Goal: Task Accomplishment & Management: Manage account settings

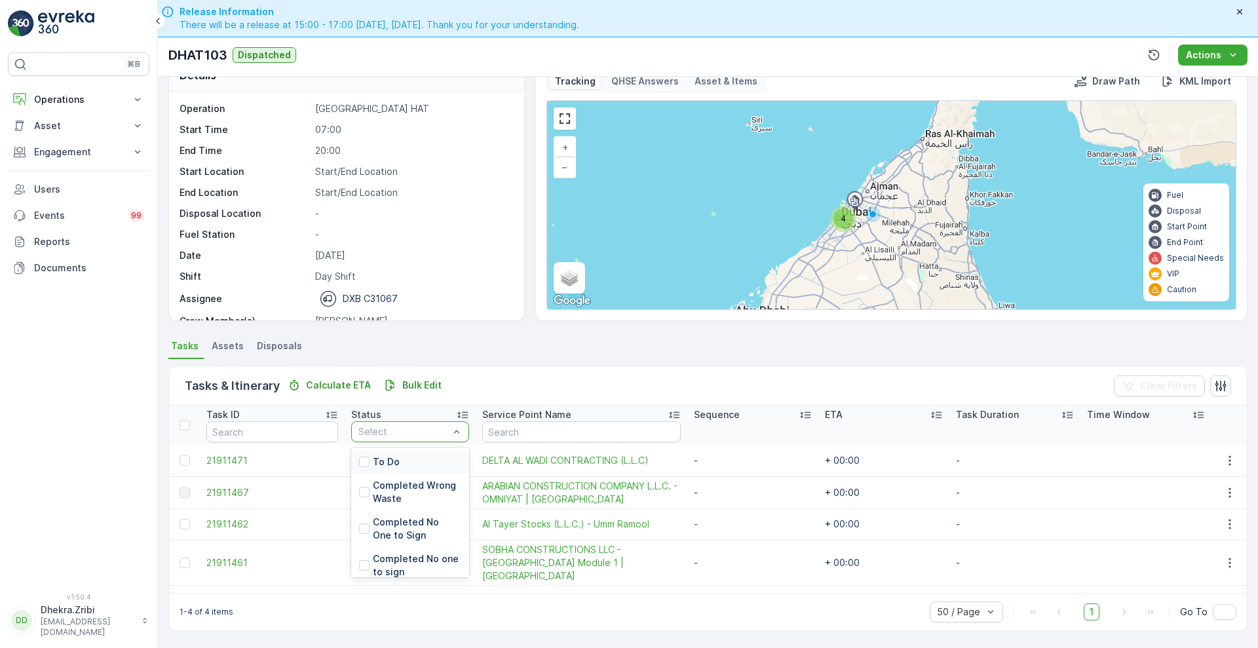
scroll to position [41, 0]
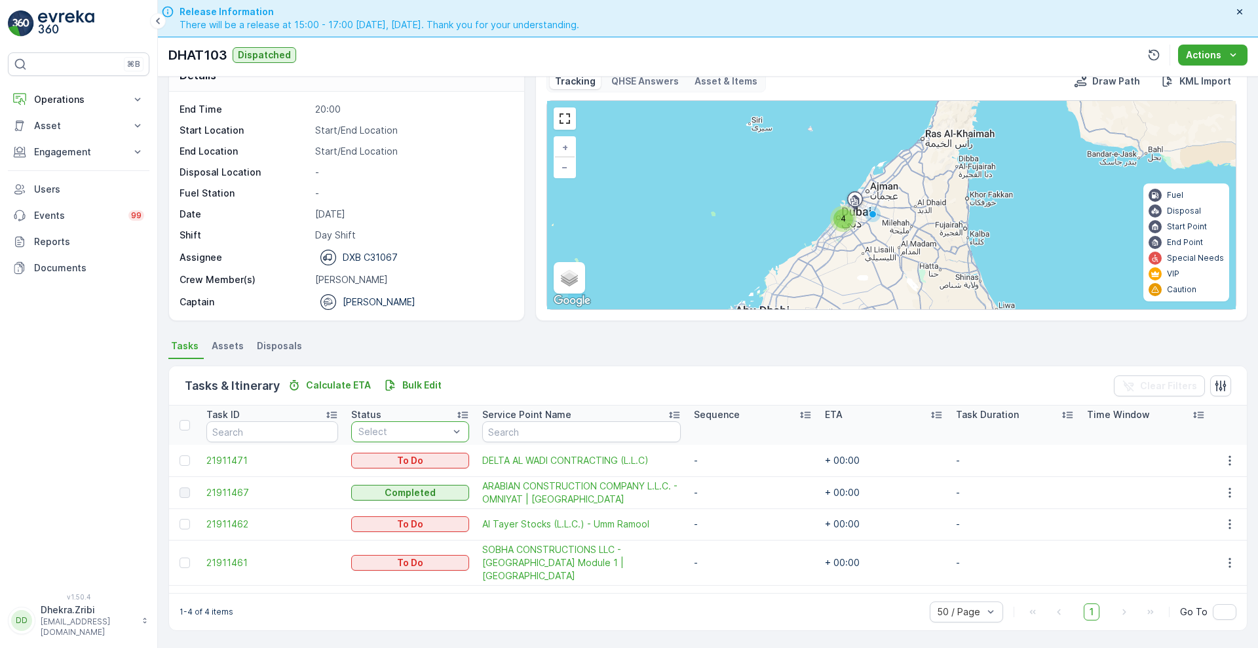
click at [454, 422] on div at bounding box center [456, 432] width 13 height 20
click at [592, 428] on input "text" at bounding box center [581, 431] width 198 height 21
click at [142, 98] on icon at bounding box center [137, 99] width 13 height 13
click at [44, 158] on p "Routes & Tasks" at bounding box center [66, 158] width 67 height 13
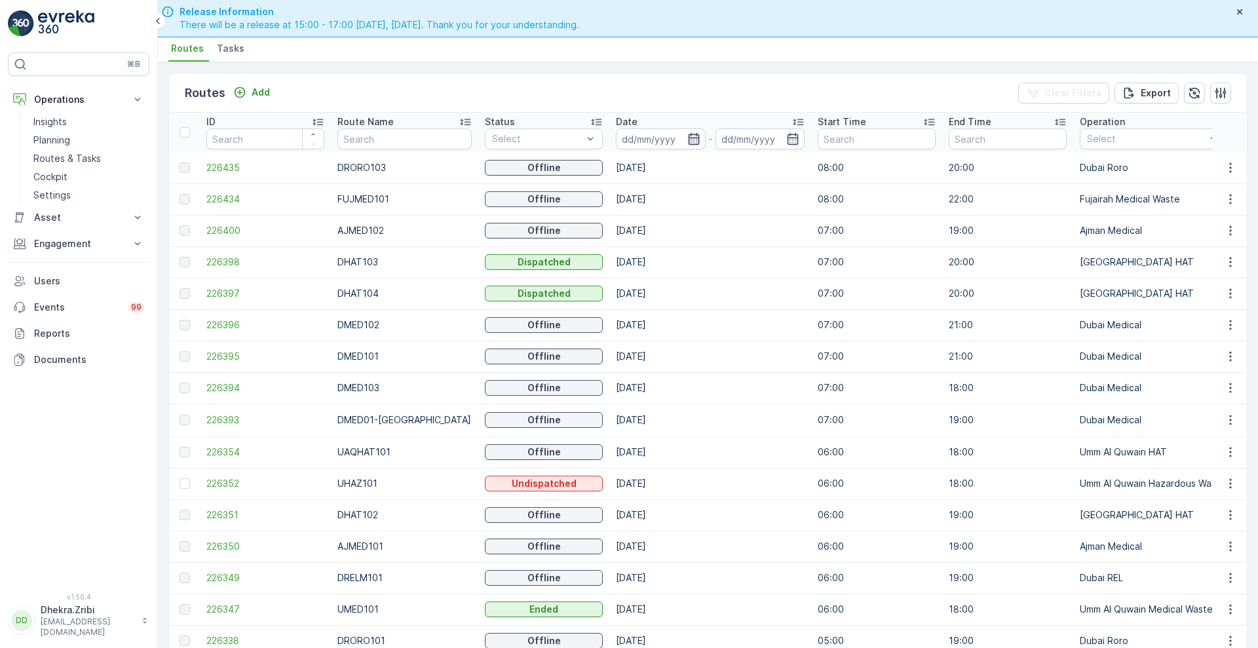
click at [688, 134] on icon "button" at bounding box center [693, 139] width 11 height 12
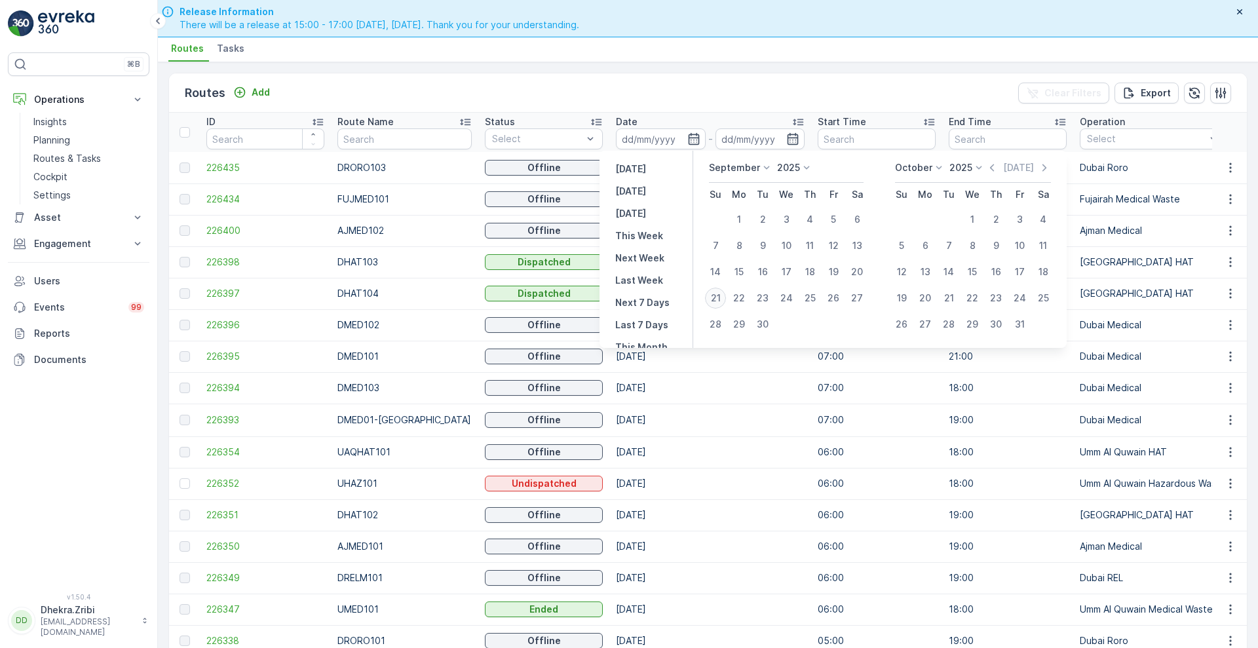
click at [722, 293] on div "21" at bounding box center [715, 298] width 21 height 21
type input "[DATE]"
click at [722, 293] on div "21" at bounding box center [715, 298] width 21 height 21
type input "[DATE]"
click at [722, 293] on div "21" at bounding box center [715, 298] width 21 height 21
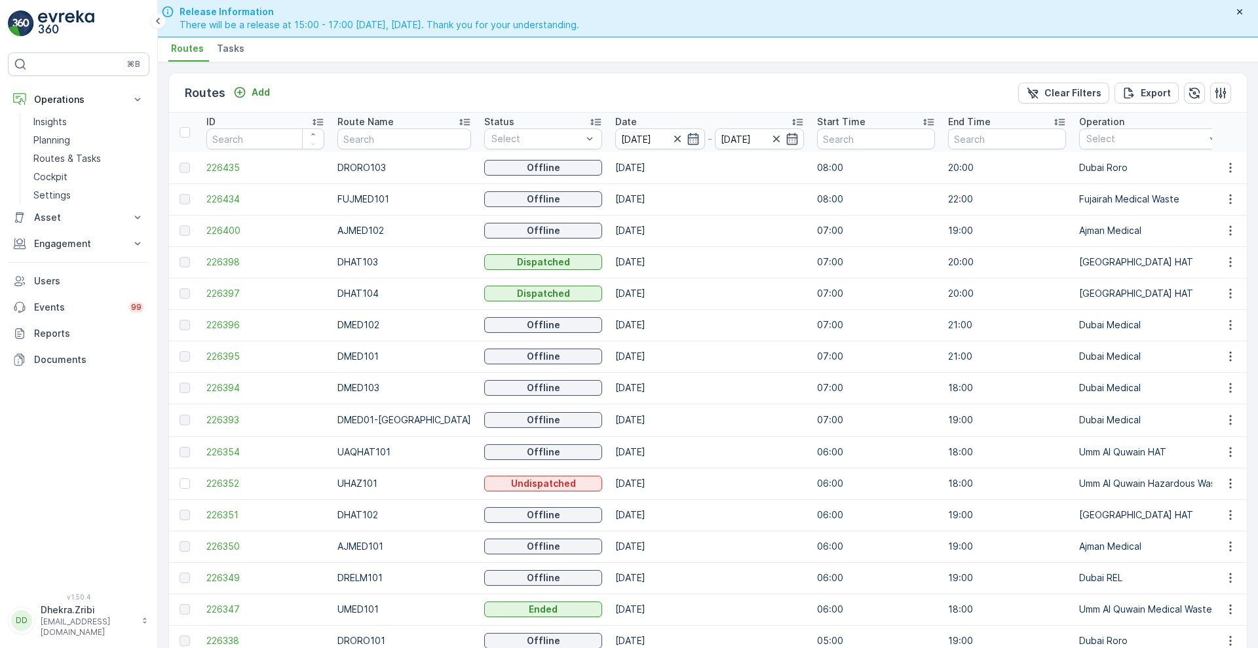
click at [184, 360] on div at bounding box center [184, 356] width 10 height 10
click at [185, 354] on div at bounding box center [184, 356] width 10 height 10
click at [245, 95] on icon "Add" at bounding box center [239, 92] width 13 height 13
click at [67, 156] on p "Routes & Tasks" at bounding box center [66, 158] width 67 height 13
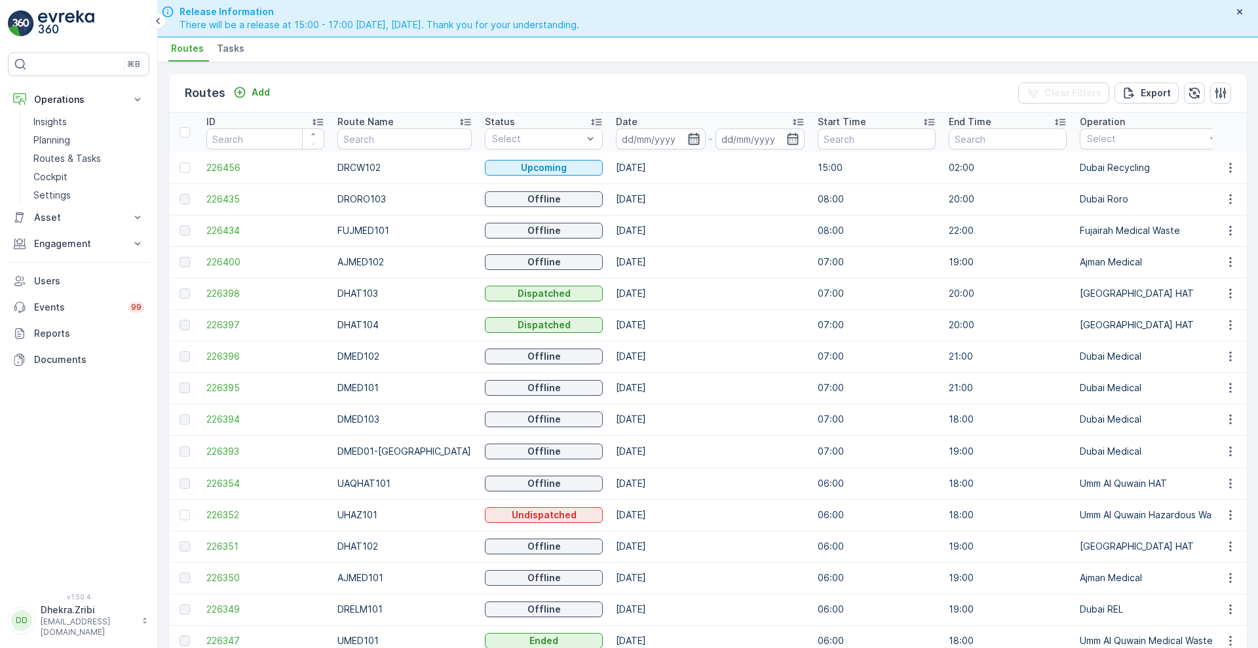
click at [687, 136] on icon "button" at bounding box center [693, 138] width 13 height 13
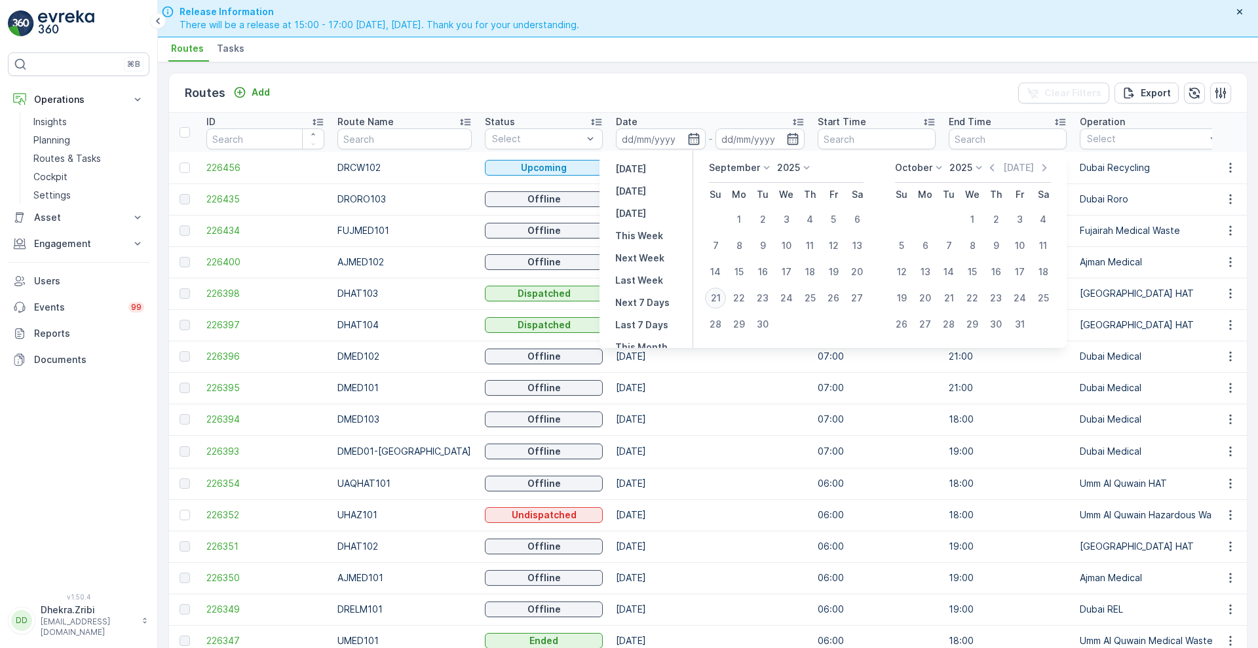
click at [720, 299] on div "21" at bounding box center [715, 298] width 21 height 21
type input "[DATE]"
click at [720, 299] on div "21" at bounding box center [715, 298] width 21 height 21
type input "[DATE]"
click at [720, 299] on div "21" at bounding box center [715, 298] width 21 height 21
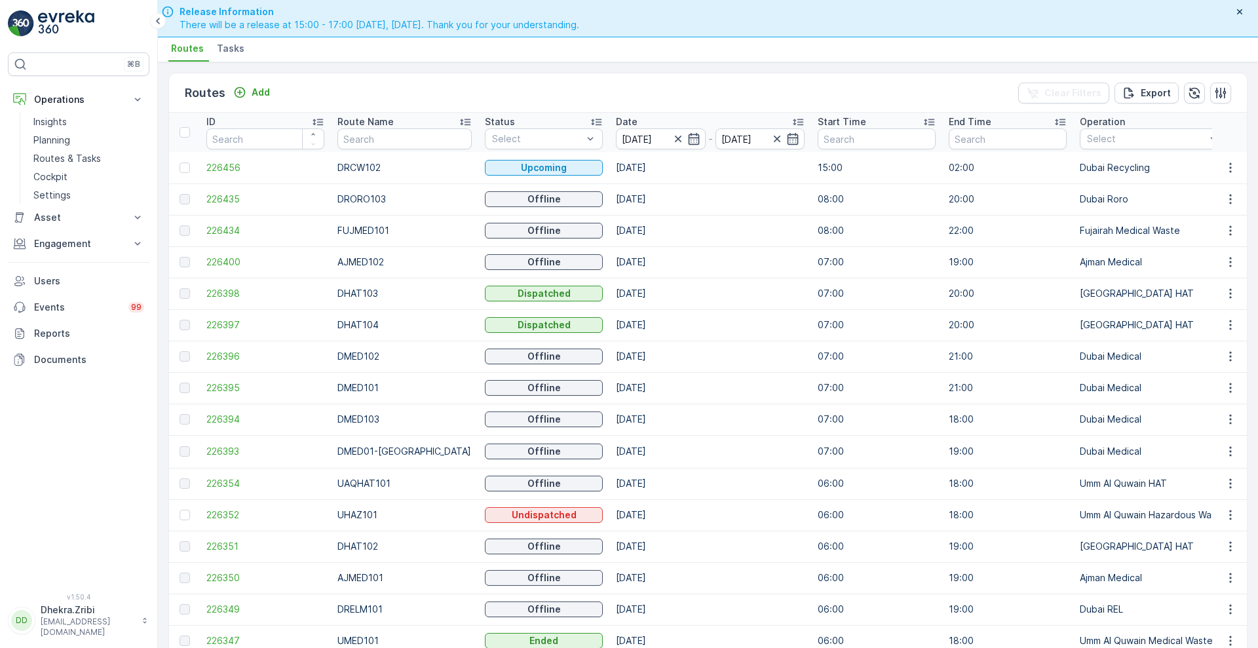
click at [720, 299] on td "[DATE]" at bounding box center [710, 293] width 202 height 31
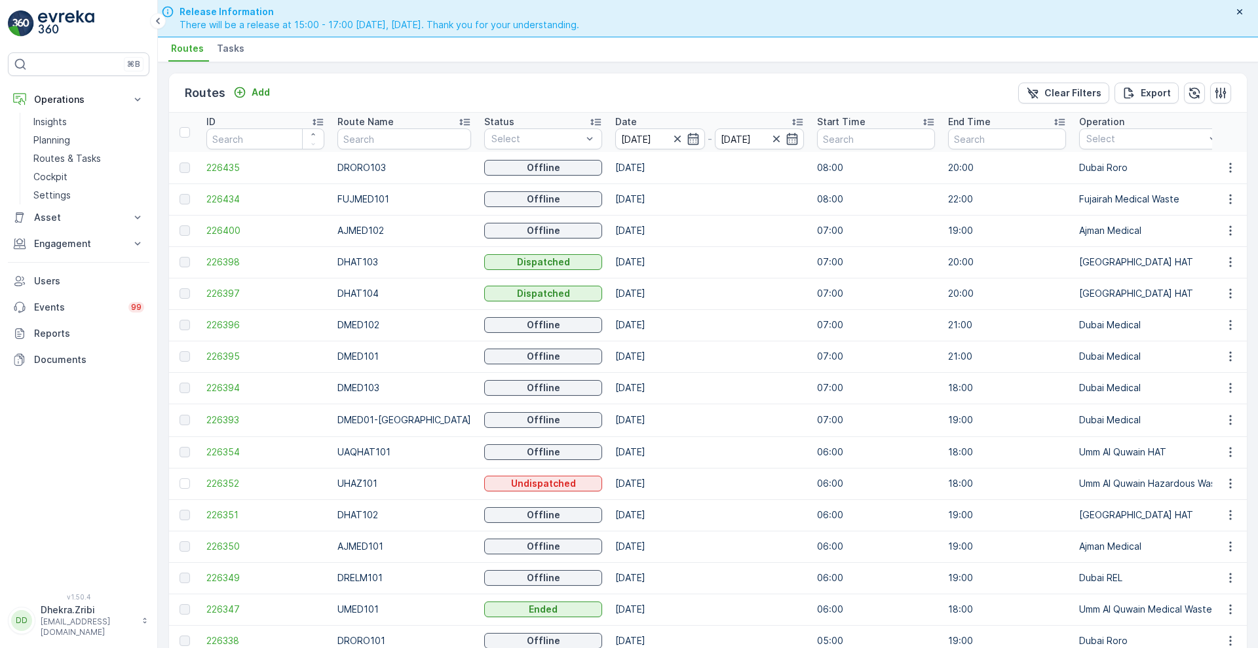
click at [185, 167] on div at bounding box center [184, 167] width 10 height 10
click at [978, 248] on td "20:00" at bounding box center [1006, 261] width 131 height 31
click at [215, 322] on span "226396" at bounding box center [265, 324] width 118 height 13
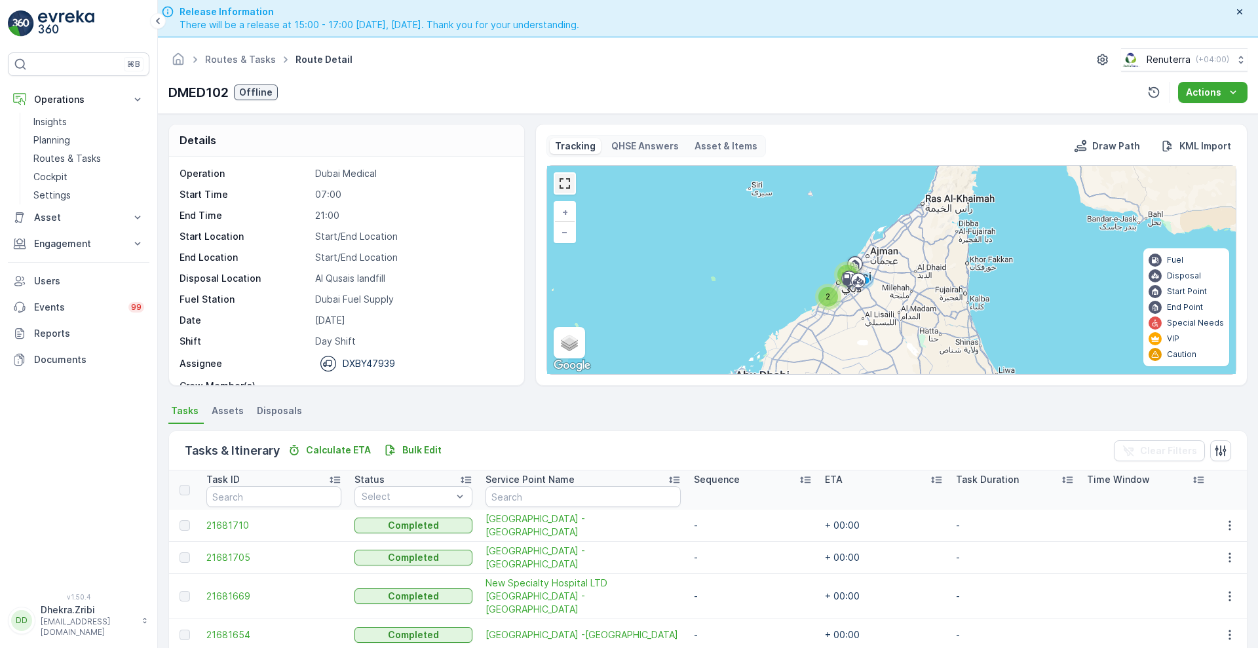
click at [568, 181] on link at bounding box center [565, 184] width 20 height 20
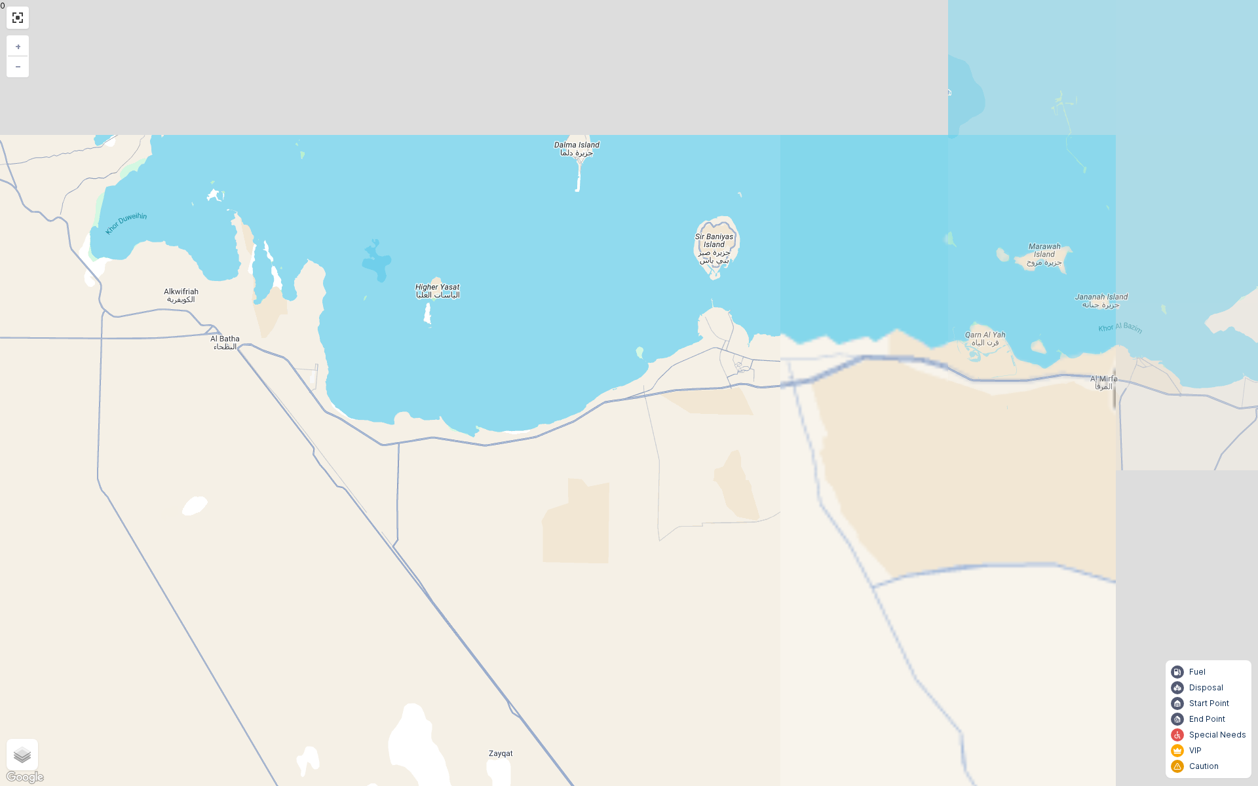
drag, startPoint x: 837, startPoint y: 356, endPoint x: 259, endPoint y: 565, distance: 614.9
click at [259, 565] on div "2 + − Satellite Roadmap Terrain Hybrid Leaflet Keyboard shortcuts Map Data Map …" at bounding box center [629, 393] width 1258 height 786
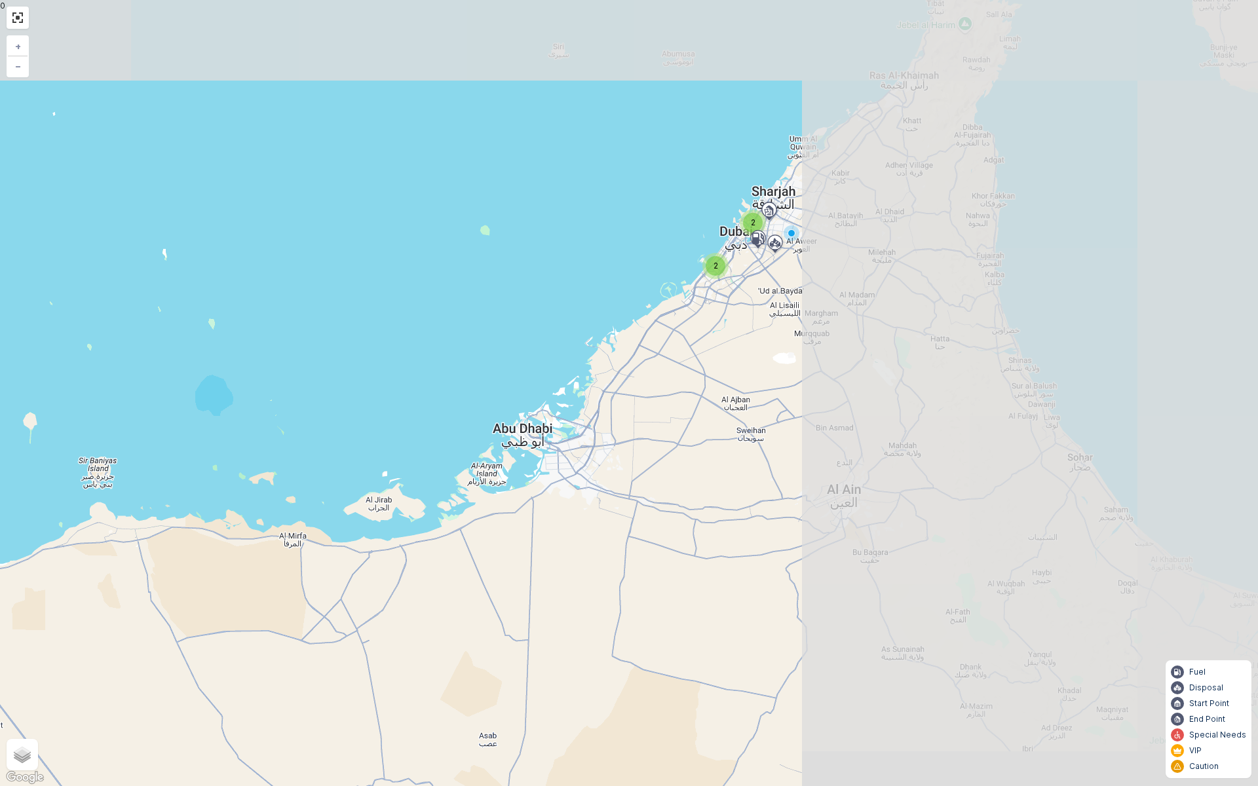
drag, startPoint x: 882, startPoint y: 432, endPoint x: 278, endPoint y: 542, distance: 613.1
click at [278, 542] on div "2 2 + − Satellite Roadmap Terrain Hybrid Leaflet Keyboard shortcuts Map Data Ma…" at bounding box center [629, 393] width 1258 height 786
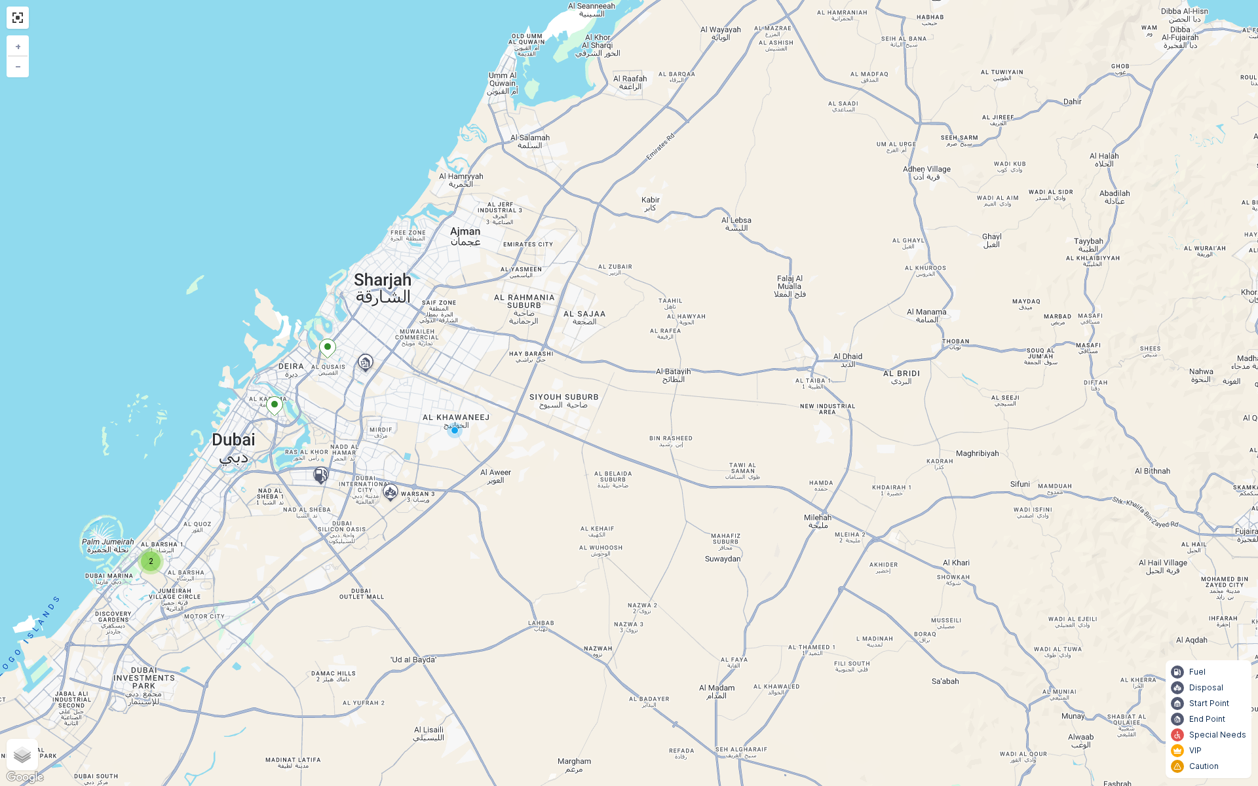
drag, startPoint x: 897, startPoint y: 102, endPoint x: 701, endPoint y: 304, distance: 281.2
click at [701, 304] on div "2 + − Satellite Roadmap Terrain Hybrid Leaflet Keyboard shortcuts Map Data Map …" at bounding box center [629, 393] width 1258 height 786
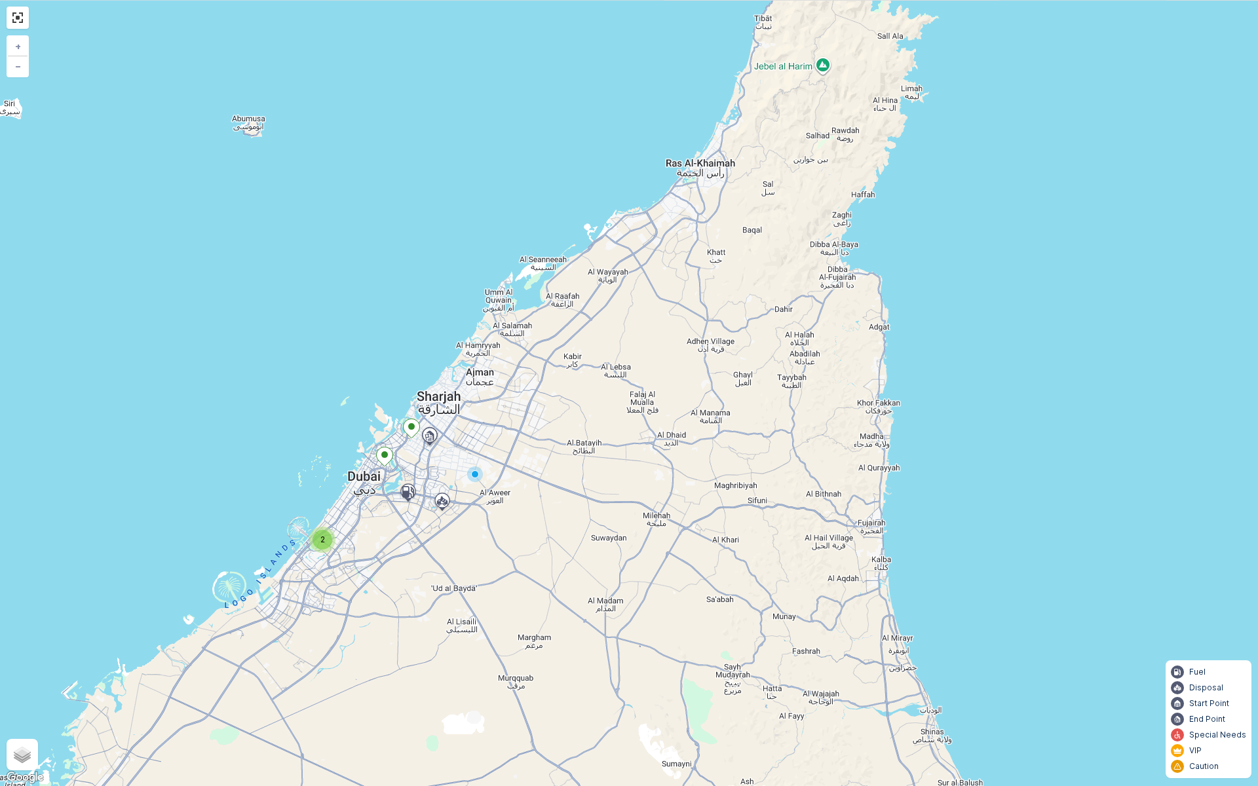
drag, startPoint x: 414, startPoint y: 500, endPoint x: 312, endPoint y: 606, distance: 147.3
click at [312, 606] on div "2 + − Satellite Roadmap Terrain Hybrid Leaflet Keyboard shortcuts Map Data Map …" at bounding box center [629, 393] width 1258 height 786
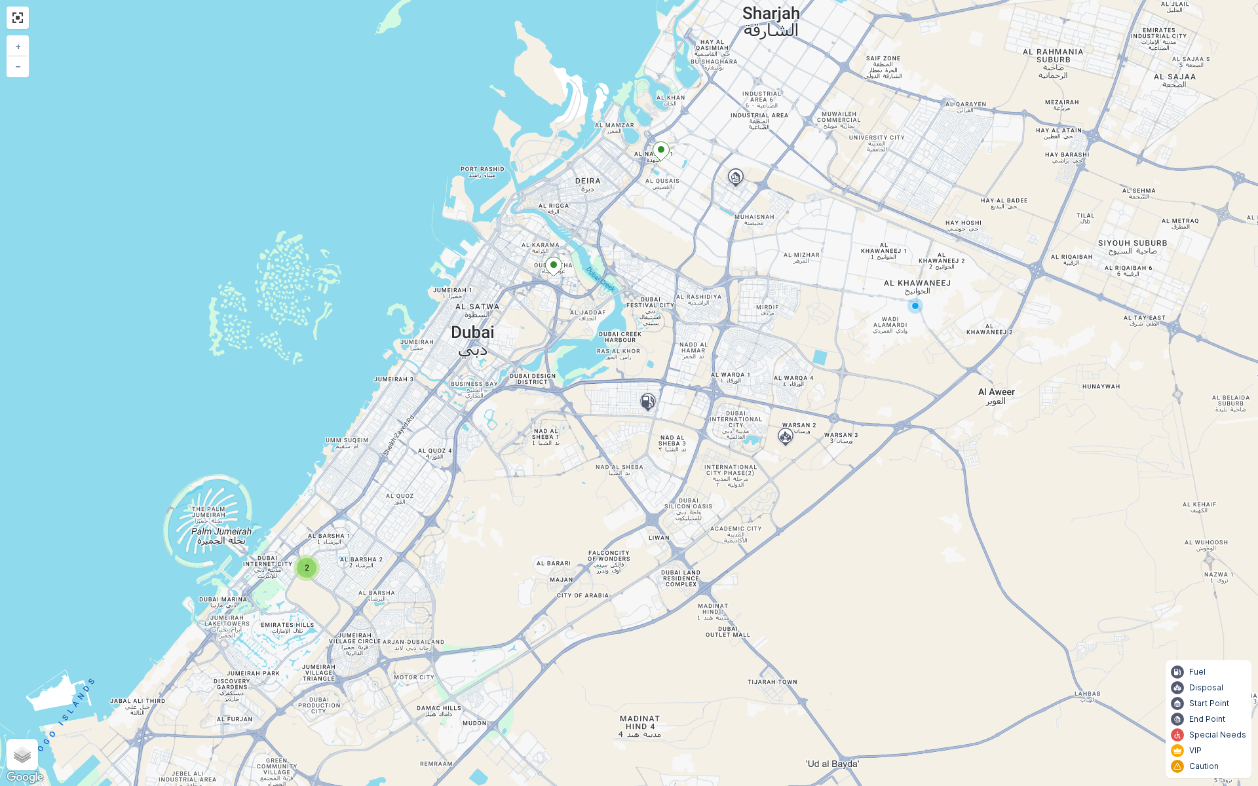
drag, startPoint x: 374, startPoint y: 556, endPoint x: 548, endPoint y: 456, distance: 201.0
click at [548, 456] on div "2 + − Satellite Roadmap Terrain Hybrid Leaflet Keyboard shortcuts Map Data Map …" at bounding box center [629, 393] width 1258 height 786
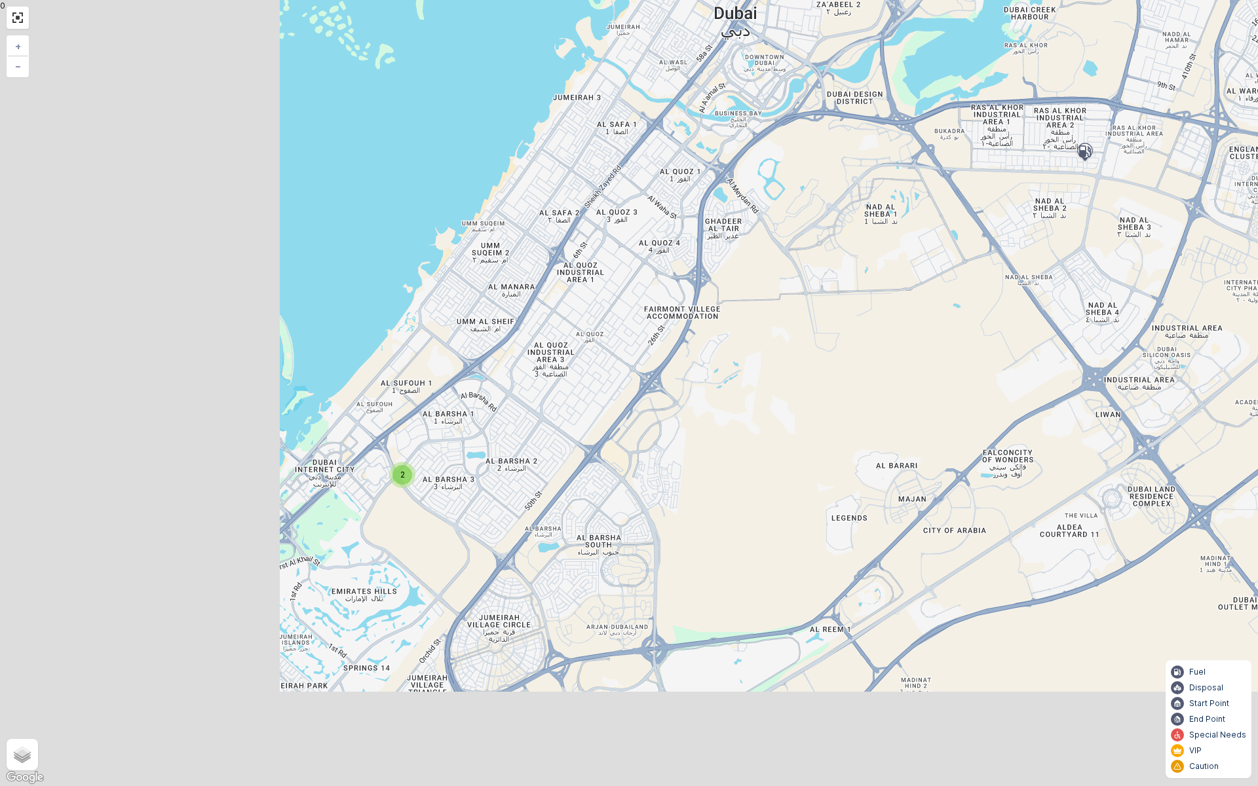
drag, startPoint x: 121, startPoint y: 633, endPoint x: 478, endPoint y: 413, distance: 419.0
click at [478, 413] on div "2 + − Satellite Roadmap Terrain Hybrid Leaflet Keyboard shortcuts Map Data Map …" at bounding box center [629, 393] width 1258 height 786
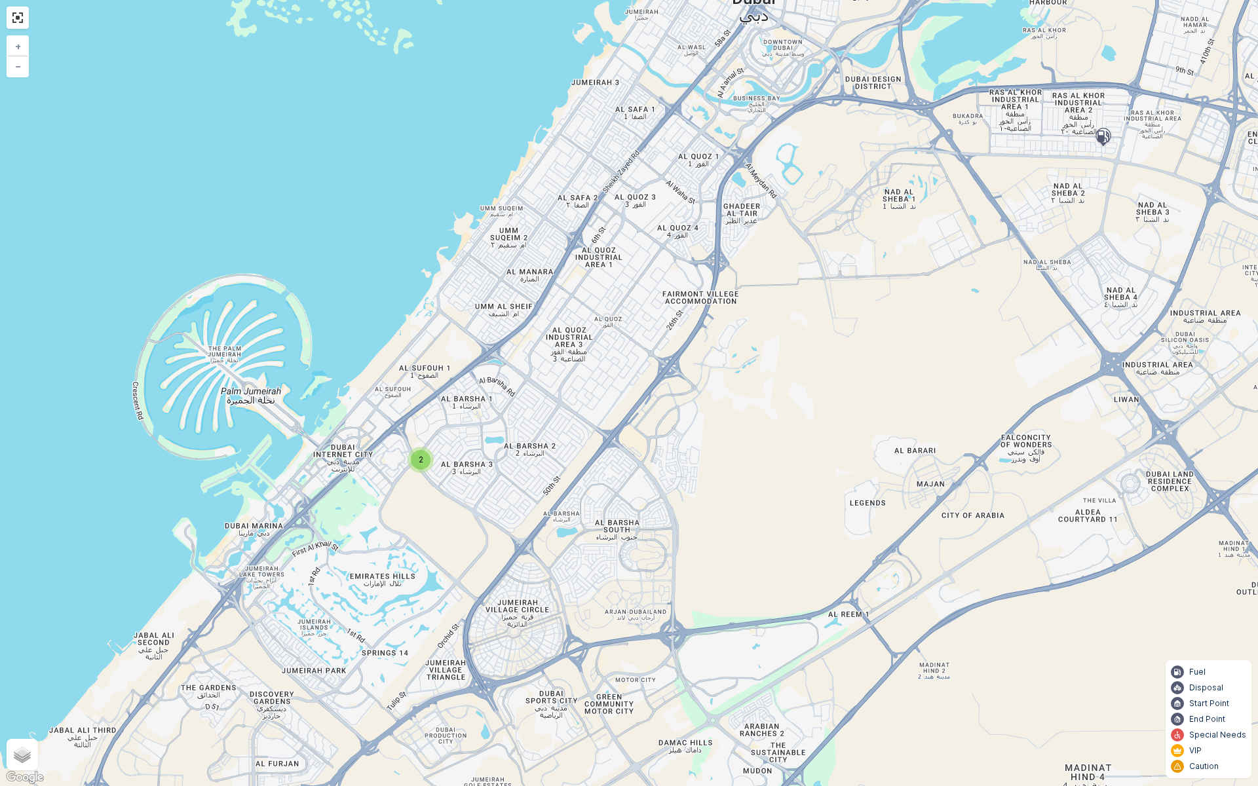
click at [424, 462] on div "2" at bounding box center [421, 460] width 20 height 20
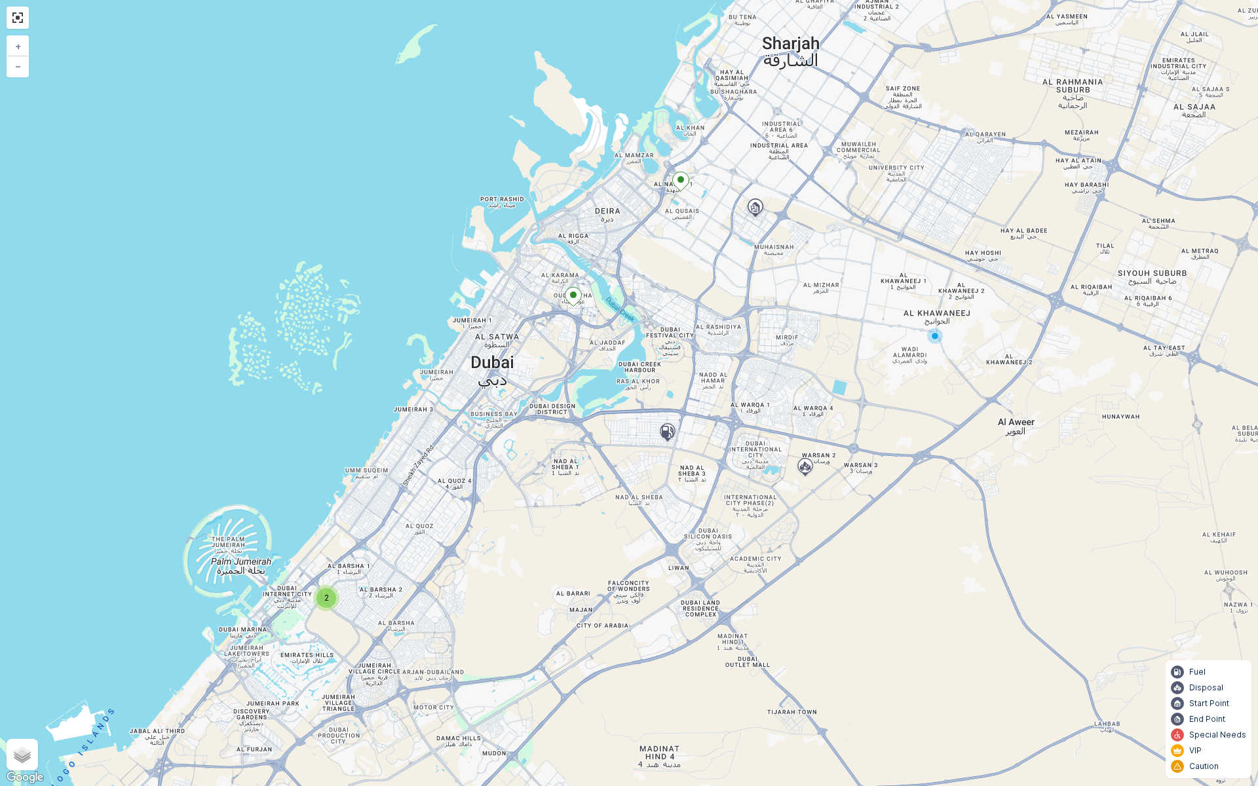
drag, startPoint x: 850, startPoint y: 297, endPoint x: 571, endPoint y: 496, distance: 341.9
click at [571, 496] on div "2 + − Satellite Roadmap Terrain Hybrid Leaflet Keyboard shortcuts Map Data Map …" at bounding box center [629, 393] width 1258 height 786
click at [22, 19] on link at bounding box center [18, 18] width 20 height 20
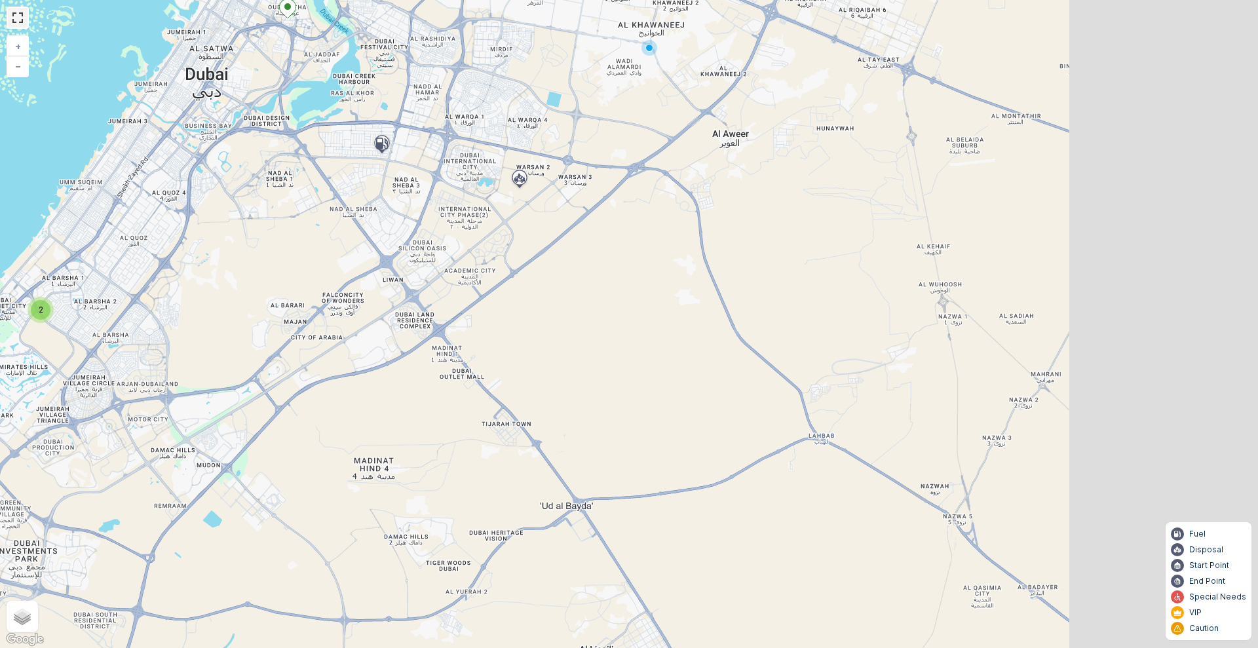
scroll to position [41, 0]
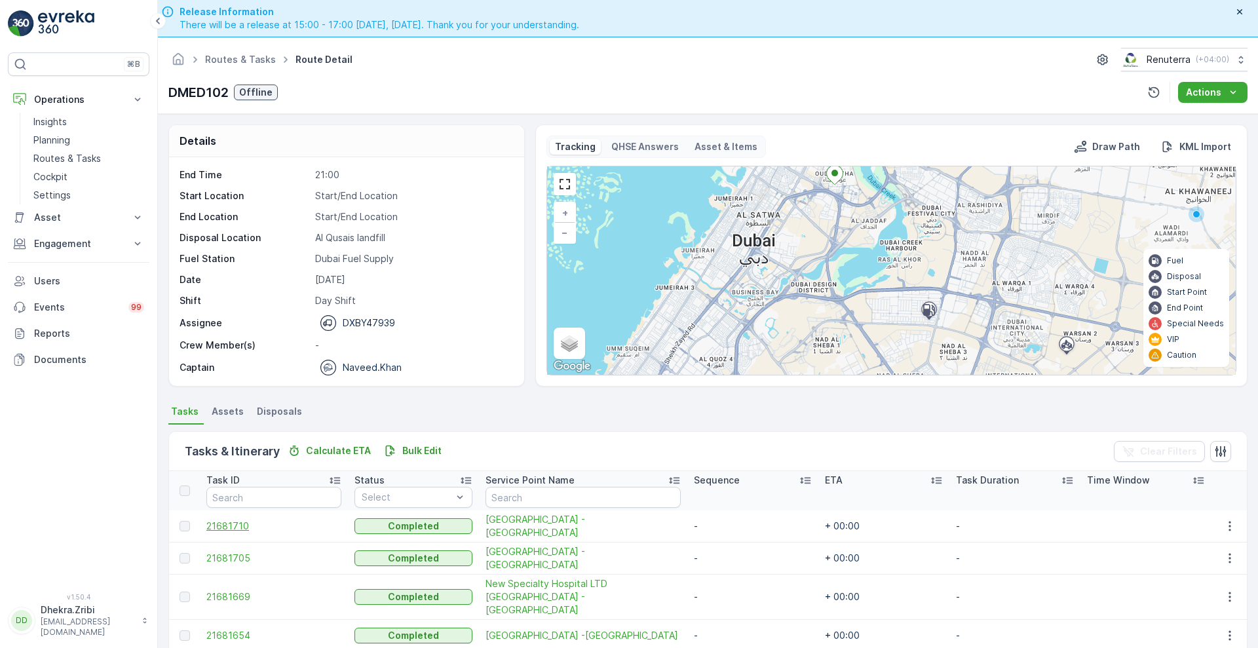
click at [229, 526] on span "21681710" at bounding box center [273, 525] width 135 height 13
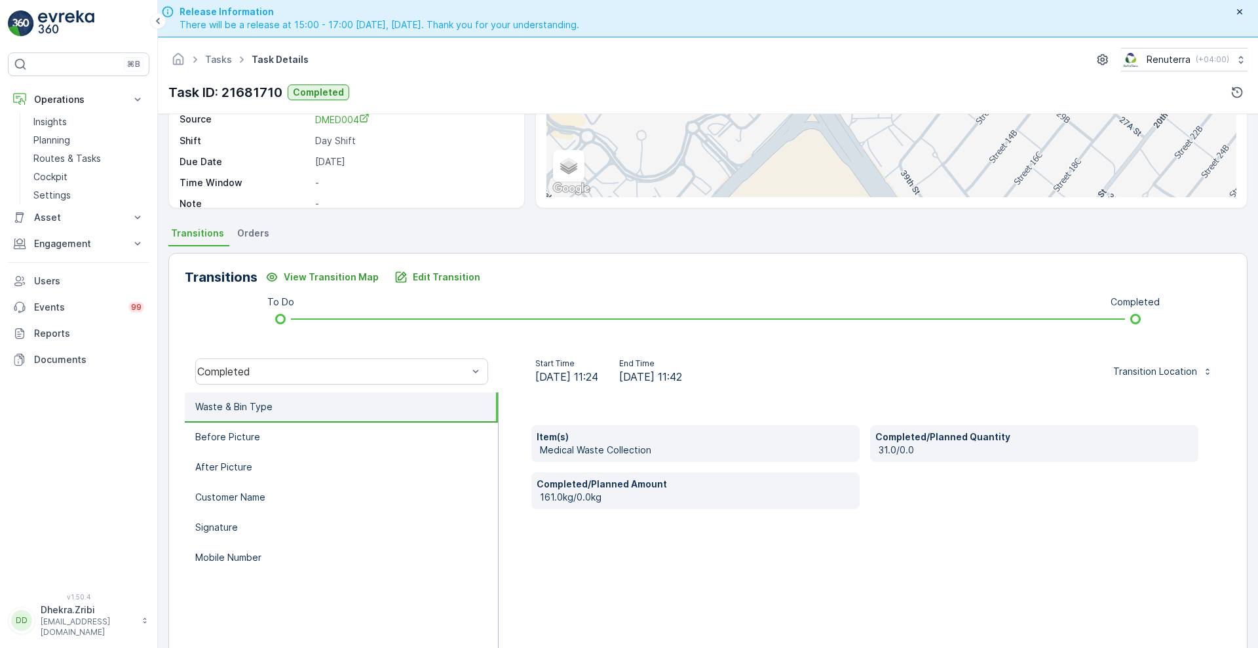
scroll to position [177, 0]
click at [263, 446] on li "Before Picture" at bounding box center [341, 438] width 313 height 30
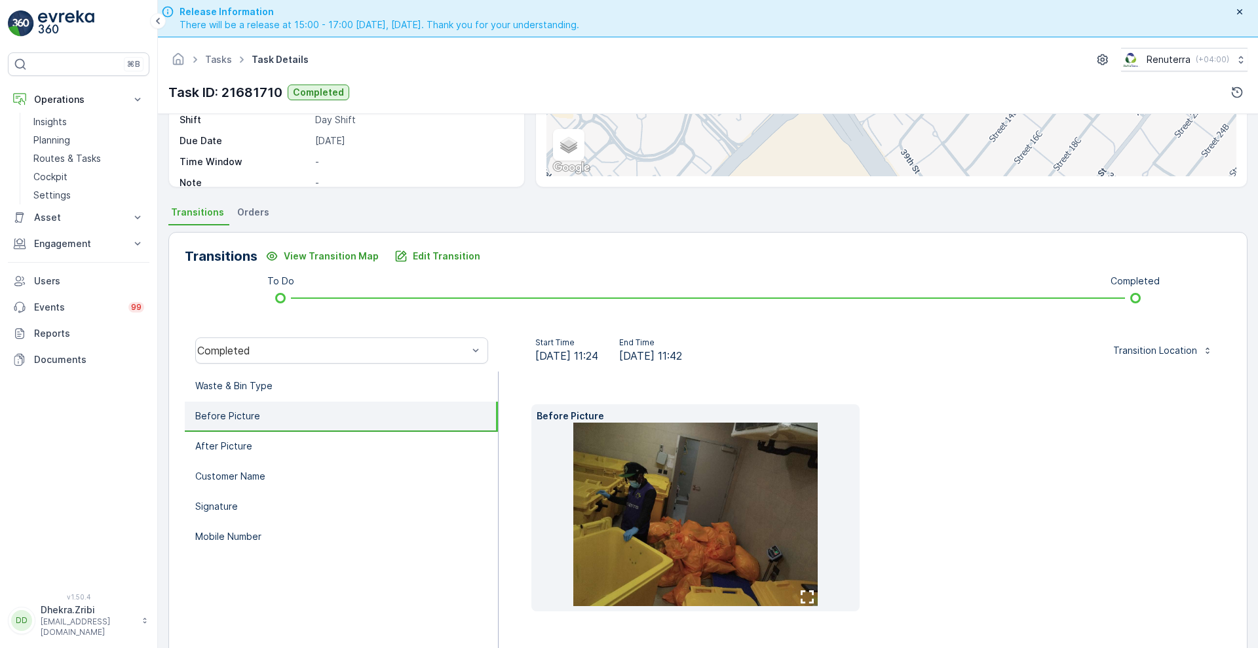
scroll to position [198, 0]
click at [797, 604] on button "button" at bounding box center [806, 597] width 21 height 18
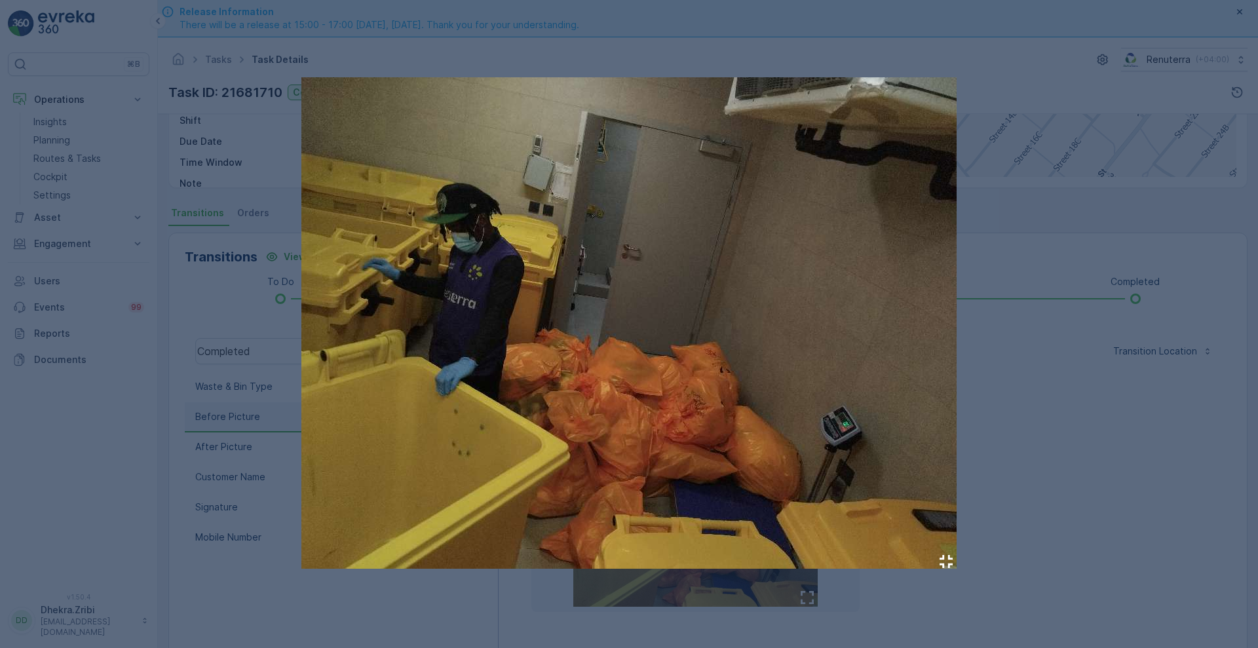
click at [946, 561] on icon "button" at bounding box center [945, 561] width 13 height 13
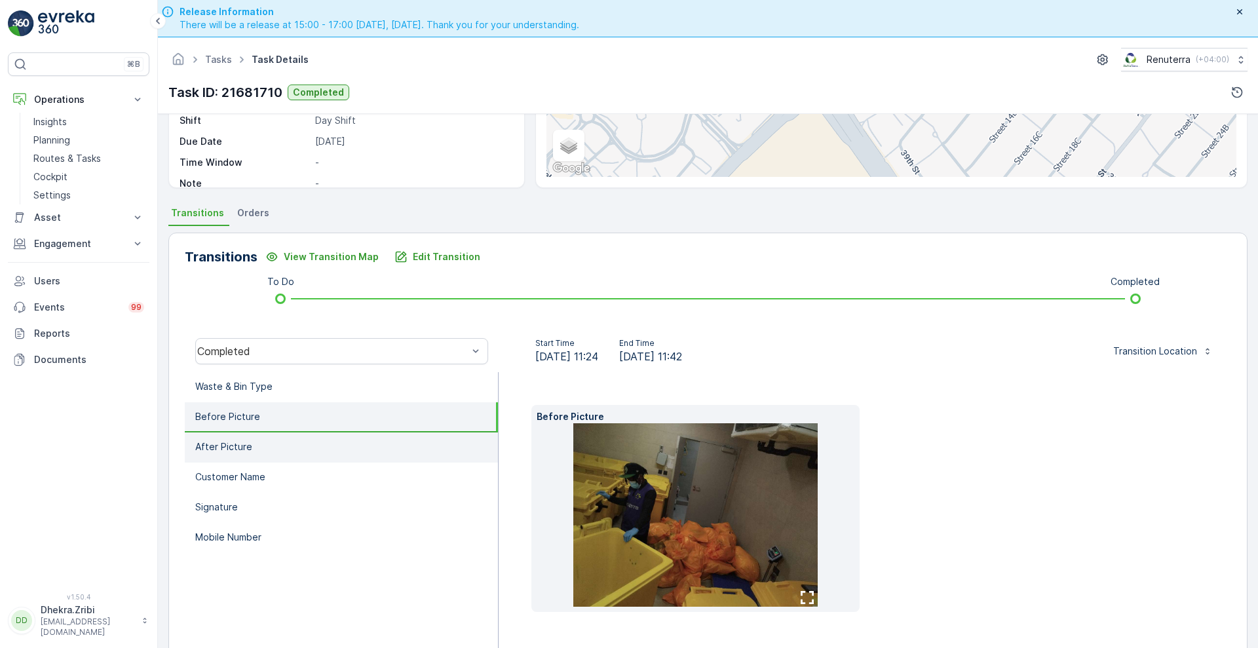
click at [325, 441] on li "After Picture" at bounding box center [341, 447] width 313 height 30
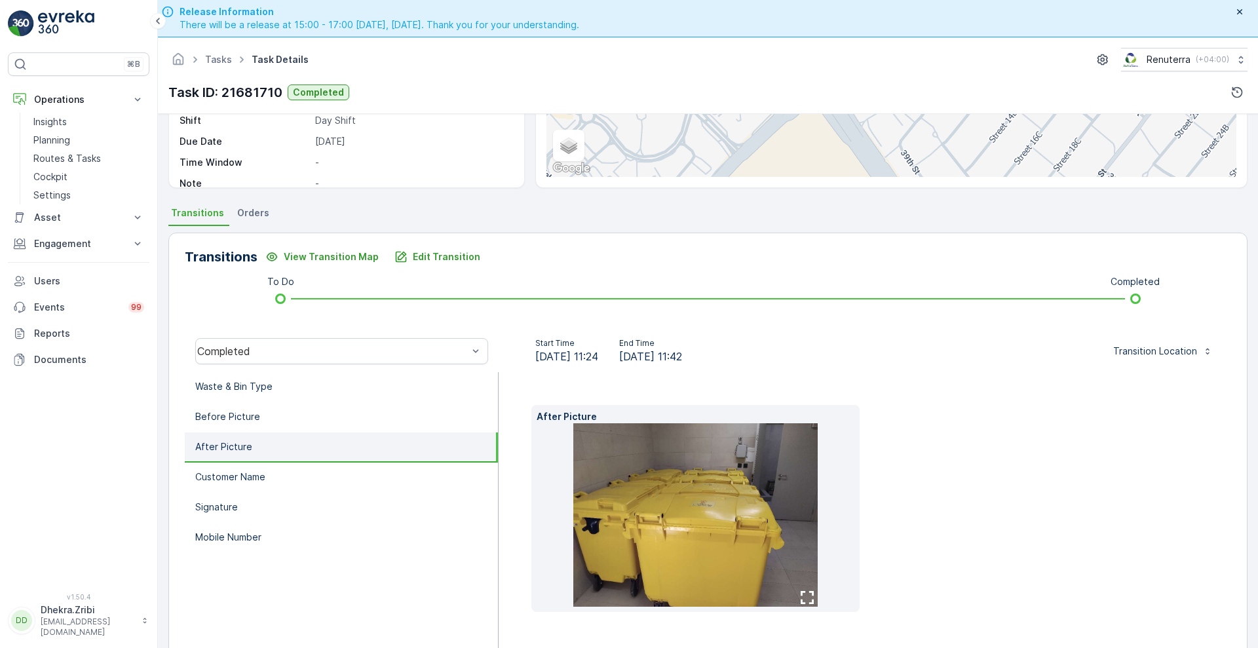
scroll to position [178, 0]
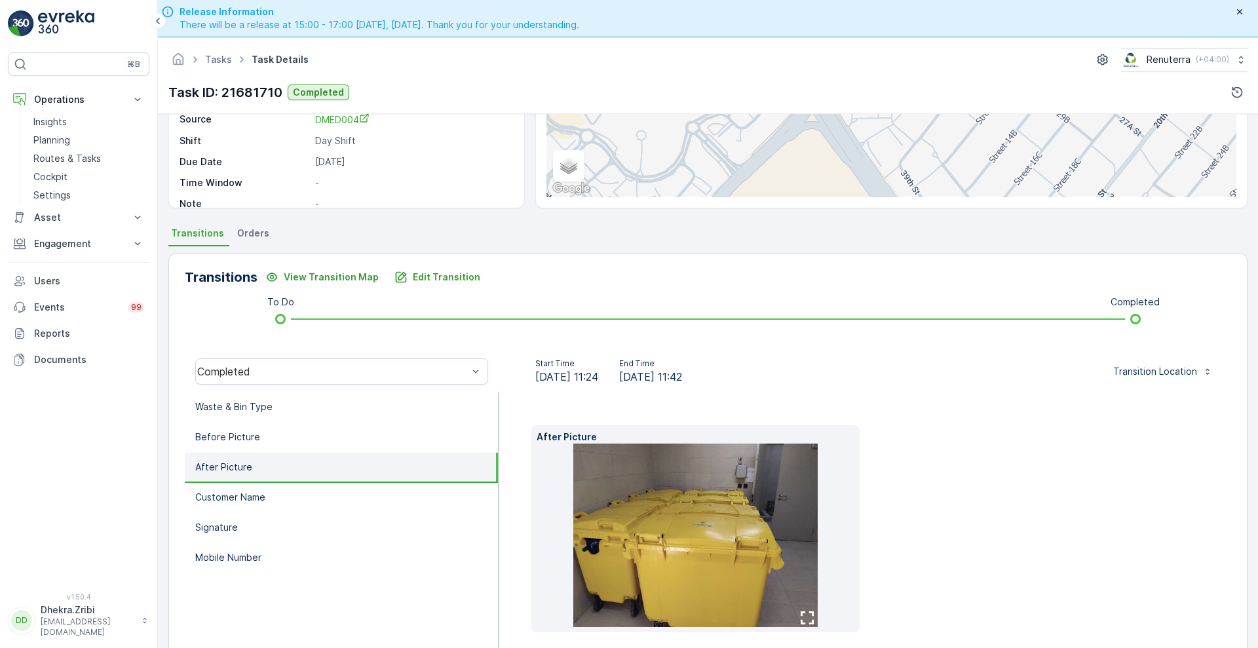
click at [806, 622] on icon "button" at bounding box center [806, 617] width 13 height 13
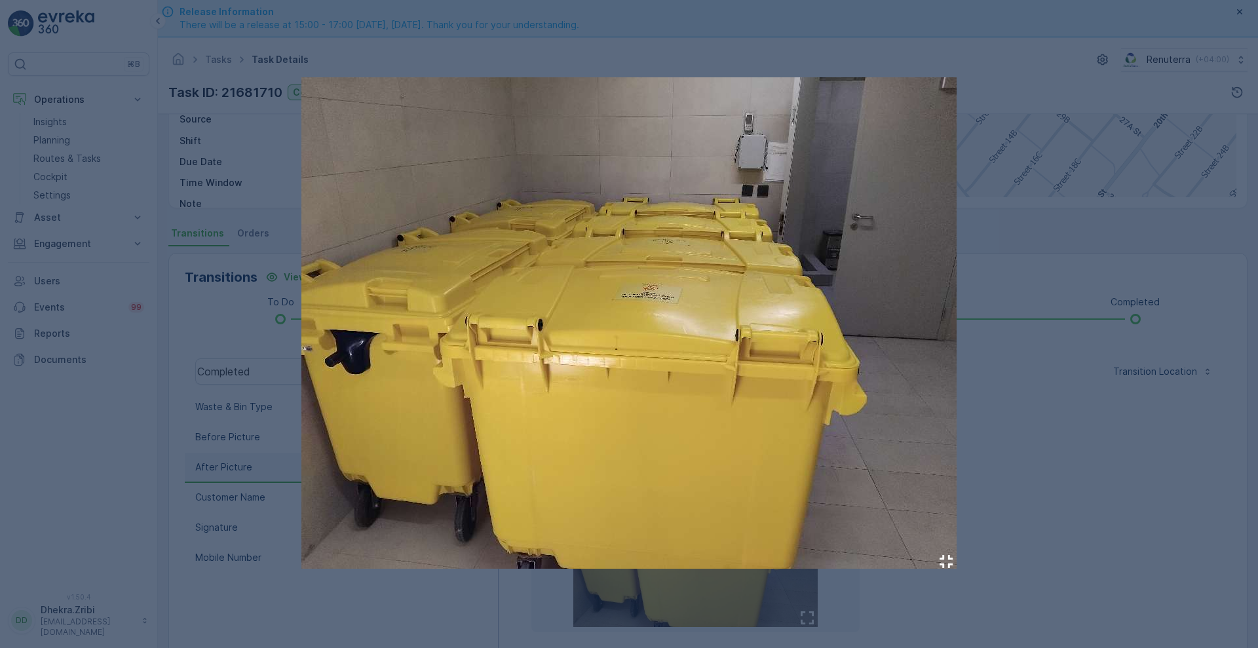
click at [945, 557] on icon "button" at bounding box center [945, 561] width 13 height 13
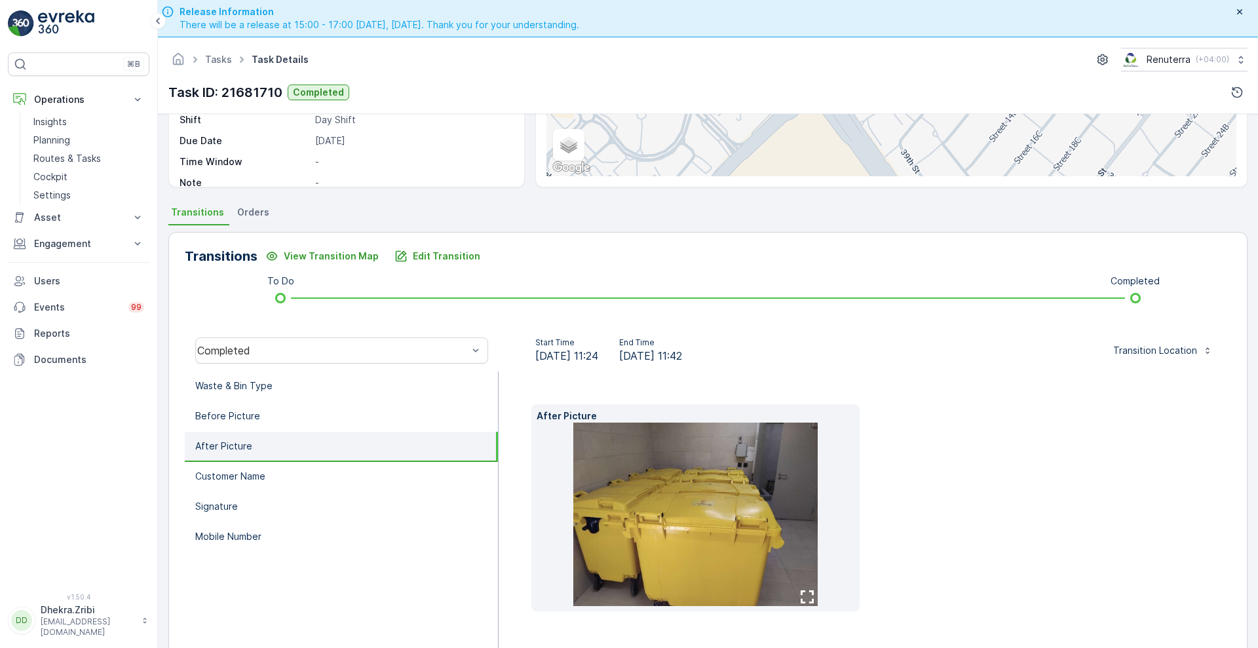
scroll to position [198, 0]
click at [286, 484] on li "Customer Name" at bounding box center [341, 477] width 313 height 30
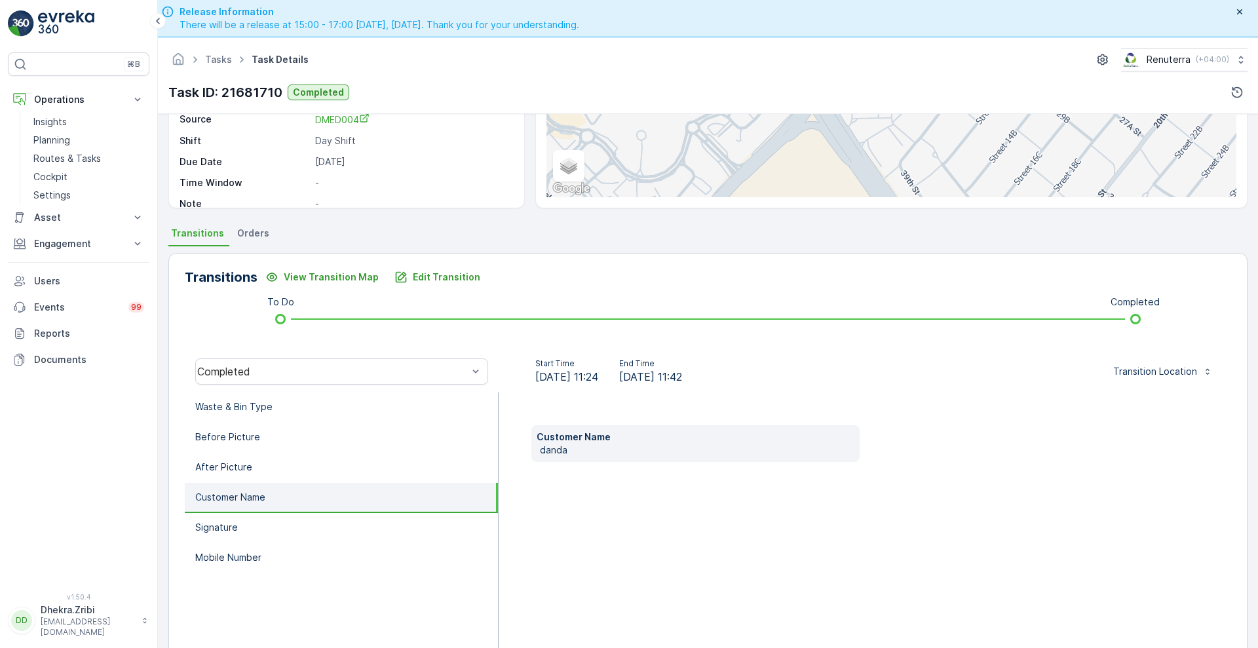
scroll to position [178, 0]
click at [206, 526] on p "Signature" at bounding box center [216, 527] width 43 height 13
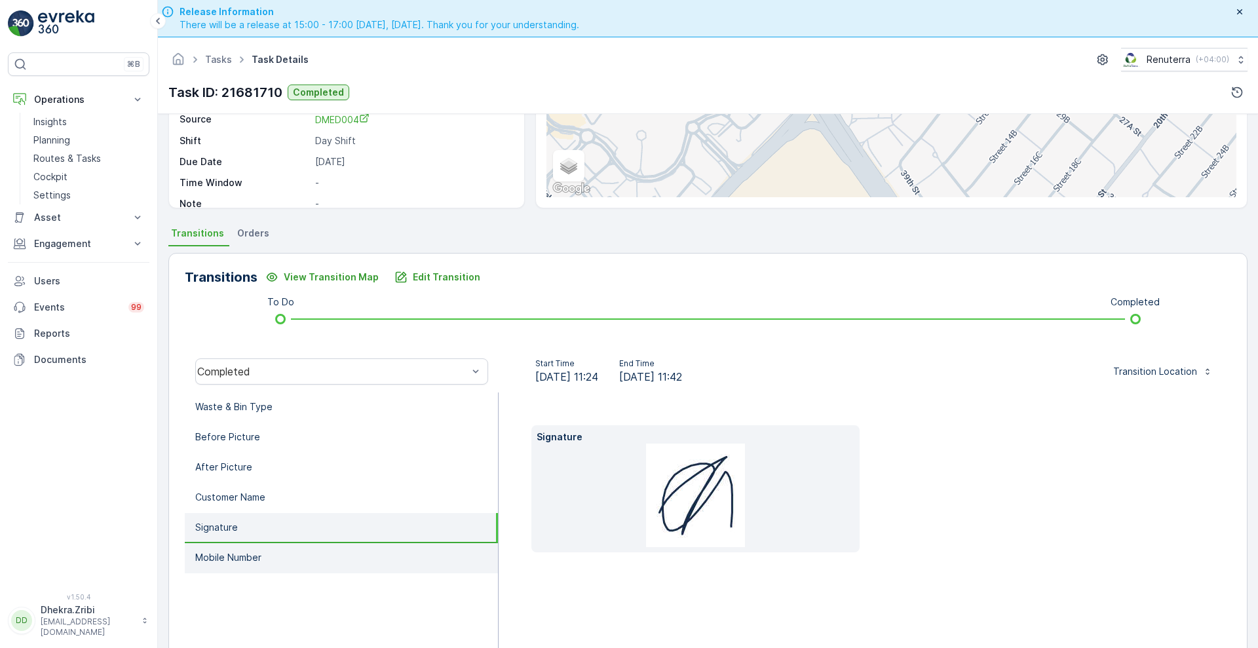
click at [257, 567] on li "Mobile Number" at bounding box center [341, 558] width 313 height 30
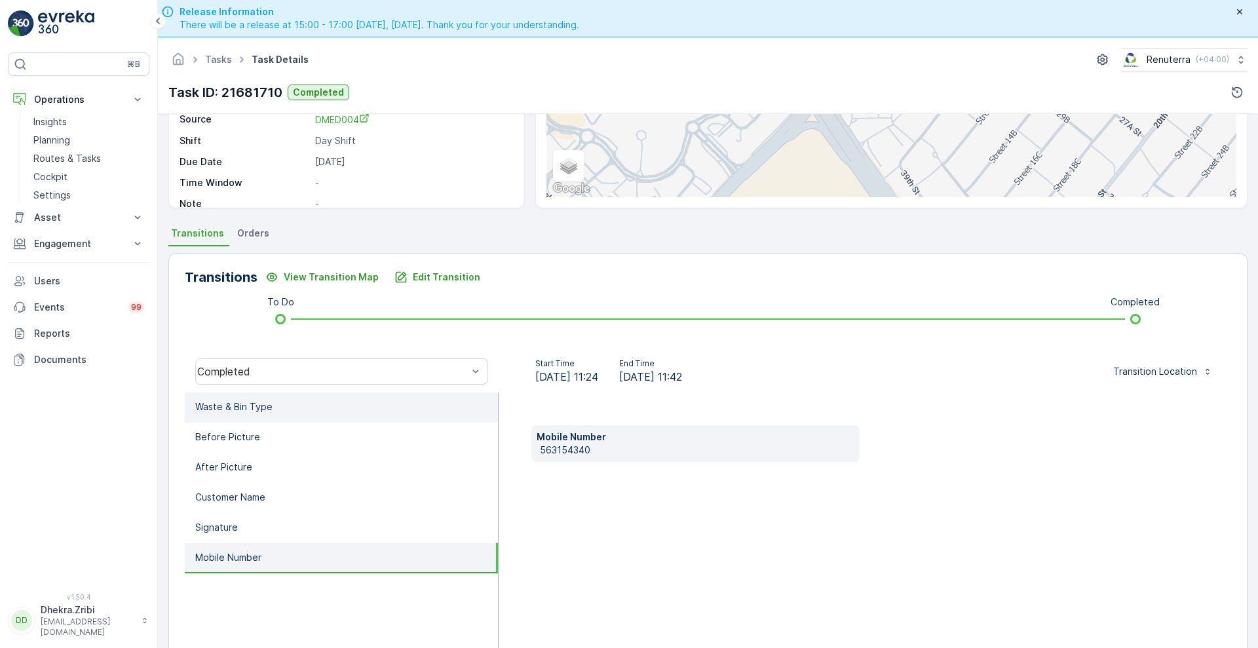
click at [244, 398] on li "Waste & Bin Type" at bounding box center [341, 407] width 313 height 30
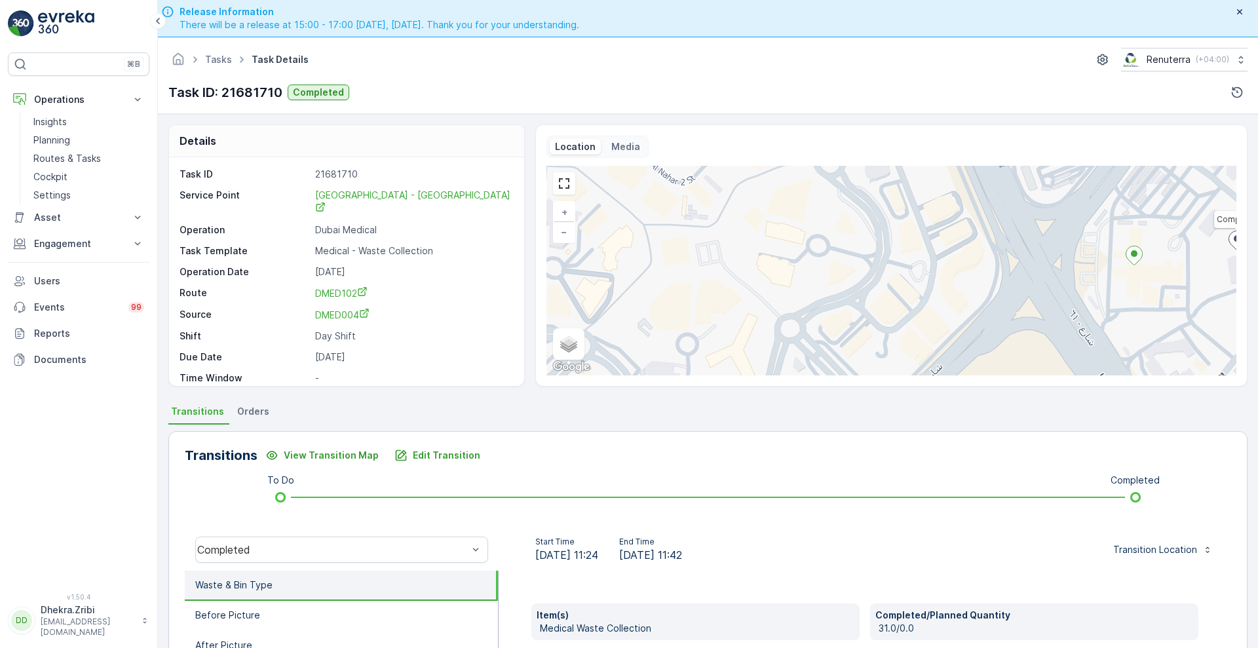
scroll to position [1, 0]
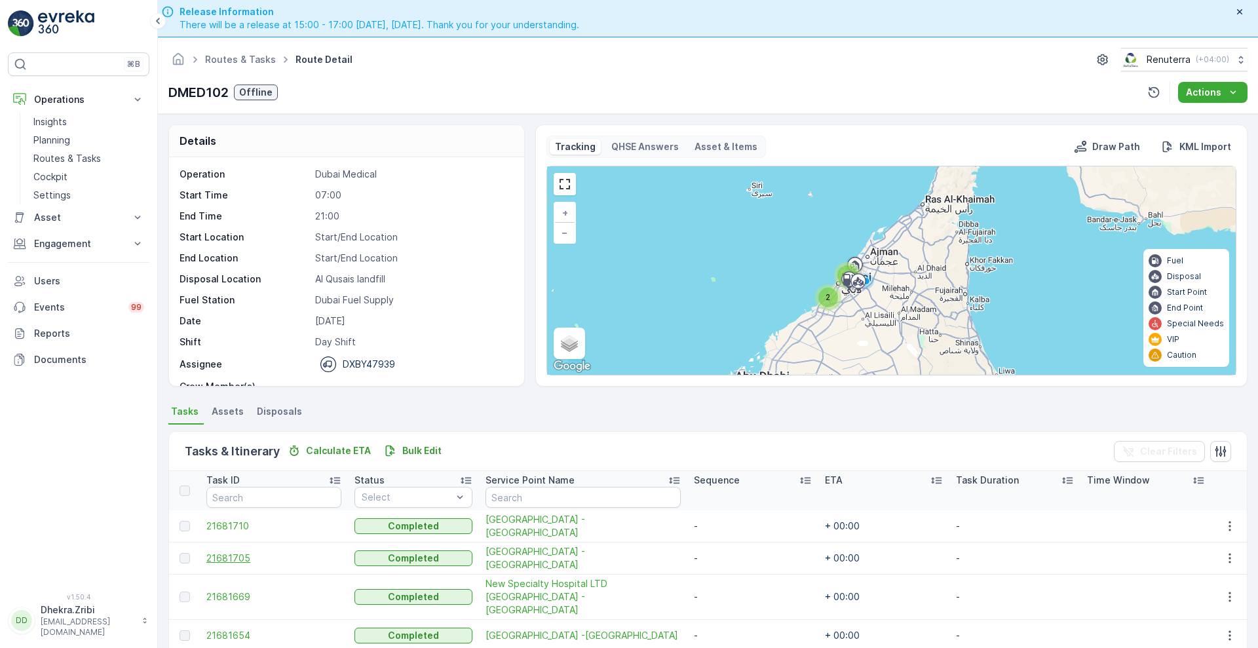
click at [242, 561] on span "21681705" at bounding box center [273, 557] width 135 height 13
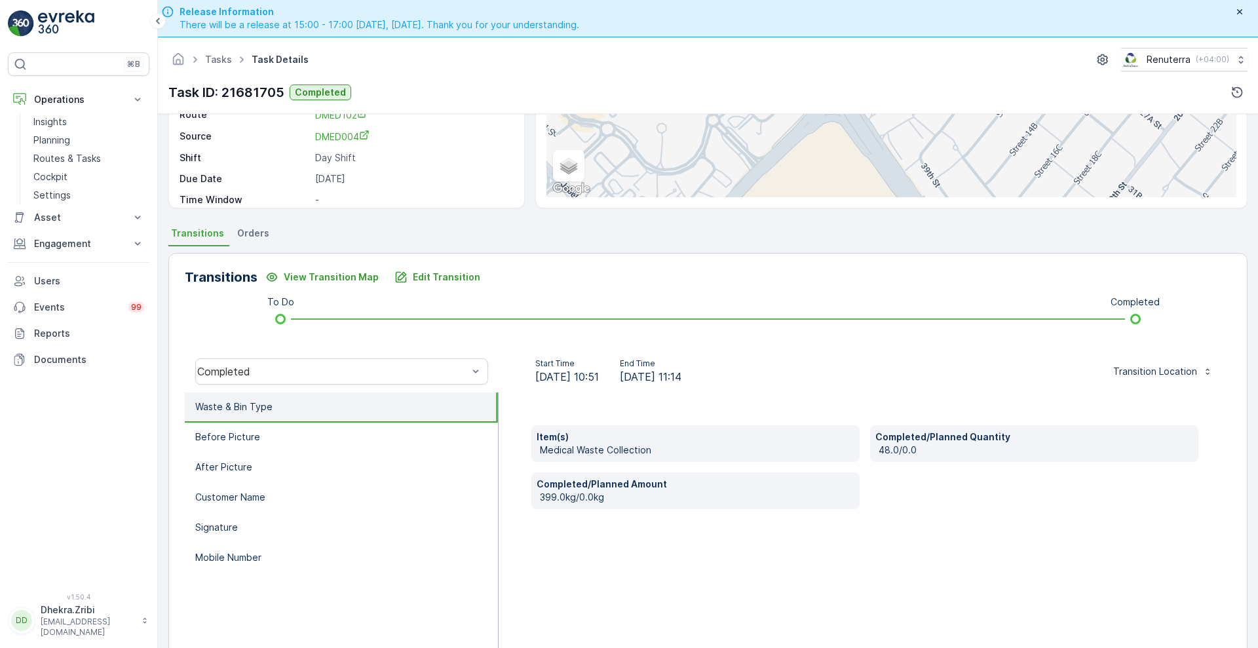
scroll to position [177, 0]
click at [296, 435] on li "Before Picture" at bounding box center [341, 438] width 313 height 30
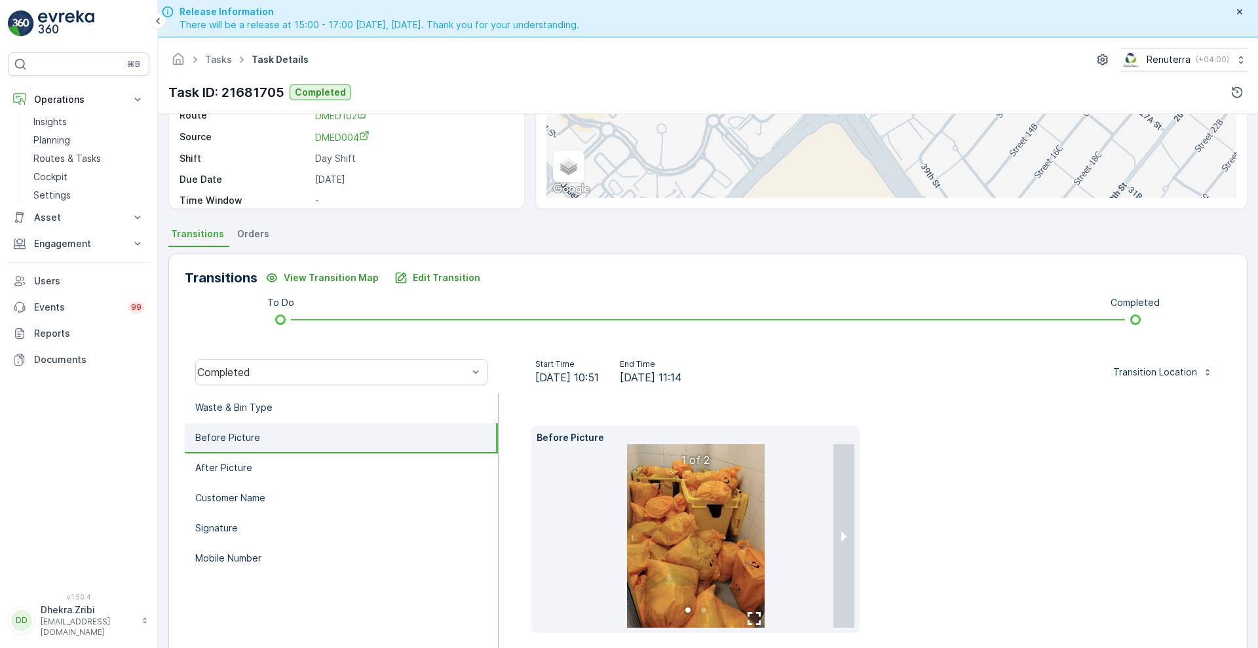
click at [751, 617] on ul at bounding box center [695, 614] width 318 height 14
click at [751, 615] on ul at bounding box center [695, 614] width 318 height 14
click at [840, 535] on button "next slide / item" at bounding box center [843, 535] width 21 height 183
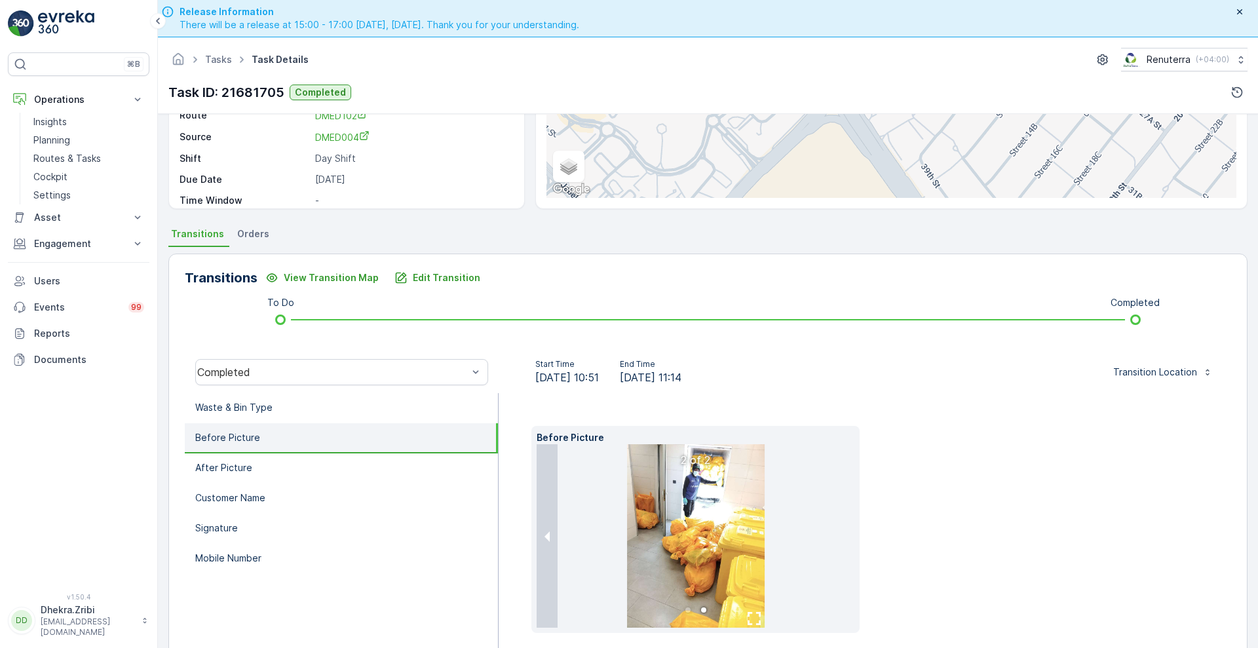
click at [753, 623] on icon "button" at bounding box center [753, 618] width 13 height 13
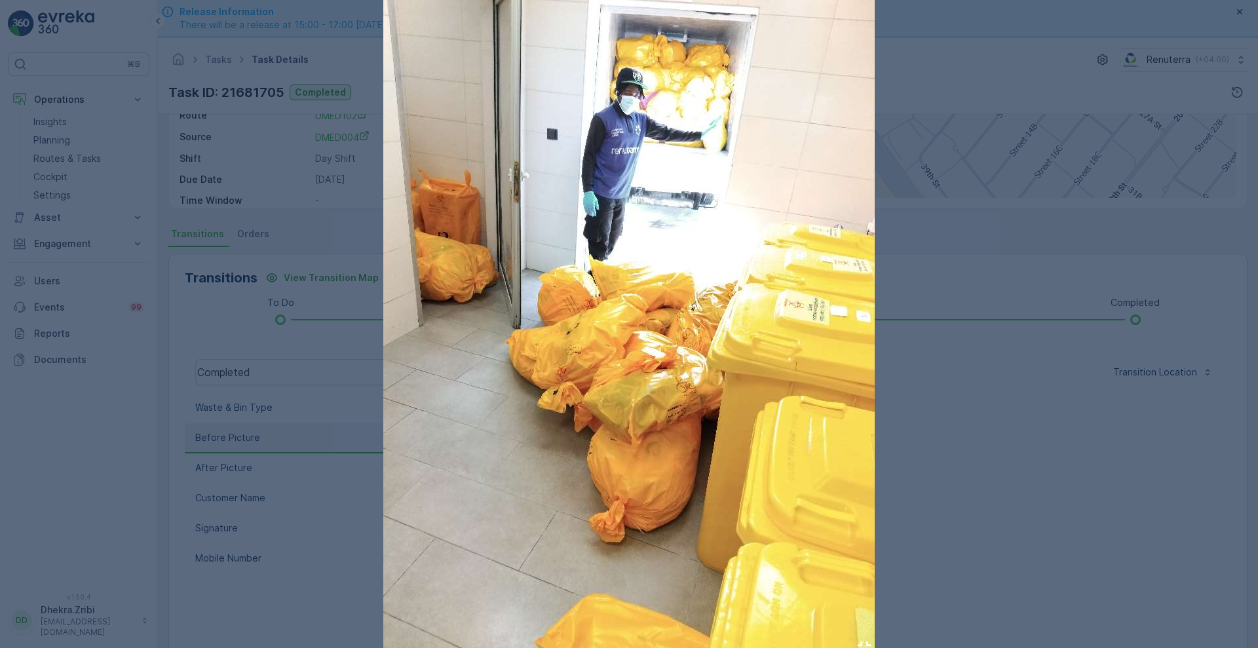
click at [679, 335] on img at bounding box center [628, 327] width 491 height 655
click at [471, 284] on img at bounding box center [628, 327] width 491 height 655
click at [1125, 252] on div at bounding box center [629, 324] width 1258 height 648
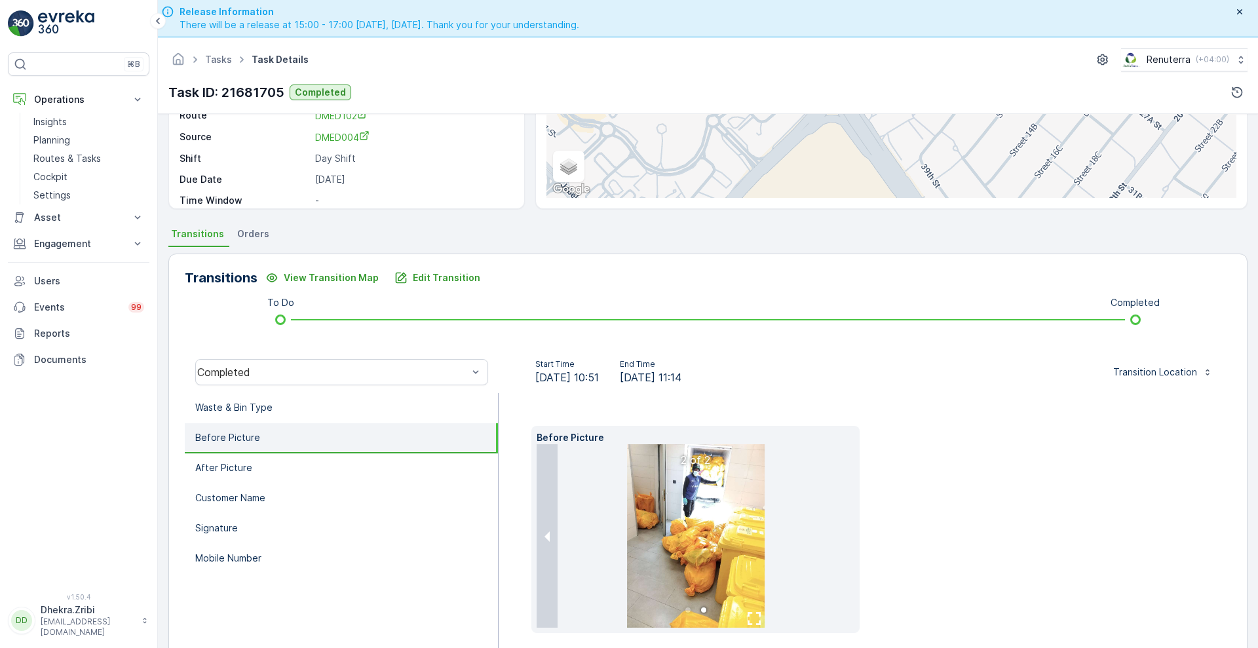
click at [1125, 252] on div "Transitions View Transition Map Edit Transition To Do Completed Completed Start…" at bounding box center [707, 469] width 1079 height 445
click at [233, 461] on p "After Picture" at bounding box center [223, 467] width 57 height 13
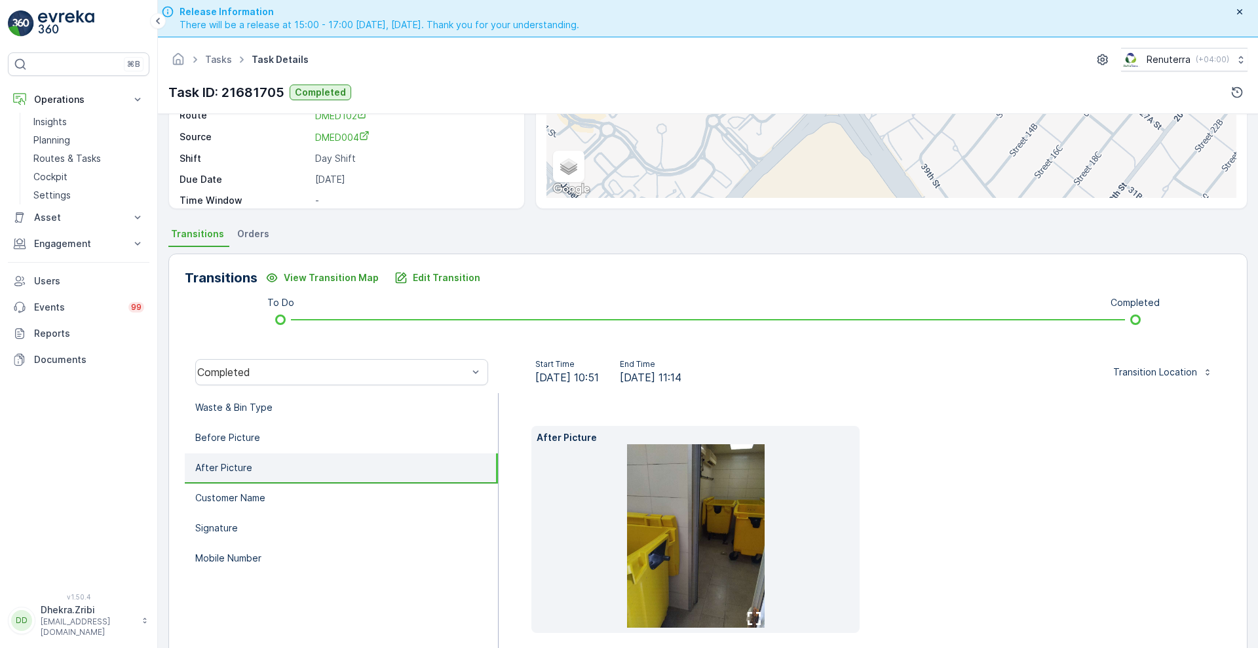
click at [751, 620] on icon "button" at bounding box center [753, 618] width 13 height 13
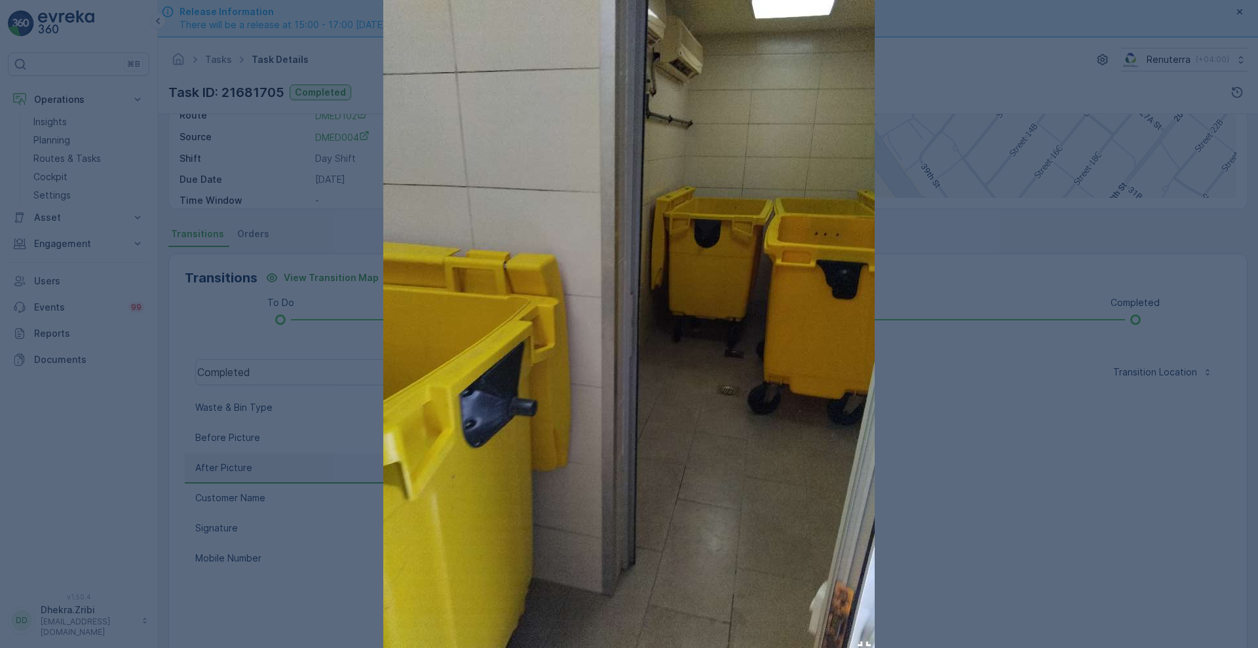
click at [917, 399] on div at bounding box center [629, 324] width 1258 height 648
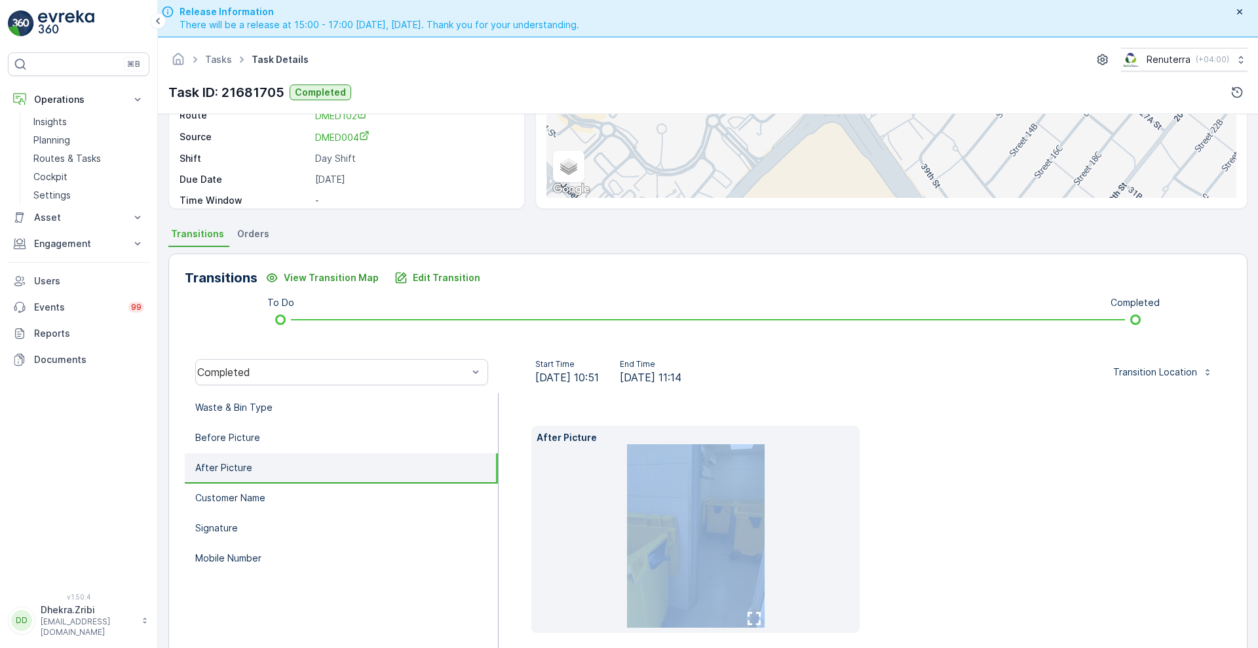
click at [917, 399] on div "After Picture" at bounding box center [864, 534] width 732 height 283
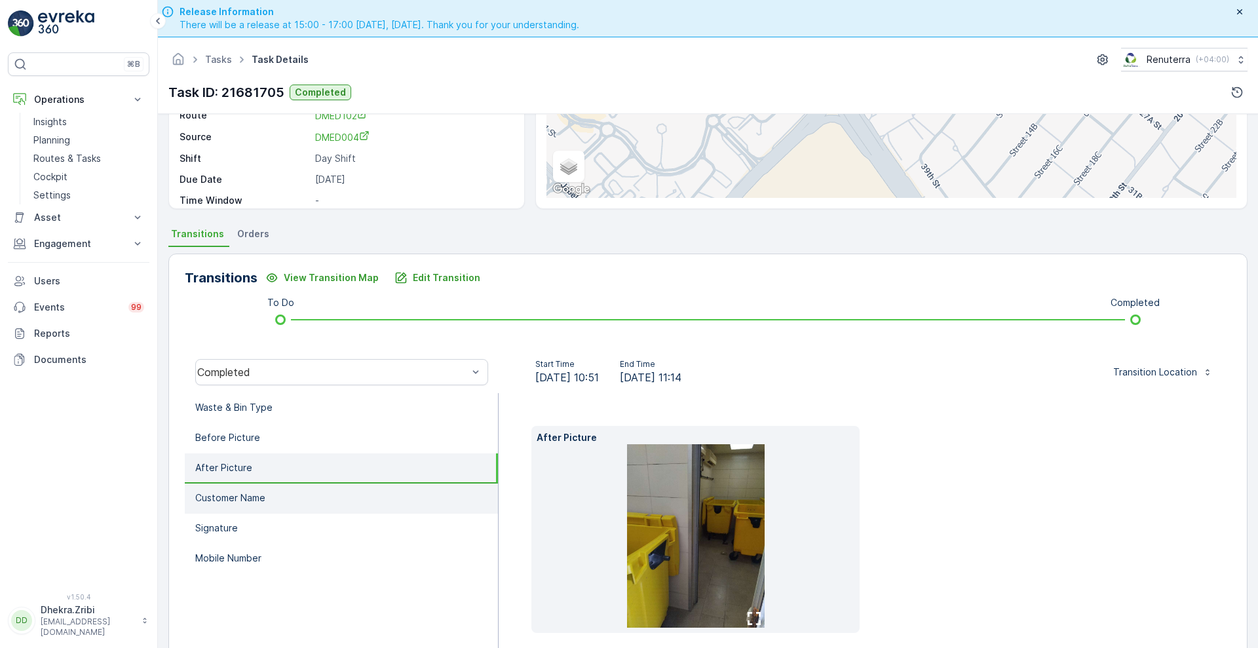
click at [275, 508] on li "Customer Name" at bounding box center [341, 498] width 313 height 30
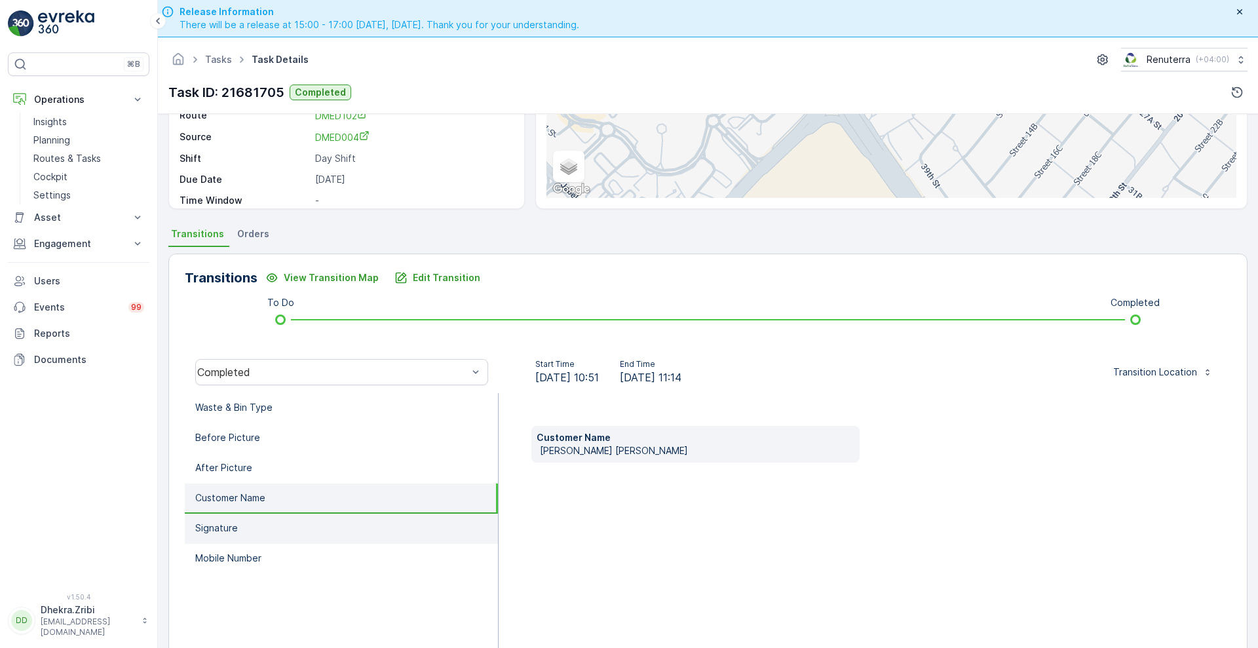
click at [316, 522] on li "Signature" at bounding box center [341, 529] width 313 height 30
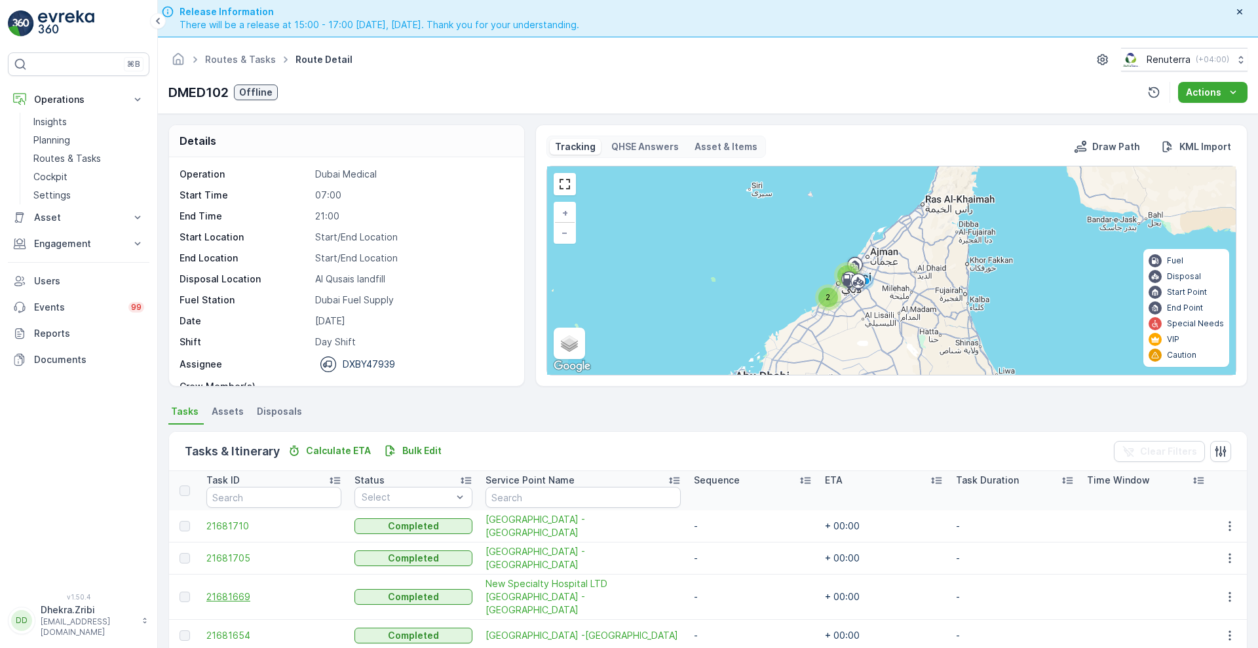
click at [231, 592] on span "21681669" at bounding box center [273, 596] width 135 height 13
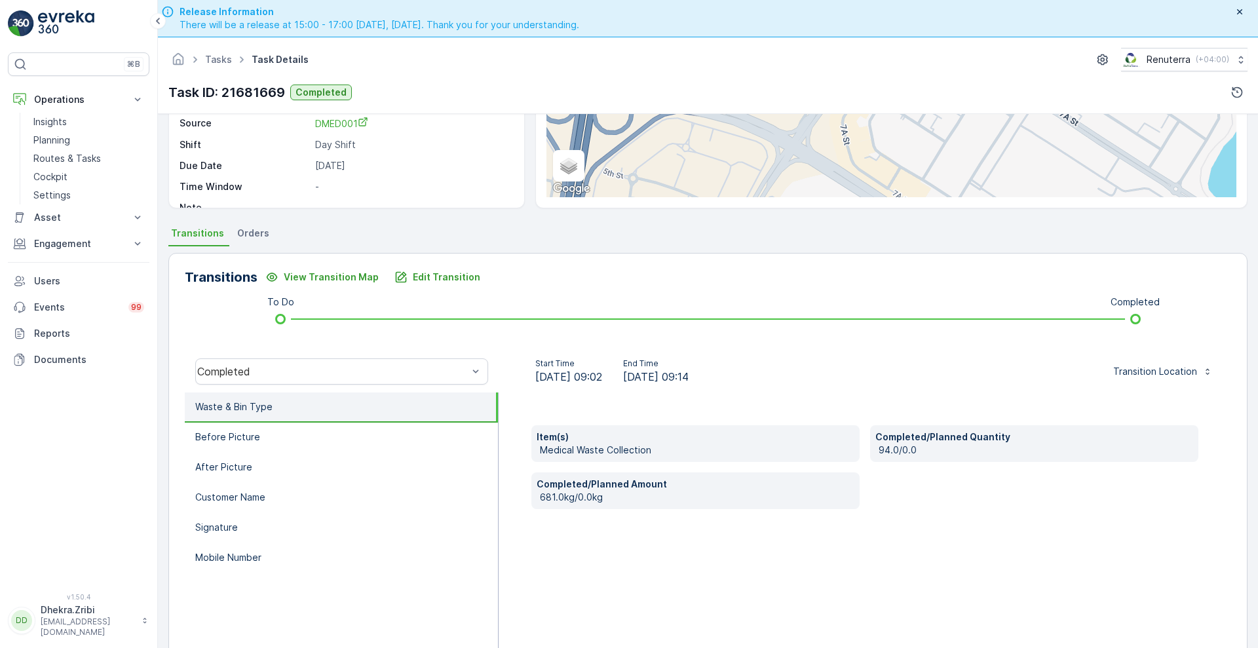
scroll to position [177, 0]
click at [293, 445] on li "Before Picture" at bounding box center [341, 438] width 313 height 30
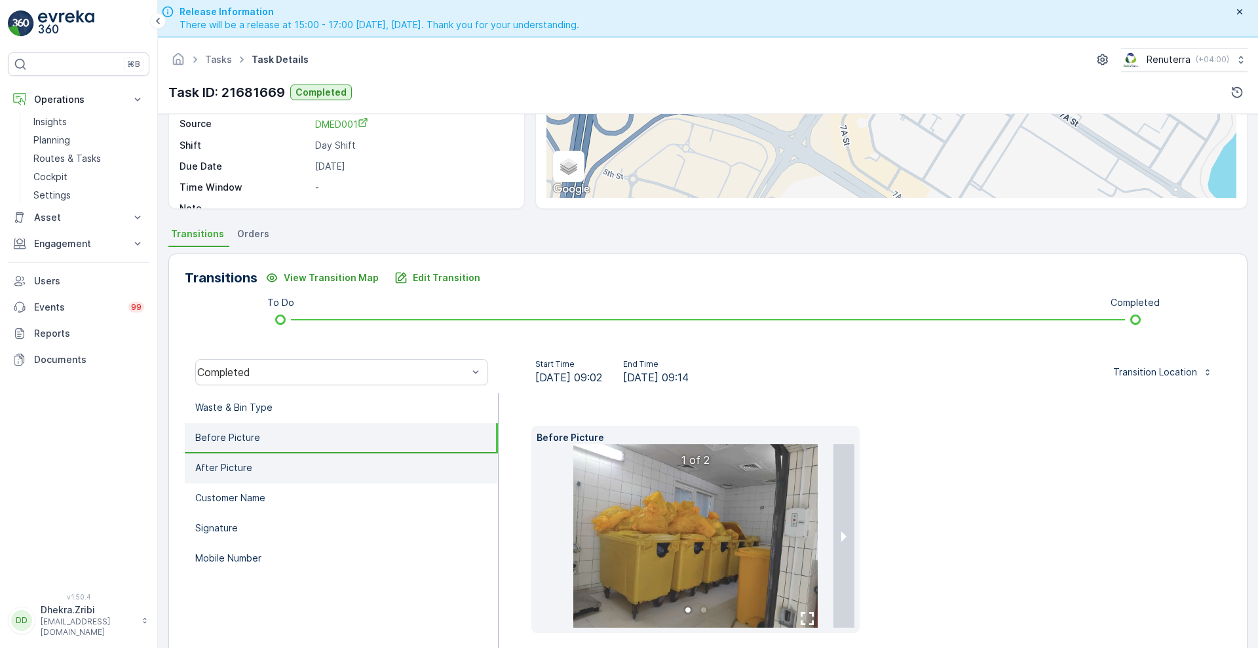
click at [289, 472] on li "After Picture" at bounding box center [341, 468] width 313 height 30
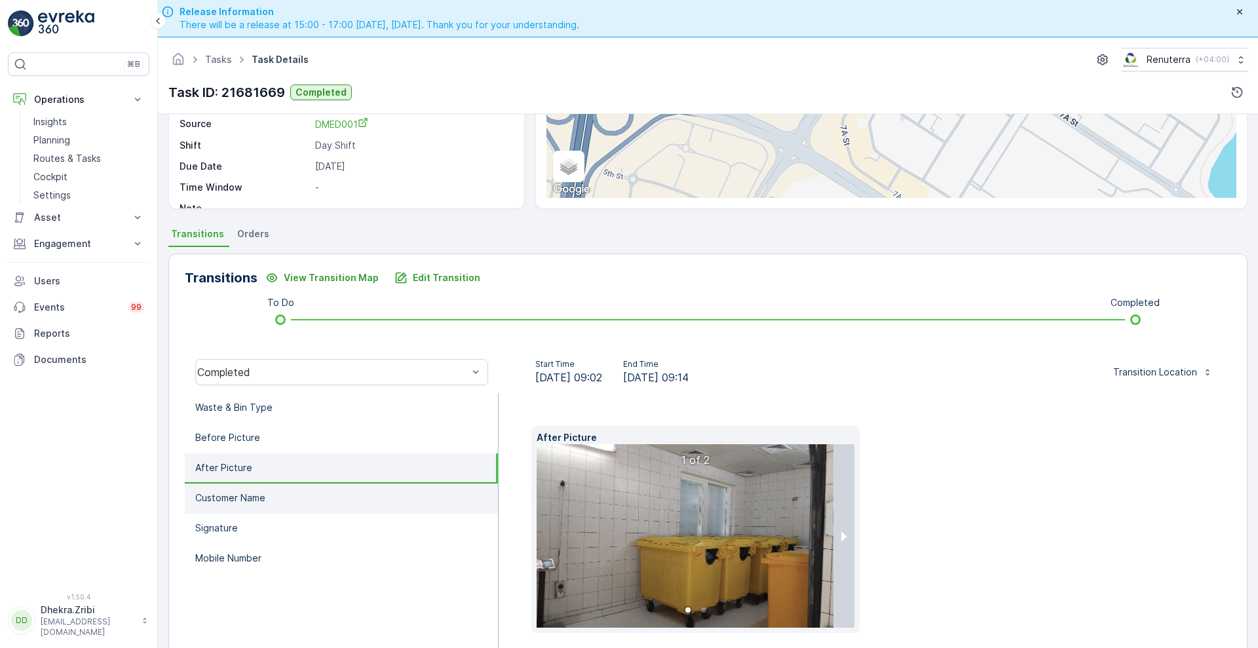
click at [227, 498] on p "Customer Name" at bounding box center [230, 497] width 70 height 13
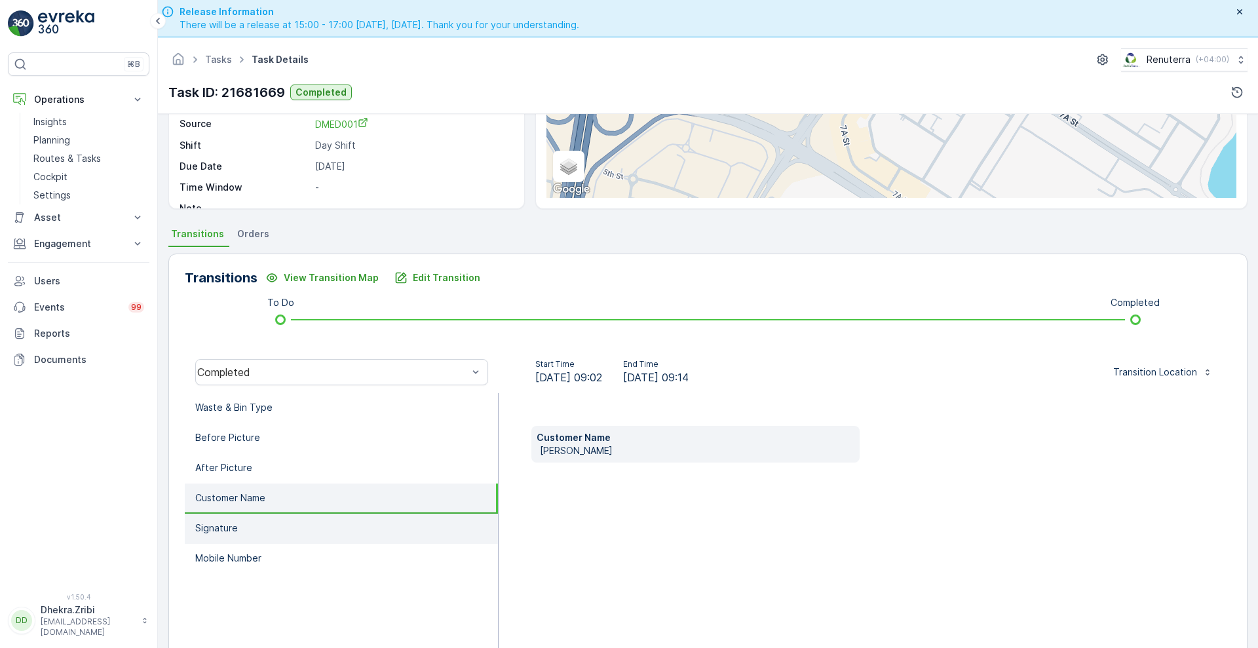
click at [231, 538] on li "Signature" at bounding box center [341, 529] width 313 height 30
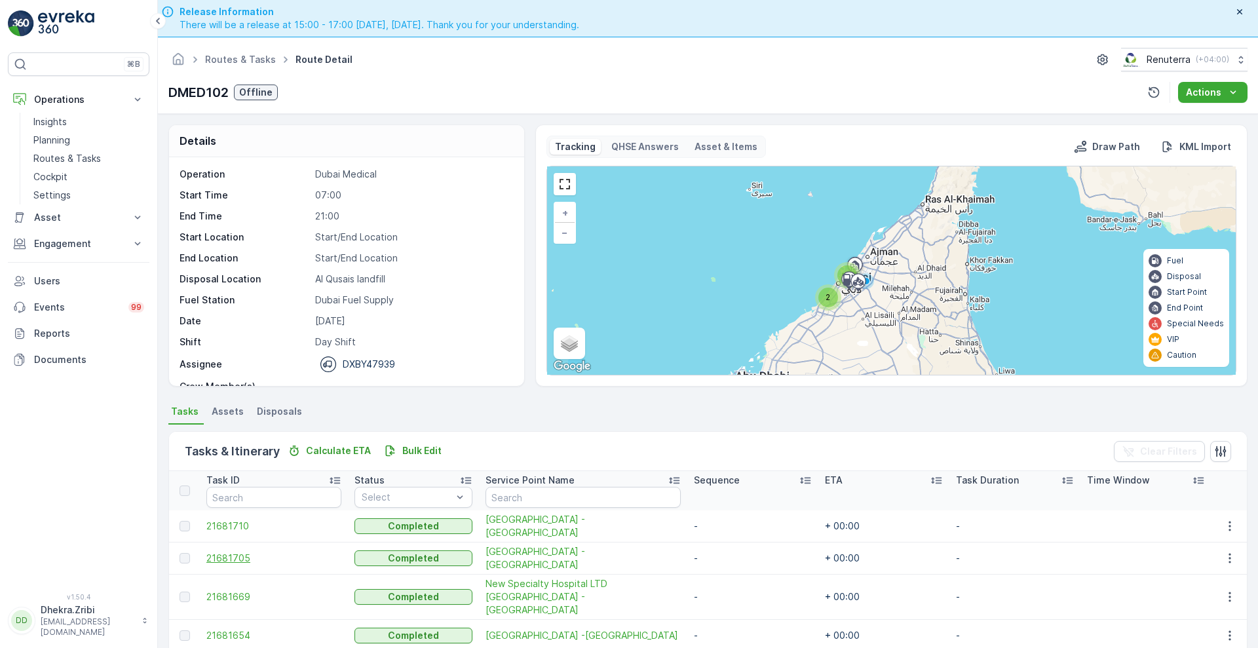
scroll to position [28, 0]
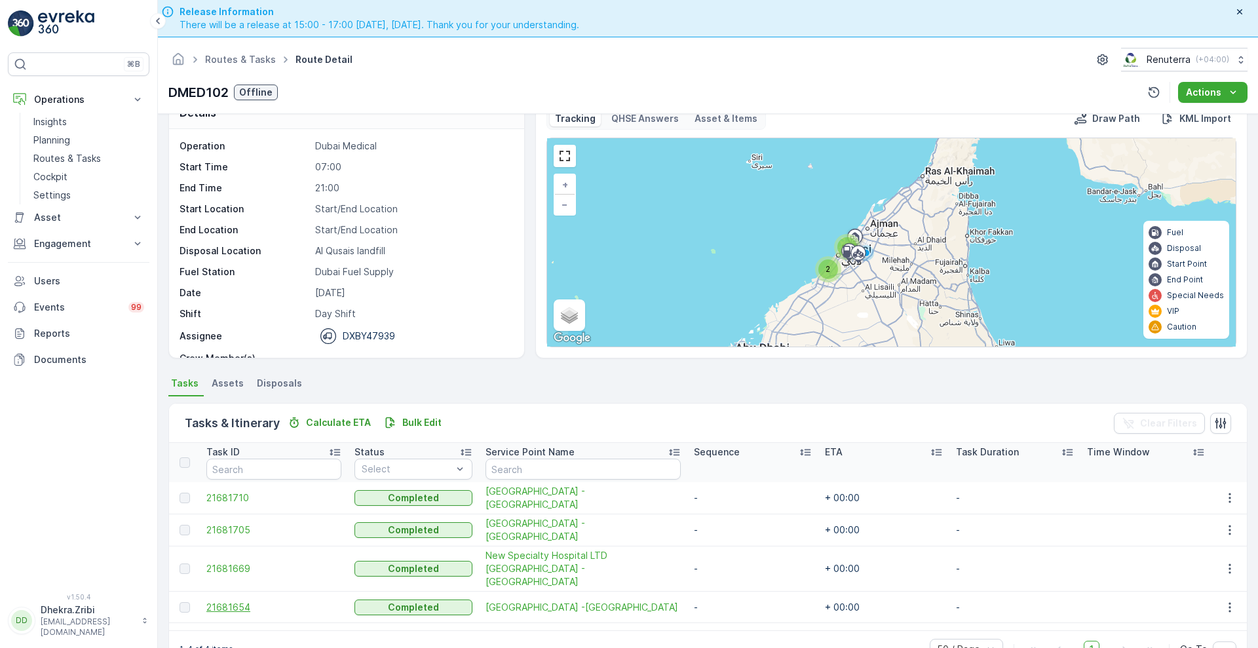
click at [215, 601] on span "21681654" at bounding box center [273, 607] width 135 height 13
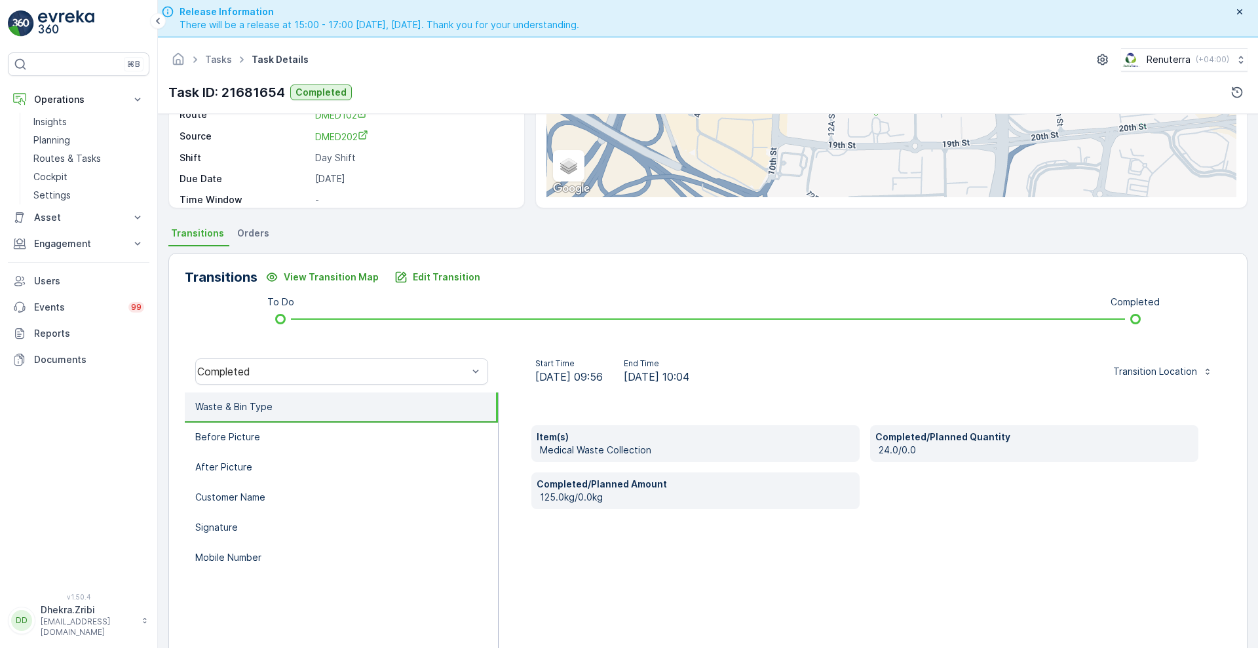
scroll to position [177, 0]
click at [229, 436] on p "Before Picture" at bounding box center [227, 438] width 65 height 13
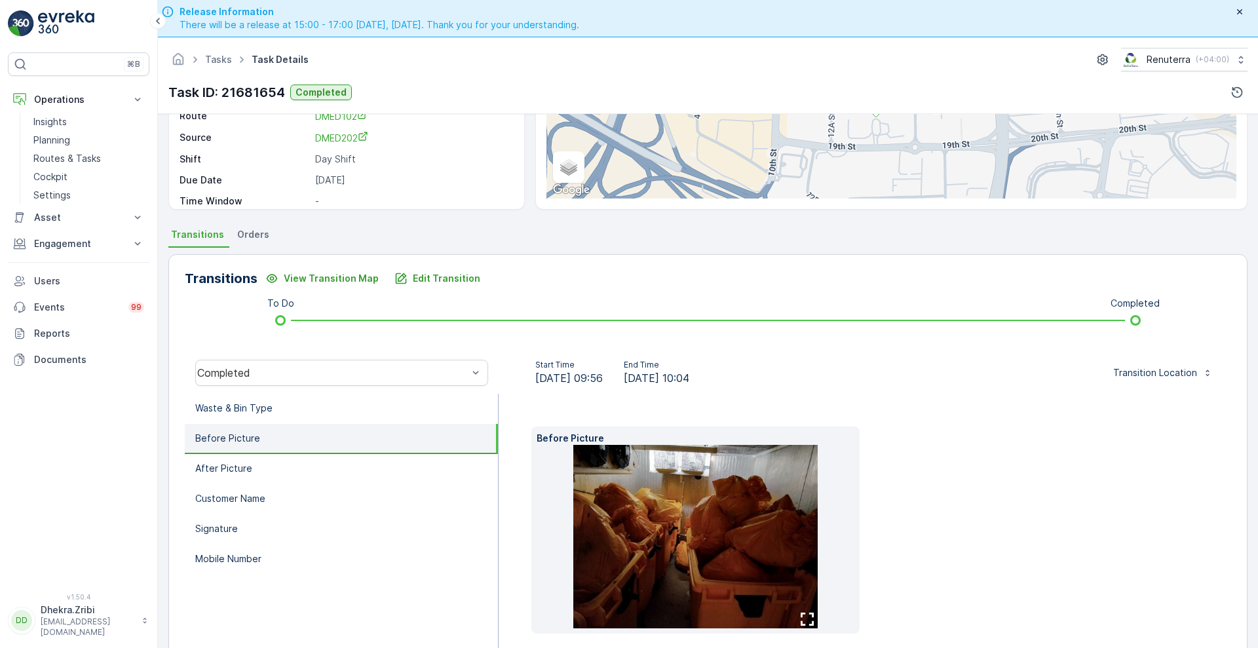
click at [802, 619] on icon "button" at bounding box center [806, 618] width 13 height 13
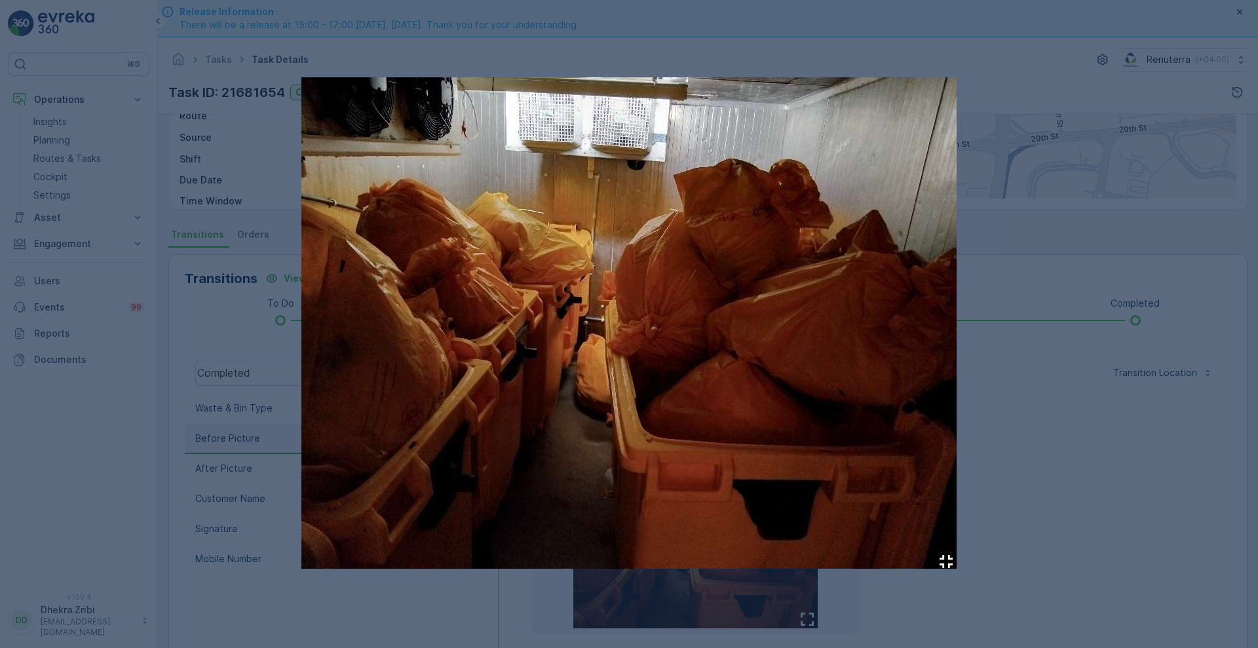
click at [948, 563] on icon "button" at bounding box center [945, 561] width 13 height 13
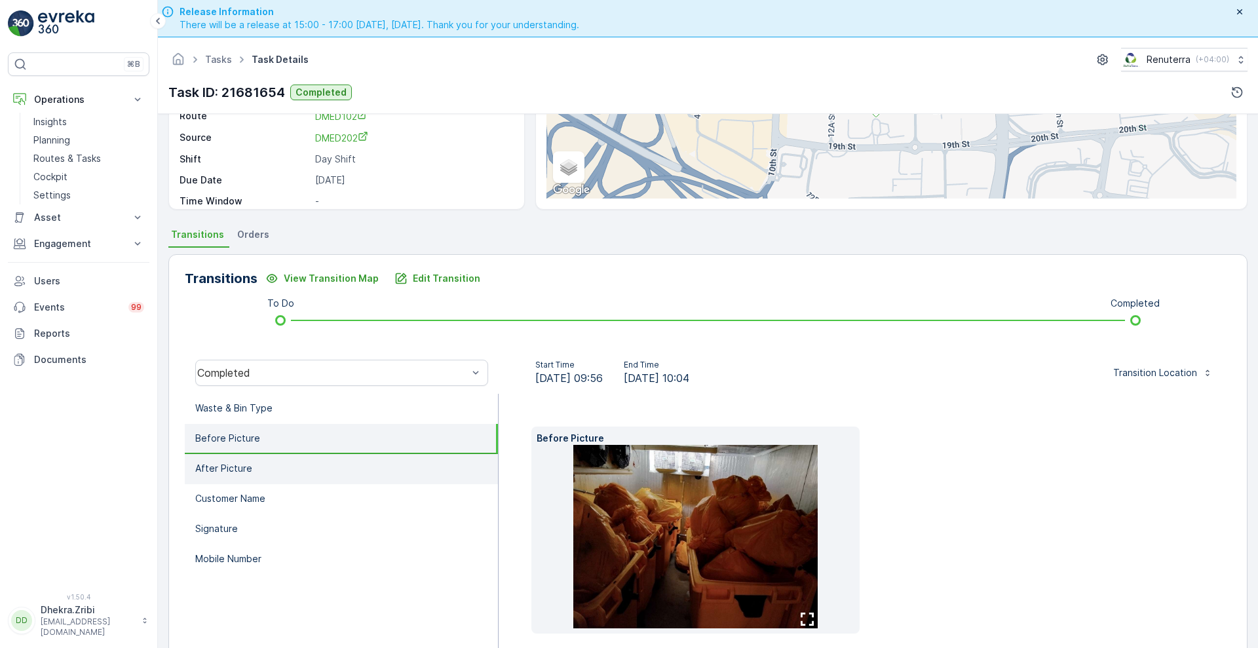
click at [304, 468] on li "After Picture" at bounding box center [341, 469] width 313 height 30
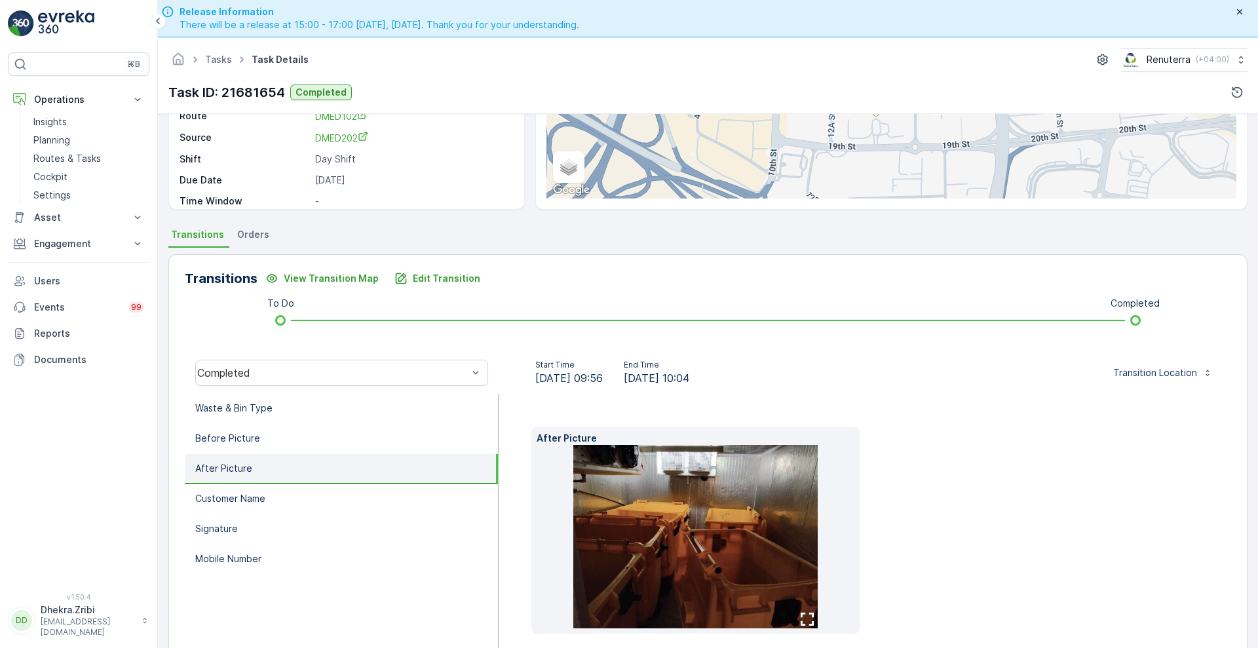
click at [804, 617] on icon "button" at bounding box center [806, 618] width 13 height 13
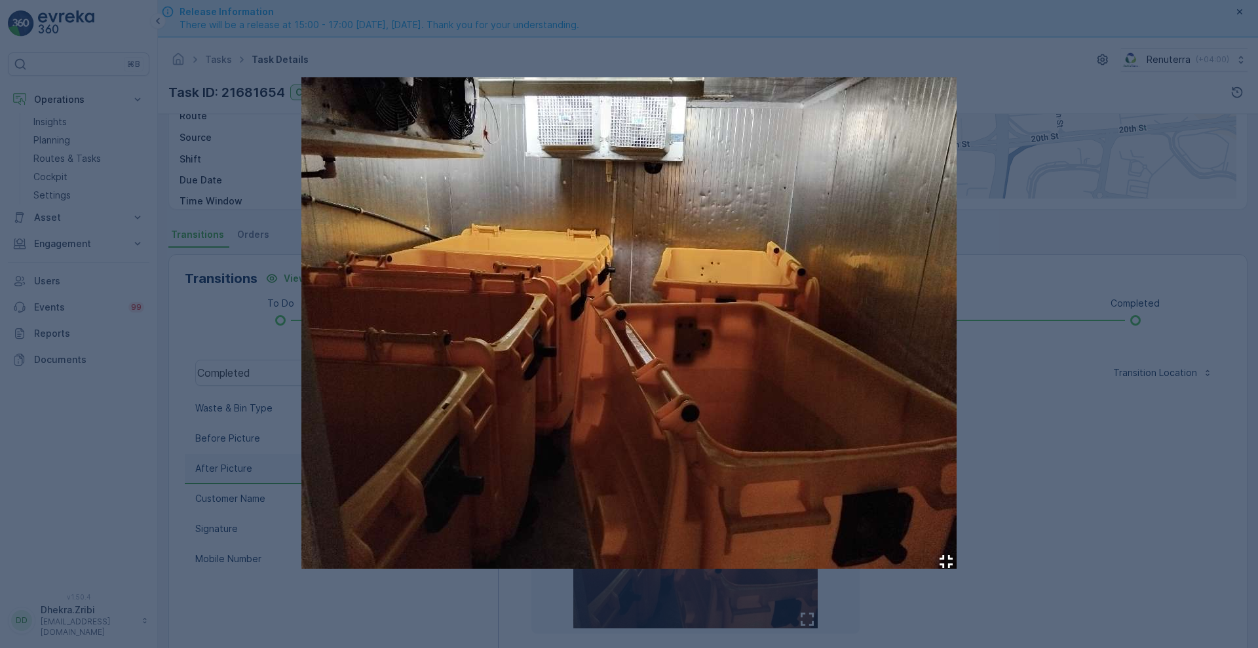
click at [944, 561] on icon "button" at bounding box center [945, 561] width 13 height 13
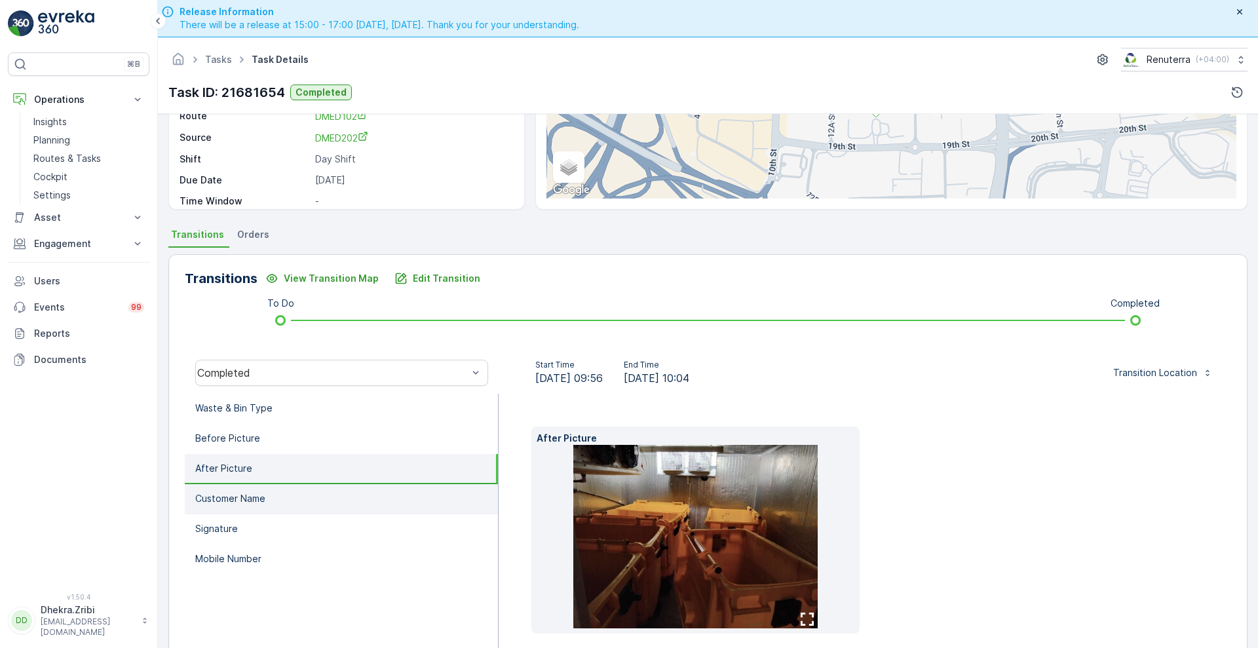
click at [238, 495] on p "Customer Name" at bounding box center [230, 498] width 70 height 13
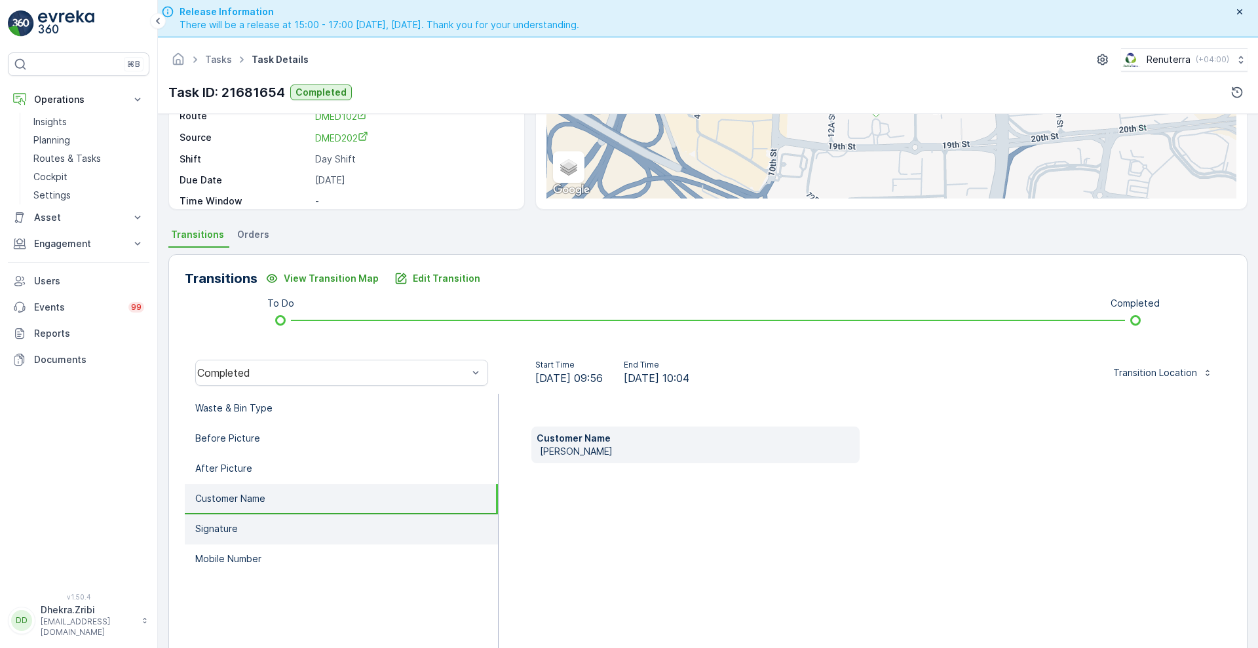
click at [235, 522] on p "Signature" at bounding box center [216, 528] width 43 height 13
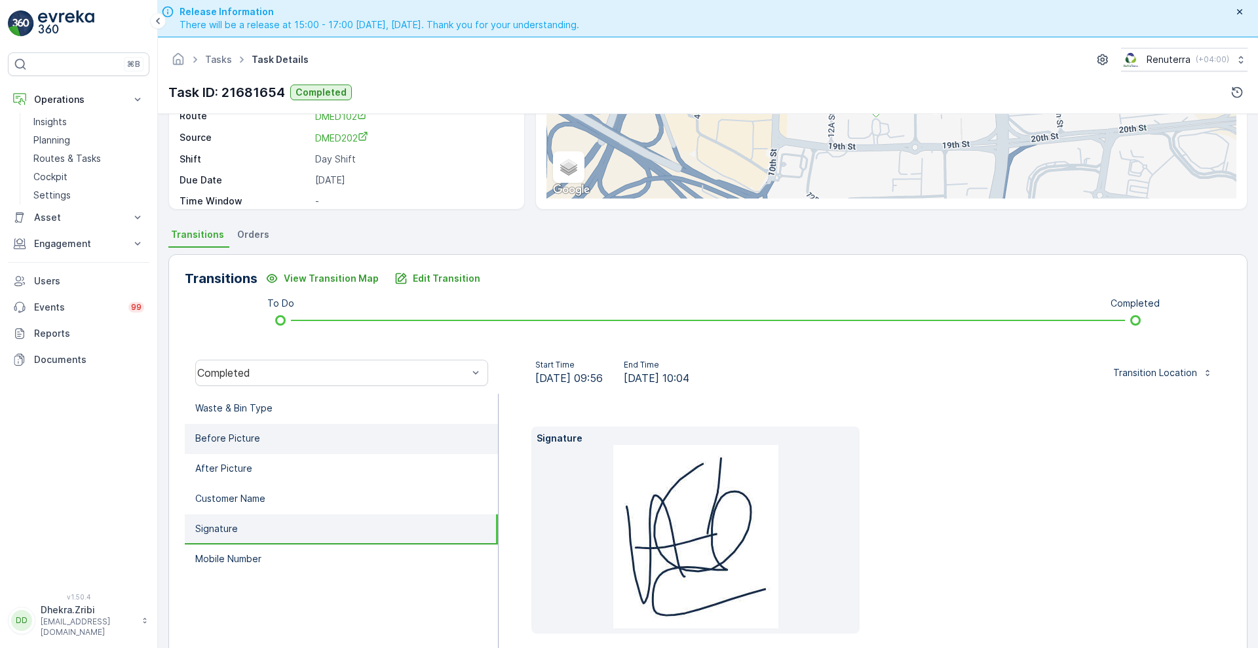
click at [225, 439] on p "Before Picture" at bounding box center [227, 438] width 65 height 13
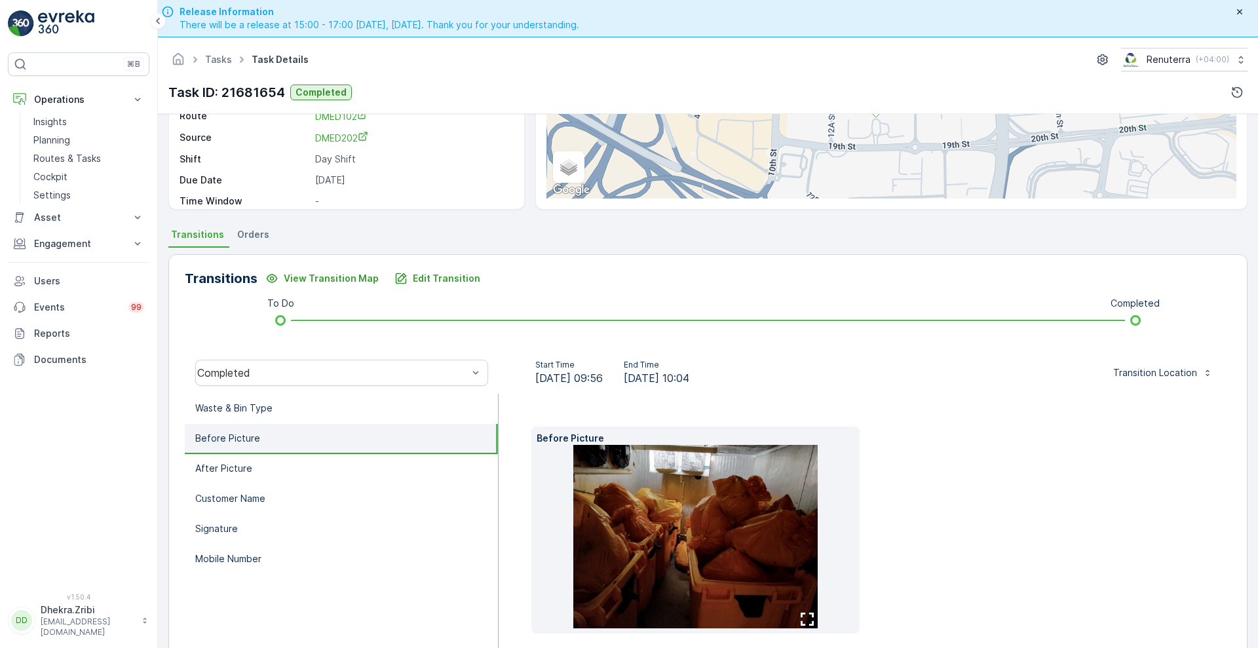
click at [805, 617] on icon "button" at bounding box center [806, 618] width 13 height 13
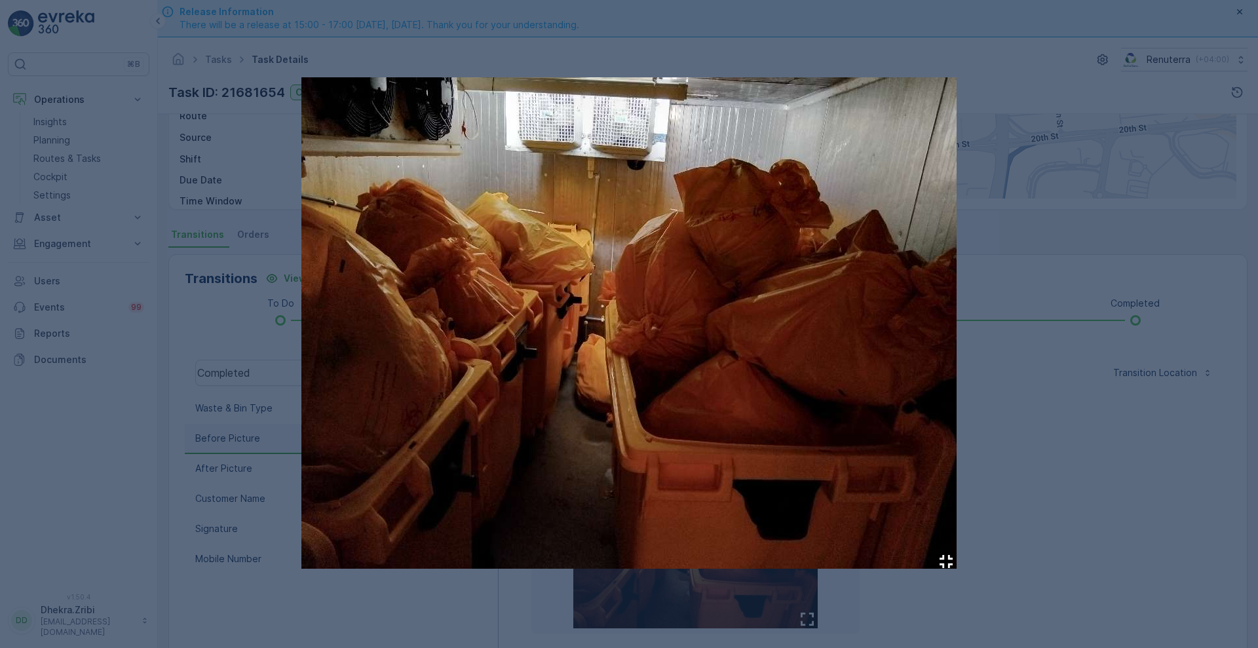
click at [947, 560] on icon "button" at bounding box center [945, 561] width 13 height 13
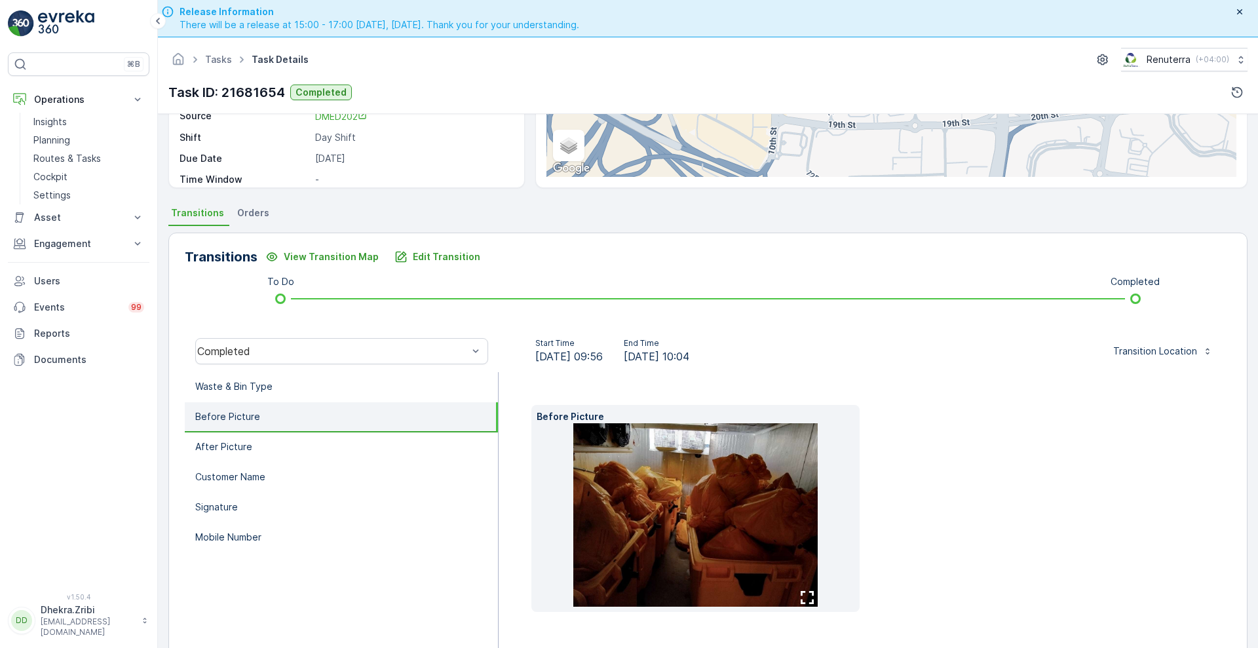
scroll to position [0, 0]
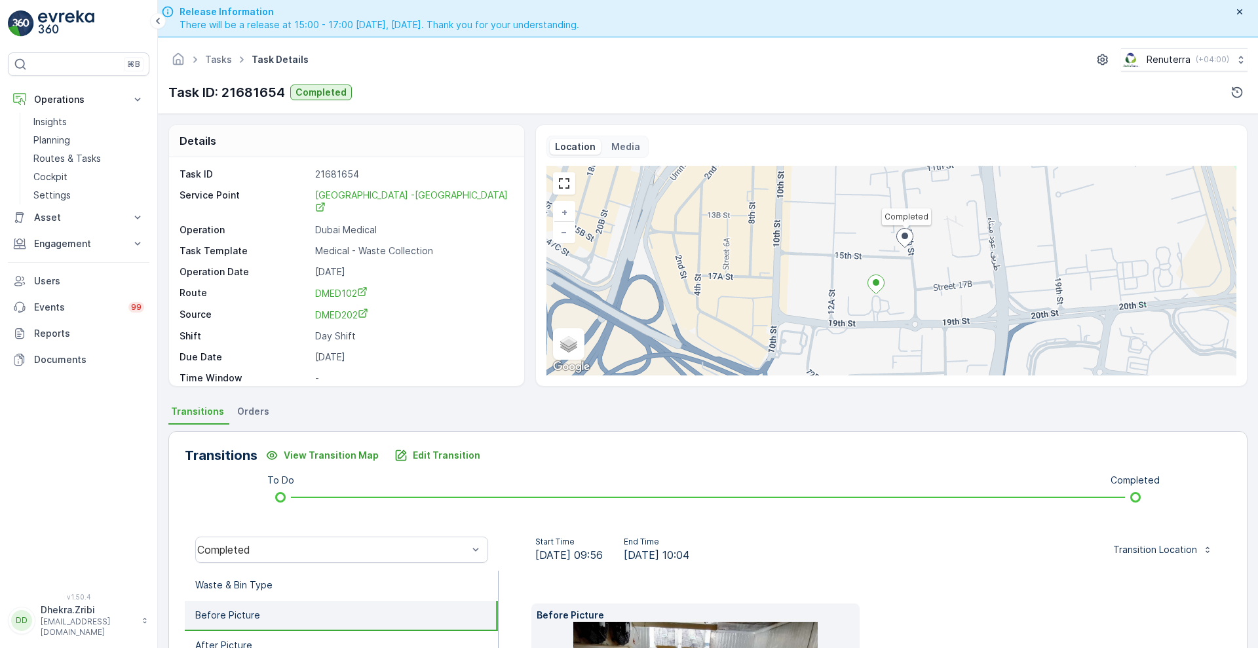
click at [877, 284] on icon at bounding box center [875, 284] width 16 height 19
click at [554, 189] on link at bounding box center [564, 184] width 20 height 20
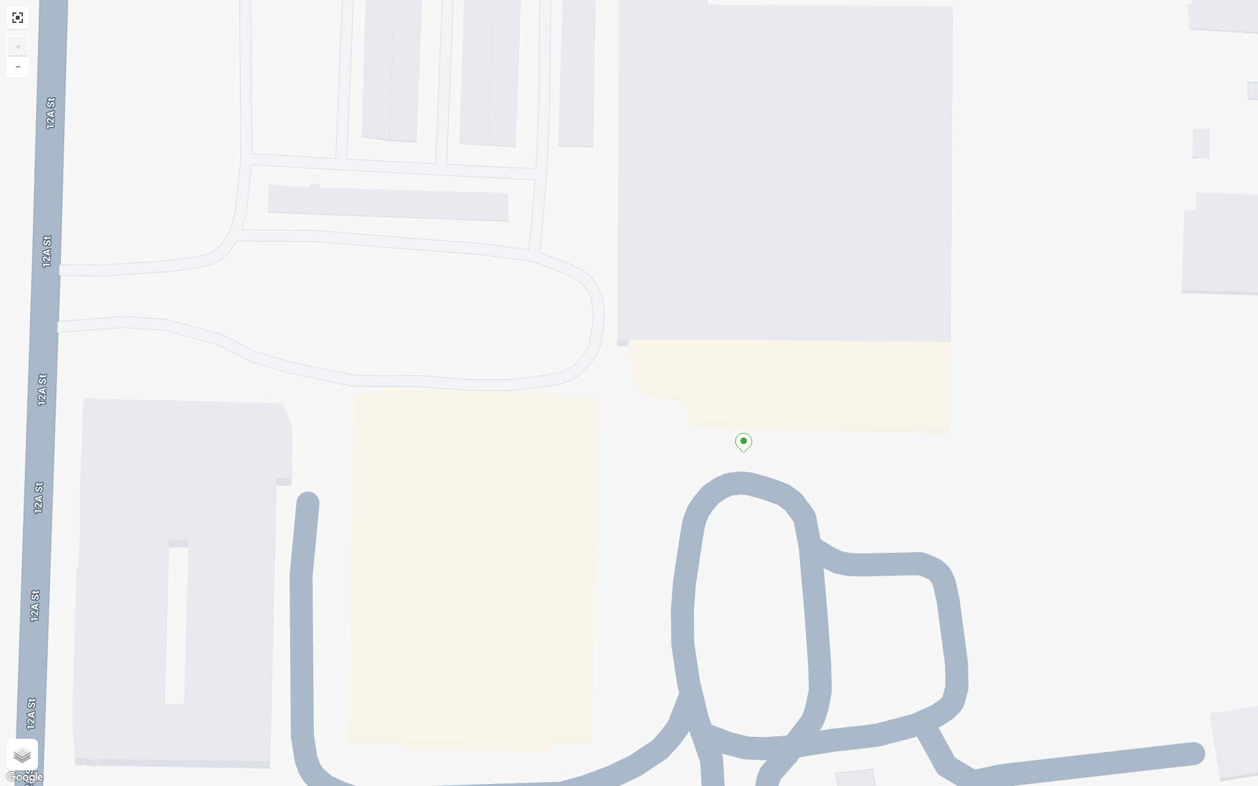
click at [740, 449] on icon at bounding box center [744, 443] width 16 height 19
click at [744, 449] on icon at bounding box center [744, 443] width 16 height 19
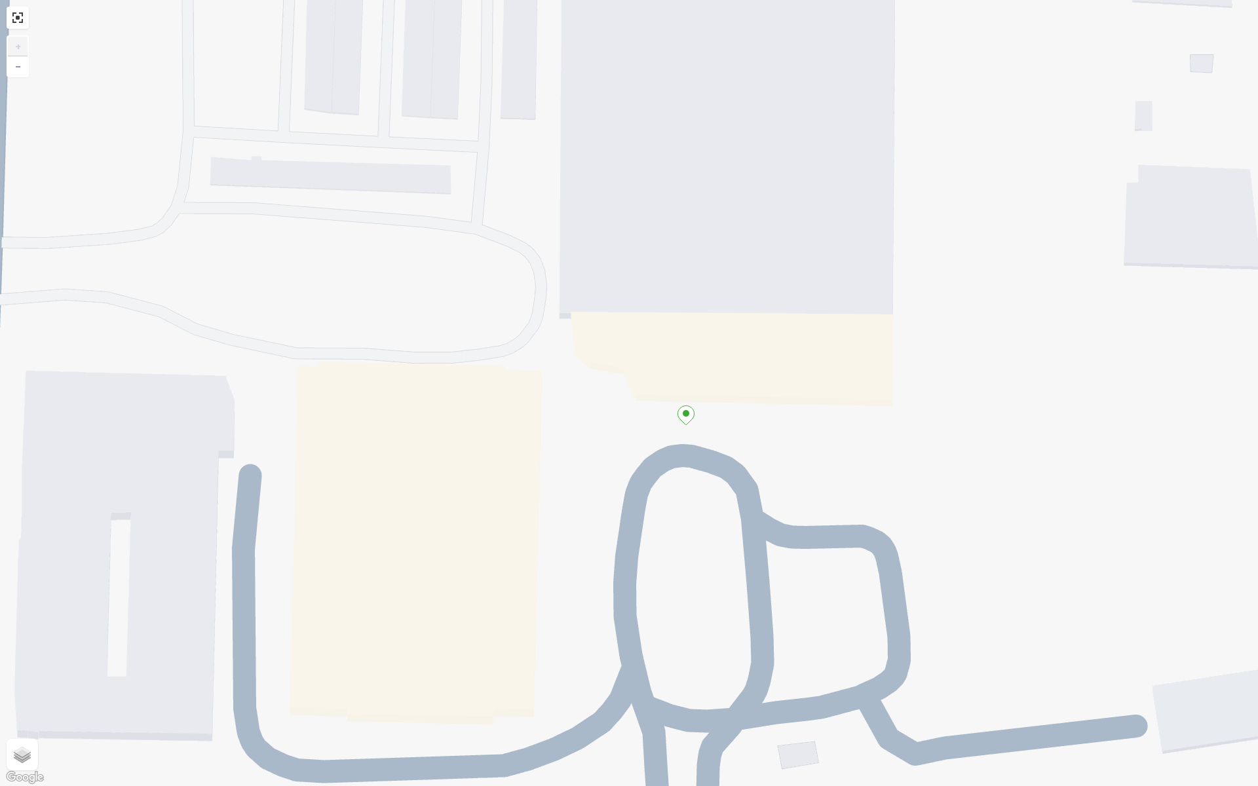
click at [683, 417] on icon at bounding box center [686, 415] width 16 height 19
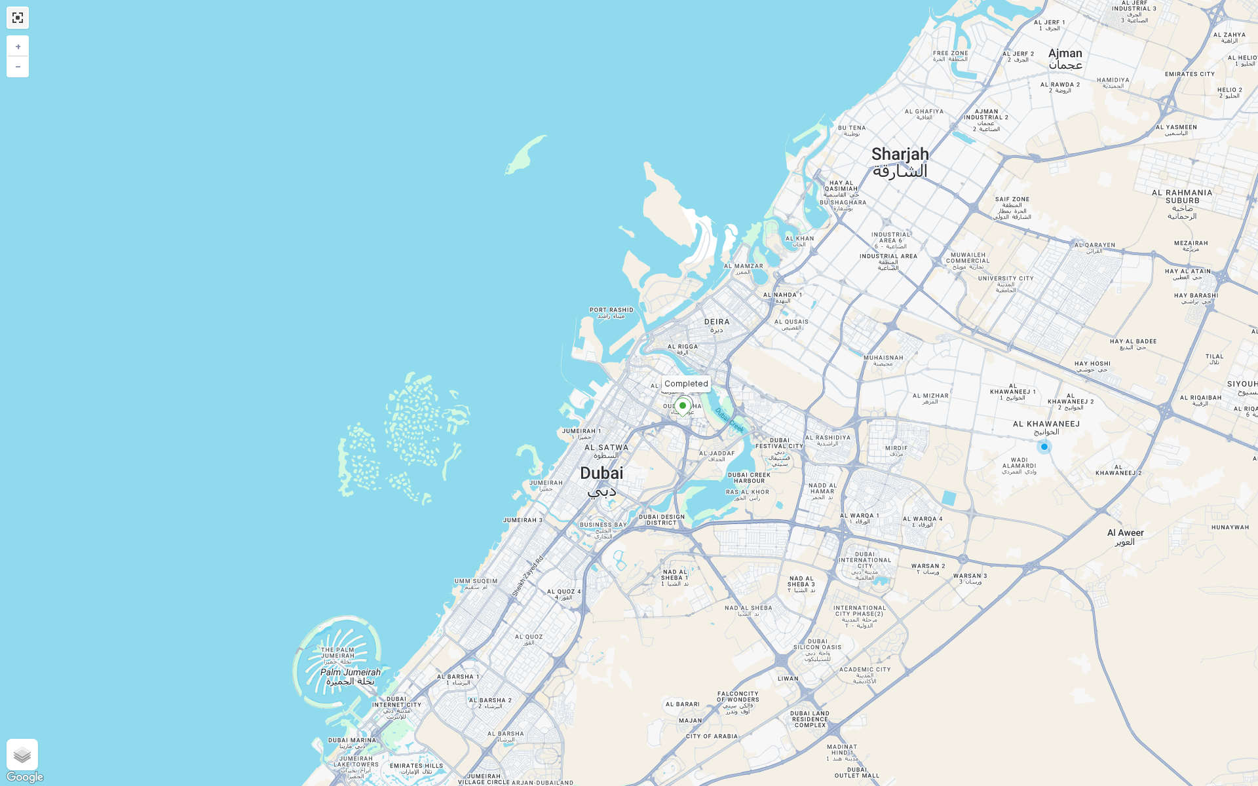
click at [23, 25] on link at bounding box center [18, 18] width 20 height 20
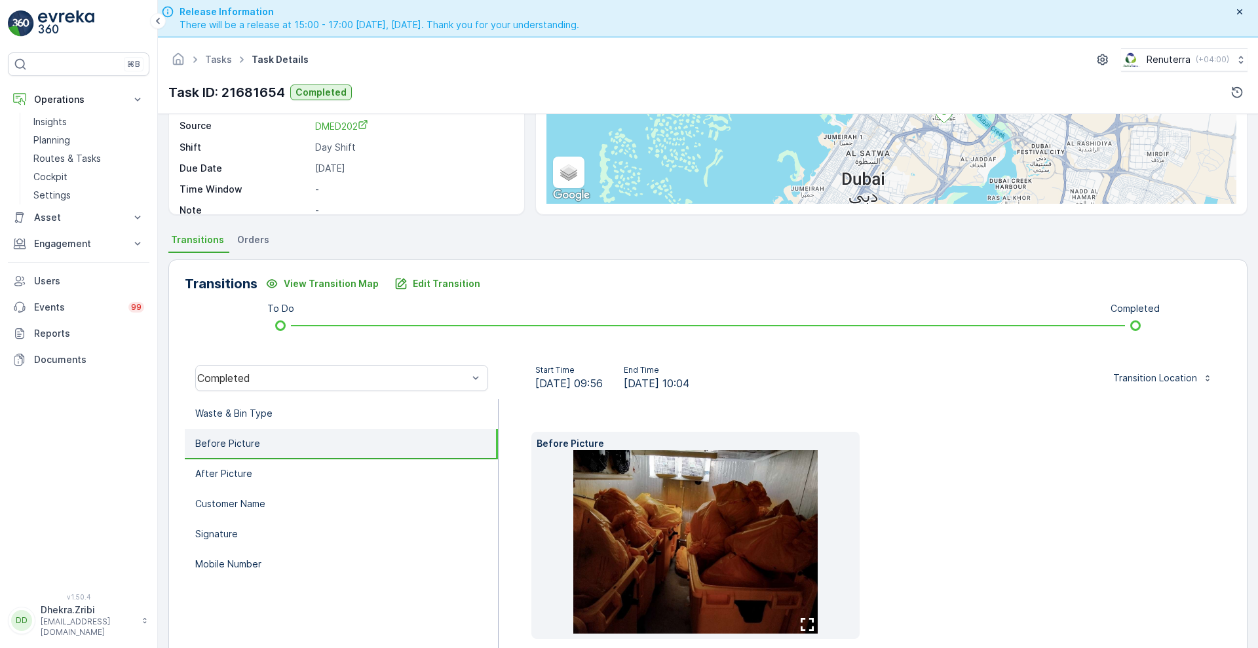
scroll to position [170, 0]
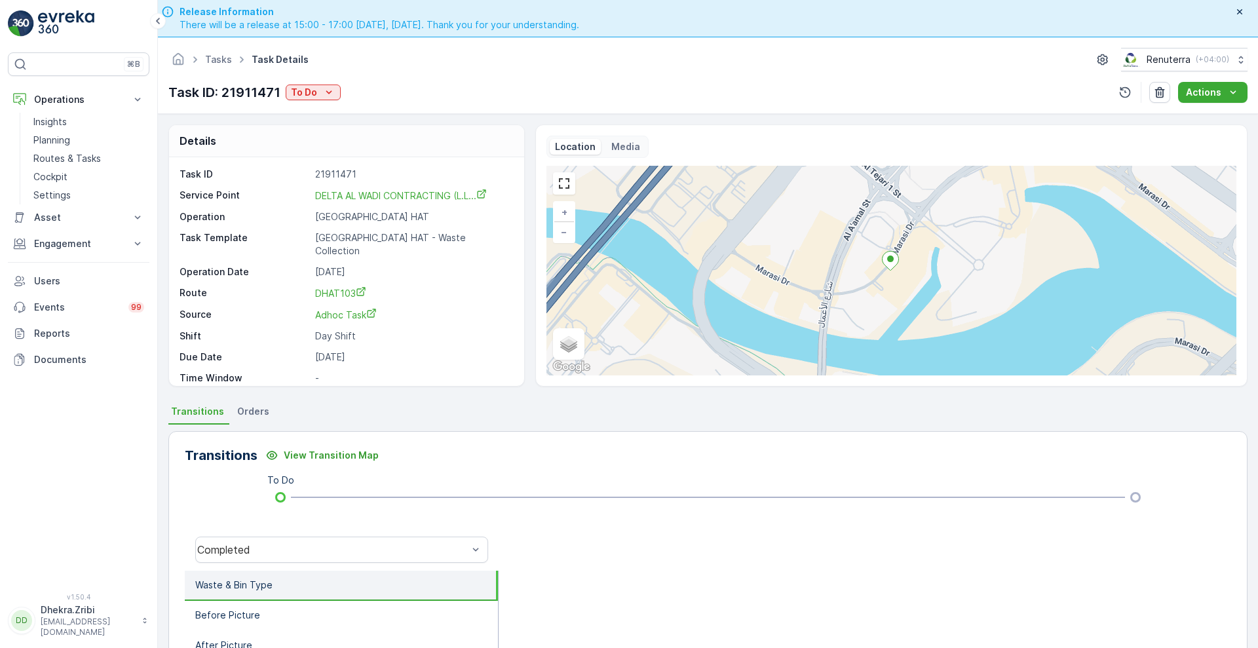
scroll to position [3, 0]
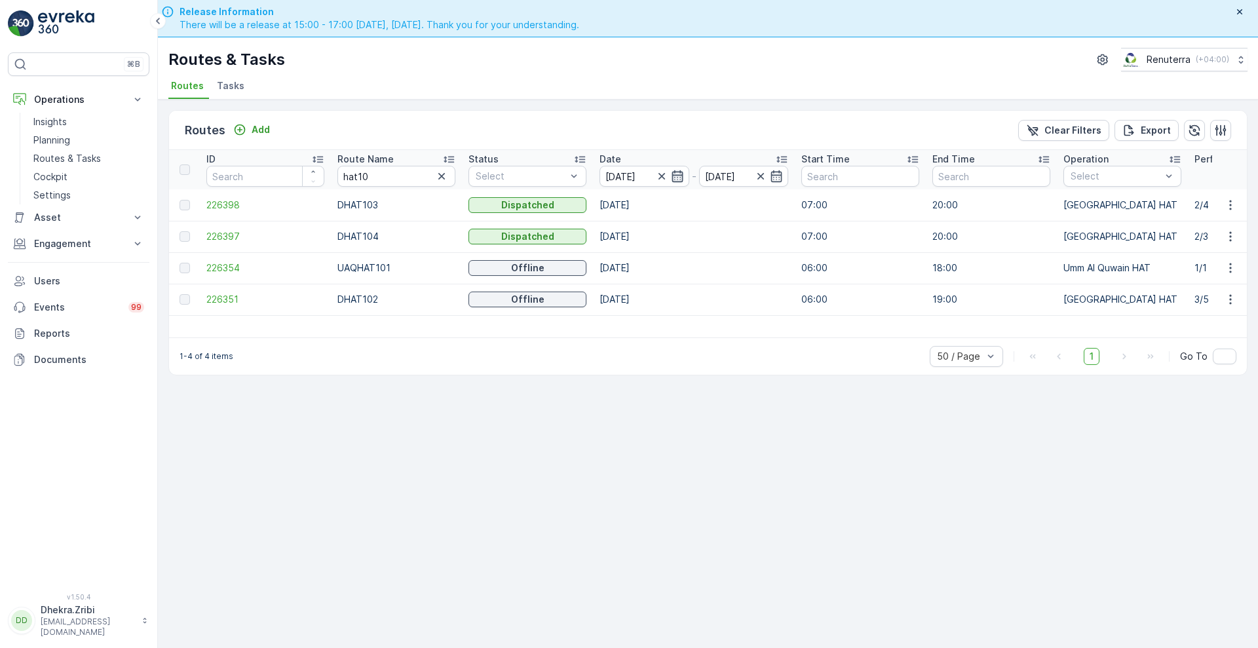
click at [682, 172] on icon "button" at bounding box center [676, 176] width 11 height 12
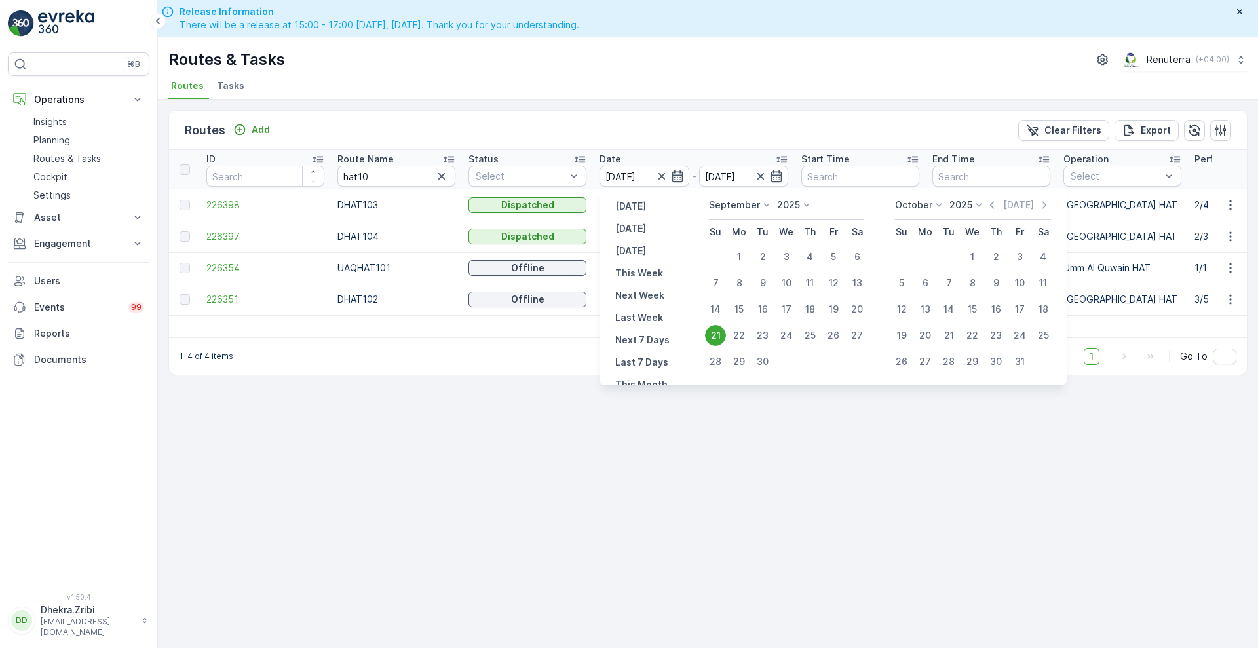
click at [717, 331] on div "21" at bounding box center [715, 335] width 21 height 21
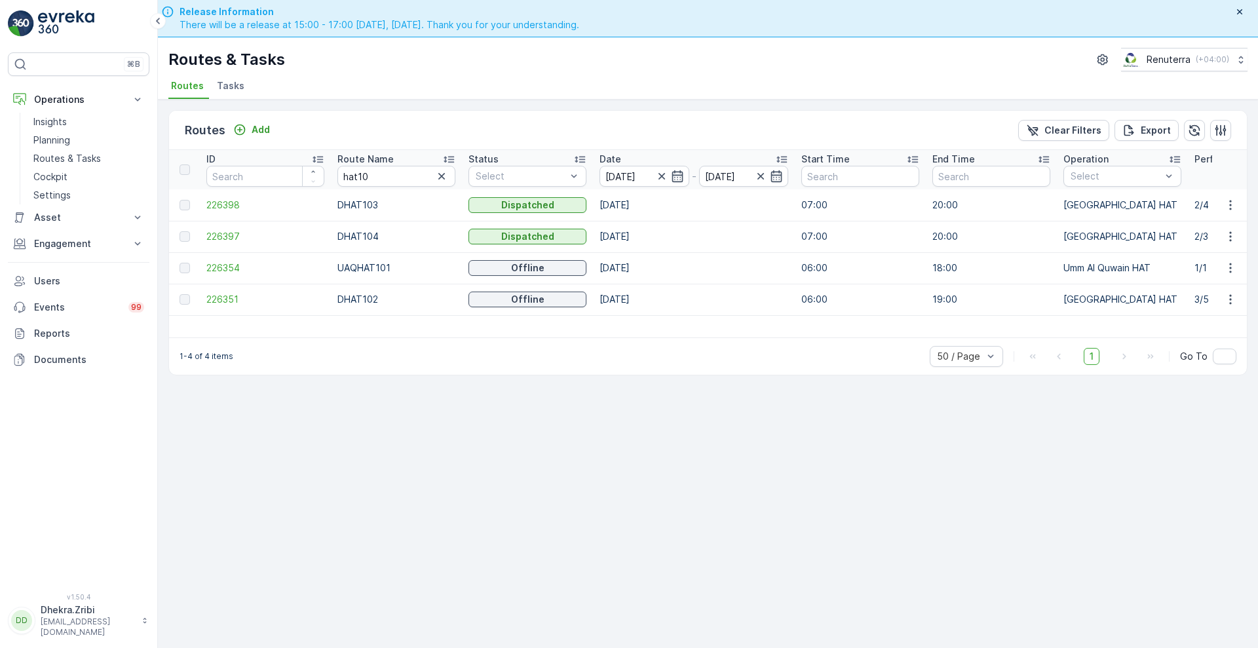
scroll to position [0, 943]
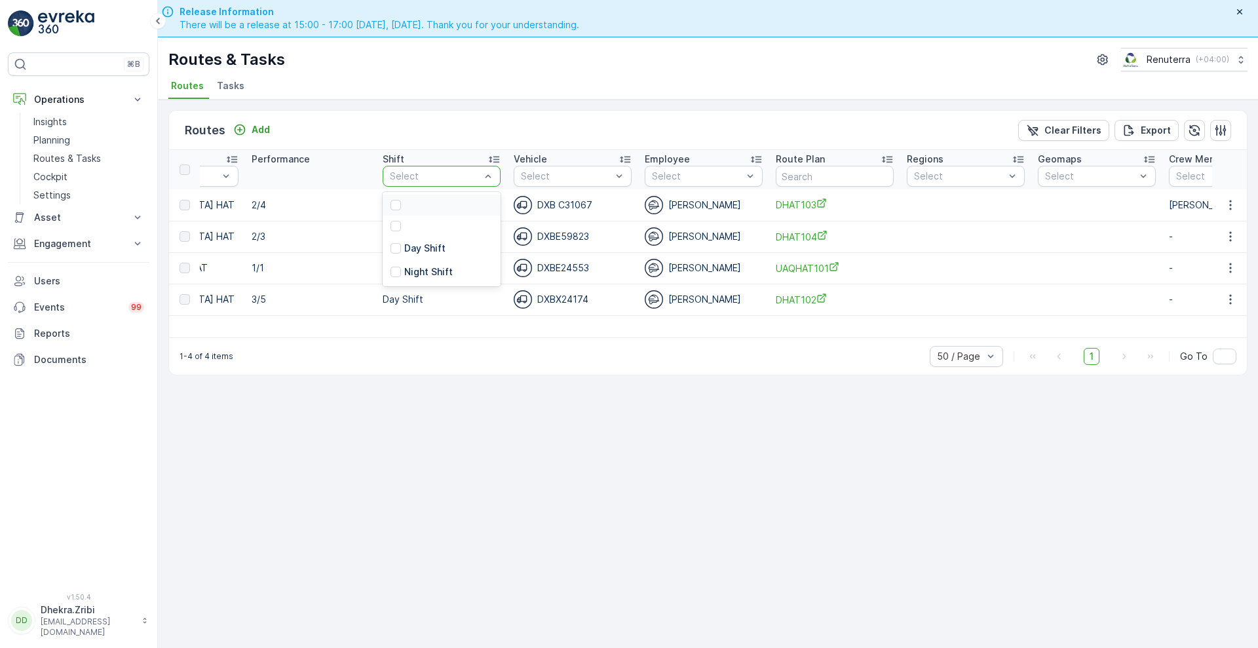
click at [495, 181] on div "Select" at bounding box center [442, 176] width 118 height 21
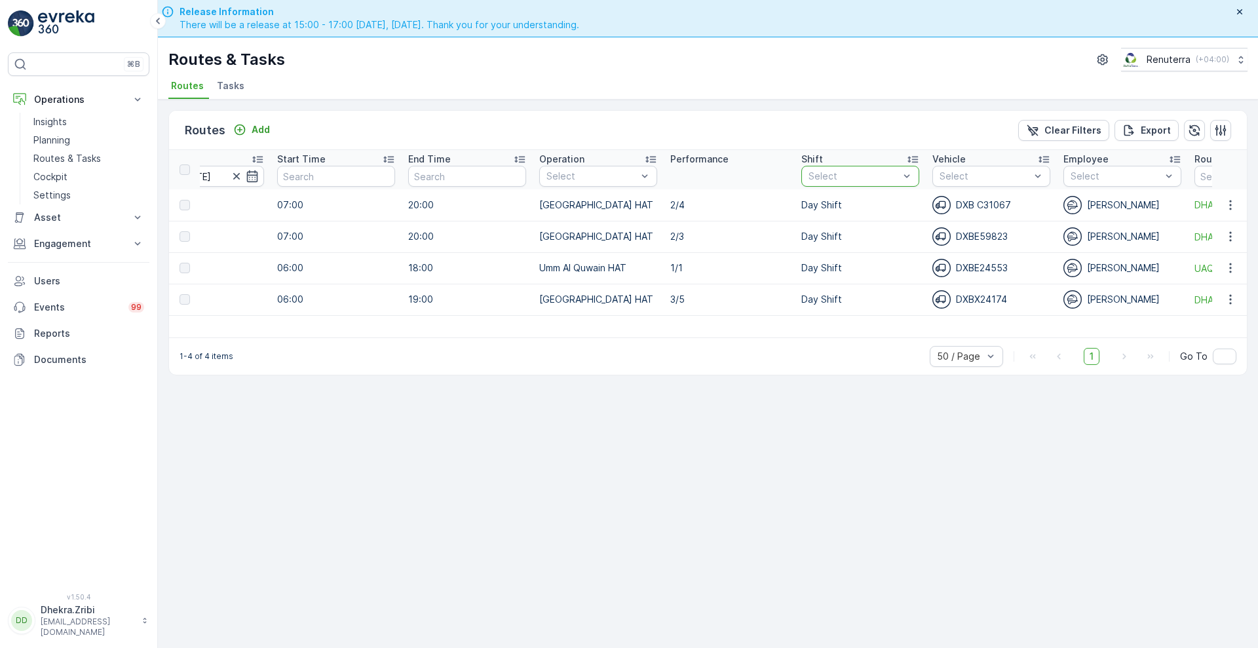
scroll to position [0, 0]
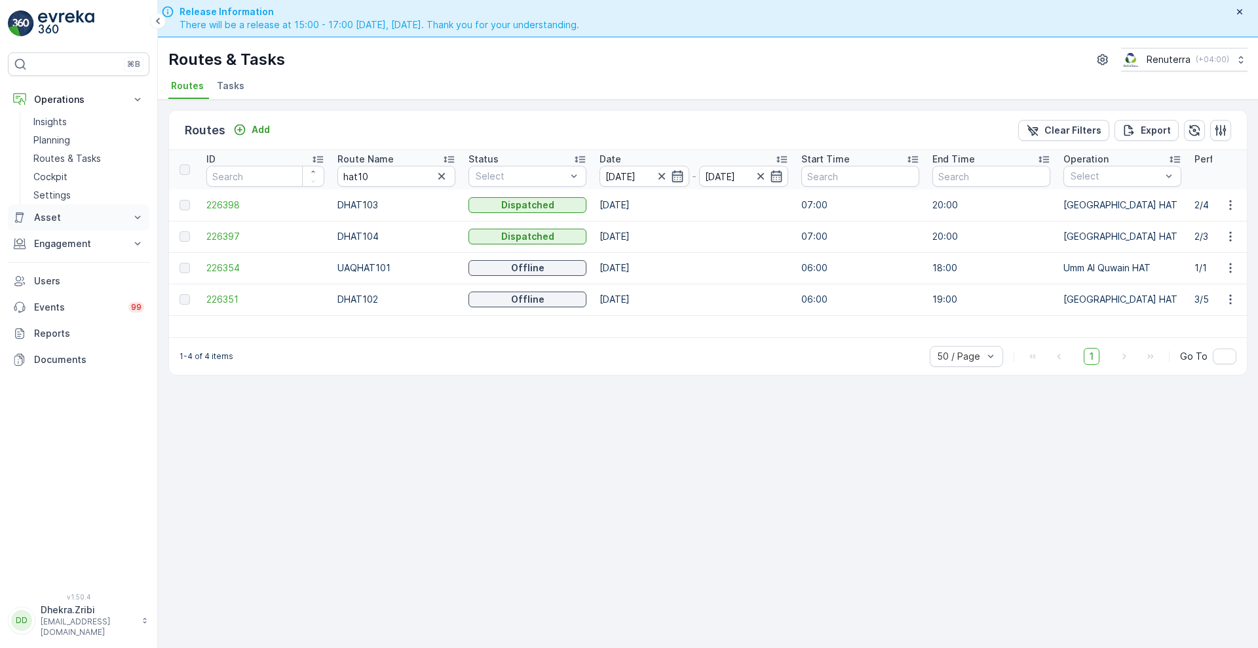
click at [141, 212] on icon at bounding box center [137, 217] width 13 height 13
click at [72, 163] on p "Routes & Tasks" at bounding box center [66, 158] width 67 height 13
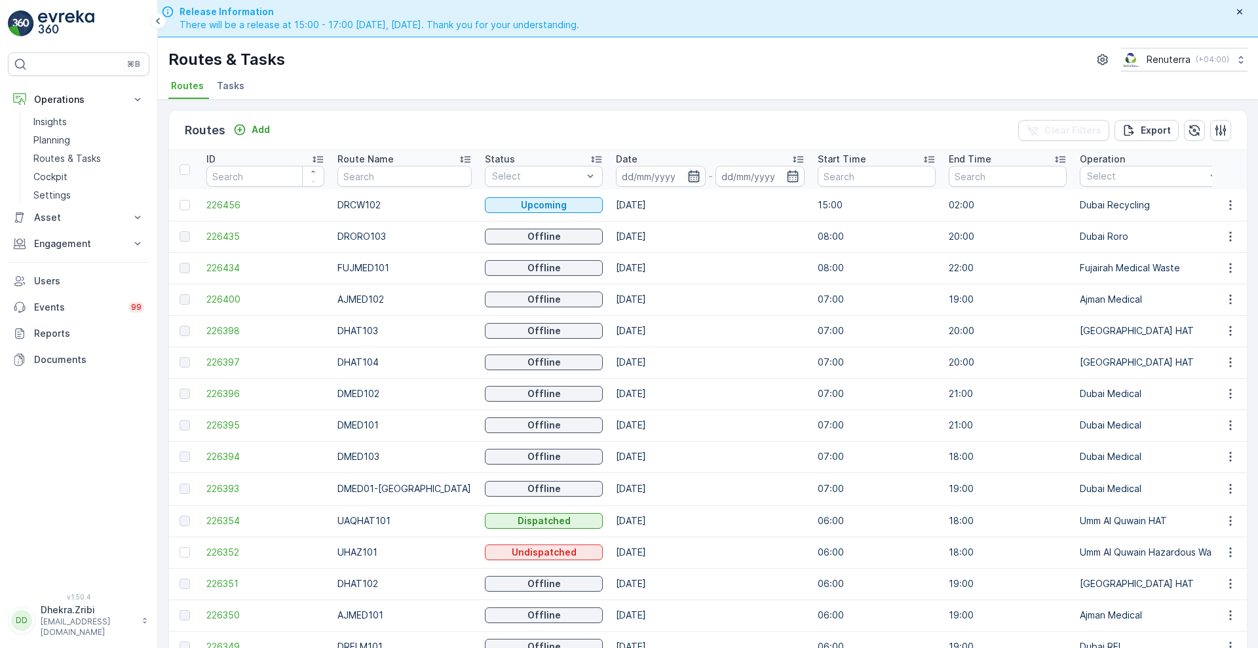
click at [687, 174] on icon "button" at bounding box center [693, 176] width 13 height 13
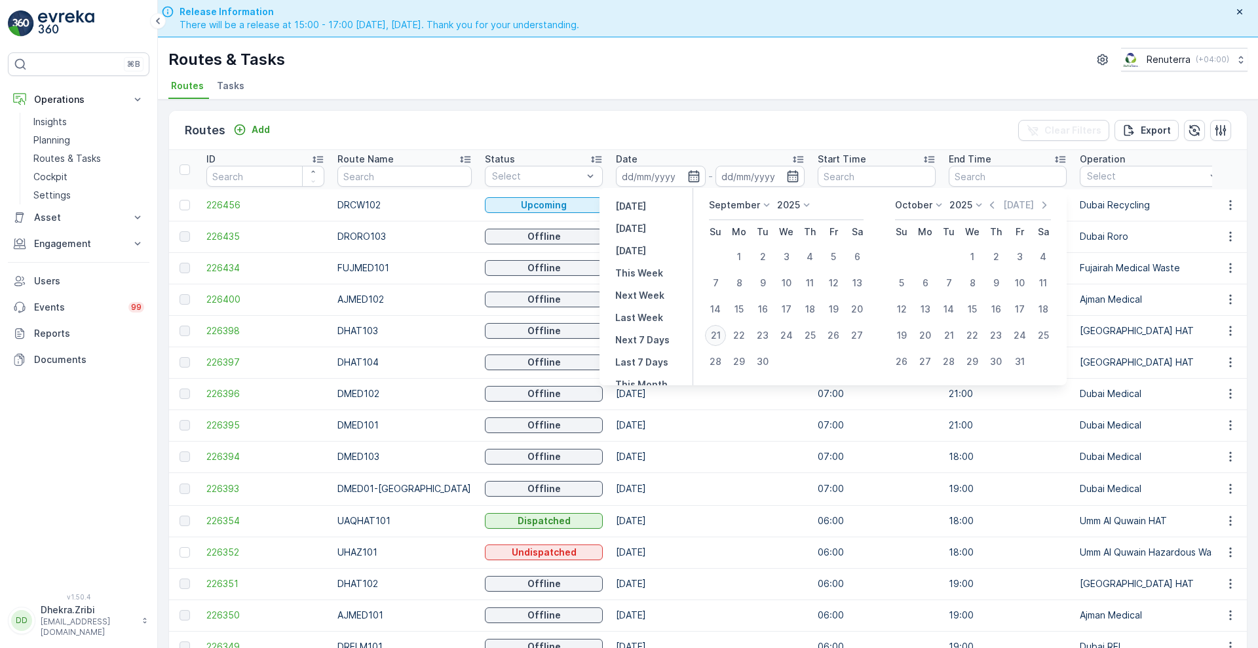
click at [715, 334] on div "21" at bounding box center [715, 335] width 21 height 21
type input "[DATE]"
click at [715, 334] on div "21" at bounding box center [715, 335] width 21 height 21
type input "[DATE]"
click at [715, 334] on div "21" at bounding box center [715, 335] width 21 height 21
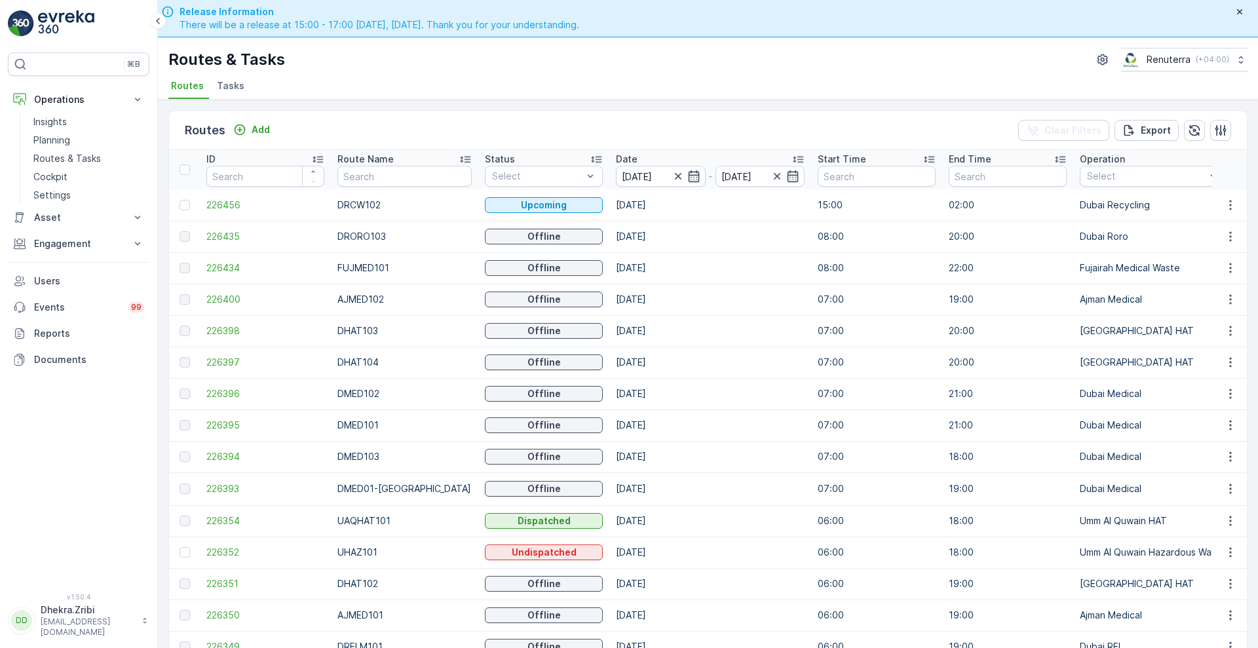
click at [715, 334] on td "[DATE]" at bounding box center [710, 330] width 202 height 31
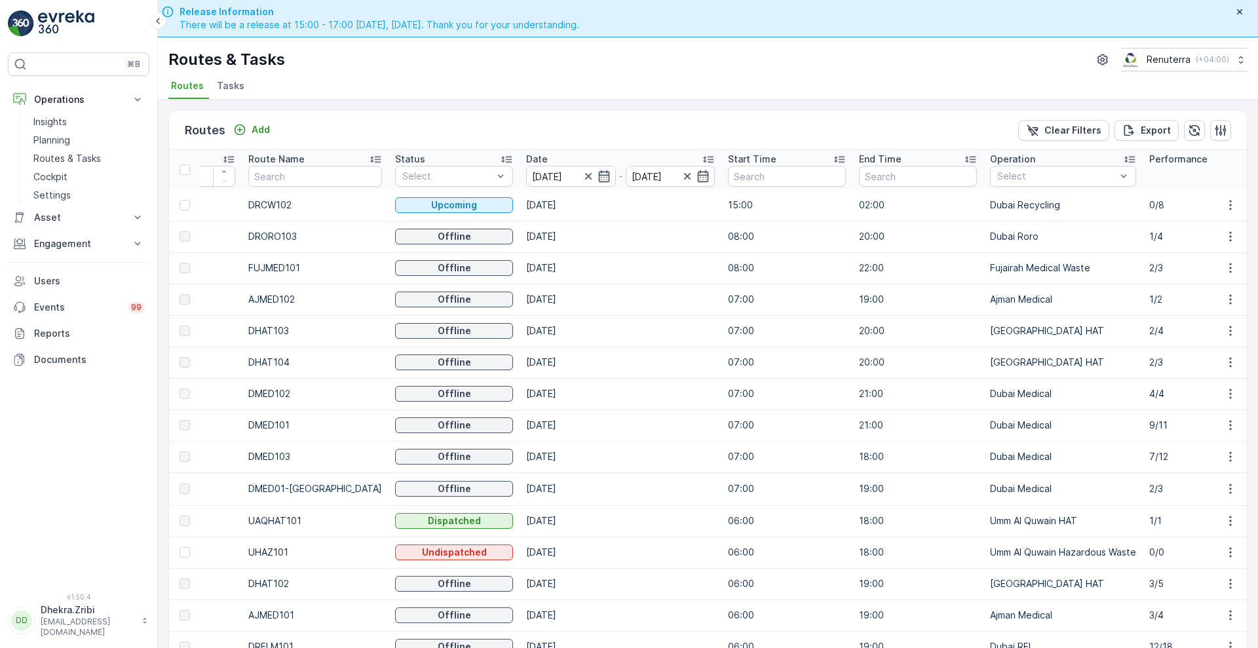
scroll to position [0, 16]
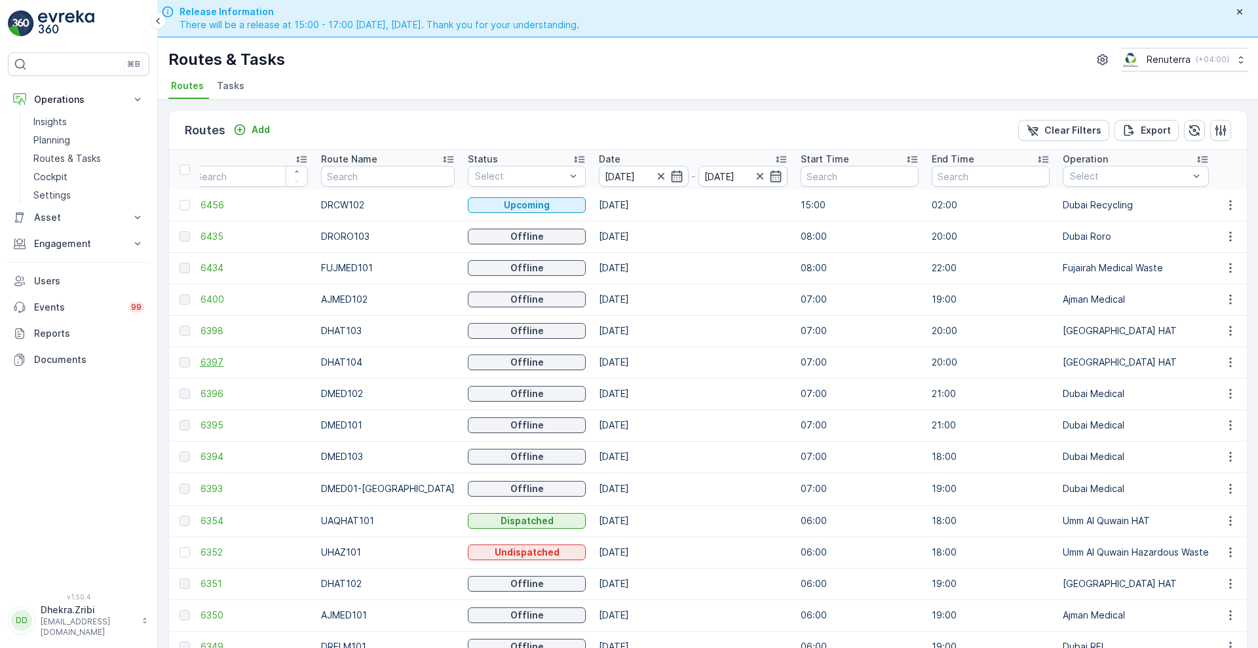
click at [215, 362] on span "226397" at bounding box center [249, 362] width 118 height 13
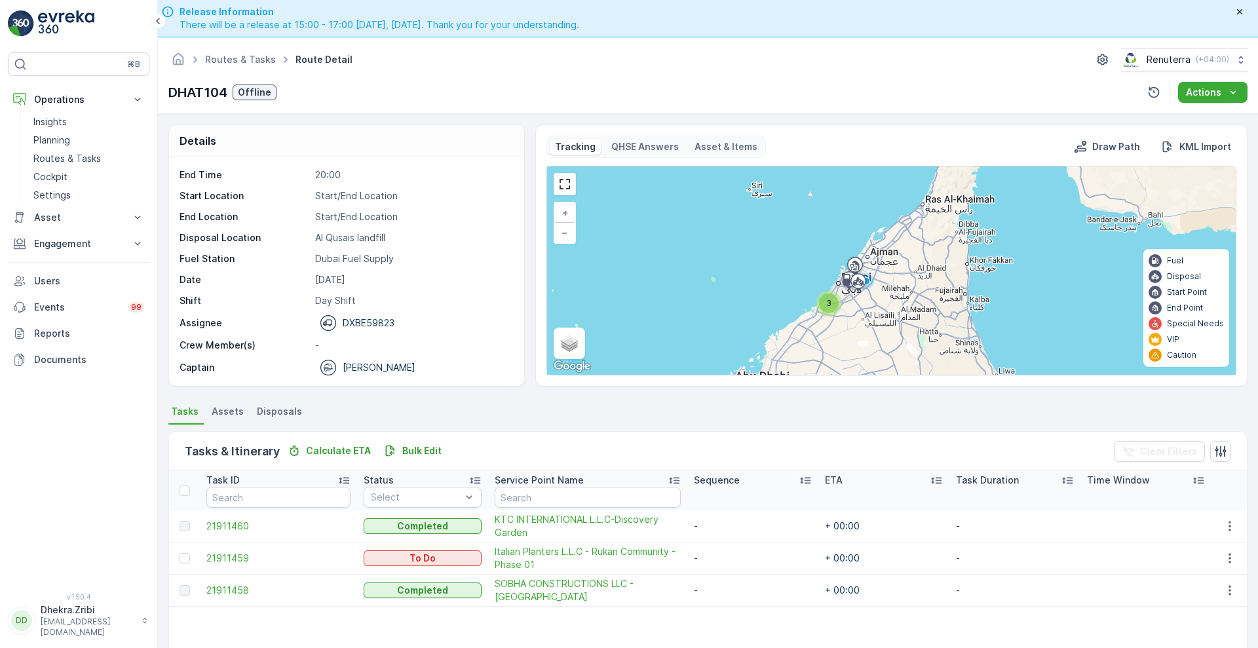
scroll to position [41, 0]
click at [235, 526] on span "21911460" at bounding box center [278, 525] width 144 height 13
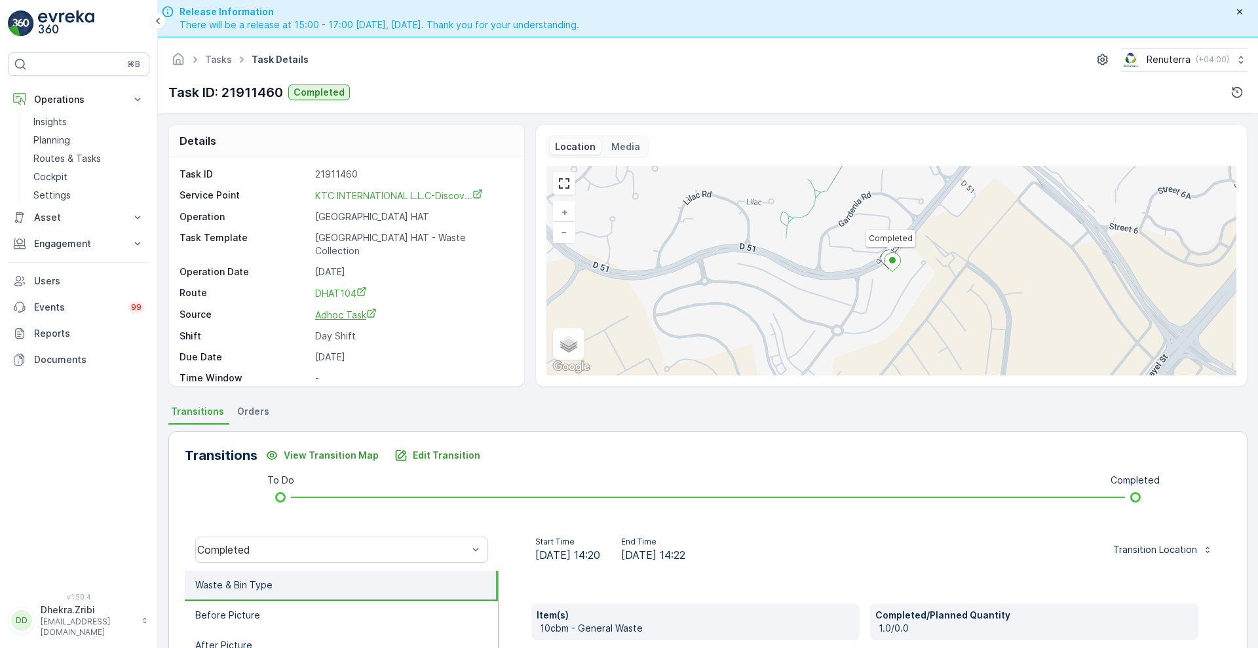
scroll to position [17, 0]
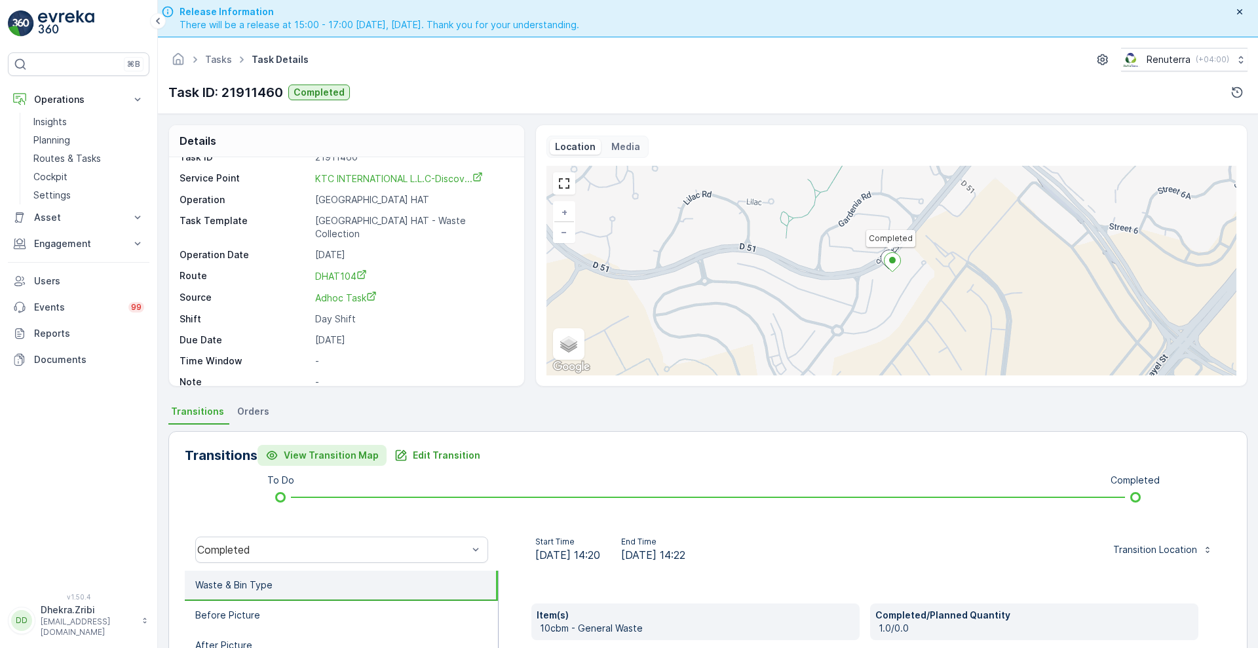
click at [352, 449] on p "View Transition Map" at bounding box center [331, 455] width 95 height 13
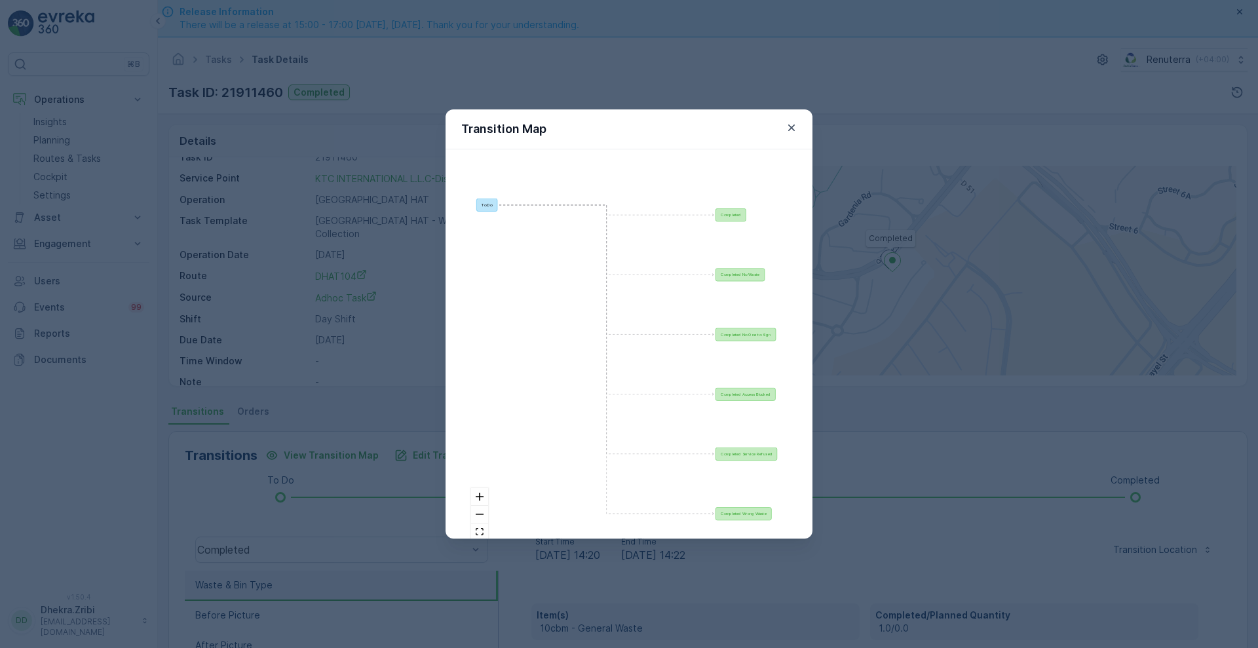
click at [316, 403] on div "Transition Map To Do Completed Completed No Waste Completed No One to Sign Comp…" at bounding box center [629, 324] width 1258 height 648
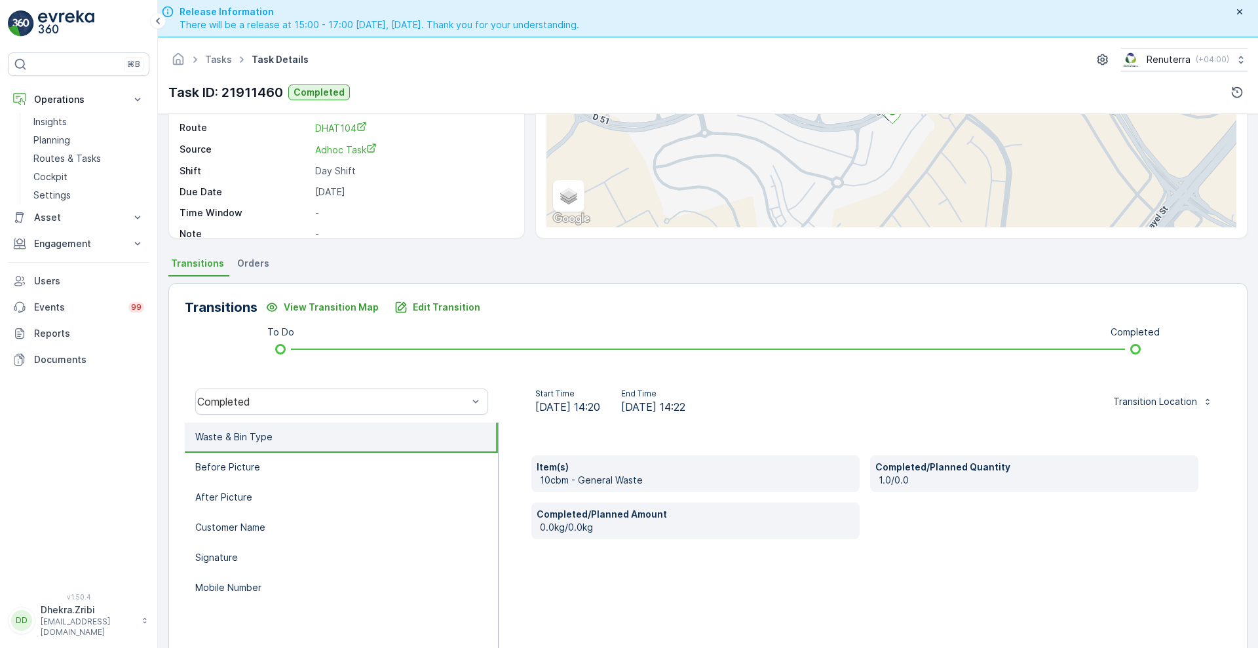
scroll to position [154, 0]
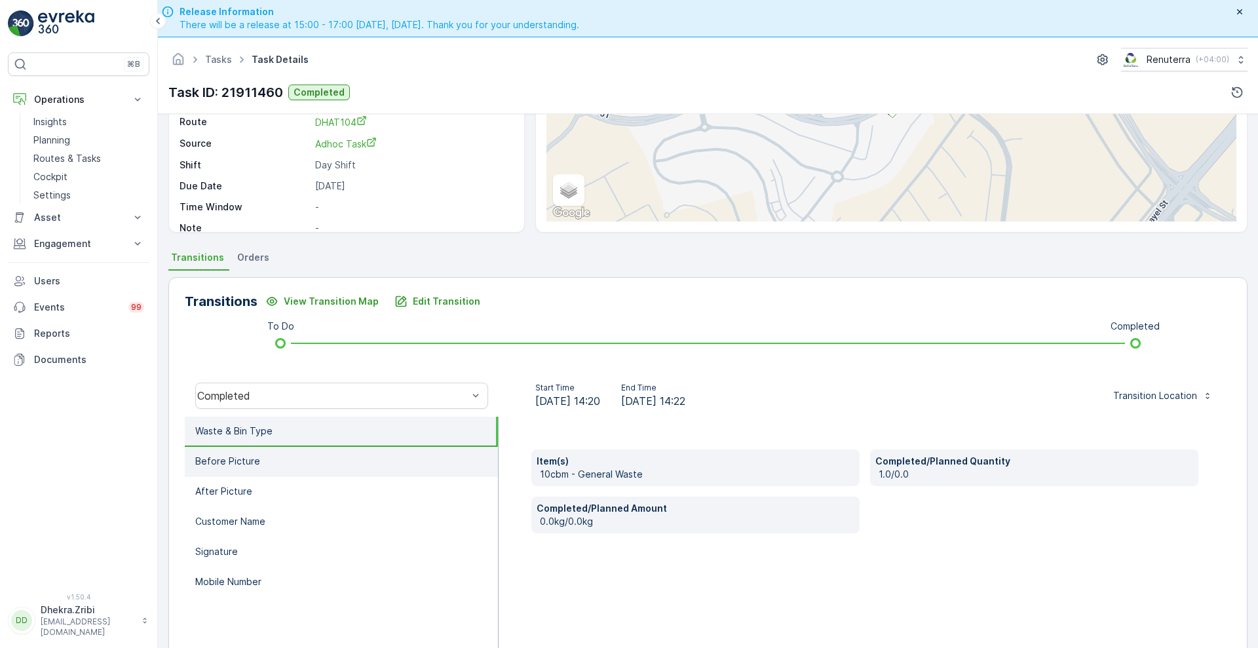
click at [262, 454] on li "Before Picture" at bounding box center [341, 462] width 313 height 30
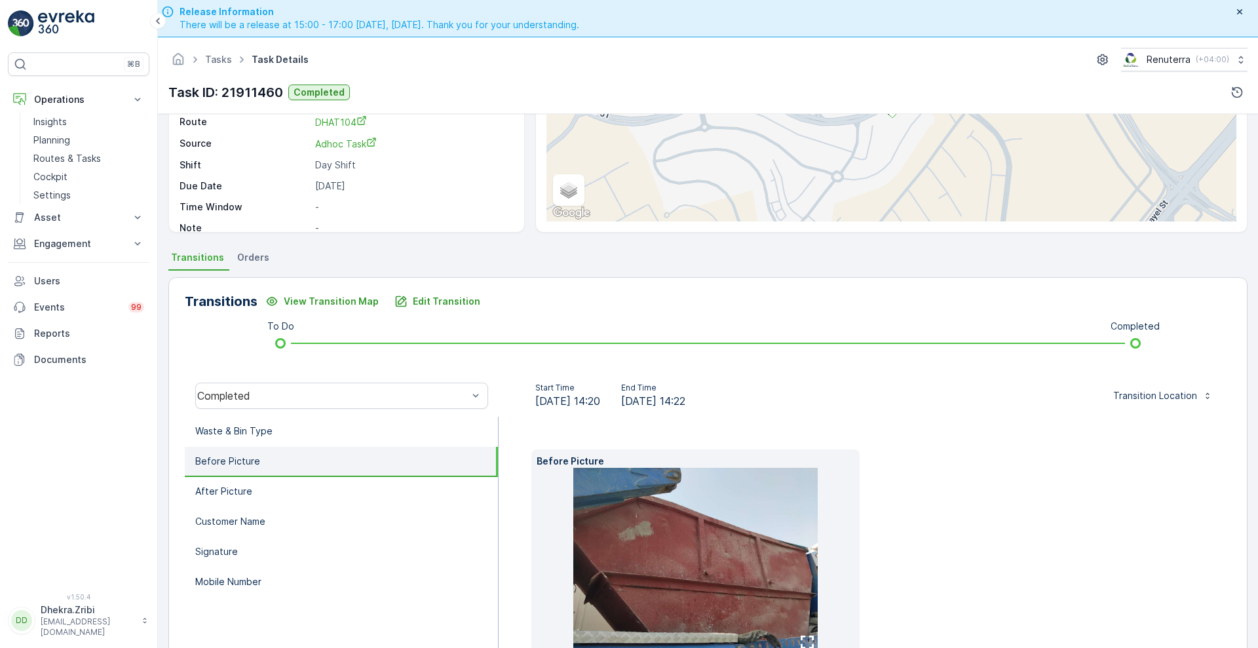
scroll to position [199, 0]
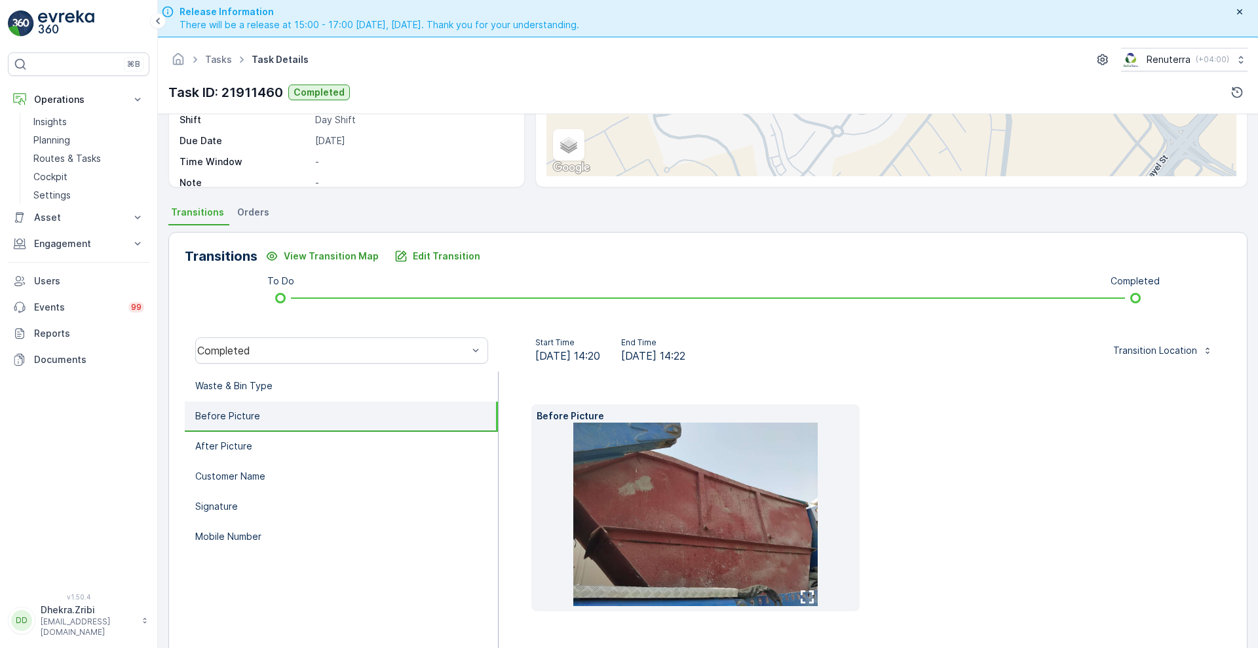
click at [802, 591] on icon "button" at bounding box center [806, 596] width 13 height 13
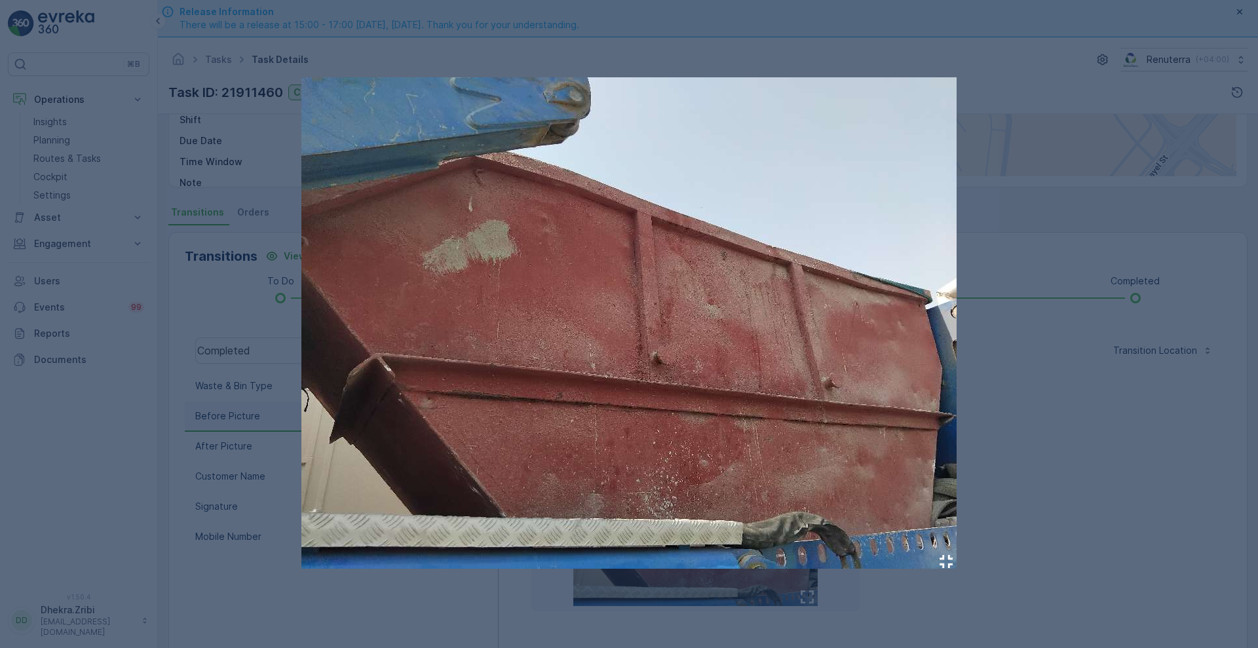
click at [1071, 443] on div at bounding box center [629, 324] width 1258 height 648
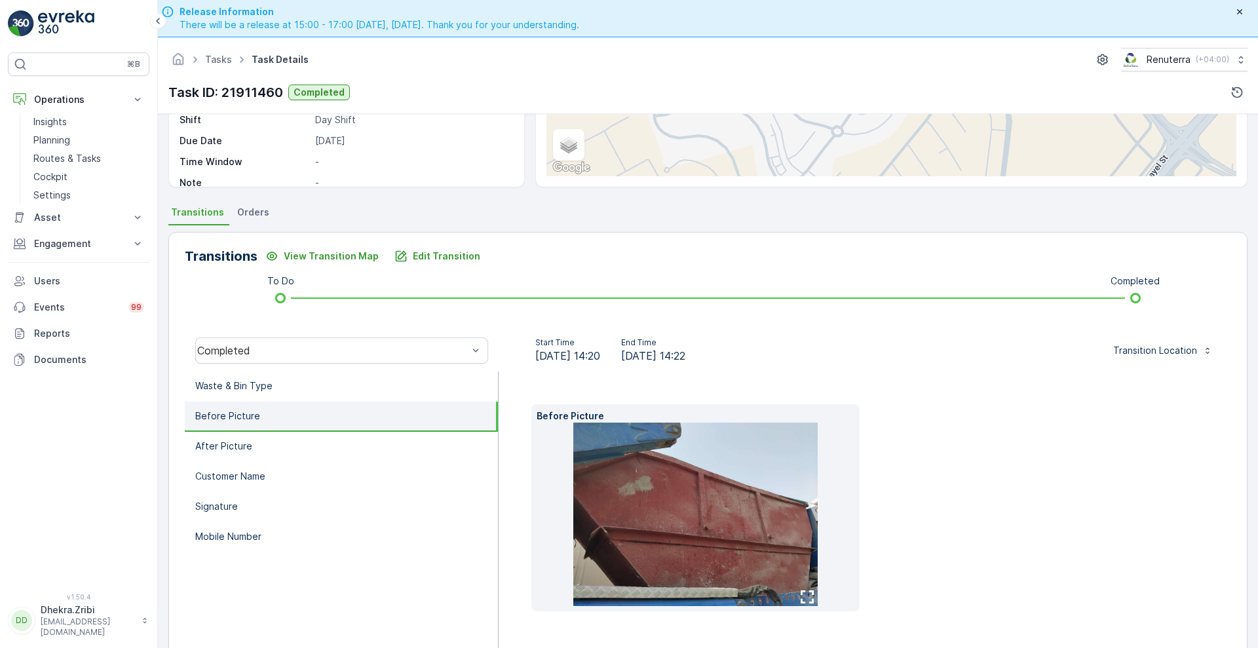
click at [1071, 443] on div "Before Picture" at bounding box center [864, 507] width 667 height 207
click at [258, 441] on li "After Picture" at bounding box center [341, 447] width 313 height 30
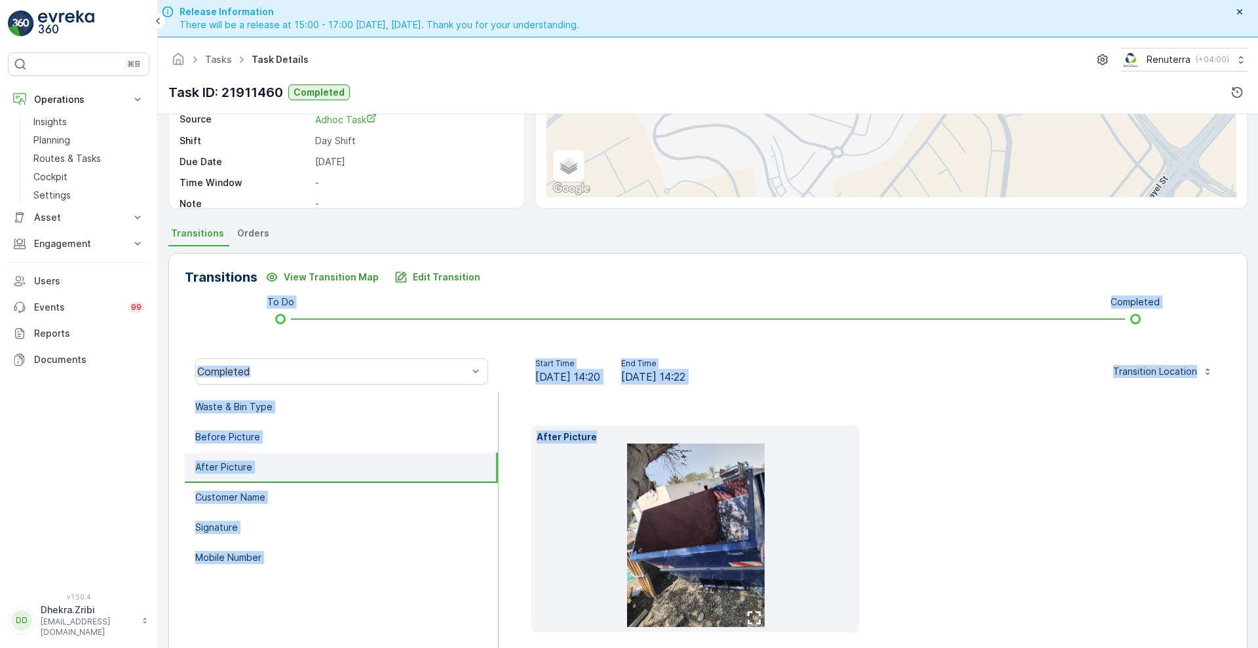
drag, startPoint x: 915, startPoint y: 399, endPoint x: 931, endPoint y: 267, distance: 133.3
click at [931, 267] on div "Transitions View Transition Map Edit Transition To Do Completed Completed Start…" at bounding box center [707, 471] width 1079 height 436
click at [938, 425] on div "After Picture" at bounding box center [864, 528] width 667 height 207
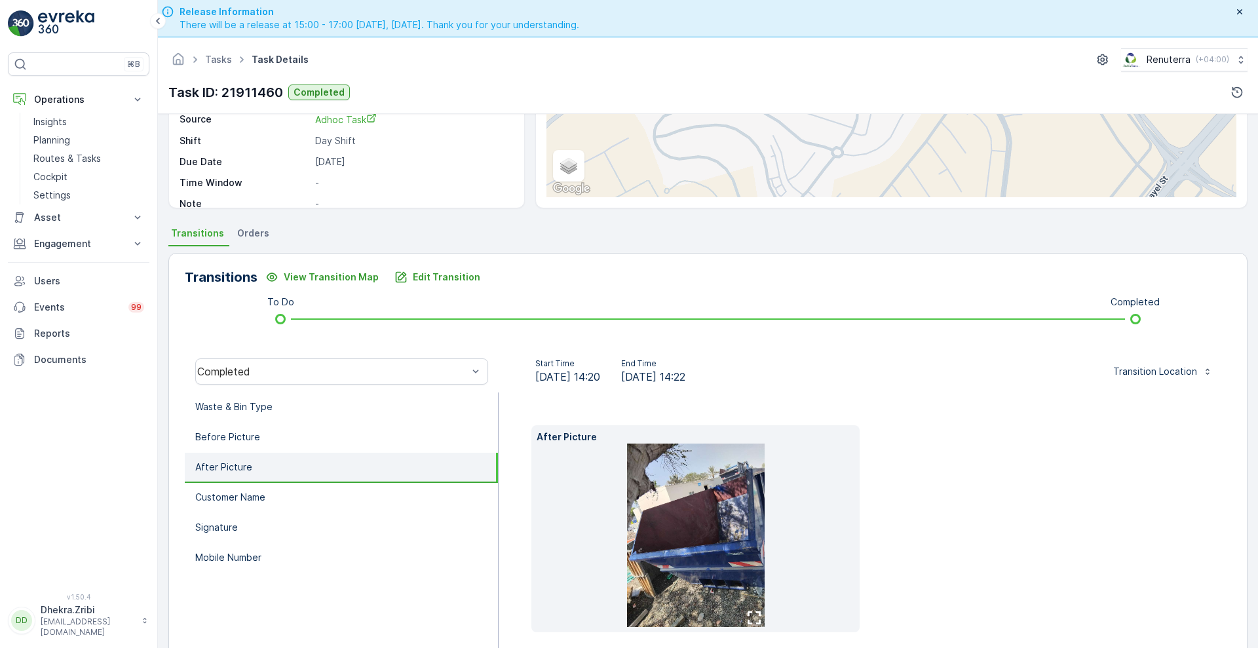
click at [749, 614] on icon "button" at bounding box center [753, 617] width 13 height 13
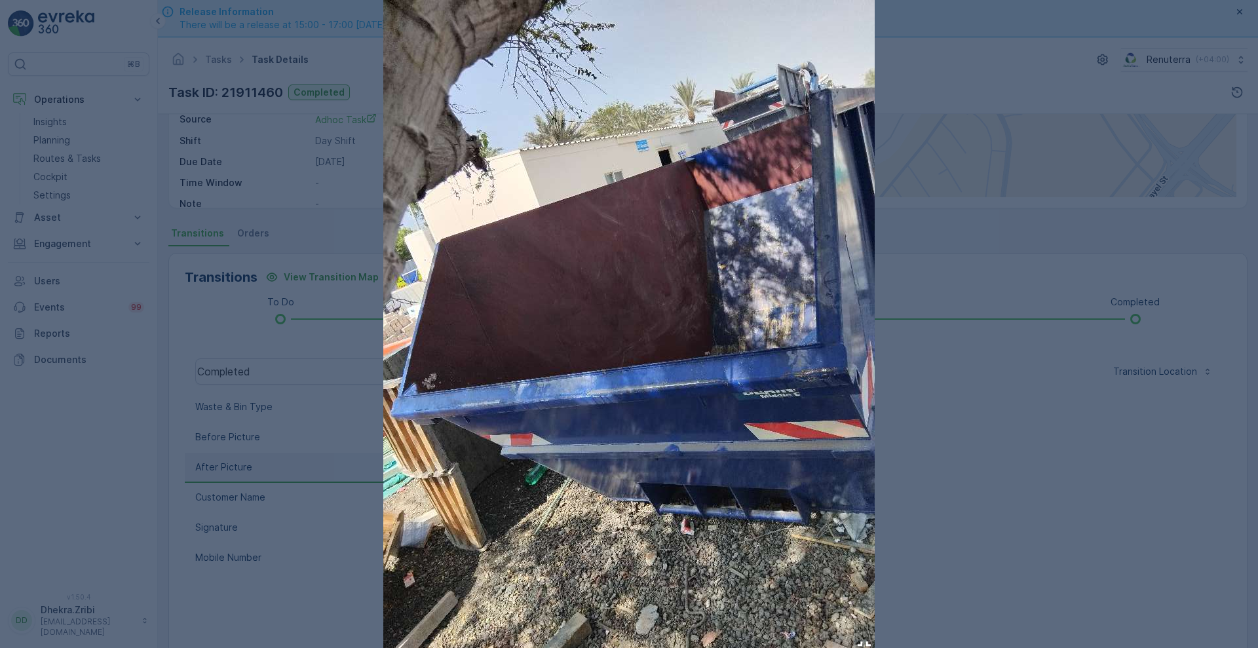
click at [972, 514] on div at bounding box center [629, 324] width 1258 height 648
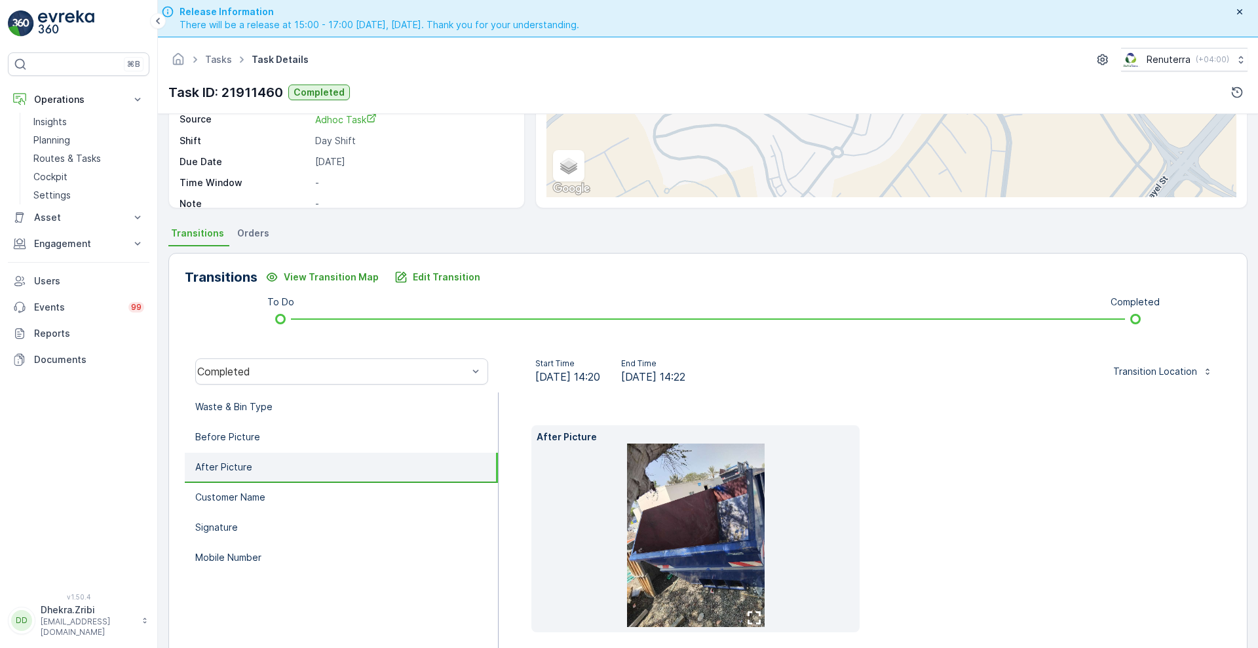
click at [972, 514] on div "After Picture" at bounding box center [864, 528] width 667 height 207
click at [249, 487] on li "Customer Name" at bounding box center [341, 498] width 313 height 30
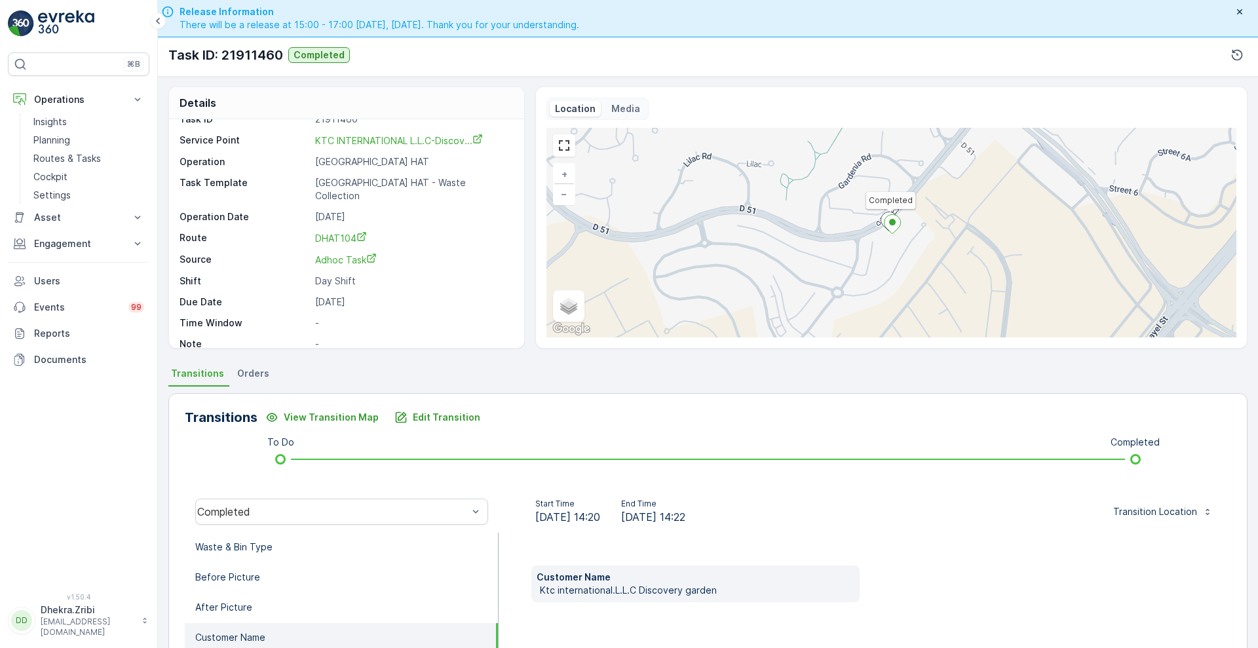
scroll to position [167, 0]
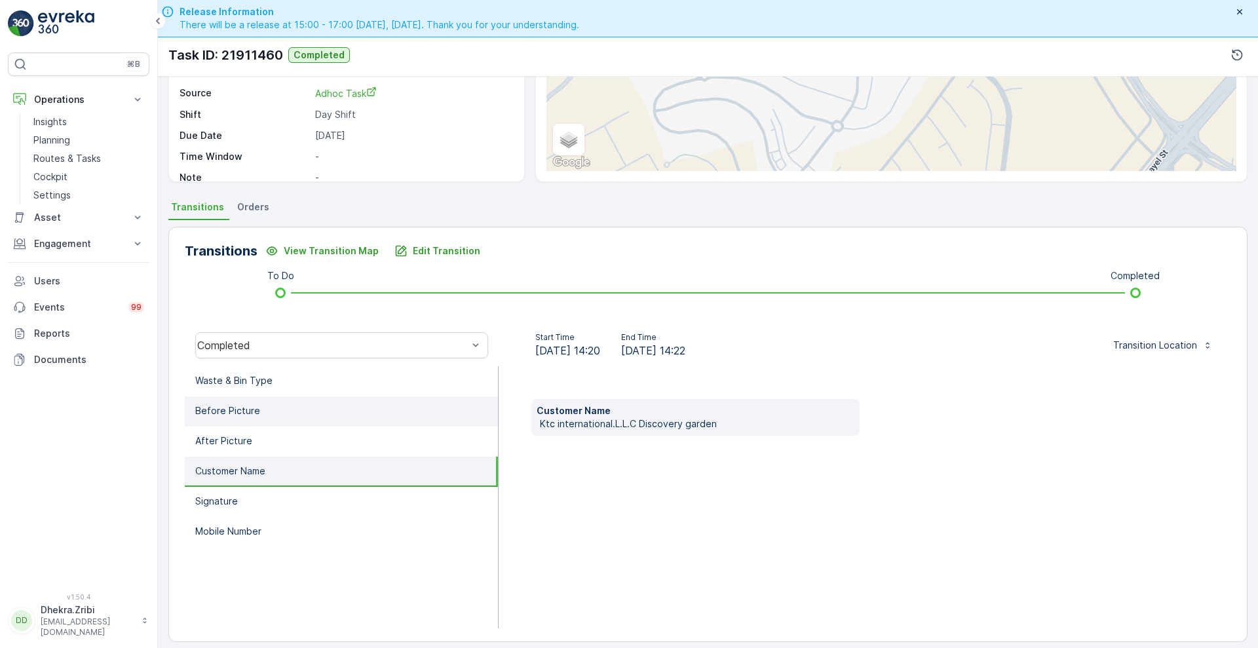
click at [240, 417] on p "Before Picture" at bounding box center [227, 410] width 65 height 13
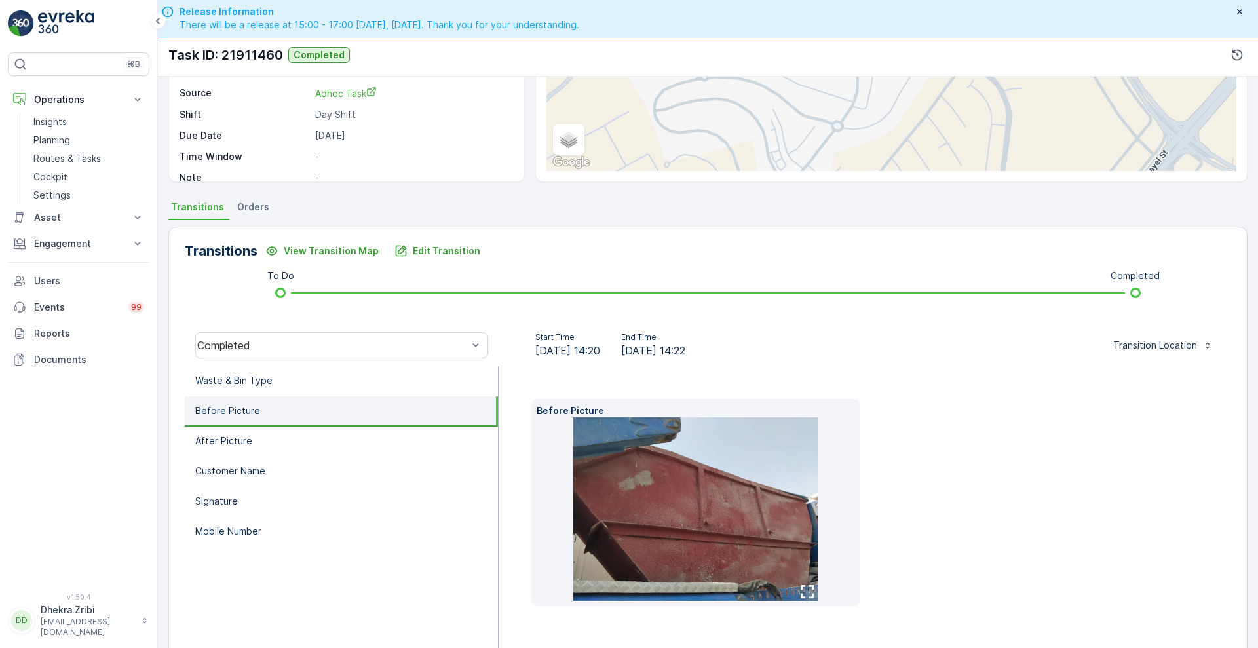
click at [805, 599] on button "button" at bounding box center [806, 591] width 21 height 18
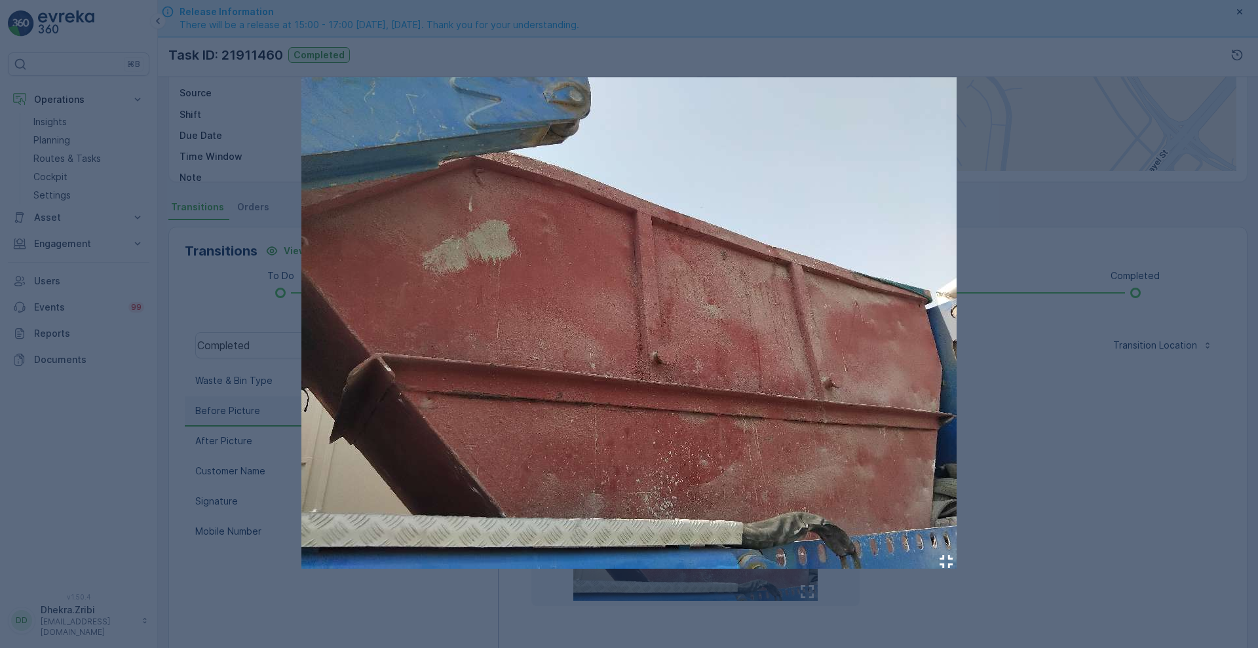
click at [943, 564] on icon "button" at bounding box center [945, 561] width 13 height 13
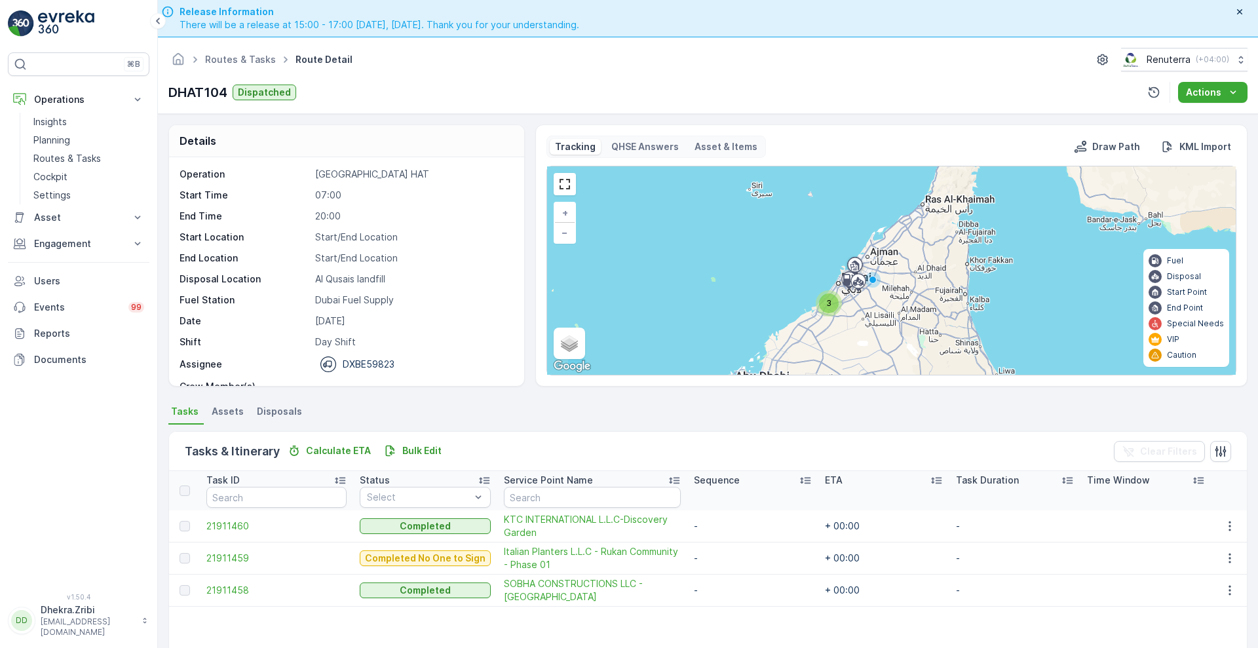
click at [242, 550] on td "21911459" at bounding box center [276, 558] width 153 height 32
click at [233, 553] on span "21911459" at bounding box center [276, 557] width 140 height 13
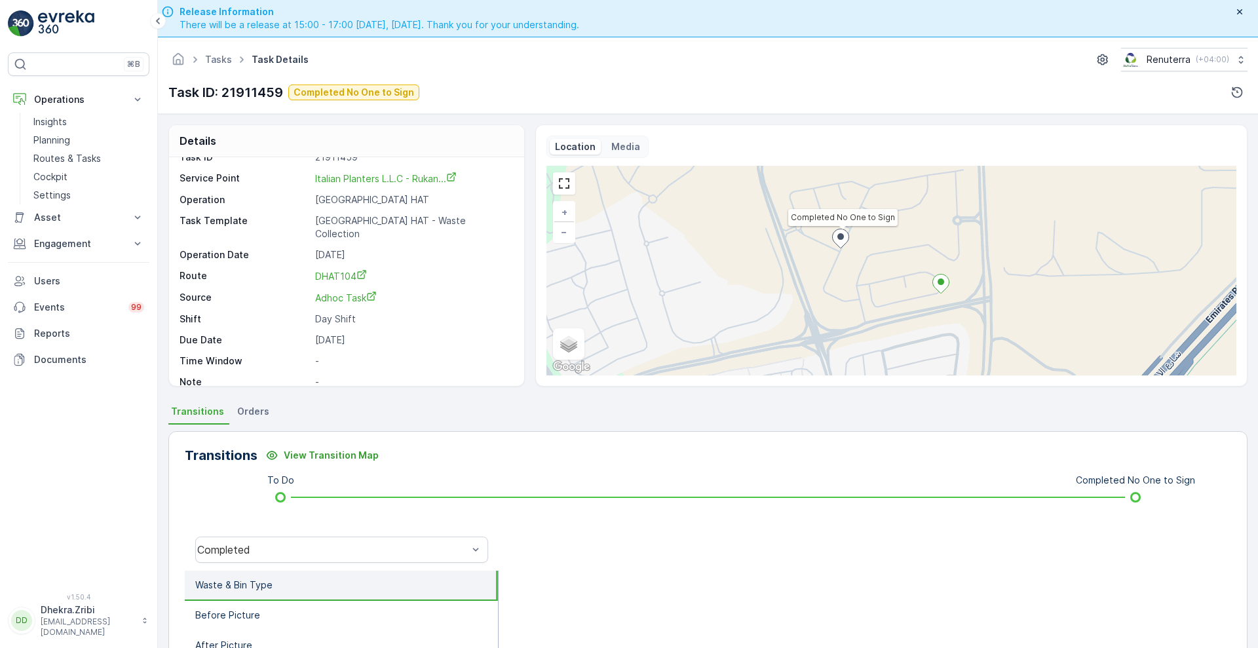
scroll to position [178, 0]
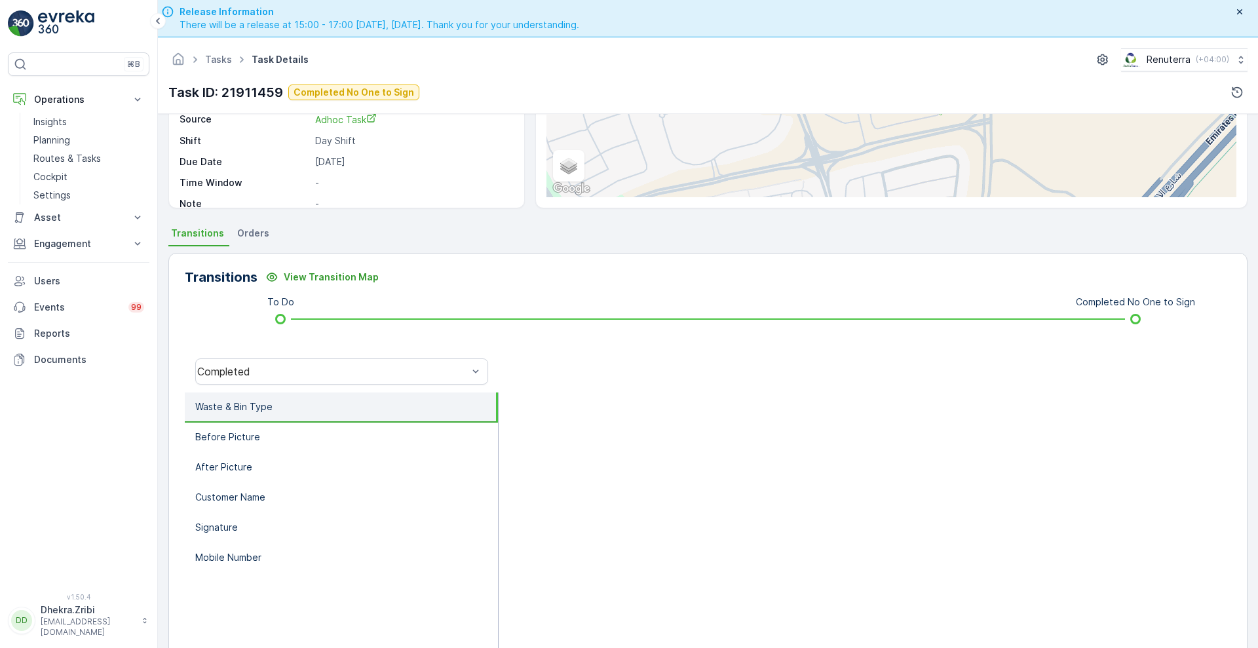
click at [246, 396] on li "Waste & Bin Type" at bounding box center [341, 407] width 313 height 30
click at [216, 428] on li "Before Picture" at bounding box center [341, 437] width 313 height 30
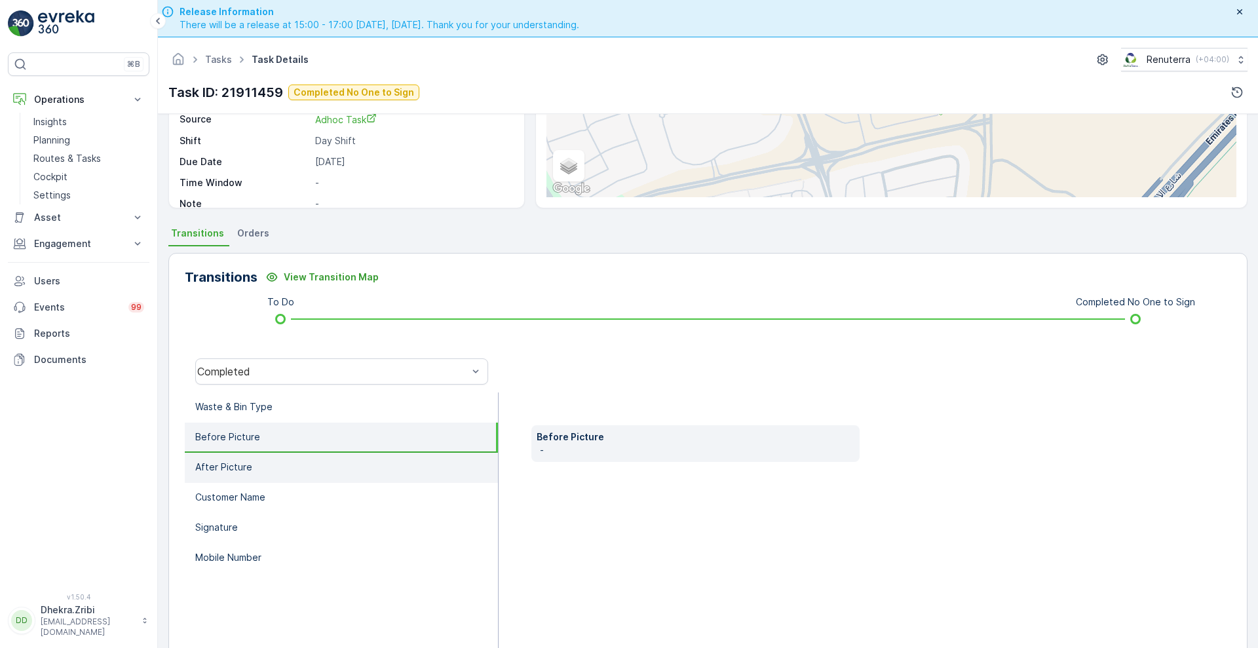
click at [211, 458] on li "After Picture" at bounding box center [341, 468] width 313 height 30
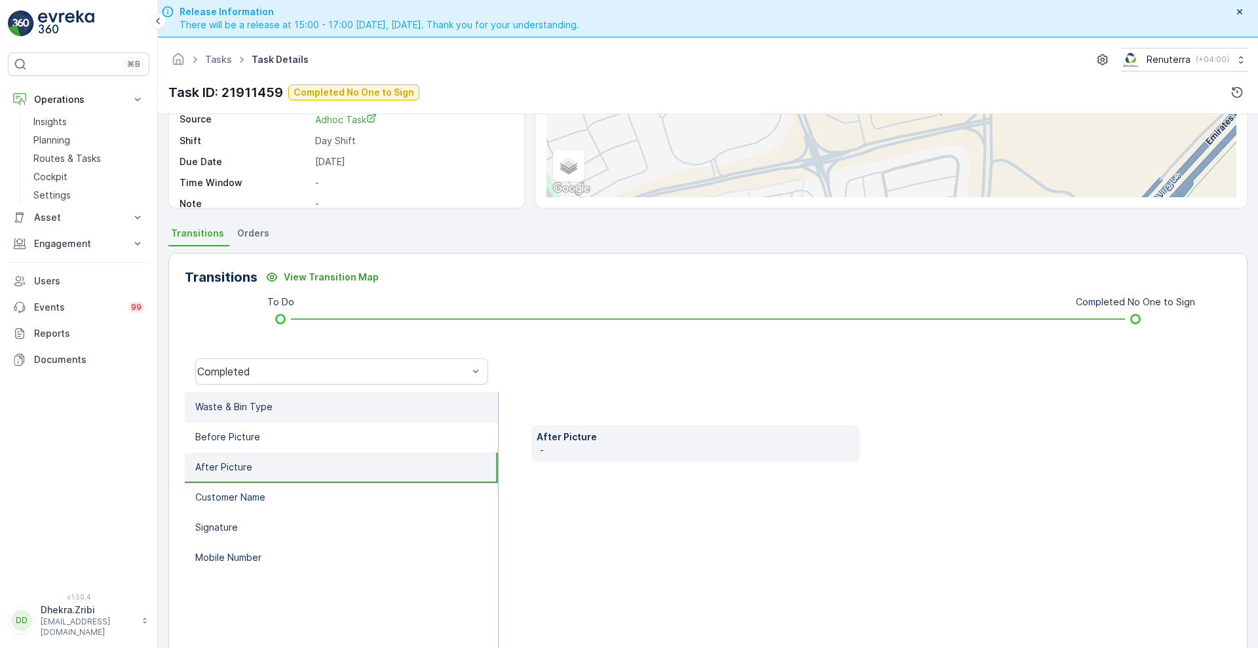
click at [264, 401] on p "Waste & Bin Type" at bounding box center [233, 406] width 77 height 13
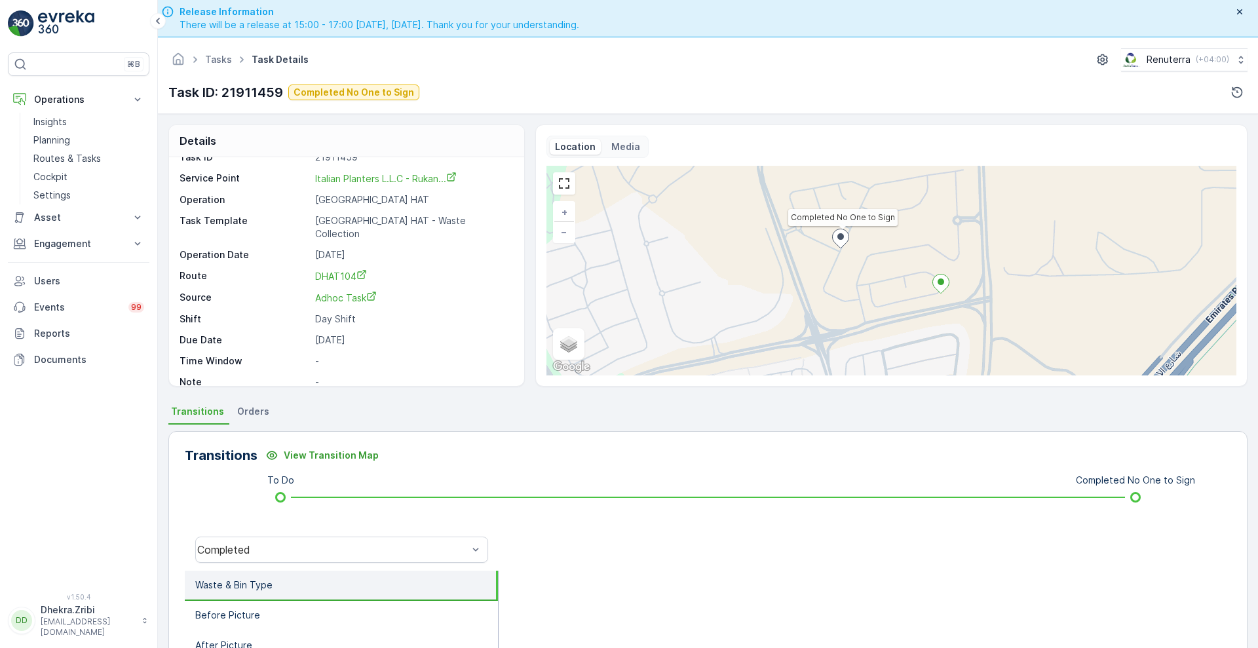
scroll to position [1, 0]
click at [840, 239] on icon at bounding box center [840, 238] width 16 height 19
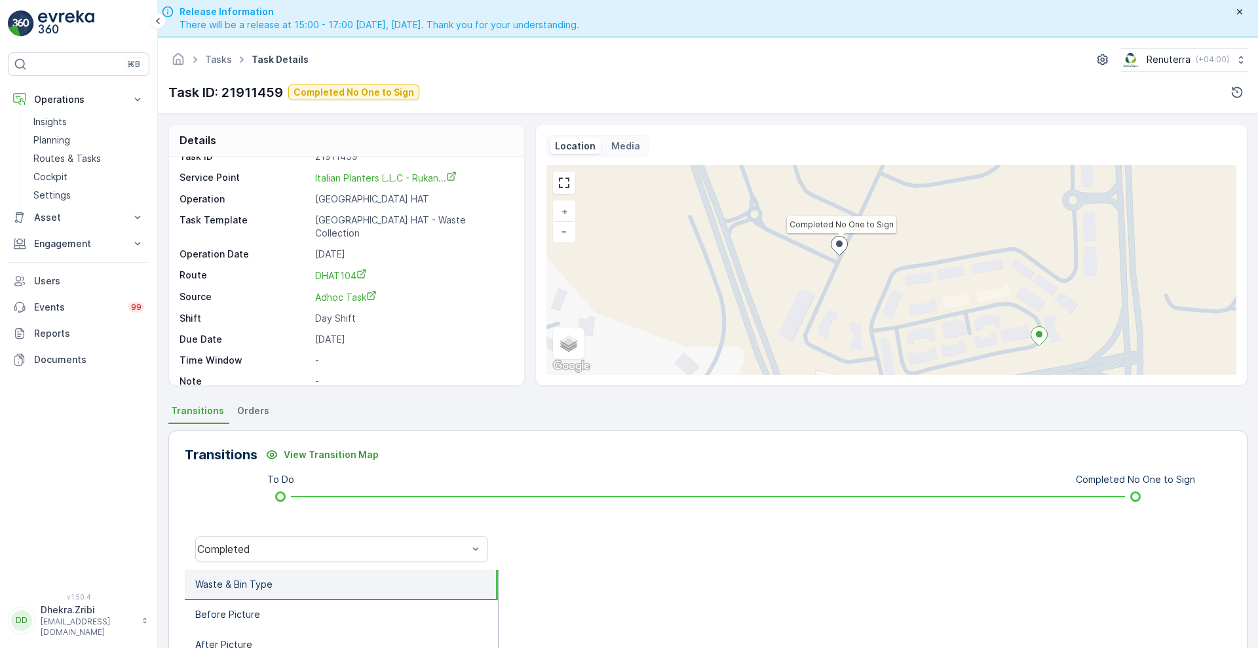
click at [840, 242] on ellipse at bounding box center [839, 243] width 7 height 7
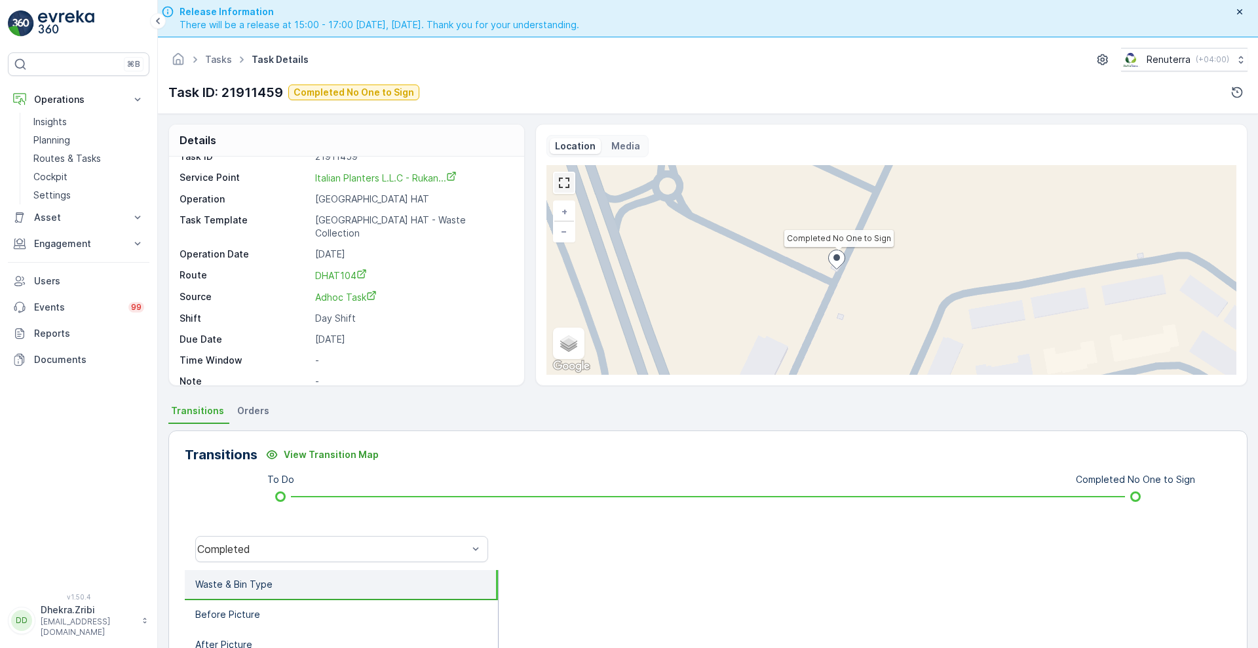
click at [561, 179] on link at bounding box center [564, 183] width 20 height 20
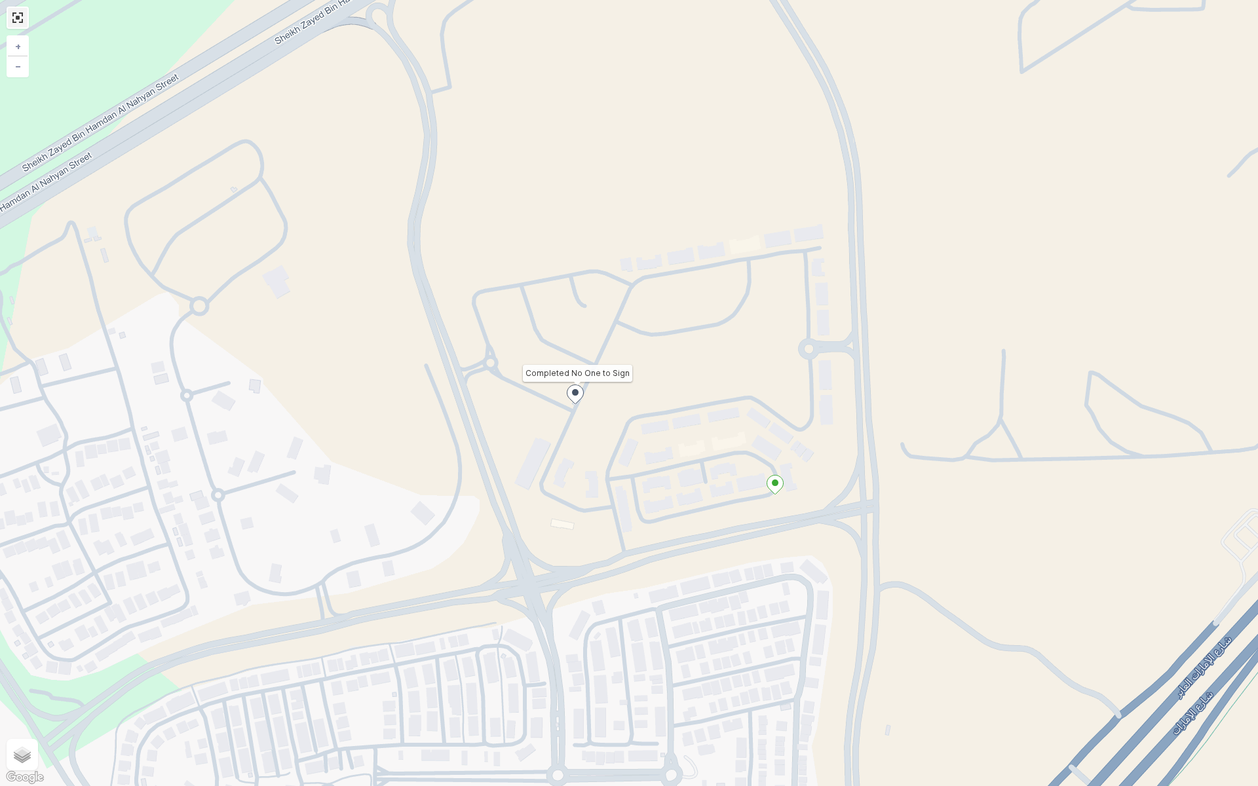
click at [14, 15] on link at bounding box center [18, 18] width 20 height 20
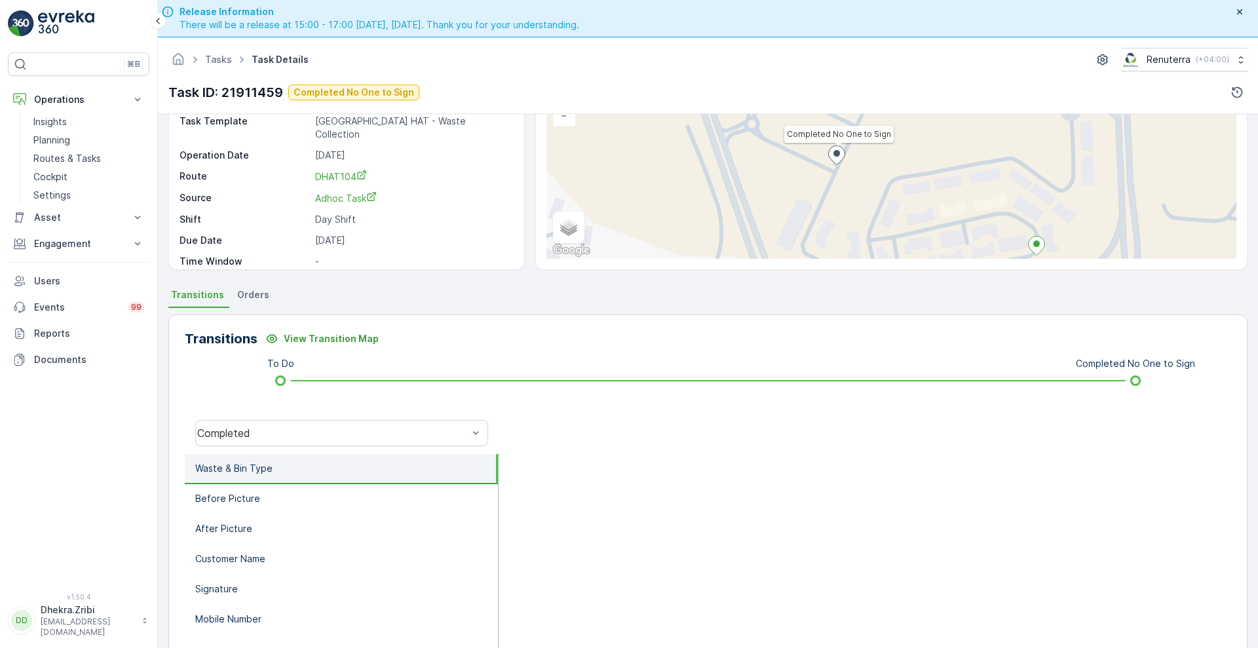
scroll to position [178, 0]
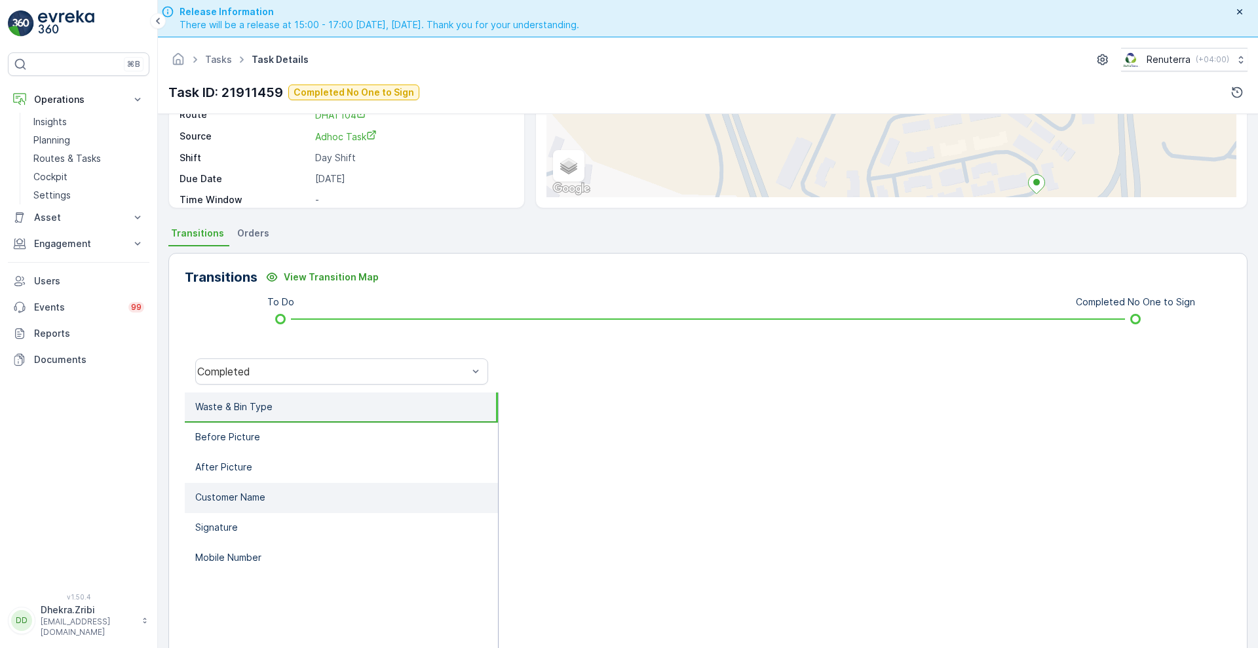
click at [202, 499] on p "Customer Name" at bounding box center [230, 497] width 70 height 13
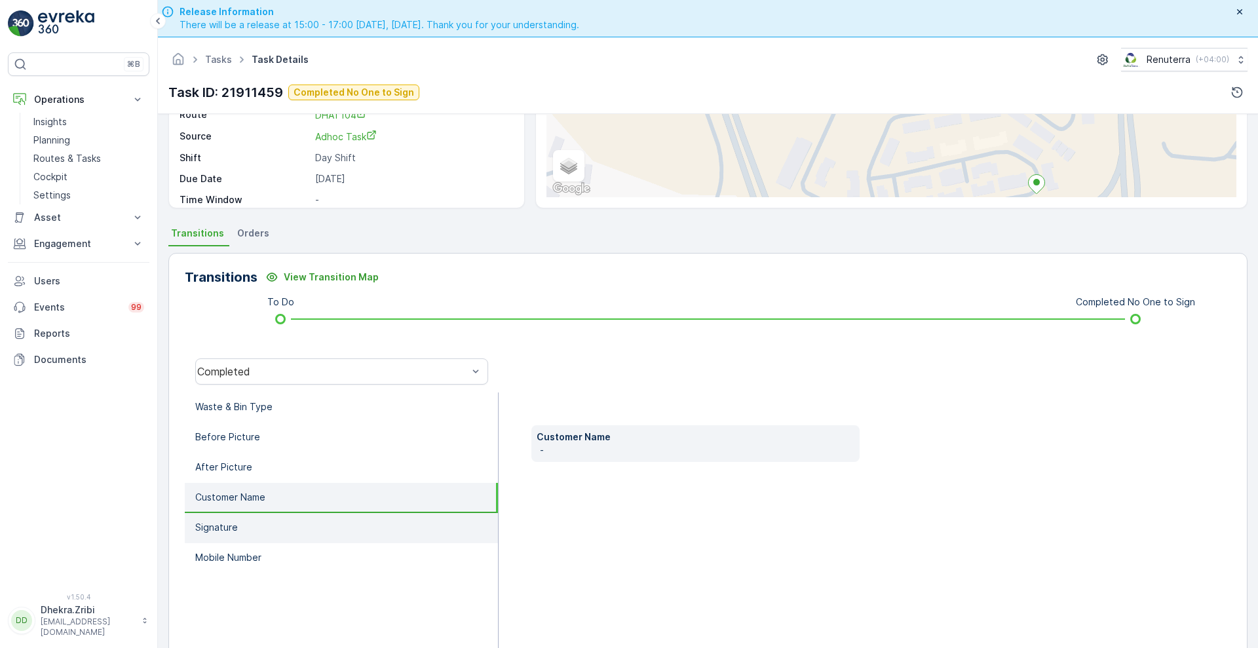
click at [206, 523] on p "Signature" at bounding box center [216, 527] width 43 height 13
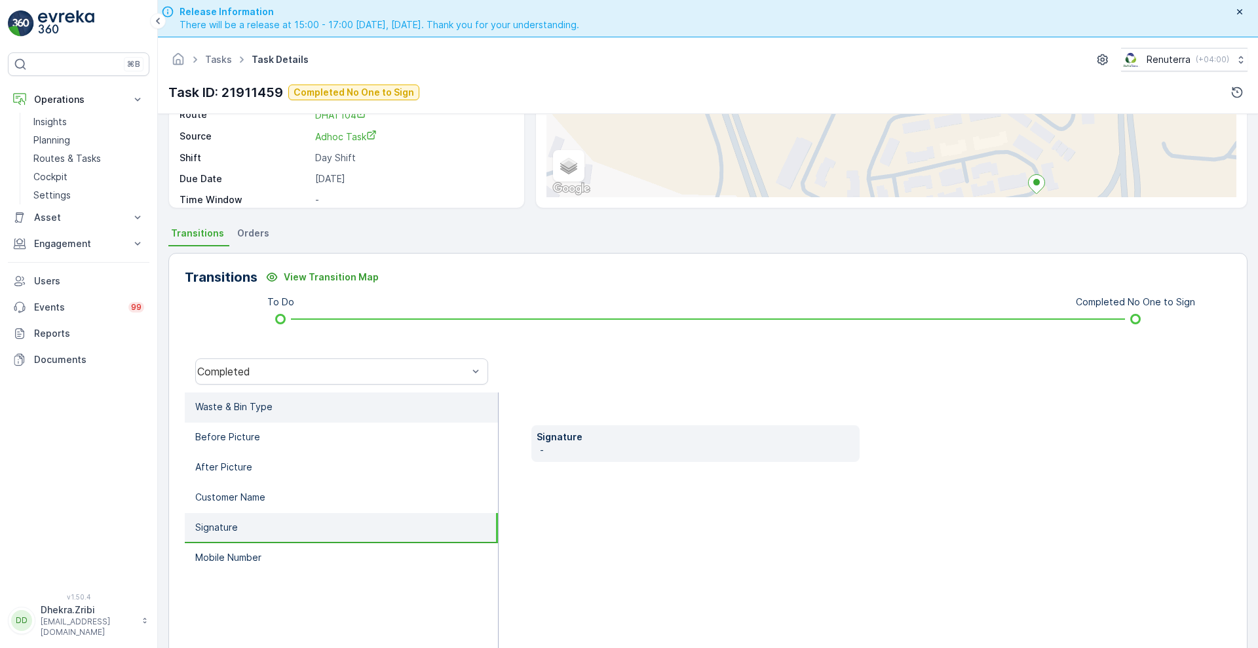
click at [246, 397] on li "Waste & Bin Type" at bounding box center [341, 407] width 313 height 30
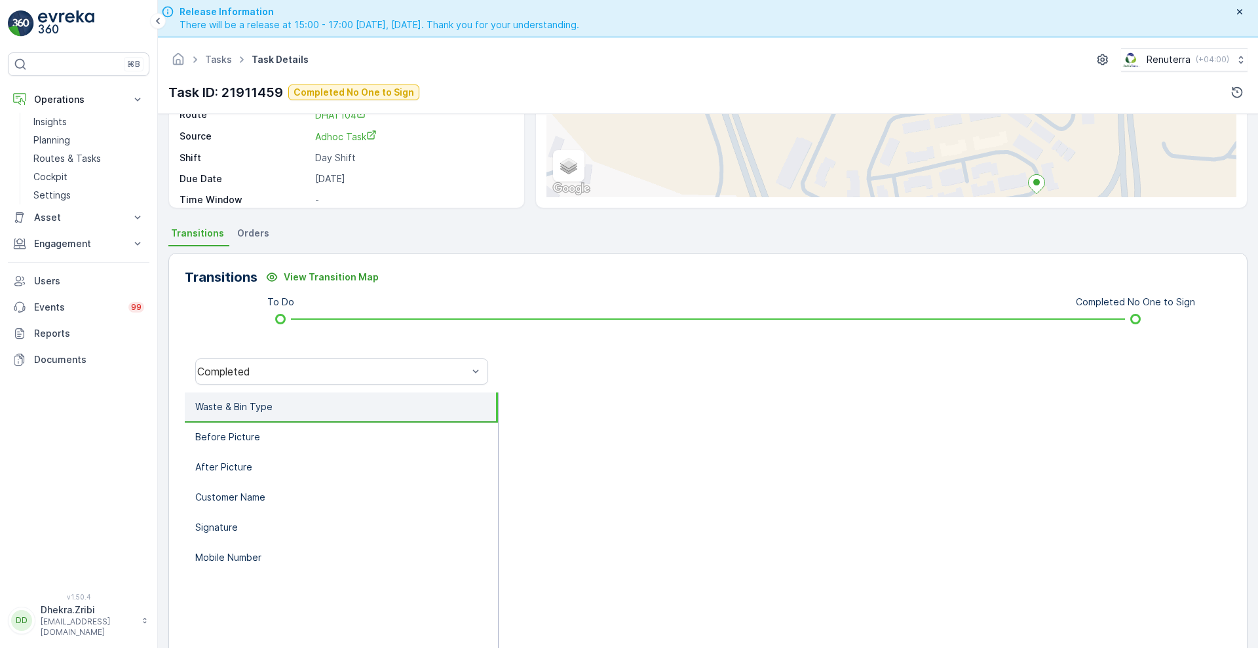
click at [237, 413] on li "Waste & Bin Type" at bounding box center [341, 407] width 313 height 30
click at [668, 273] on div "Transitions View Transition Map" at bounding box center [708, 277] width 1046 height 21
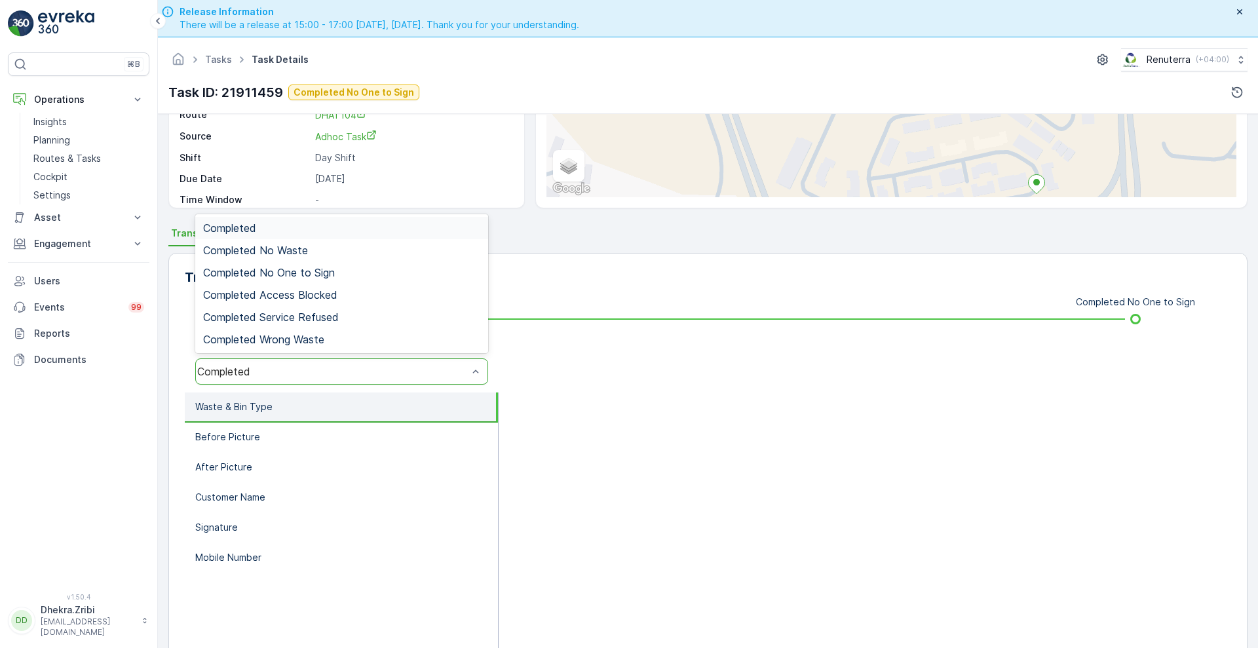
click at [288, 382] on div "Completed" at bounding box center [341, 371] width 293 height 26
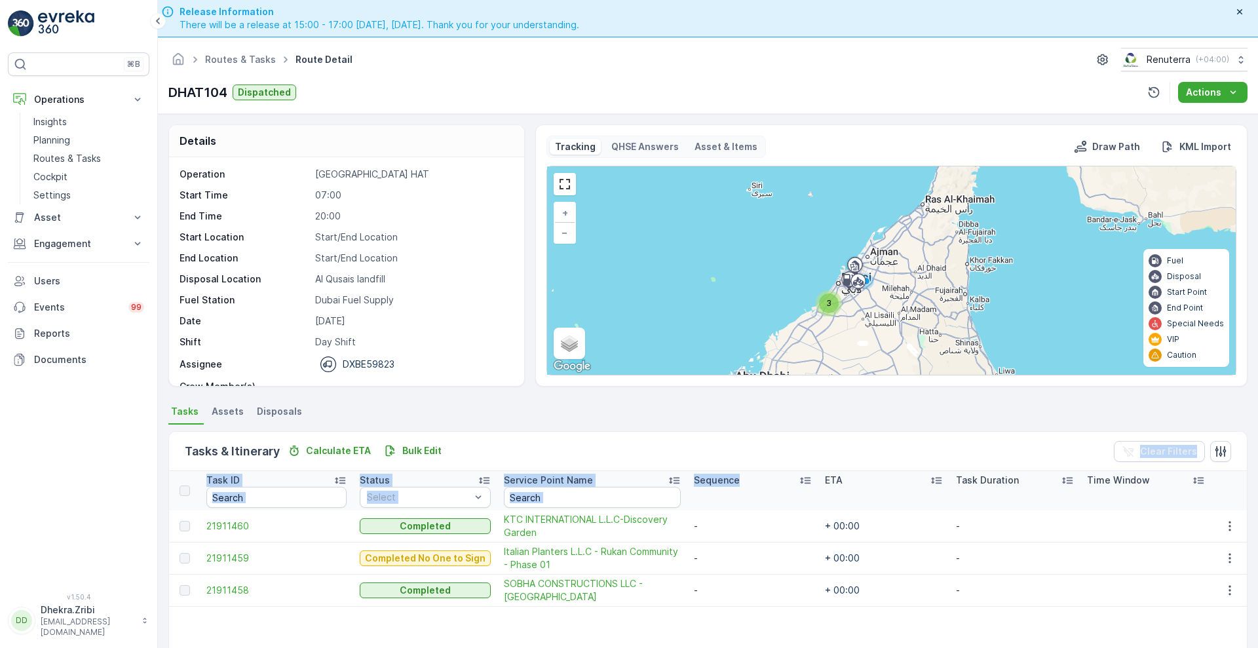
drag, startPoint x: 800, startPoint y: 510, endPoint x: 778, endPoint y: 498, distance: 24.3
click at [778, 498] on table "Task ID Status Select Service Point Name Sequence ETA Task Duration Time Window…" at bounding box center [707, 539] width 1077 height 136
click at [820, 407] on ul "Tasks Assets Disposals" at bounding box center [707, 413] width 1079 height 22
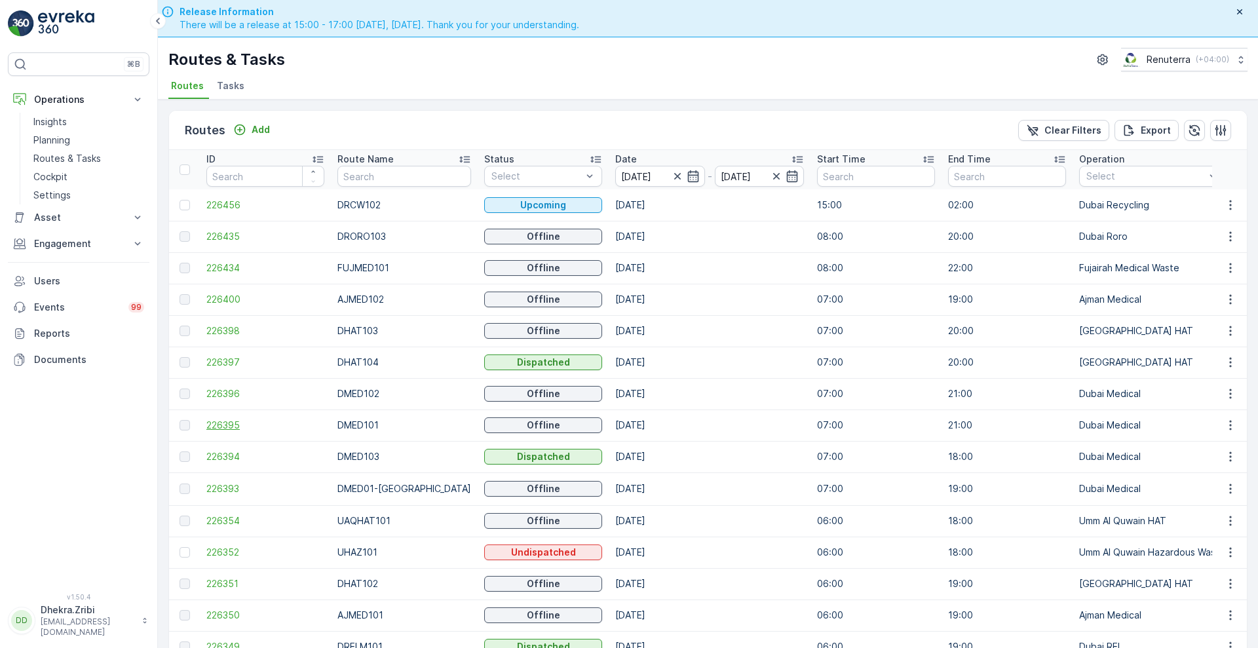
click at [215, 430] on span "226395" at bounding box center [265, 425] width 118 height 13
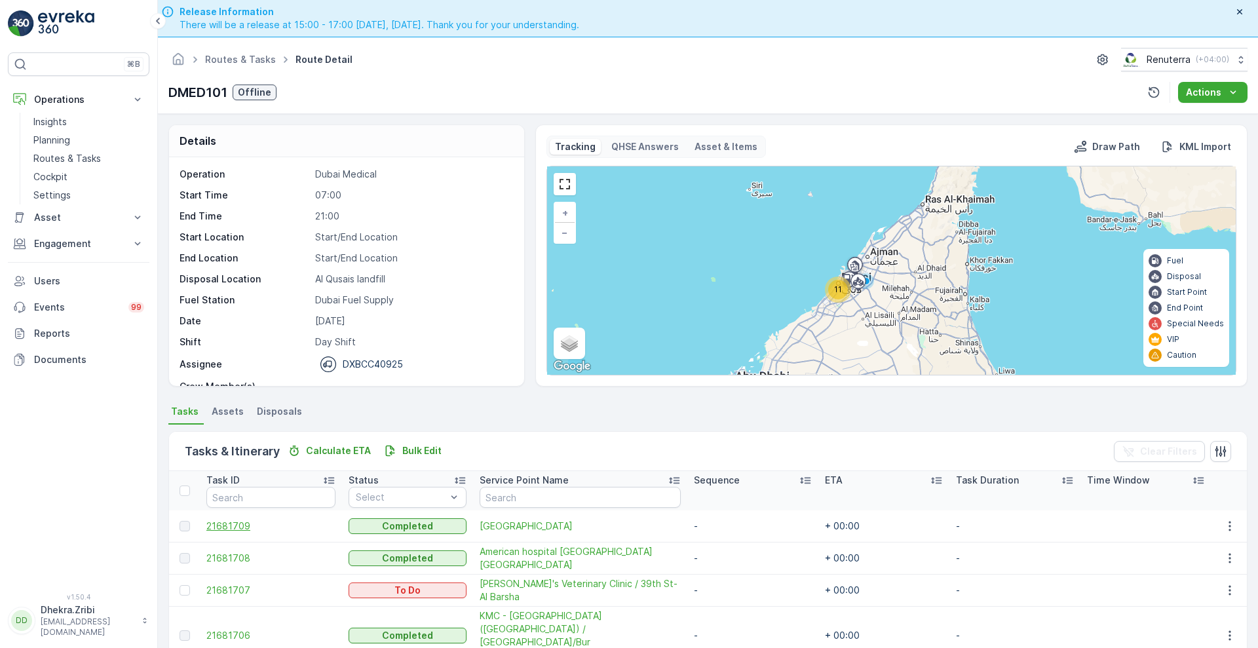
click at [211, 526] on span "21681709" at bounding box center [270, 525] width 129 height 13
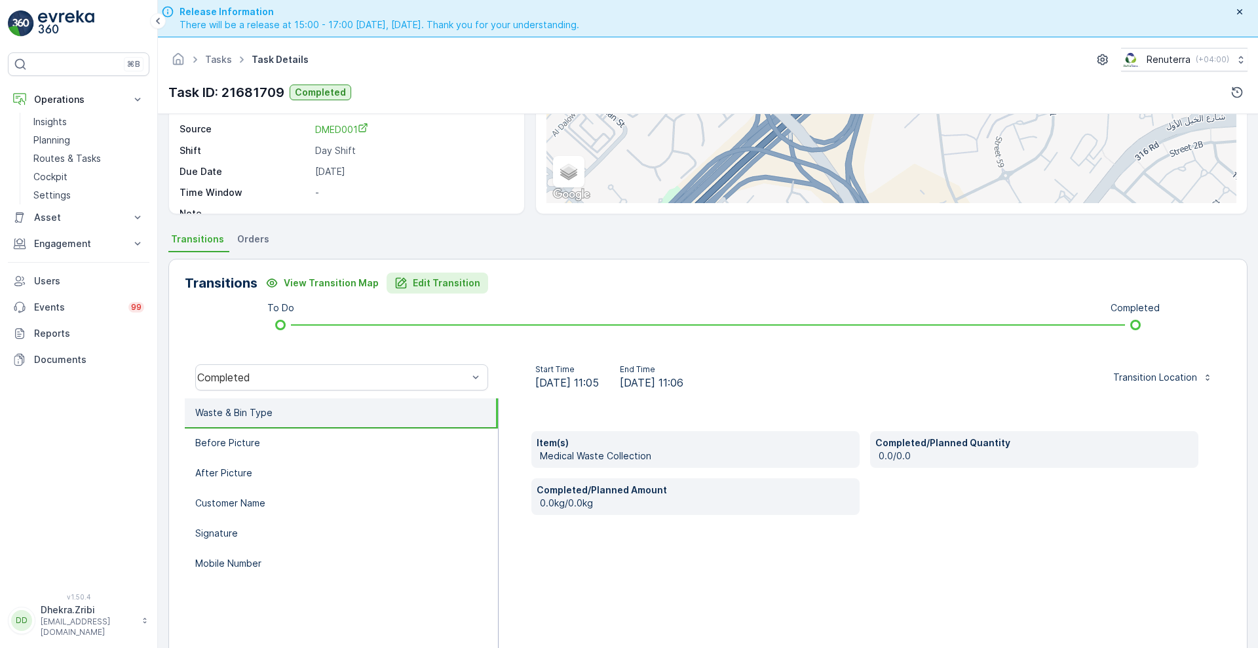
scroll to position [171, 0]
click at [269, 434] on li "Before Picture" at bounding box center [341, 445] width 313 height 30
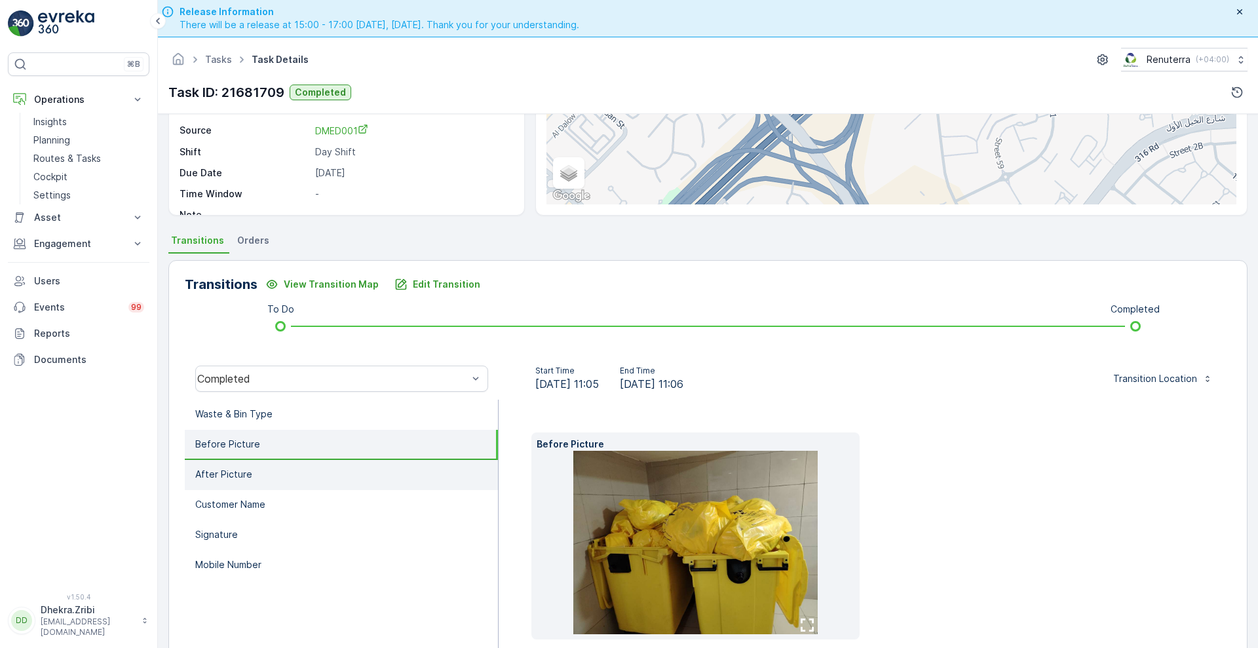
click at [237, 475] on p "After Picture" at bounding box center [223, 474] width 57 height 13
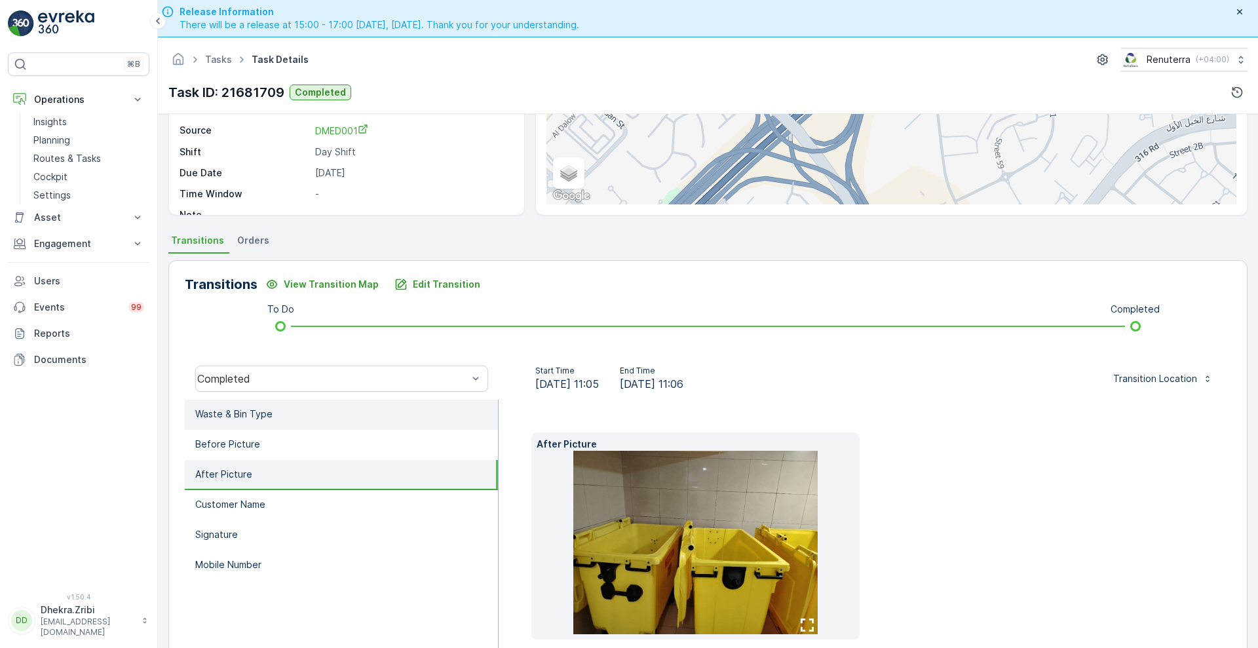
click at [248, 424] on li "Waste & Bin Type" at bounding box center [341, 415] width 313 height 30
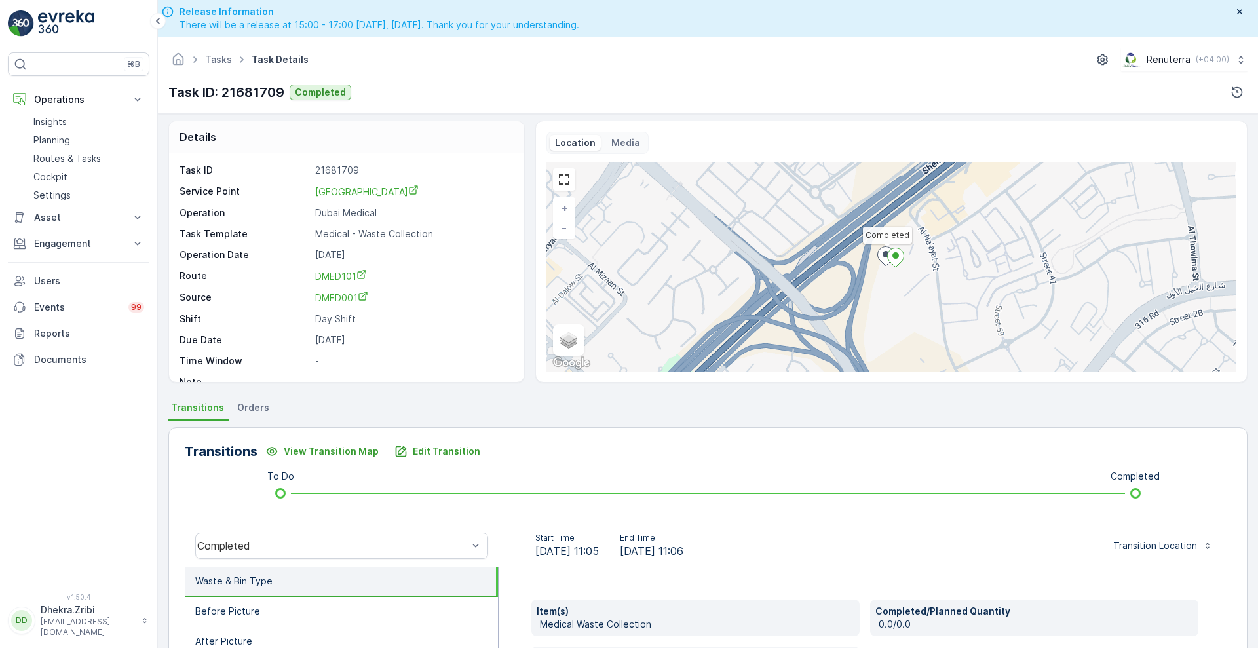
scroll to position [4, 0]
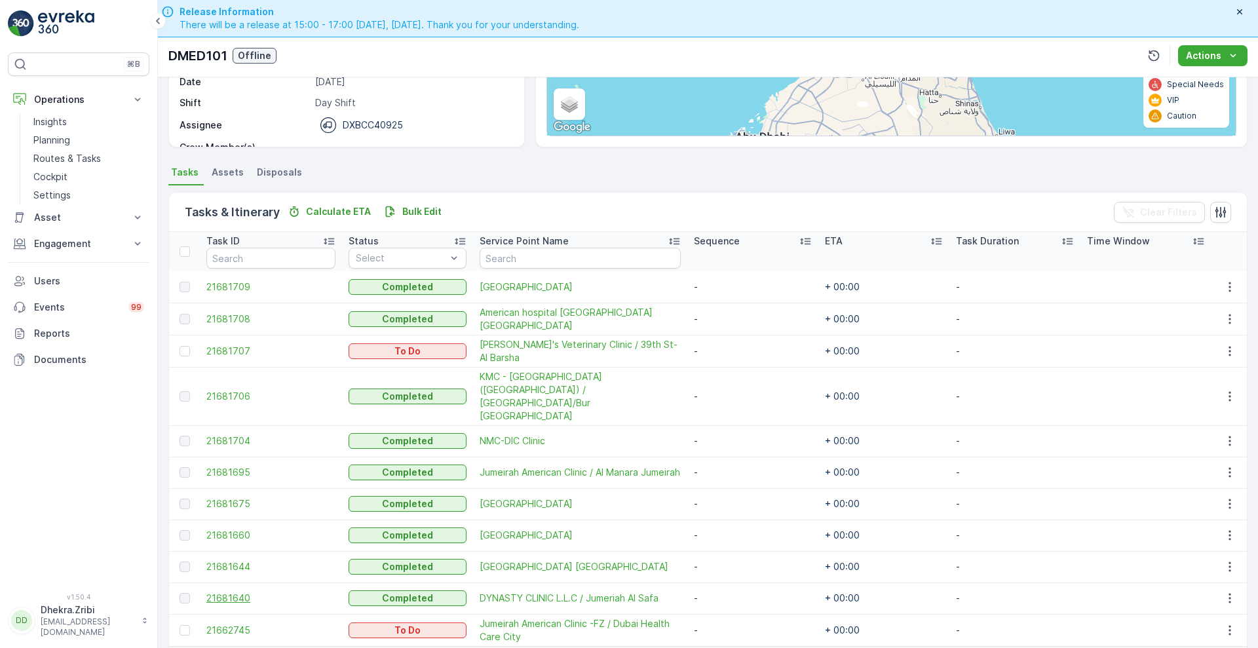
scroll to position [202, 0]
click at [244, 345] on span "21681707" at bounding box center [270, 351] width 129 height 13
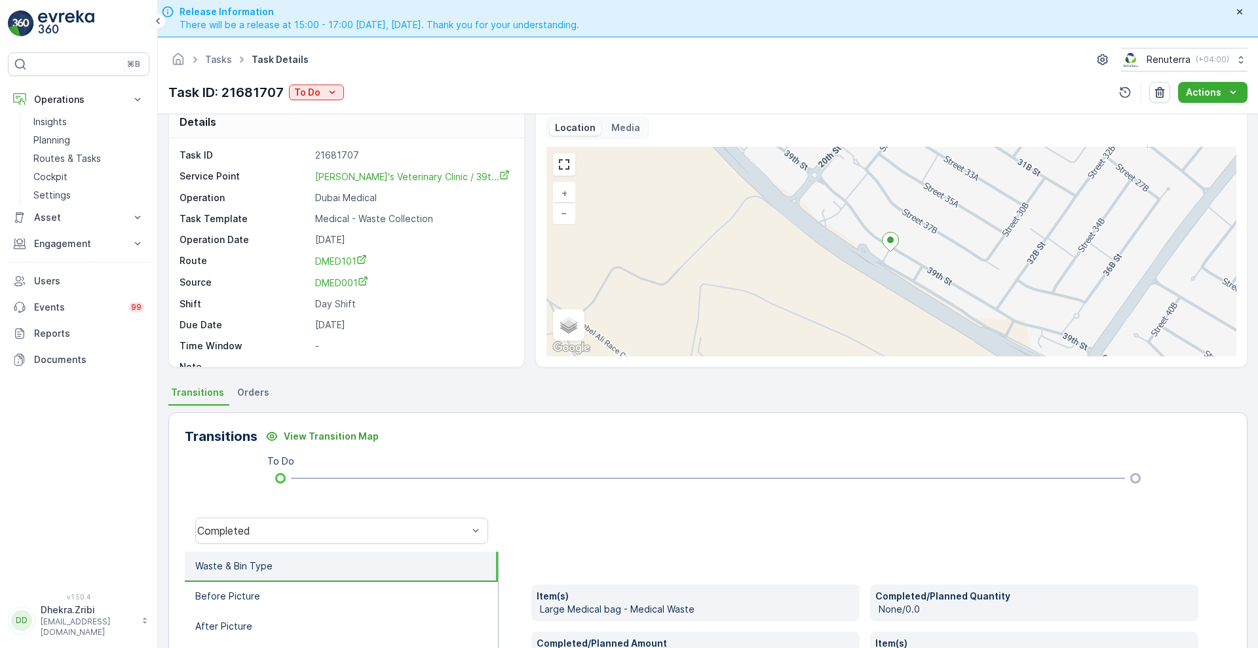
scroll to position [178, 0]
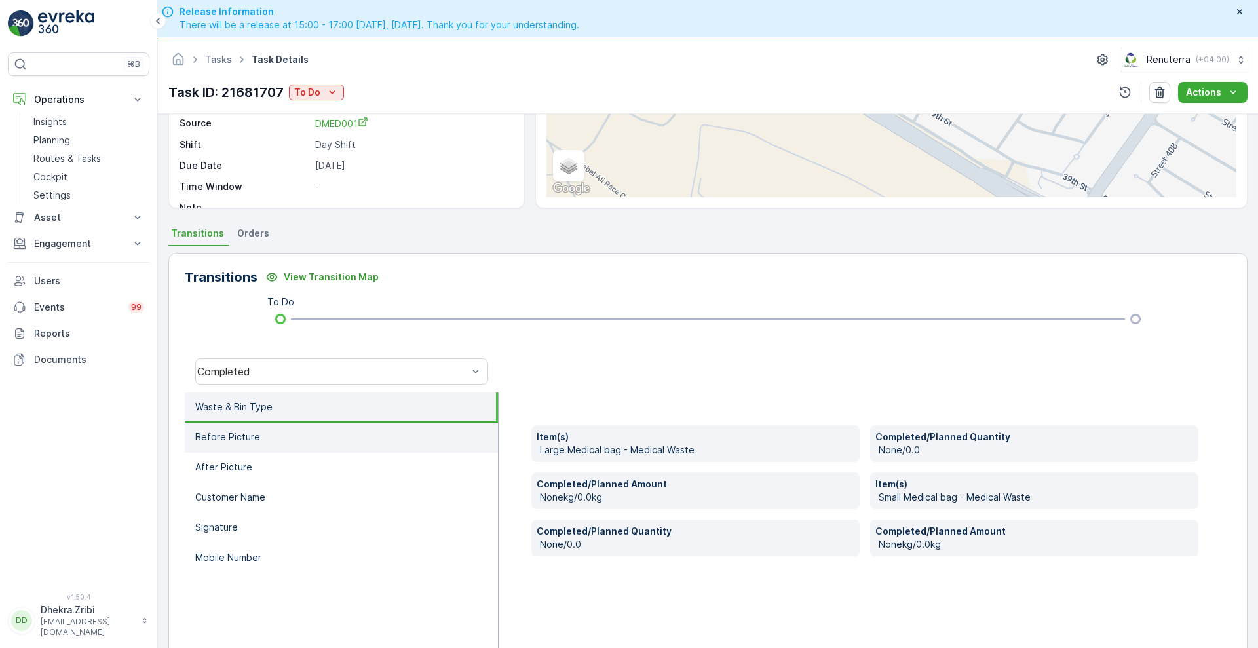
click at [259, 432] on li "Before Picture" at bounding box center [341, 437] width 313 height 30
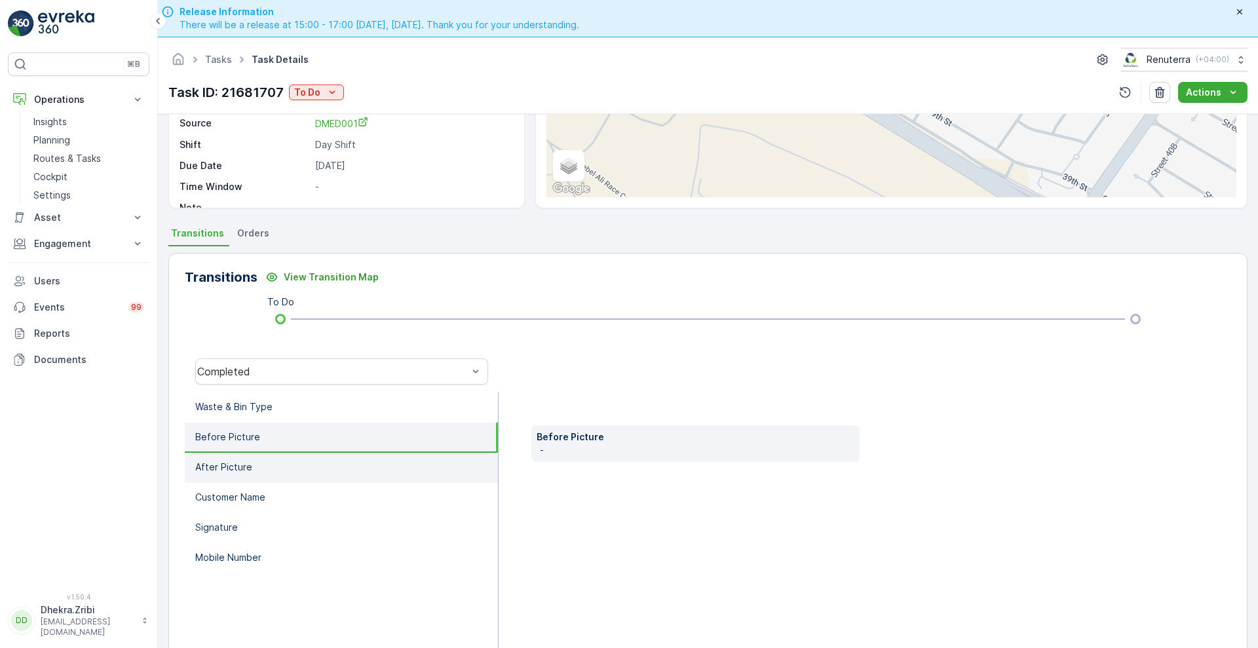
click at [219, 472] on p "After Picture" at bounding box center [223, 466] width 57 height 13
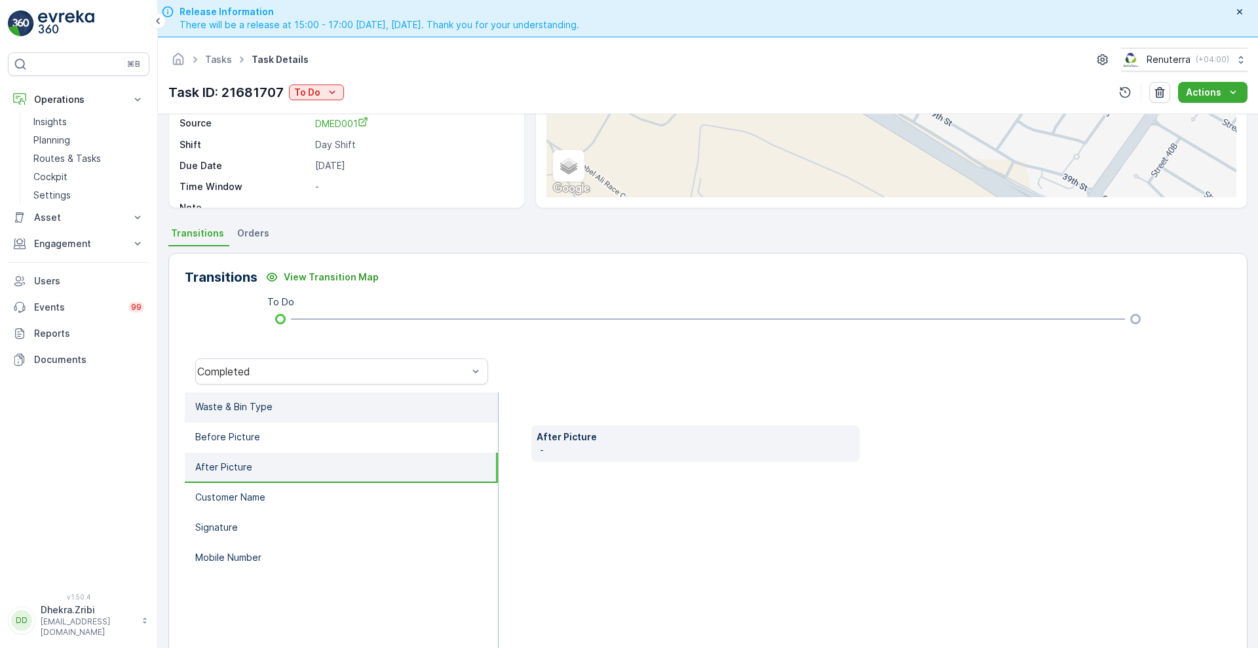
click at [248, 409] on p "Waste & Bin Type" at bounding box center [233, 406] width 77 height 13
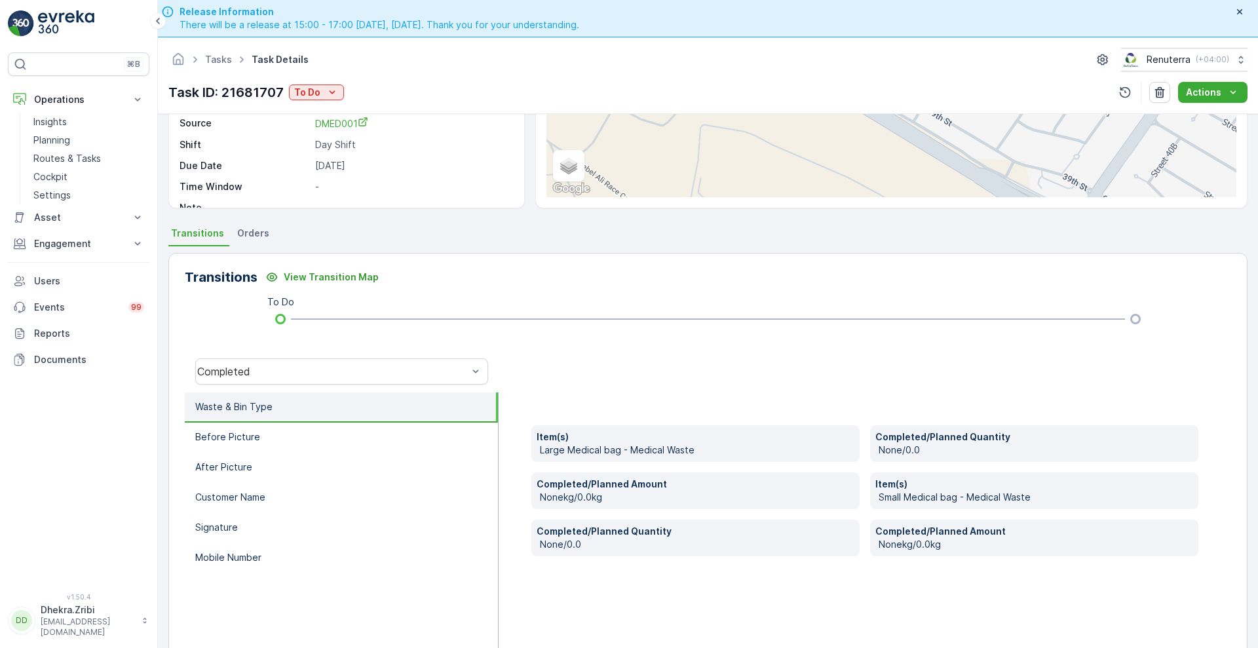
scroll to position [0, 0]
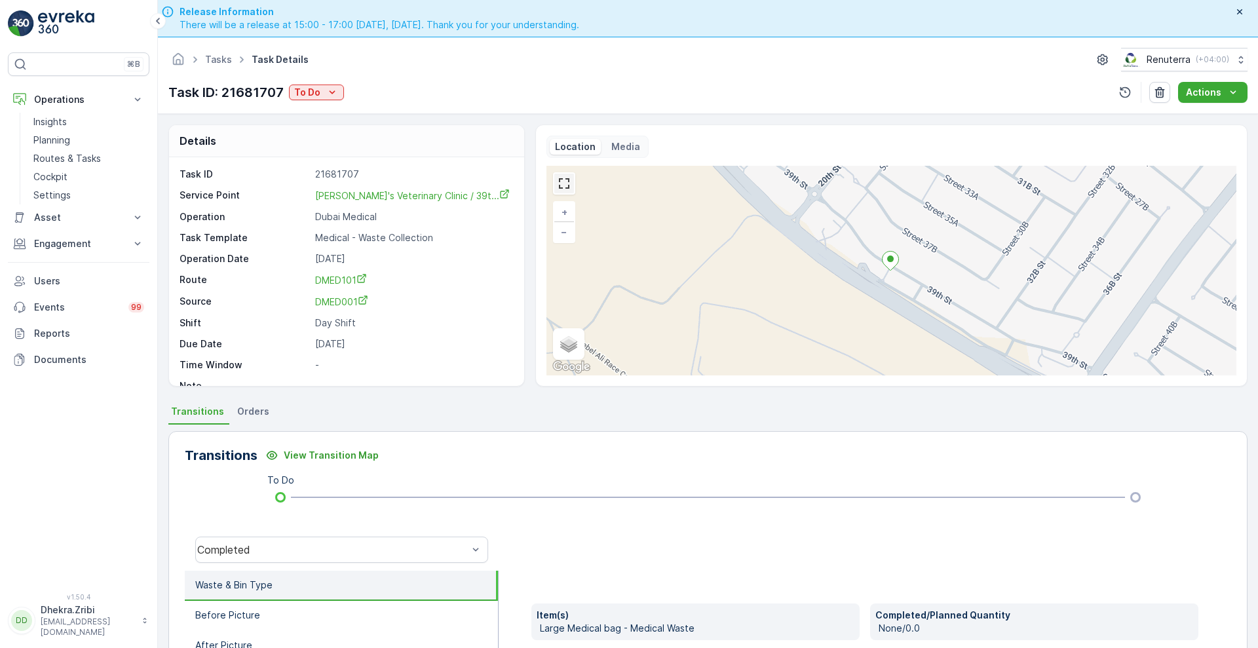
click at [562, 184] on link at bounding box center [564, 184] width 20 height 20
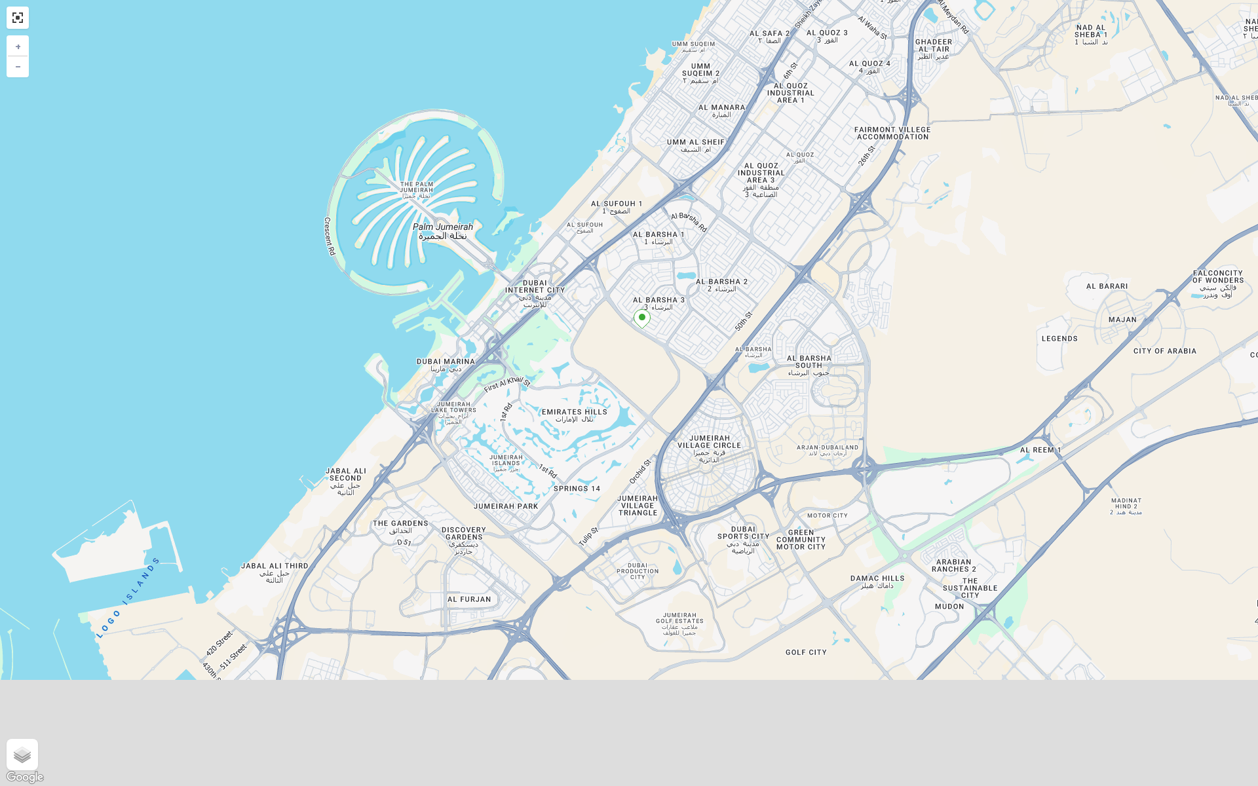
drag, startPoint x: 777, startPoint y: 575, endPoint x: 725, endPoint y: 457, distance: 128.8
click at [725, 457] on div "+ − Satellite Roadmap Terrain Hybrid Leaflet Keyboard shortcuts Map Data Map da…" at bounding box center [629, 393] width 1258 height 786
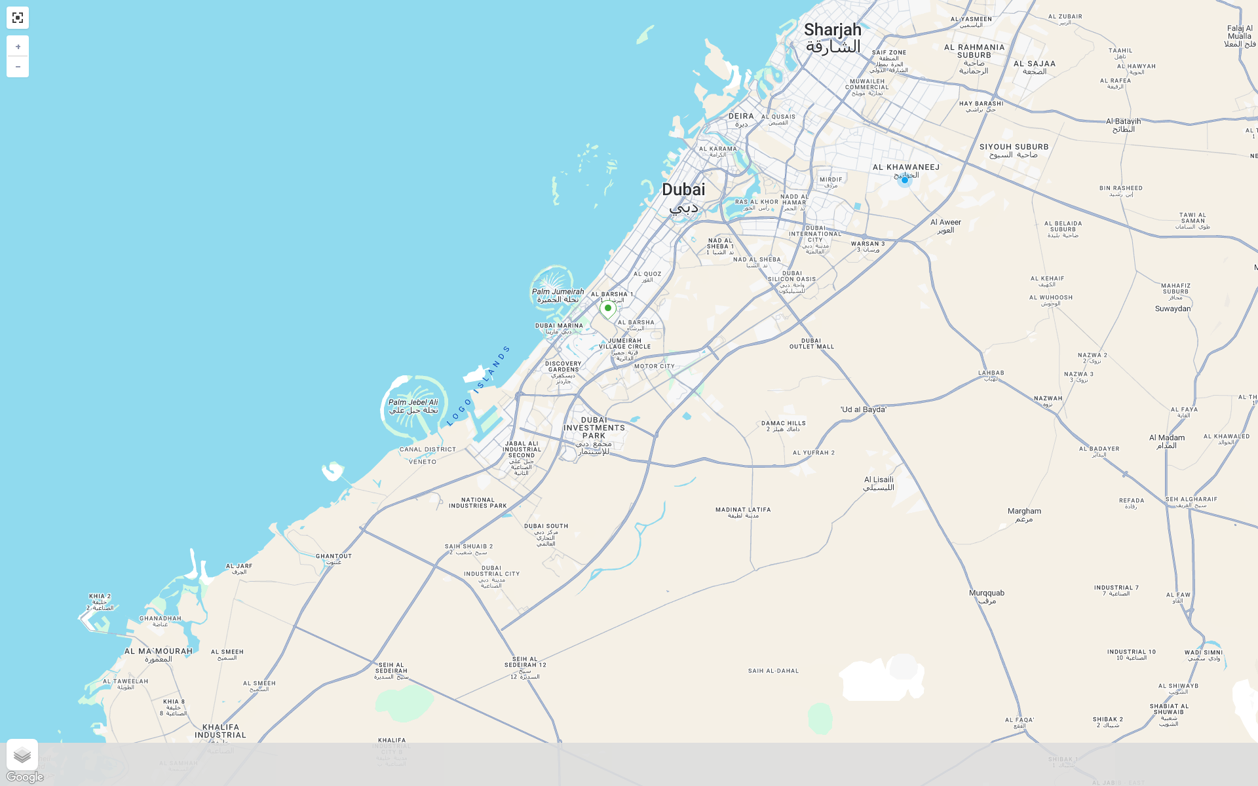
drag, startPoint x: 747, startPoint y: 504, endPoint x: 650, endPoint y: 399, distance: 142.8
click at [650, 399] on div "+ − Satellite Roadmap Terrain Hybrid Leaflet Keyboard shortcuts Map Data Map da…" at bounding box center [629, 393] width 1258 height 786
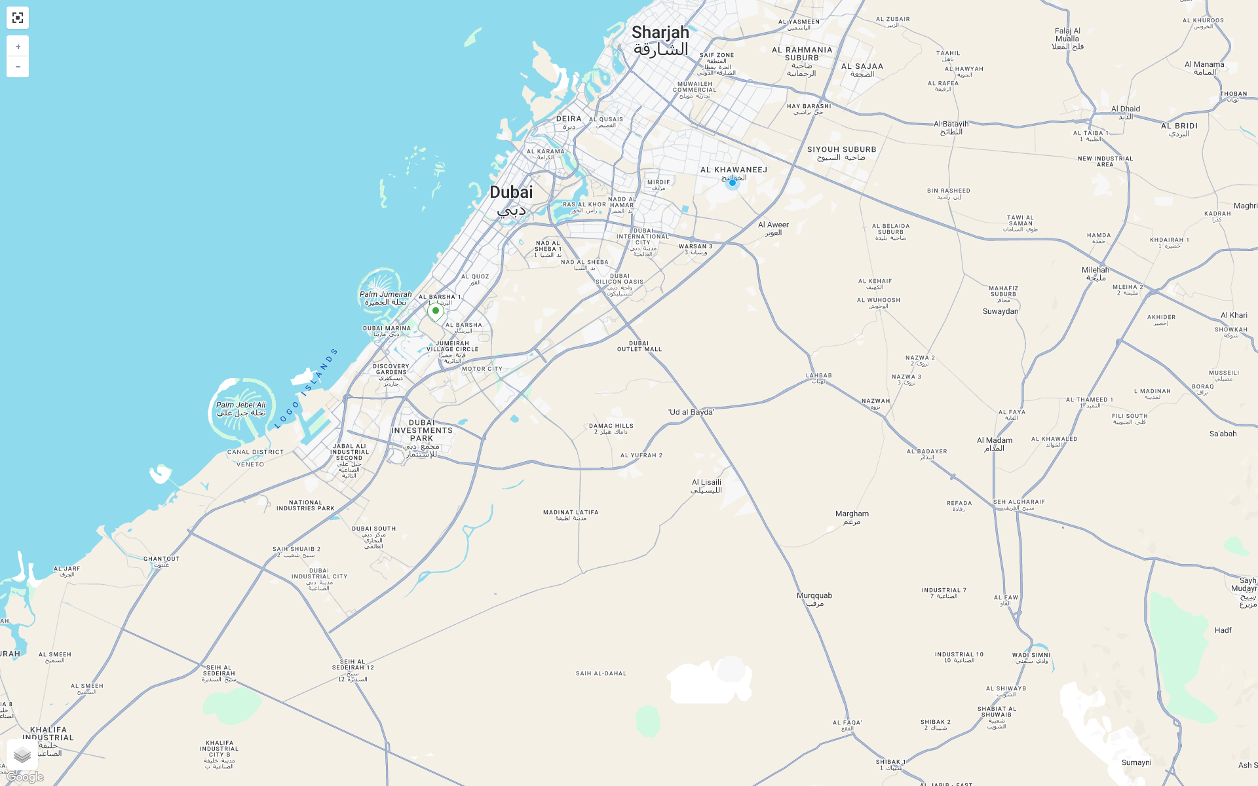
click at [439, 316] on icon at bounding box center [436, 312] width 16 height 19
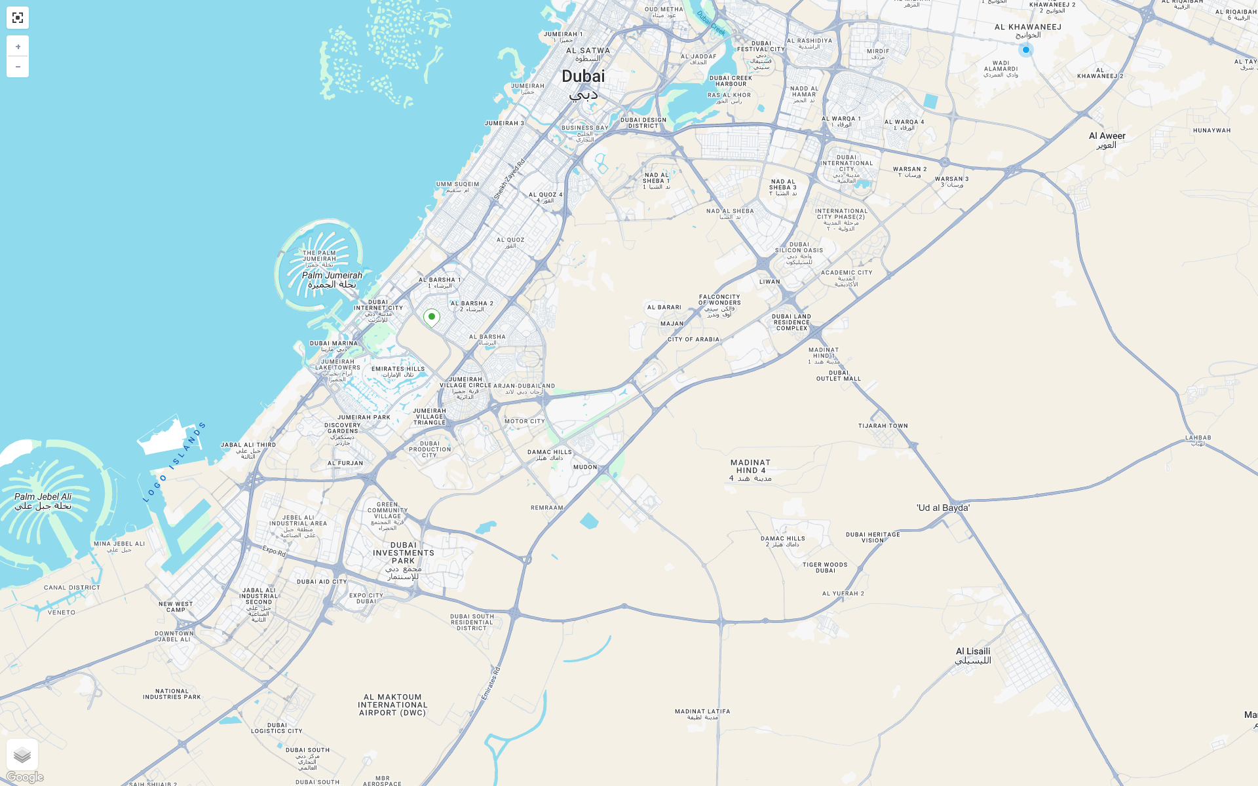
click at [432, 317] on ellipse at bounding box center [431, 316] width 7 height 7
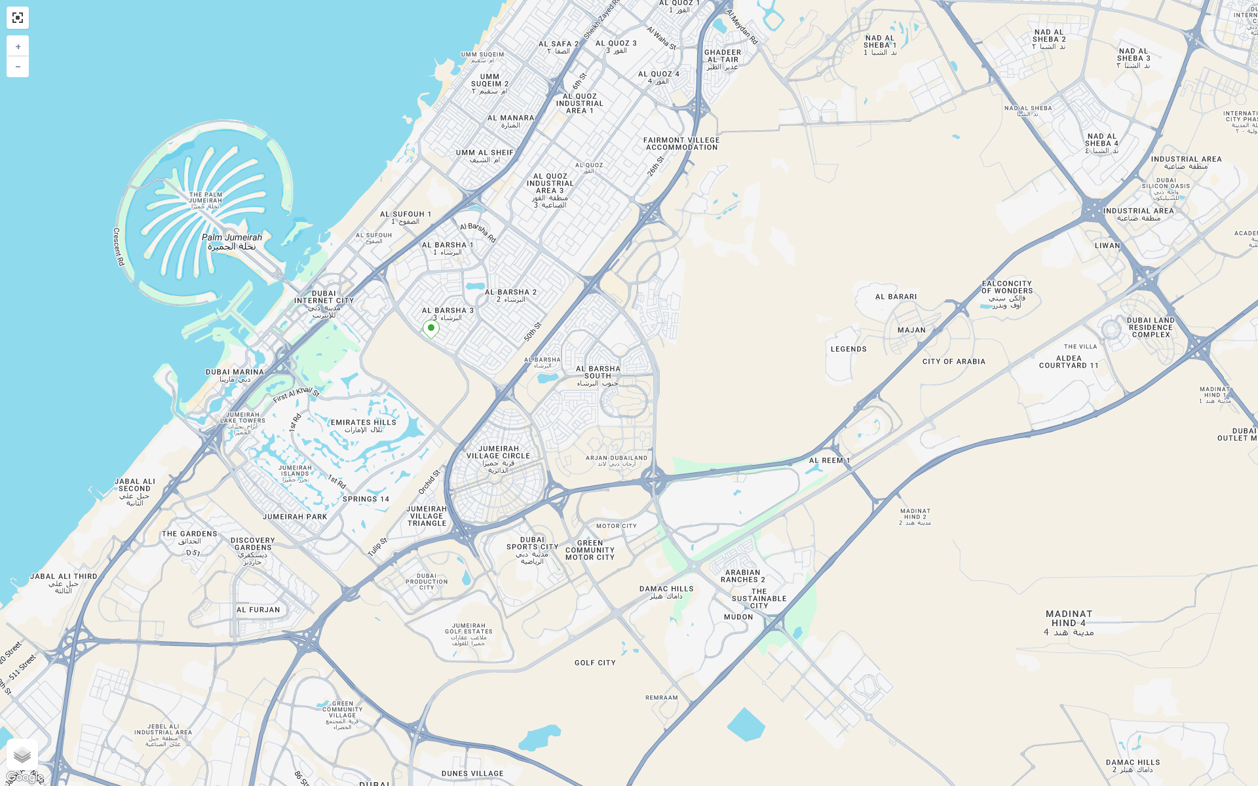
click at [431, 331] on ellipse at bounding box center [431, 327] width 7 height 7
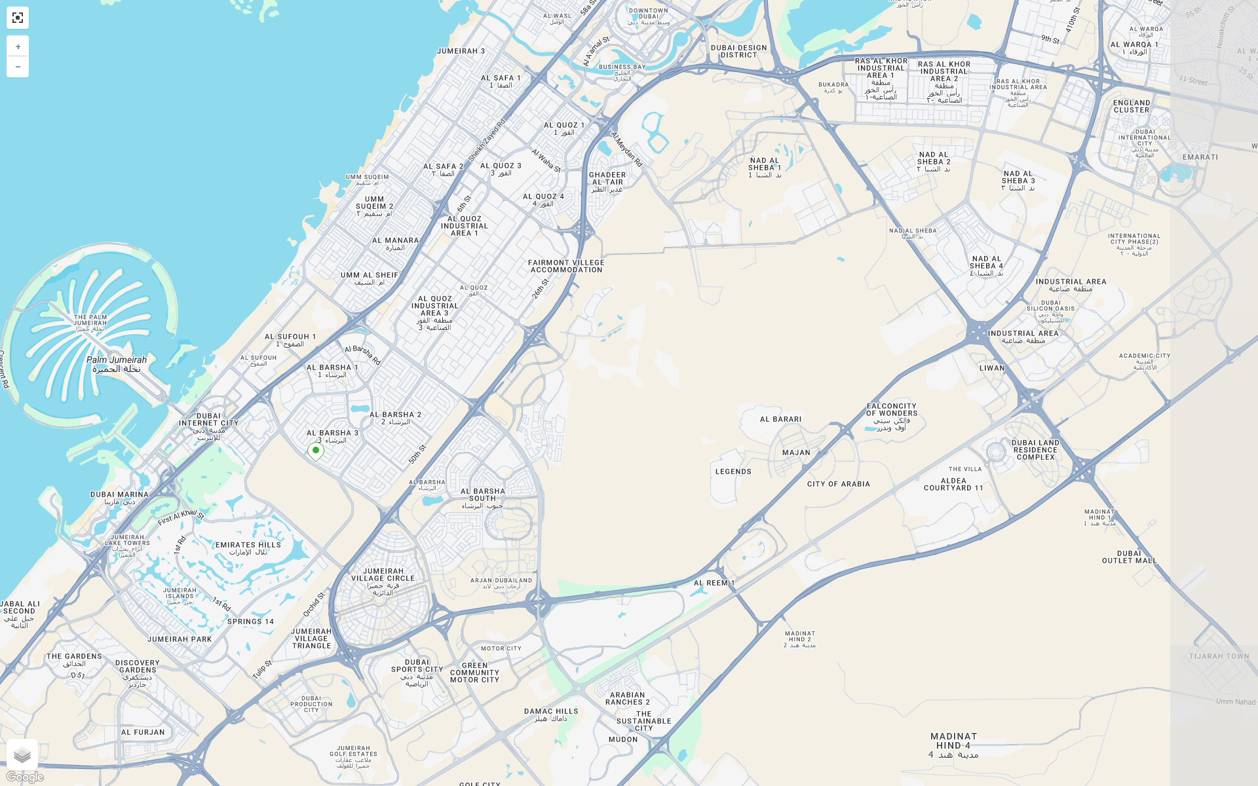
drag, startPoint x: 381, startPoint y: 475, endPoint x: 212, endPoint y: 609, distance: 215.3
click at [212, 609] on div "+ − Satellite Roadmap Terrain Hybrid Leaflet Keyboard shortcuts Map Data Map da…" at bounding box center [629, 393] width 1258 height 786
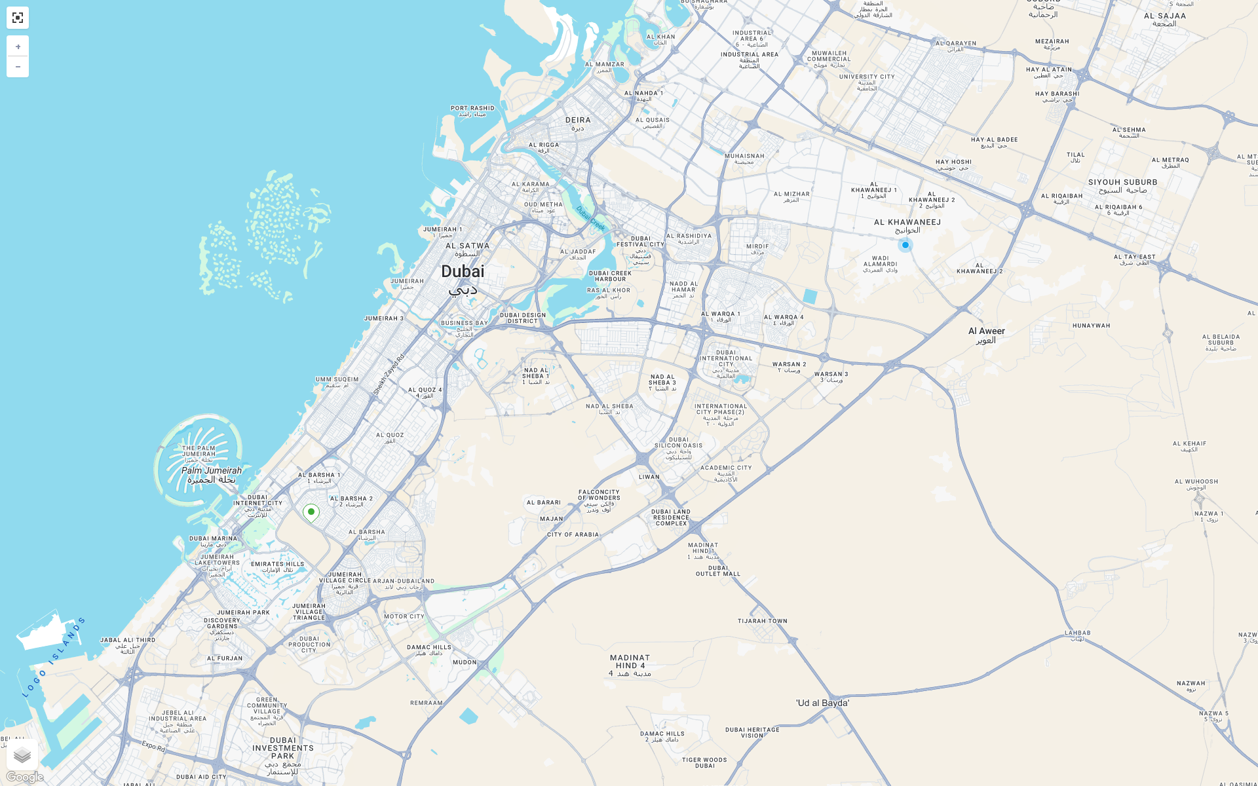
drag, startPoint x: 255, startPoint y: 626, endPoint x: 303, endPoint y: 613, distance: 49.6
click at [303, 613] on div "+ − Satellite Roadmap Terrain Hybrid Leaflet Keyboard shortcuts Map Data Map da…" at bounding box center [629, 393] width 1258 height 786
click at [18, 17] on link at bounding box center [18, 18] width 20 height 20
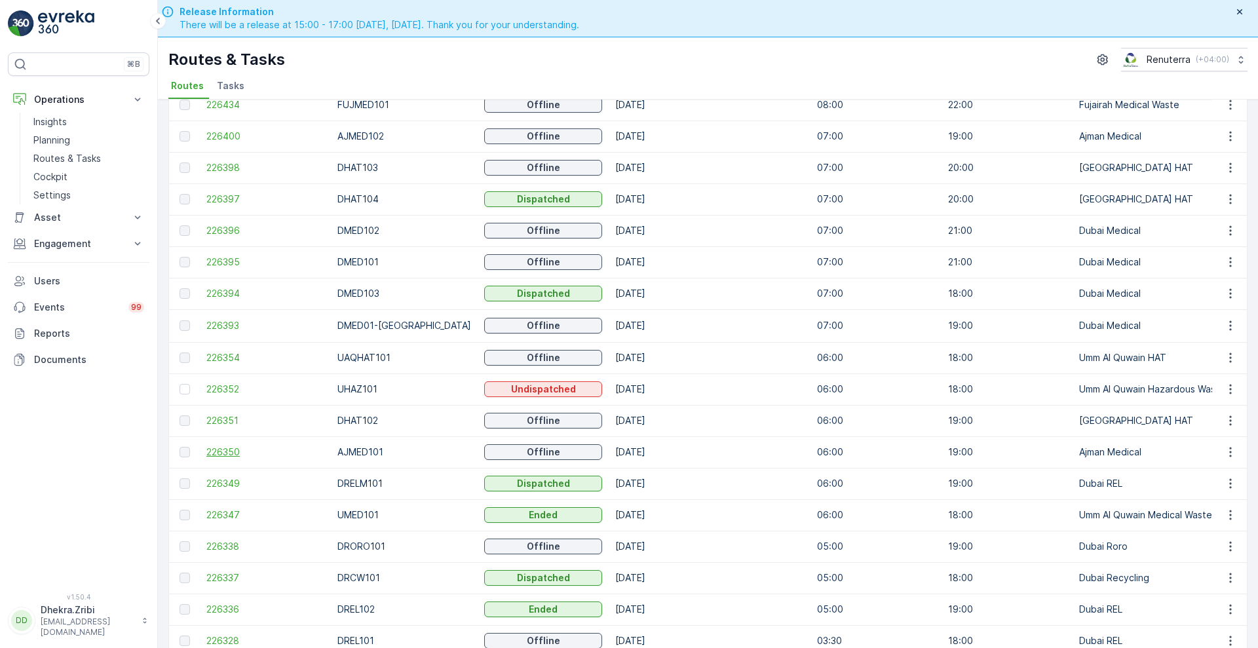
click at [220, 451] on span "226350" at bounding box center [265, 451] width 118 height 13
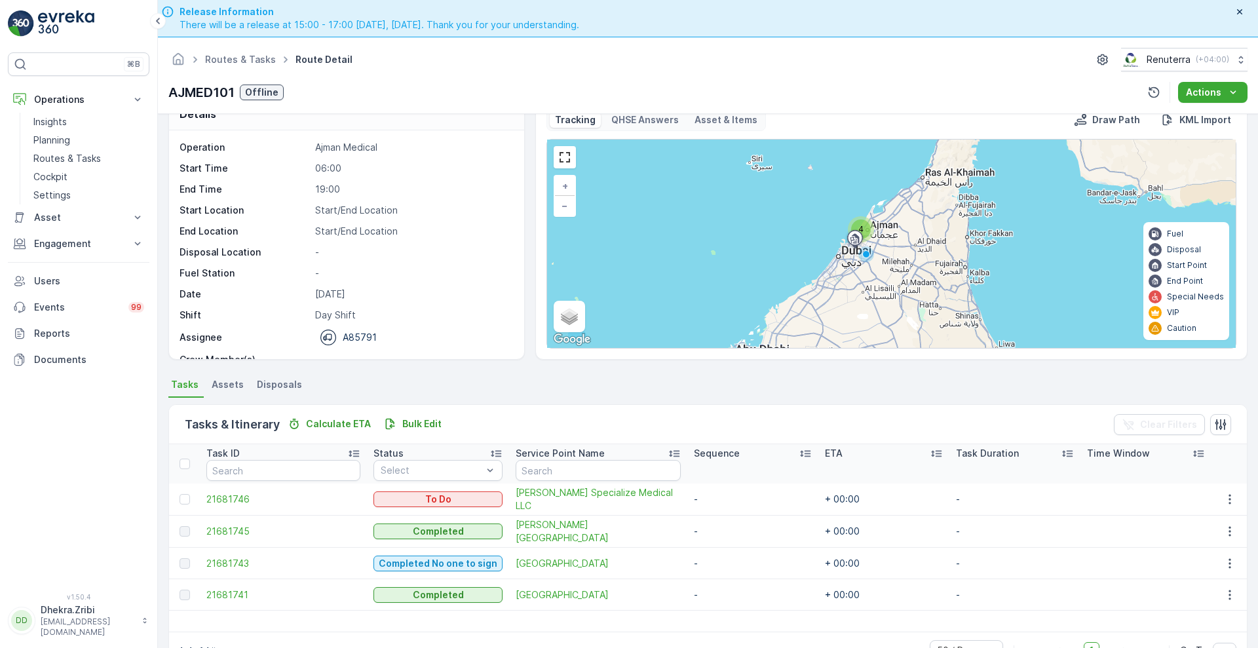
scroll to position [26, 0]
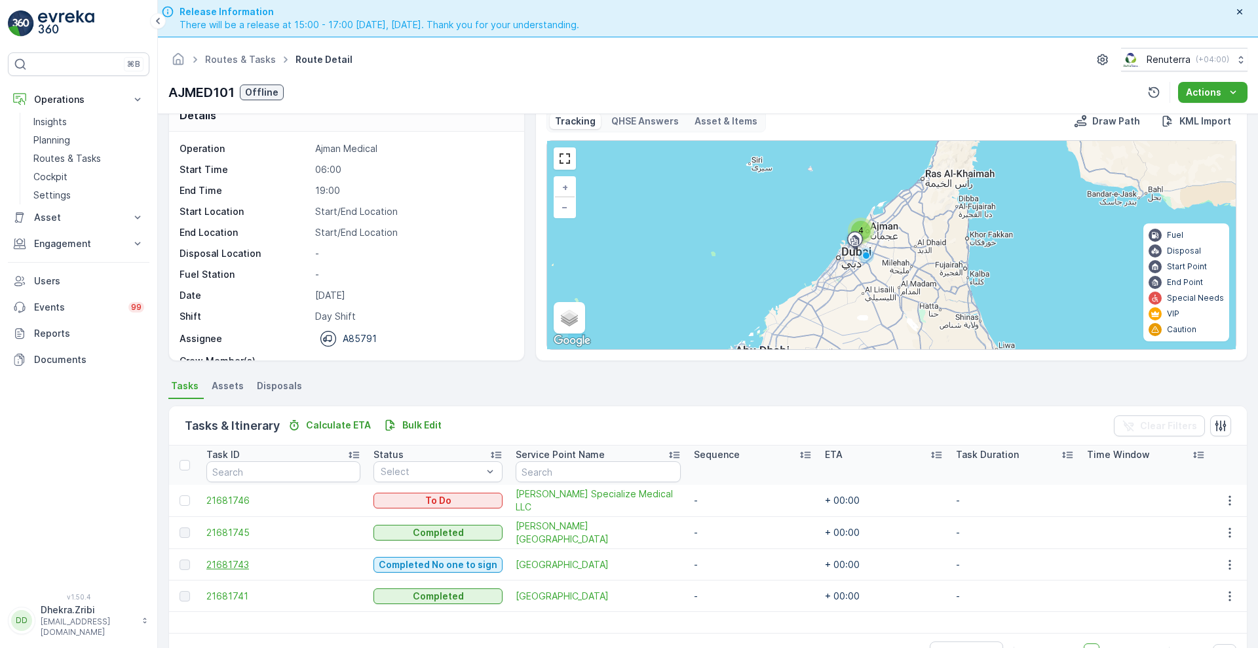
click at [221, 565] on span "21681743" at bounding box center [283, 564] width 154 height 13
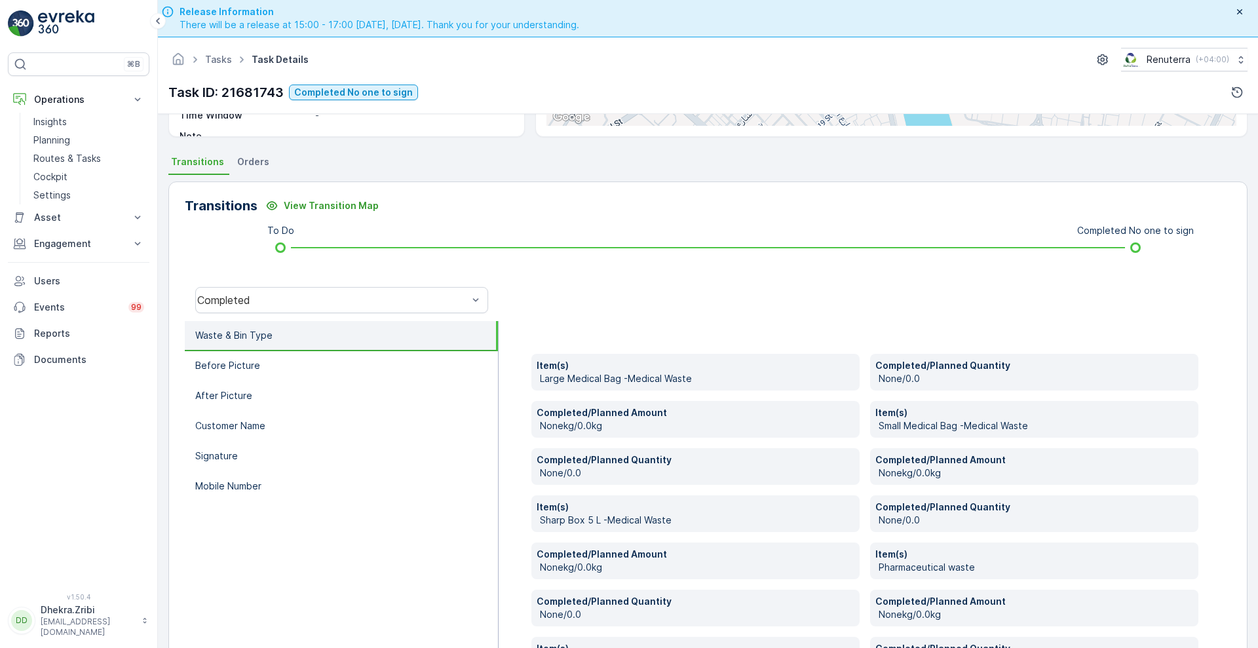
scroll to position [251, 0]
click at [244, 360] on p "Before Picture" at bounding box center [227, 364] width 65 height 13
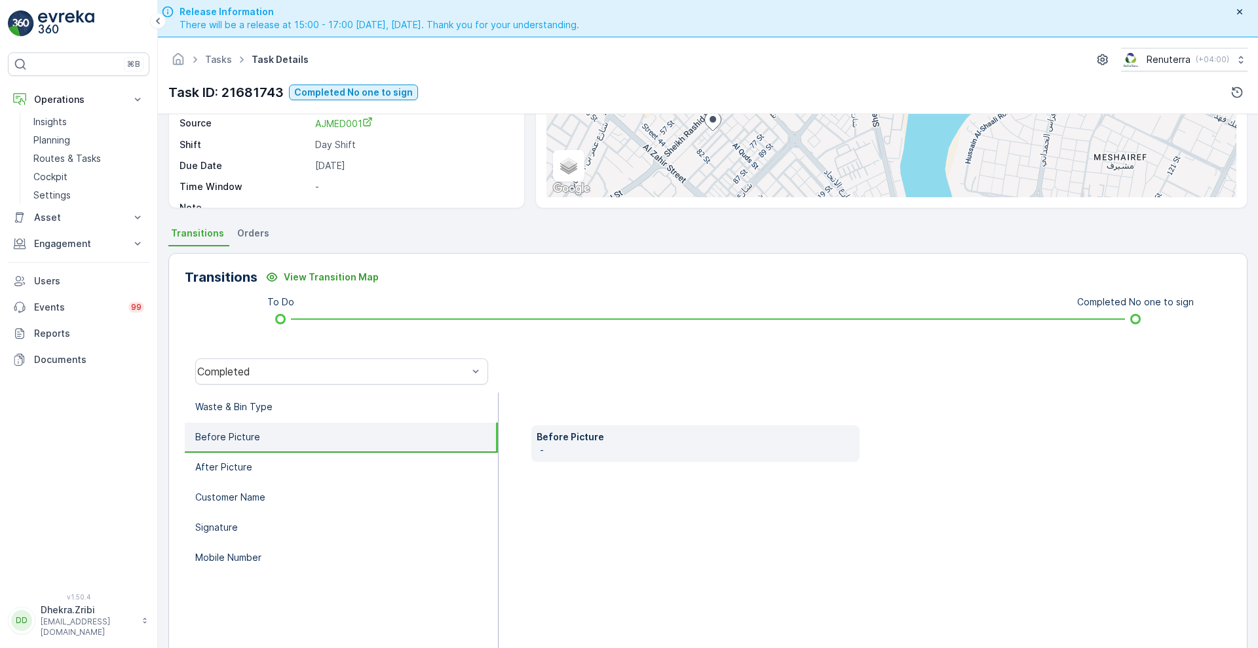
scroll to position [178, 0]
click at [329, 473] on li "After Picture" at bounding box center [341, 468] width 313 height 30
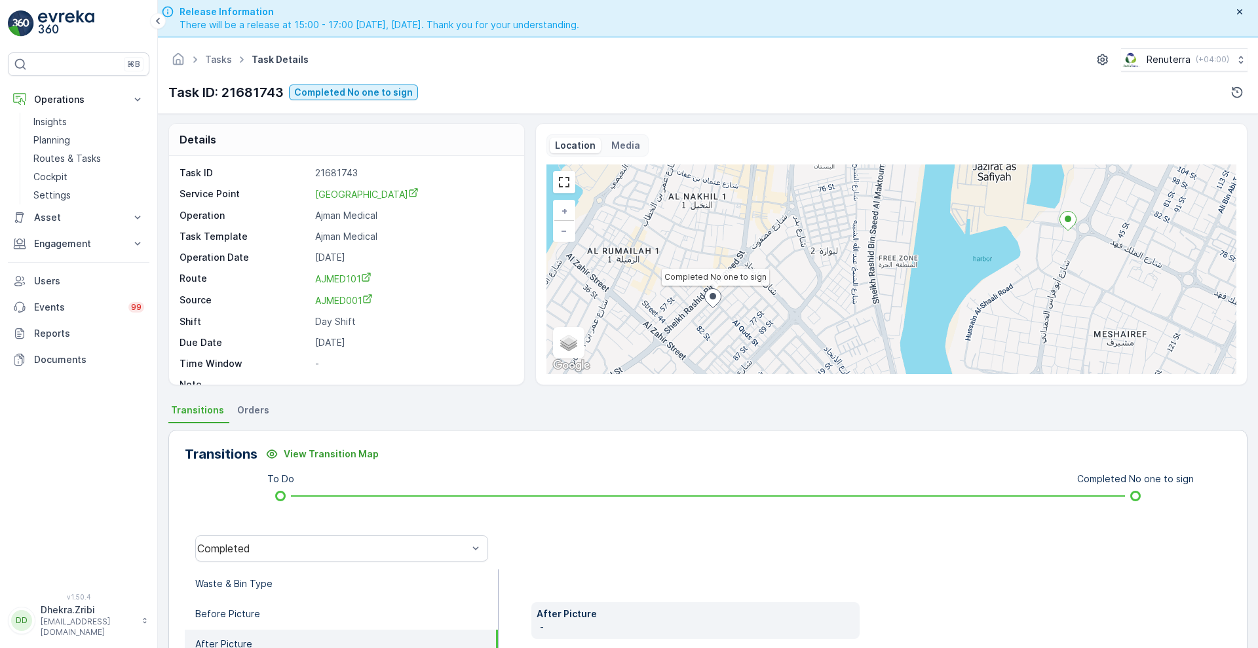
scroll to position [1, 0]
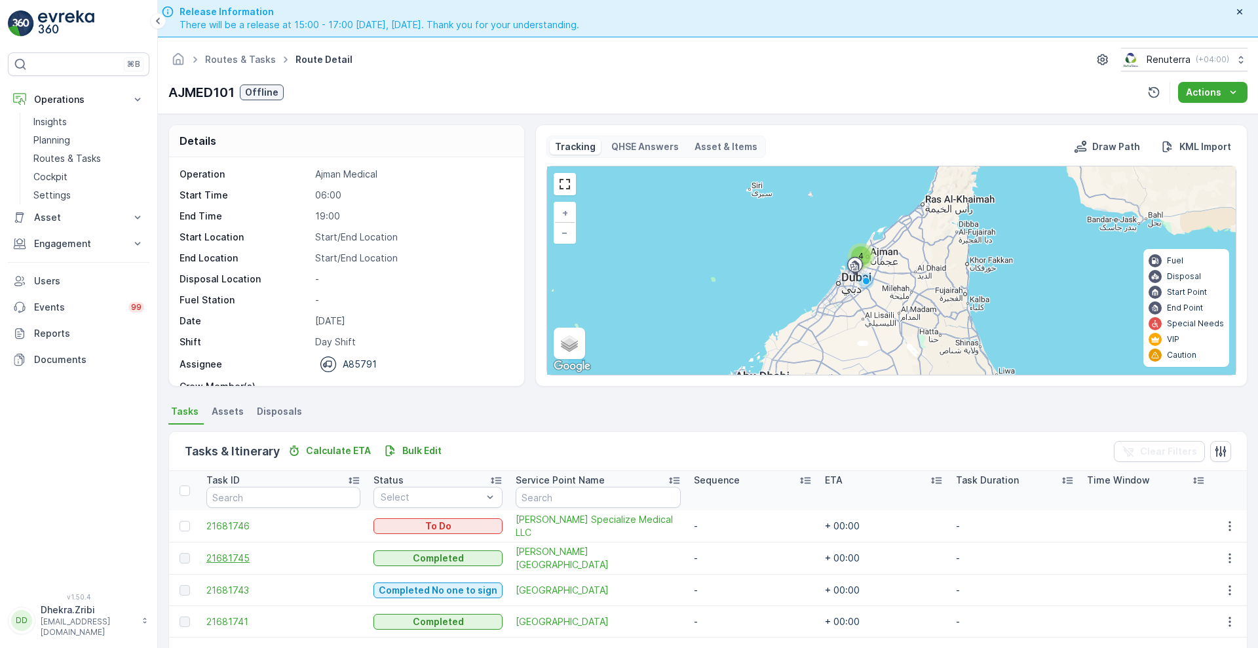
click at [232, 553] on span "21681745" at bounding box center [283, 557] width 154 height 13
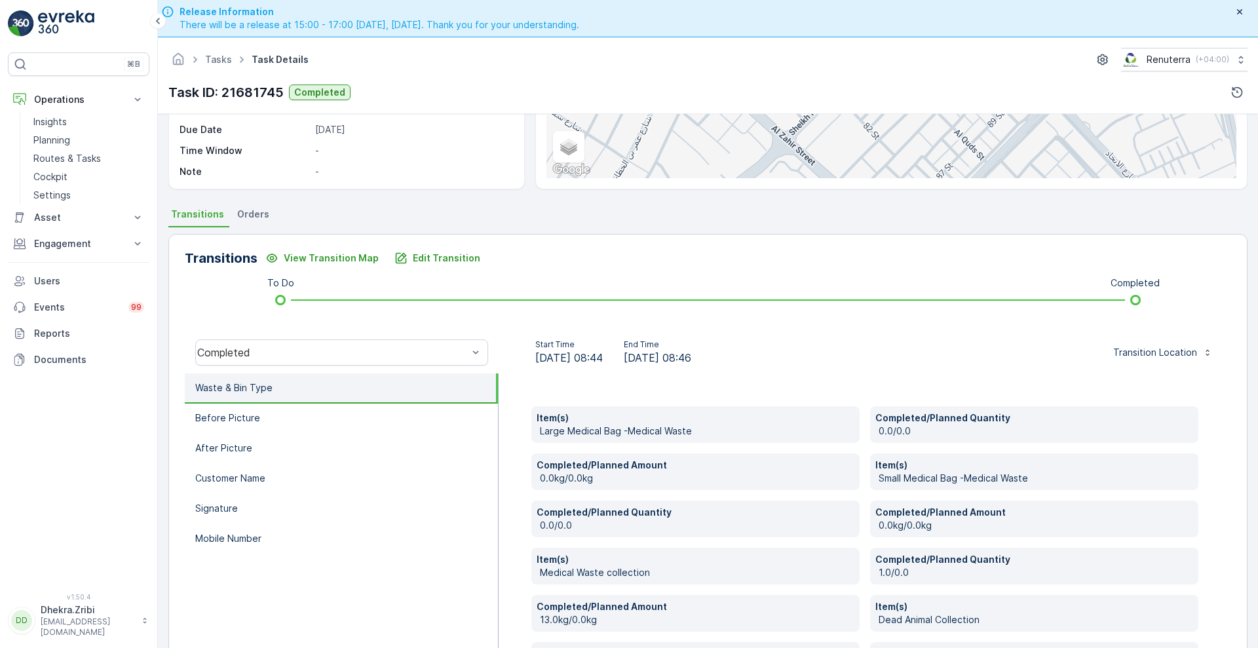
scroll to position [199, 0]
click at [255, 422] on li "Before Picture" at bounding box center [341, 417] width 313 height 30
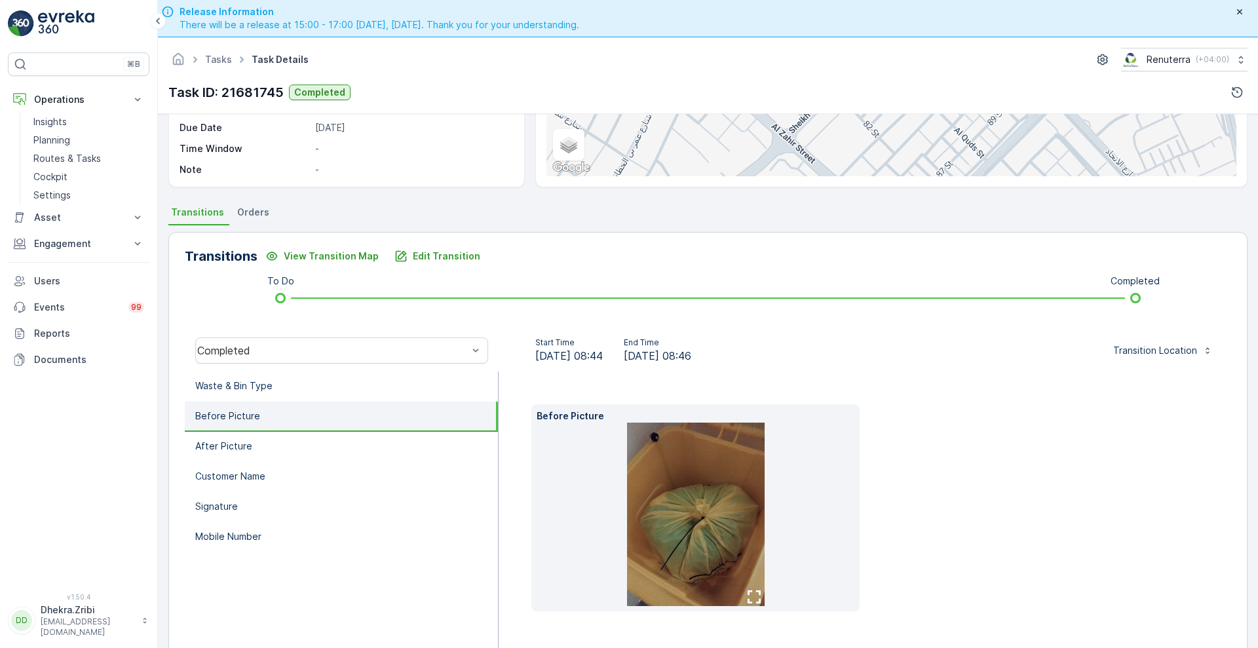
scroll to position [178, 0]
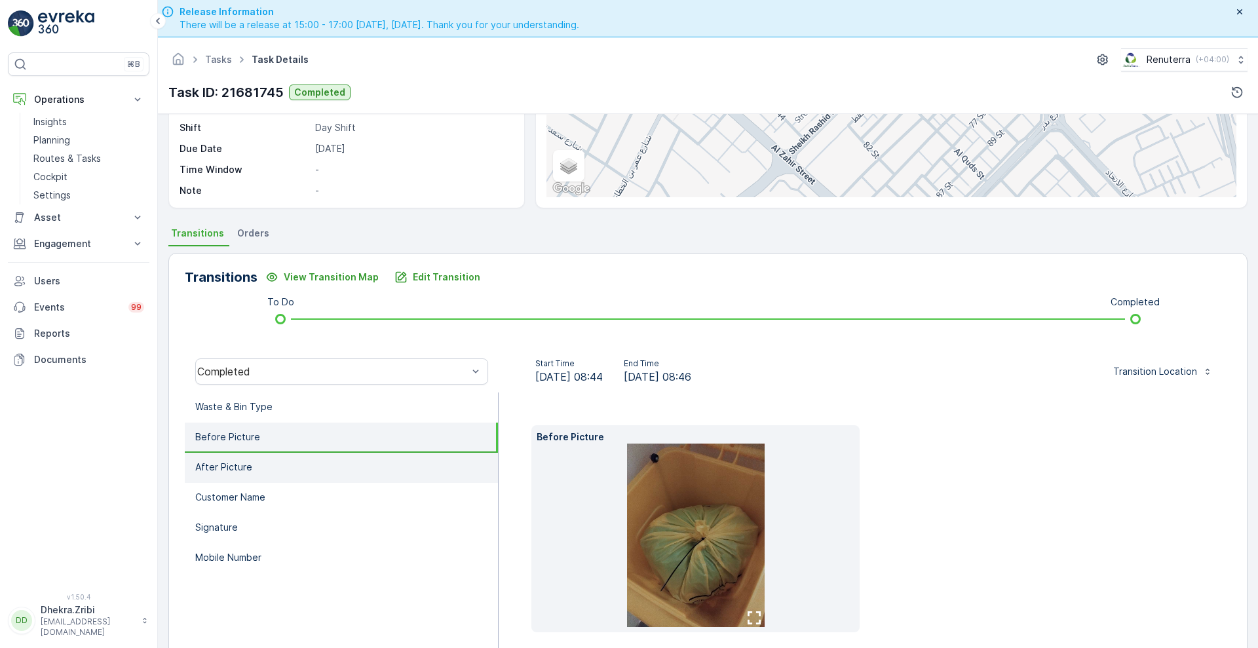
click at [254, 453] on li "After Picture" at bounding box center [341, 468] width 313 height 30
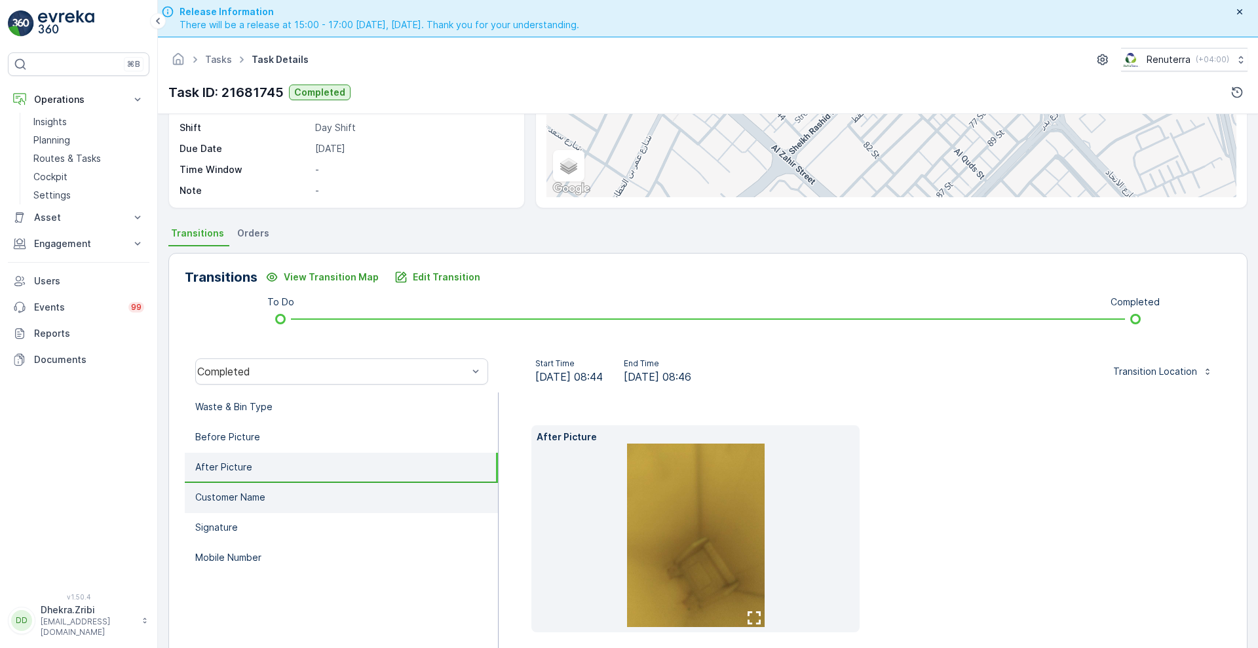
click at [248, 504] on li "Customer Name" at bounding box center [341, 498] width 313 height 30
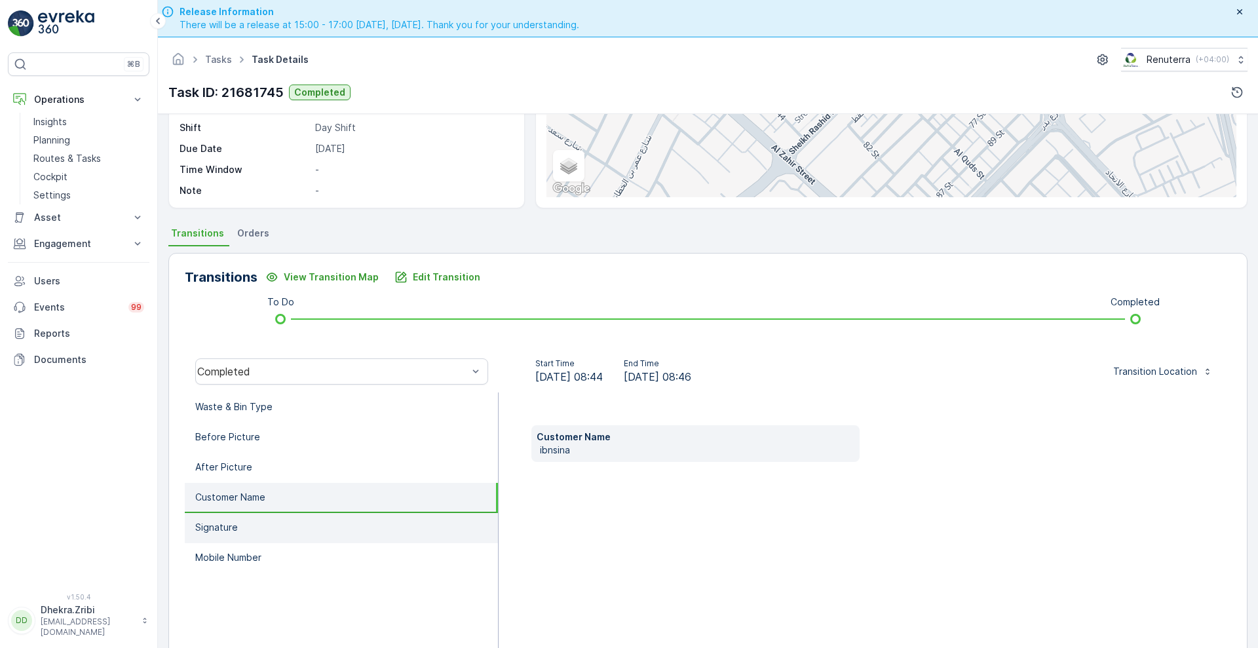
click at [231, 514] on li "Signature" at bounding box center [341, 528] width 313 height 30
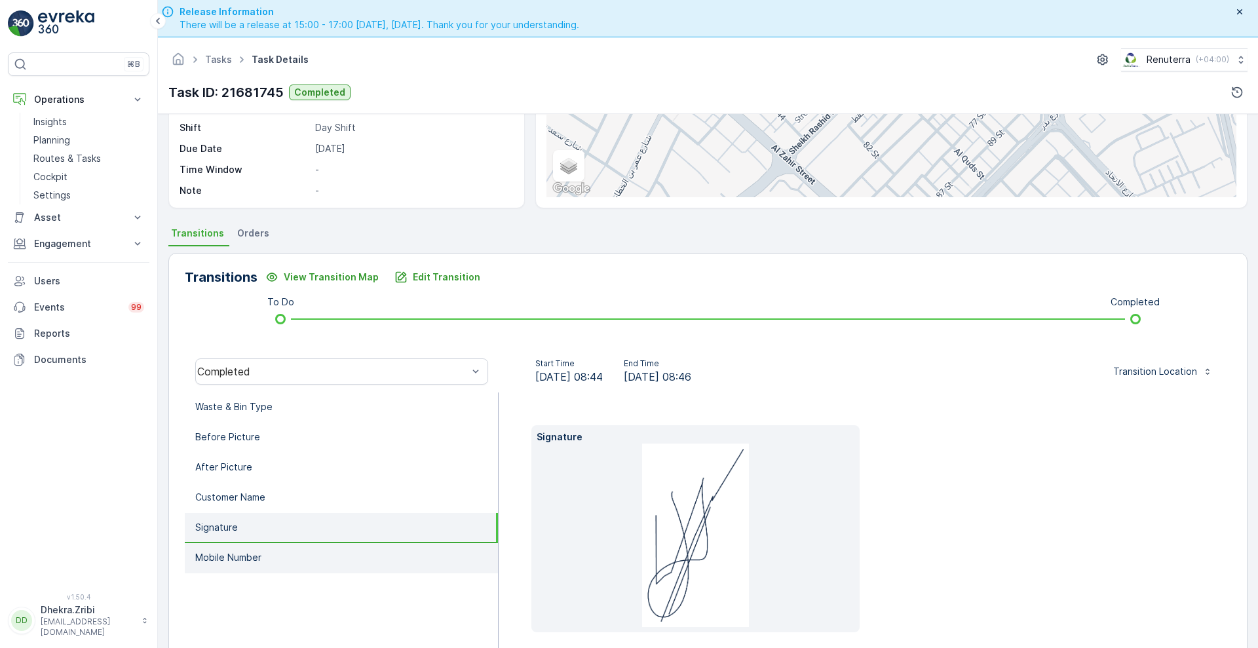
click at [288, 557] on li "Mobile Number" at bounding box center [341, 558] width 313 height 30
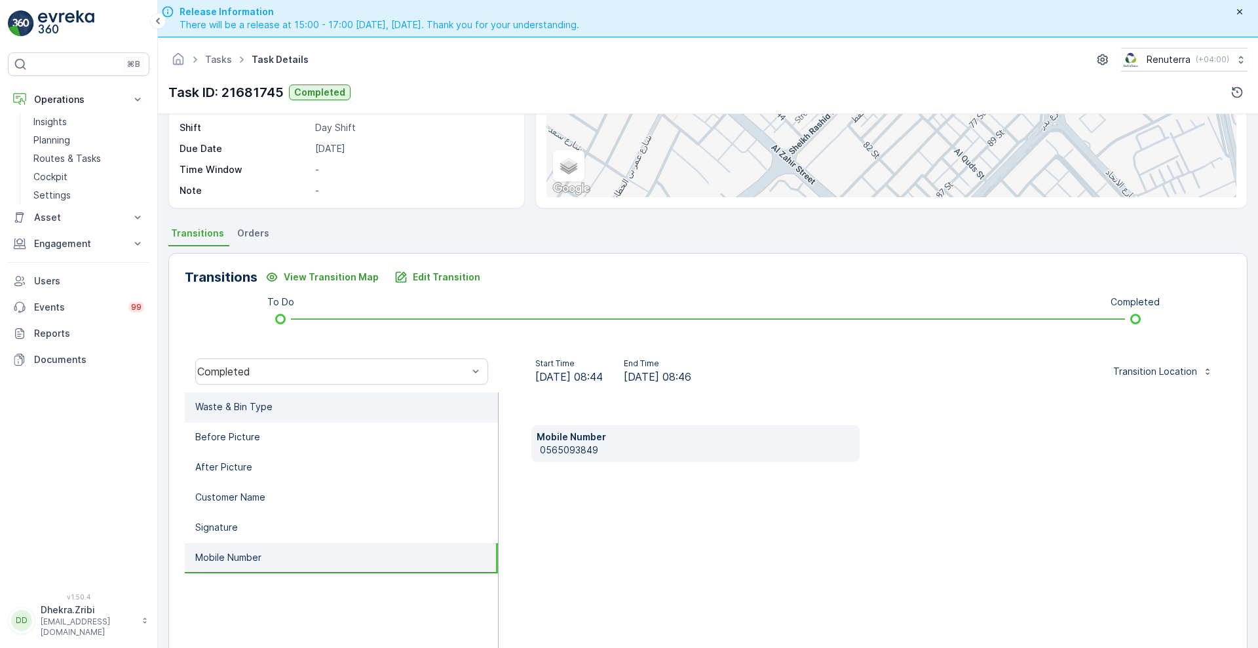
click at [333, 398] on li "Waste & Bin Type" at bounding box center [341, 407] width 313 height 30
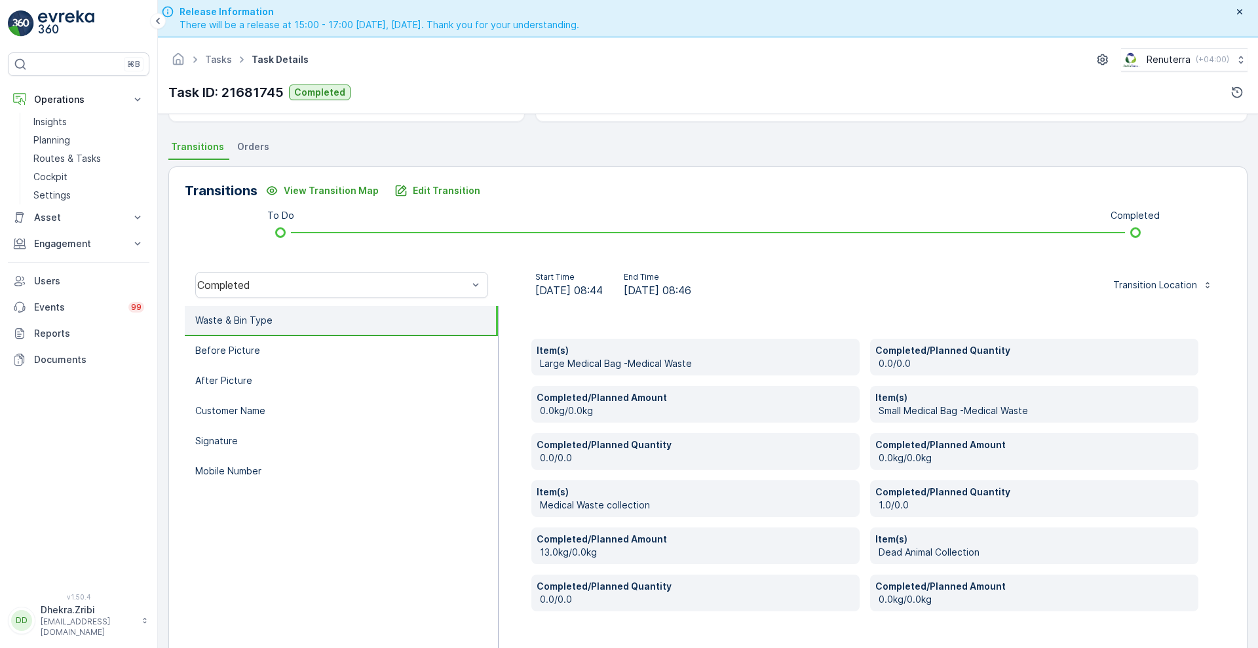
scroll to position [264, 0]
click at [703, 411] on p "0.0kg/0.0kg" at bounding box center [697, 411] width 314 height 13
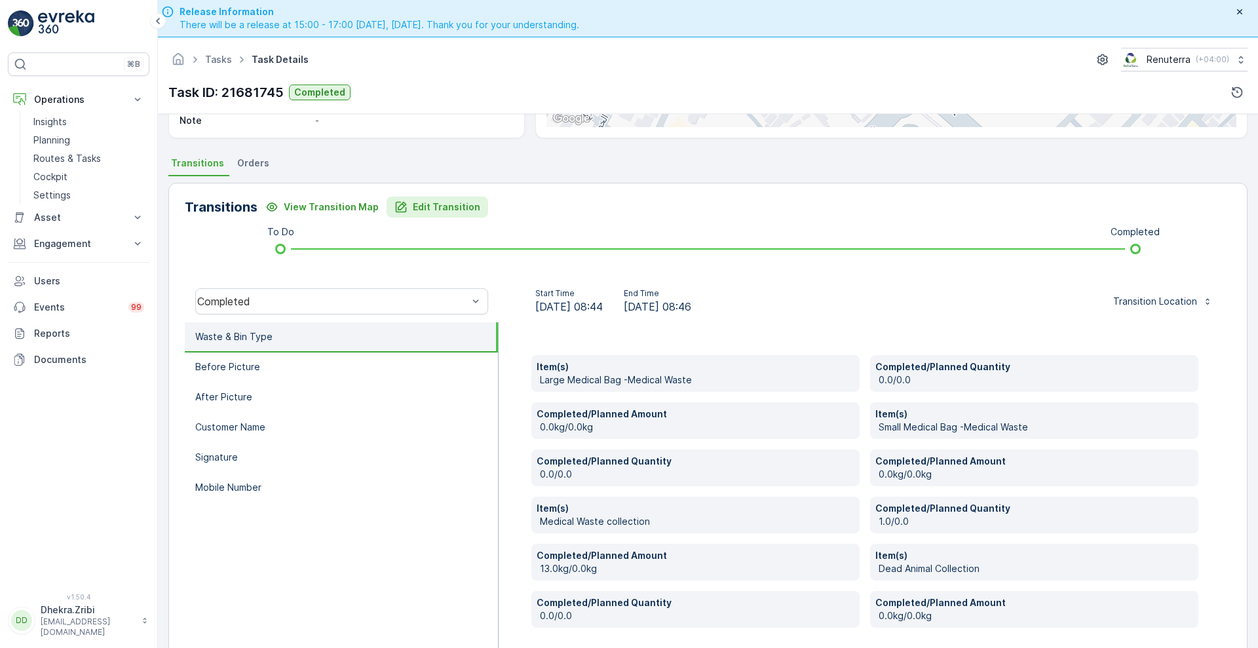
scroll to position [248, 0]
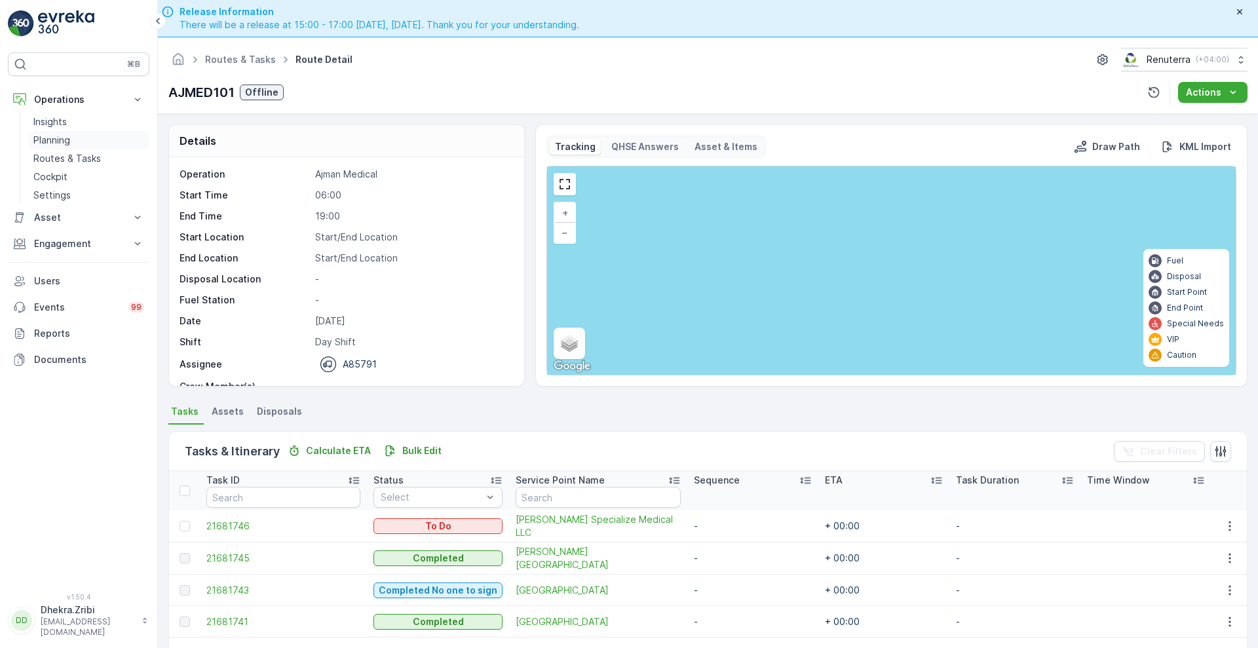
click at [55, 141] on p "Planning" at bounding box center [51, 140] width 37 height 13
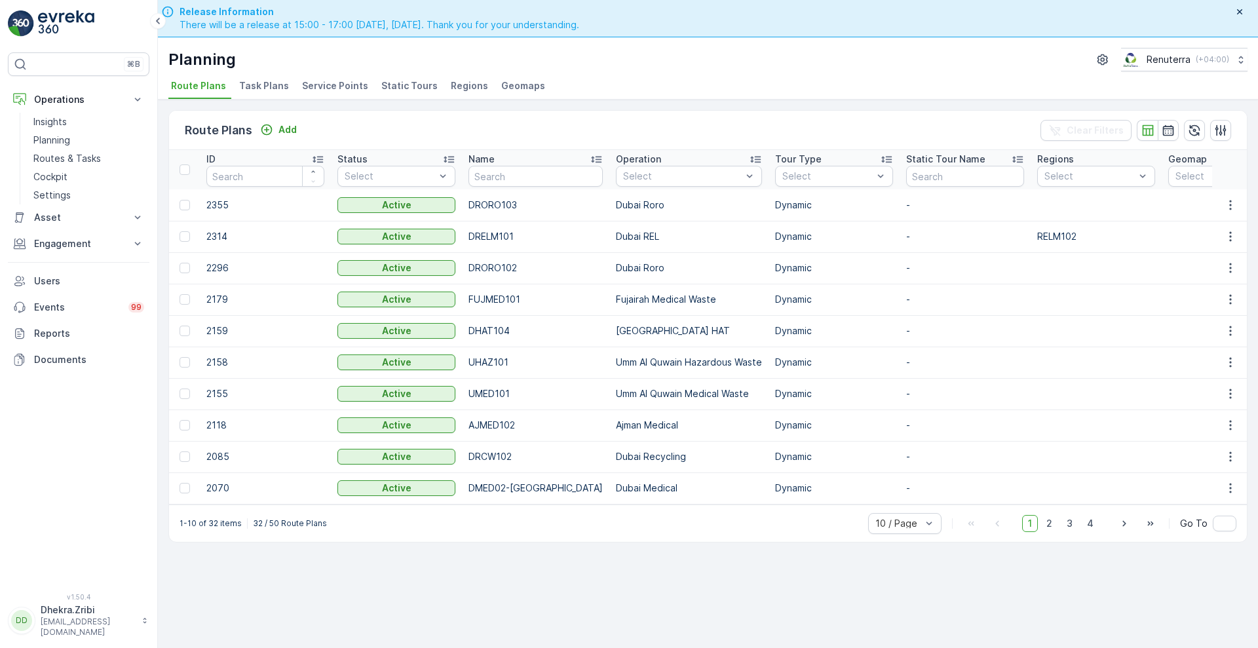
click at [332, 89] on span "Service Points" at bounding box center [335, 85] width 66 height 13
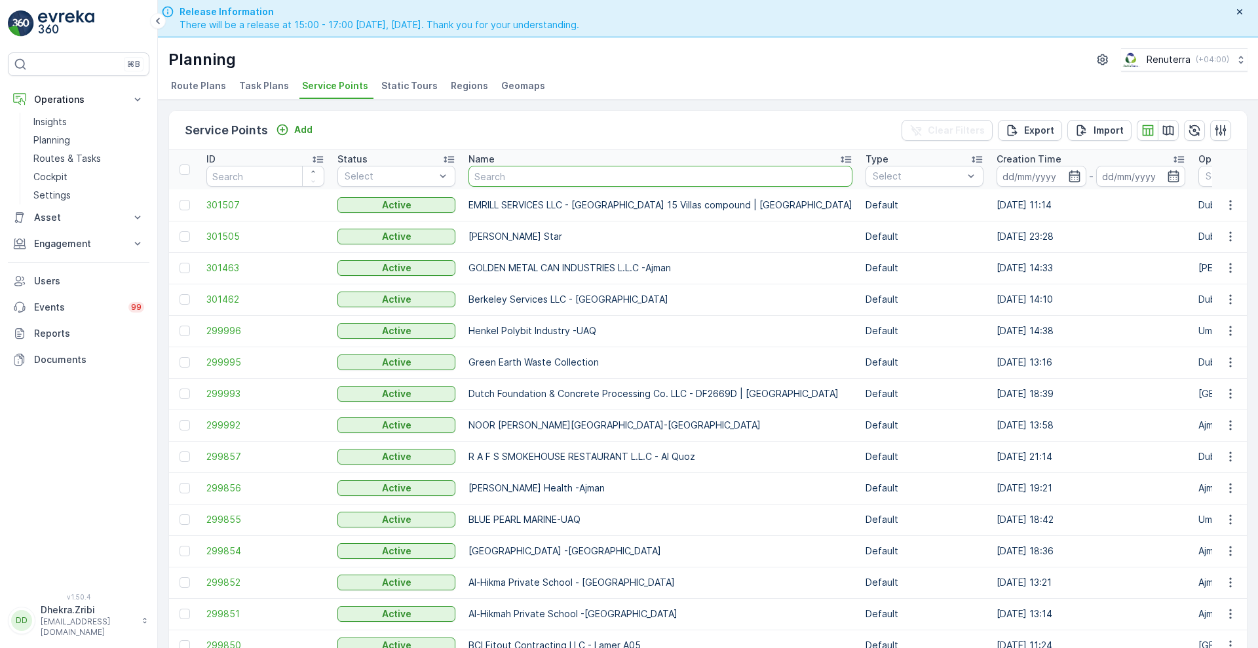
click at [508, 181] on input "text" at bounding box center [660, 176] width 384 height 21
type input "sal"
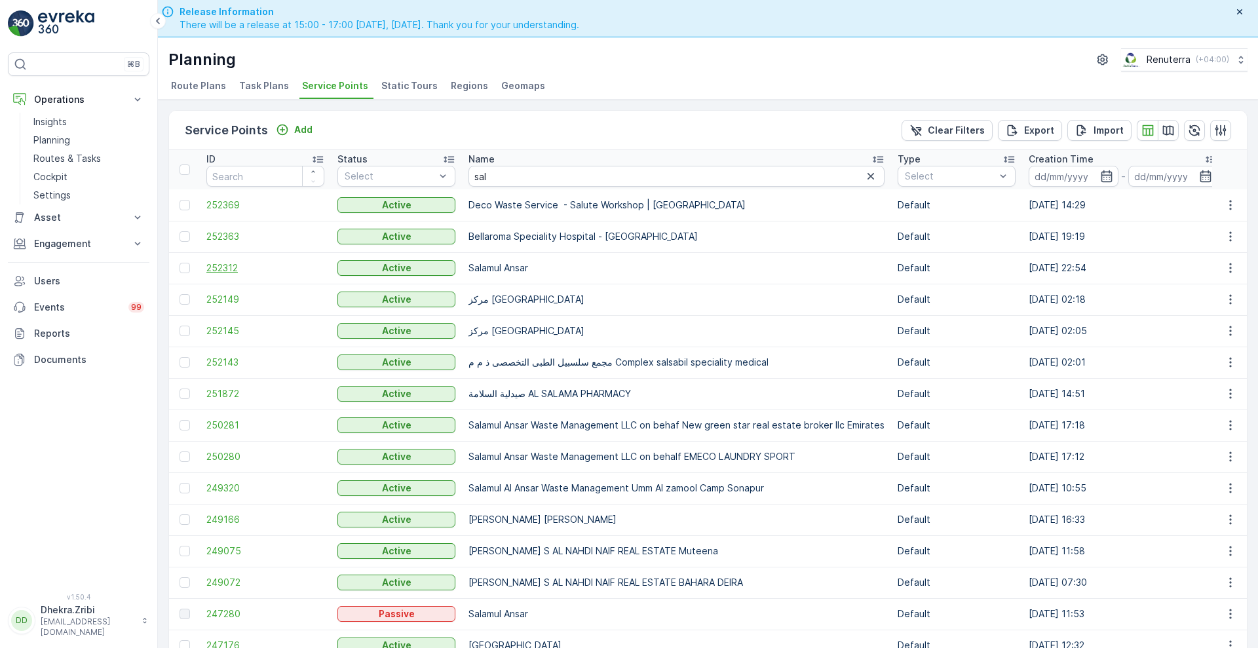
click at [222, 268] on span "252312" at bounding box center [265, 267] width 118 height 13
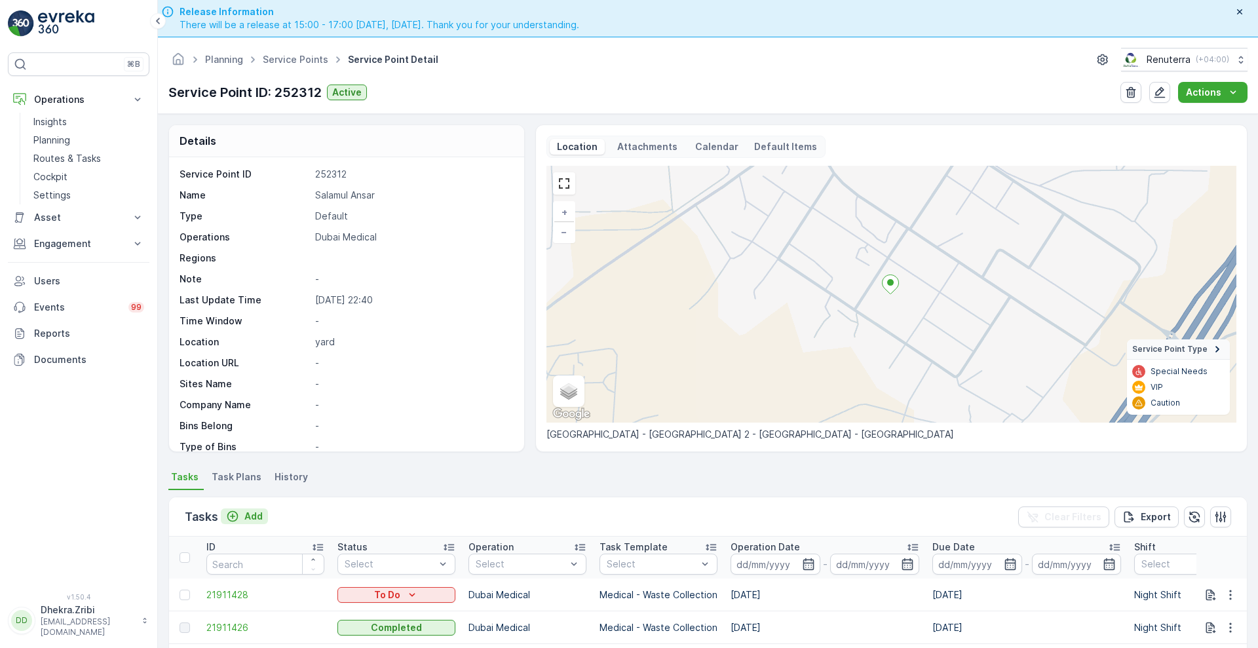
click at [233, 513] on icon "Add" at bounding box center [232, 516] width 13 height 13
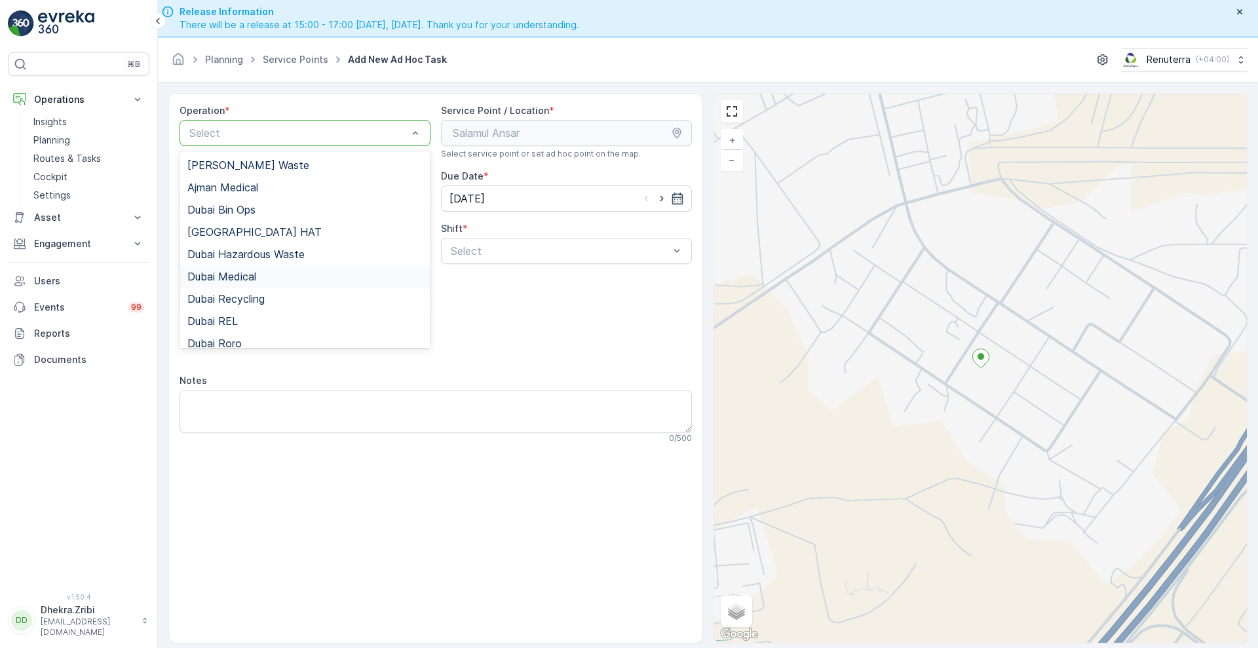
click at [221, 278] on span "Dubai Medical" at bounding box center [221, 277] width 69 height 12
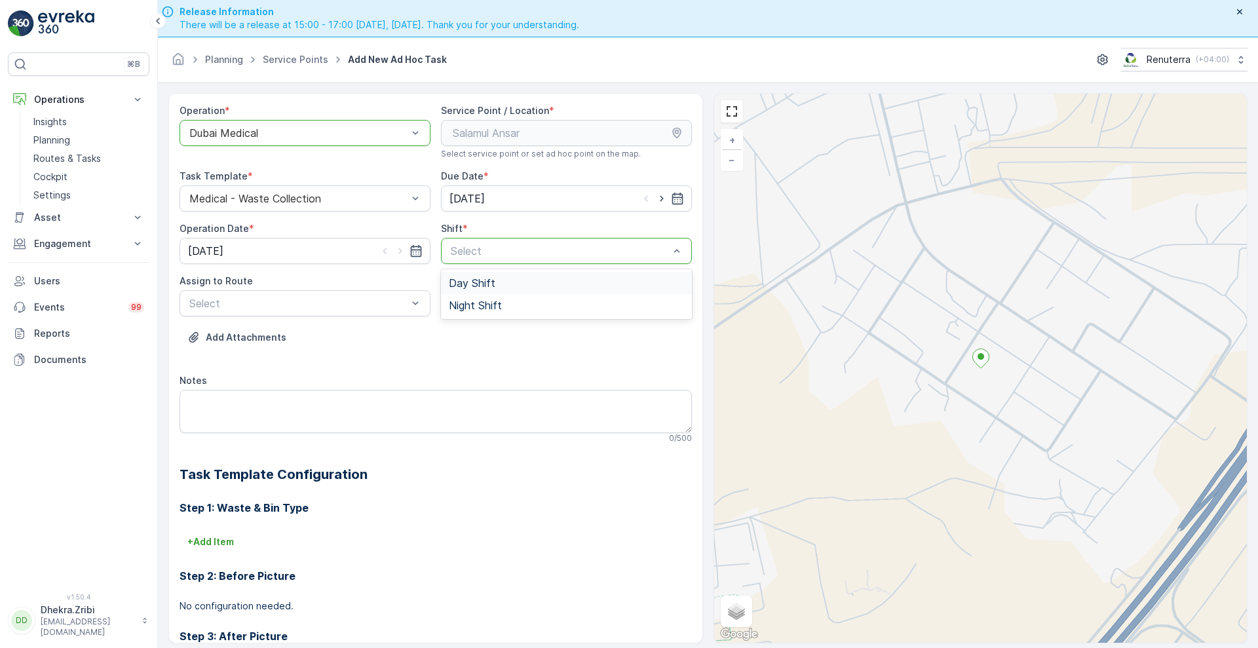
click at [489, 288] on span "Day Shift" at bounding box center [472, 283] width 47 height 12
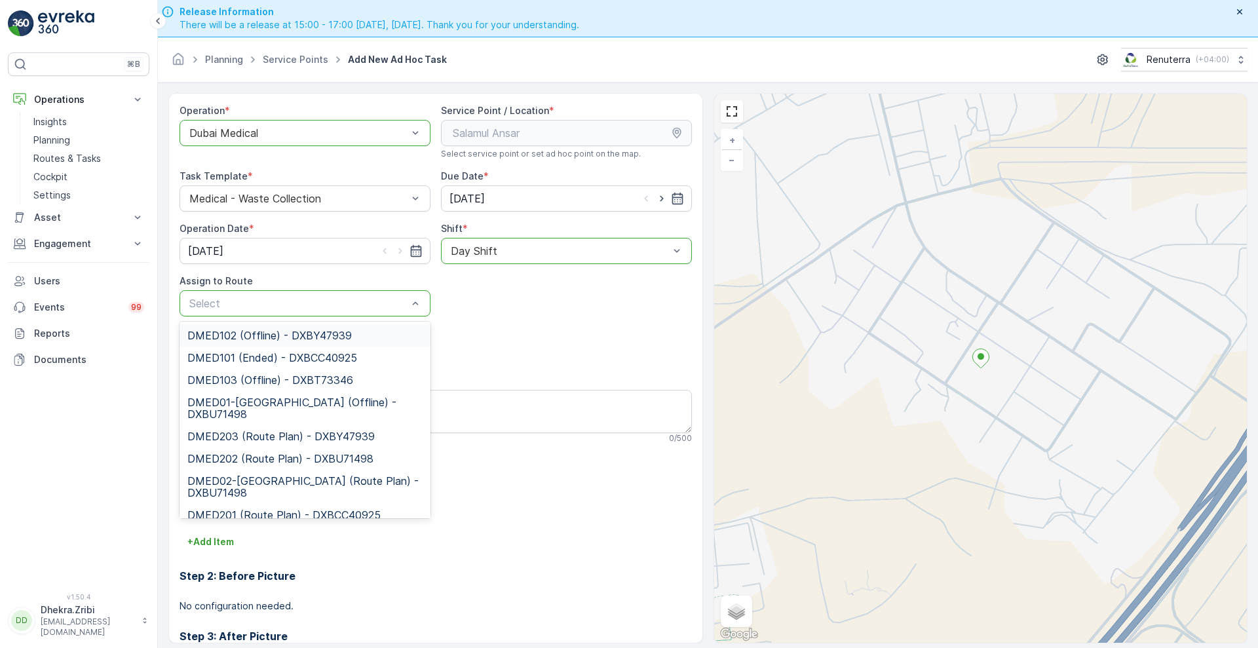
click at [315, 291] on div "Select" at bounding box center [304, 303] width 251 height 26
click at [260, 403] on span "DMED01-Khawaneej Yard (Offline) - DXBU71498" at bounding box center [304, 408] width 235 height 24
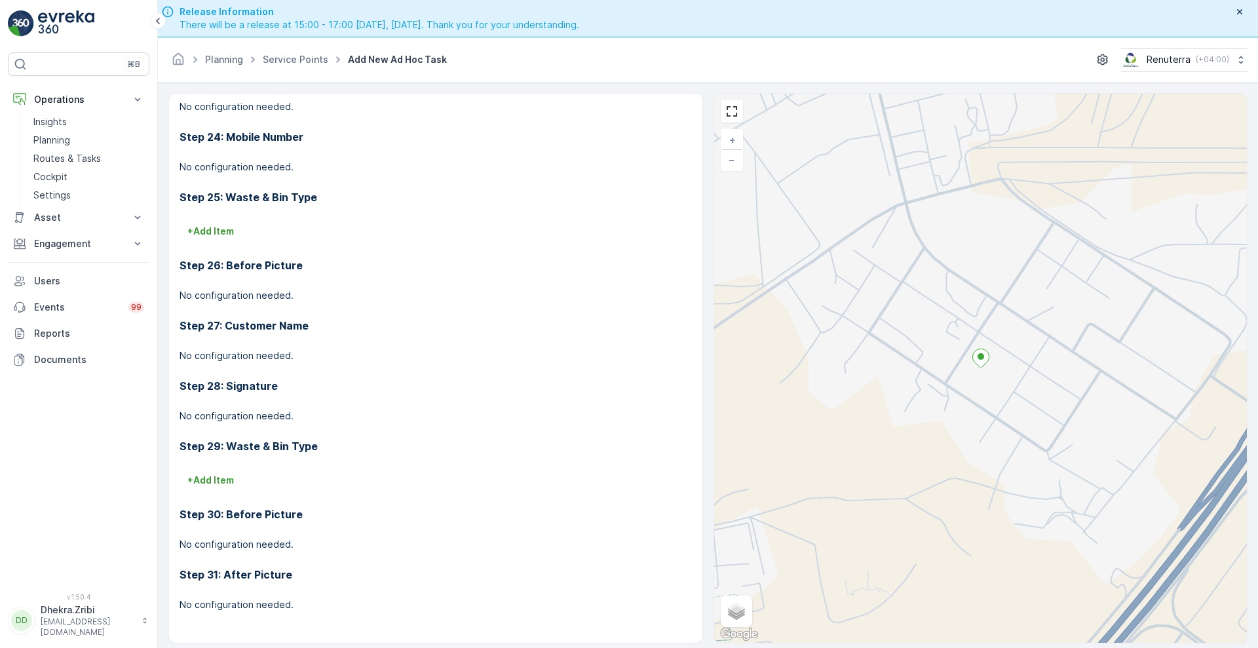
scroll to position [37, 0]
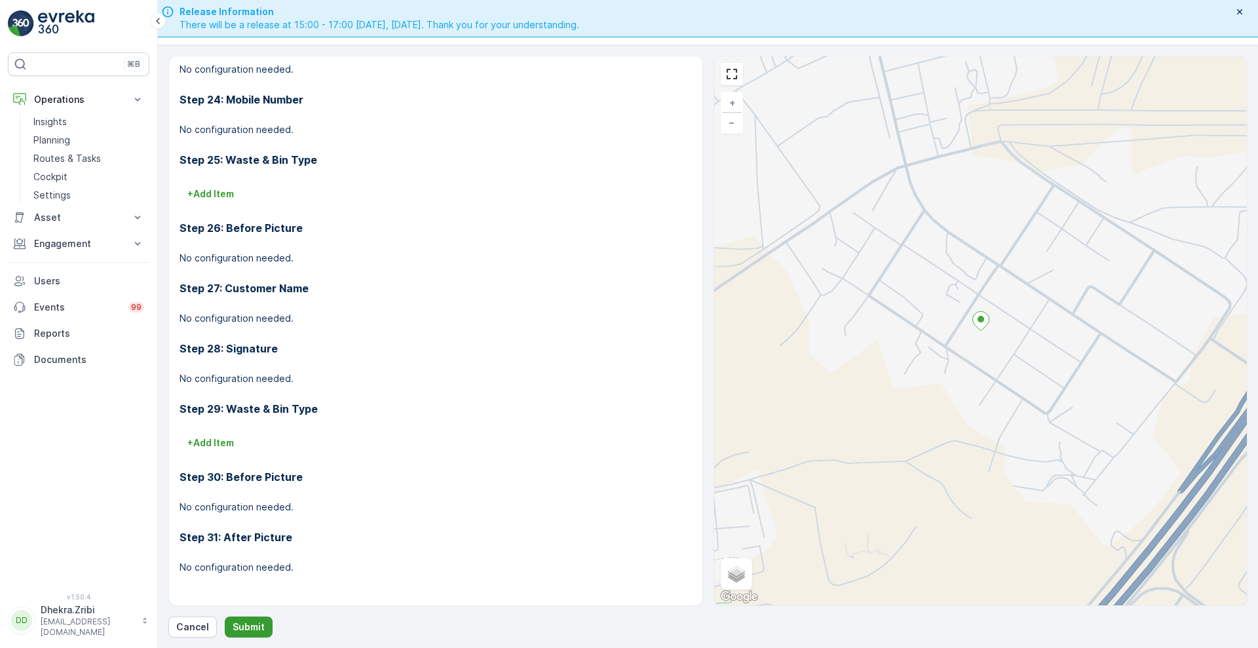
click at [240, 622] on p "Submit" at bounding box center [249, 626] width 32 height 13
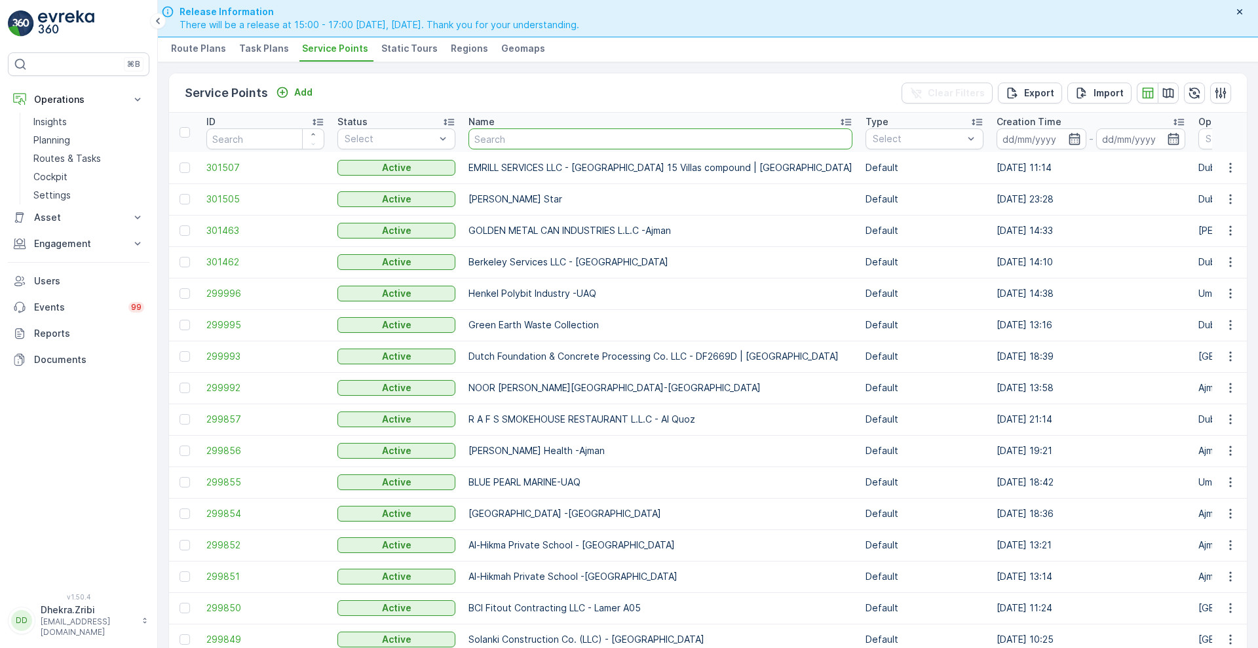
click at [701, 138] on input "text" at bounding box center [660, 138] width 384 height 21
type input "sal"
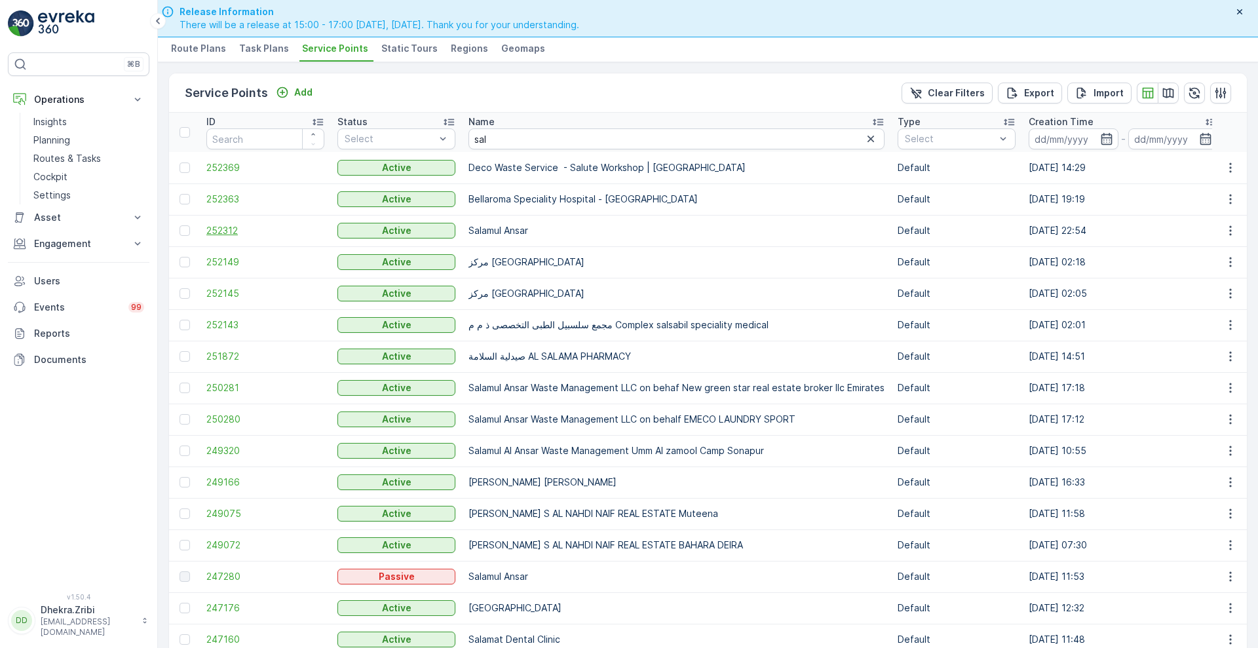
click at [228, 227] on span "252312" at bounding box center [265, 230] width 118 height 13
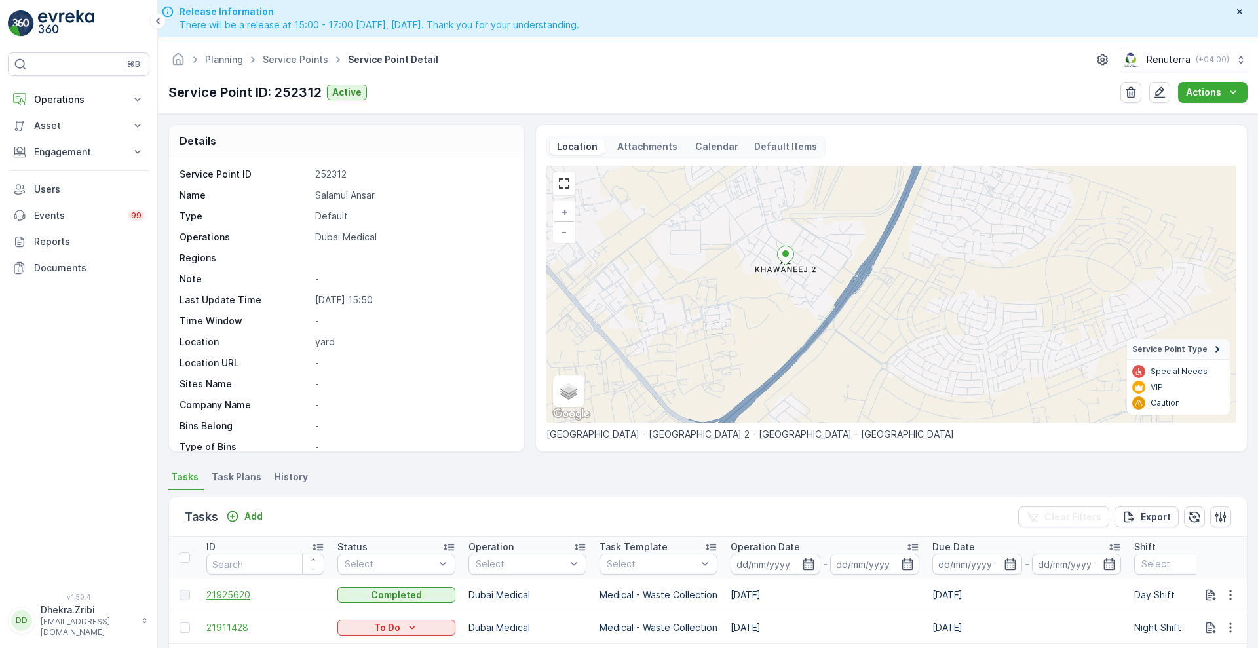
click at [231, 599] on span "21925620" at bounding box center [265, 594] width 118 height 13
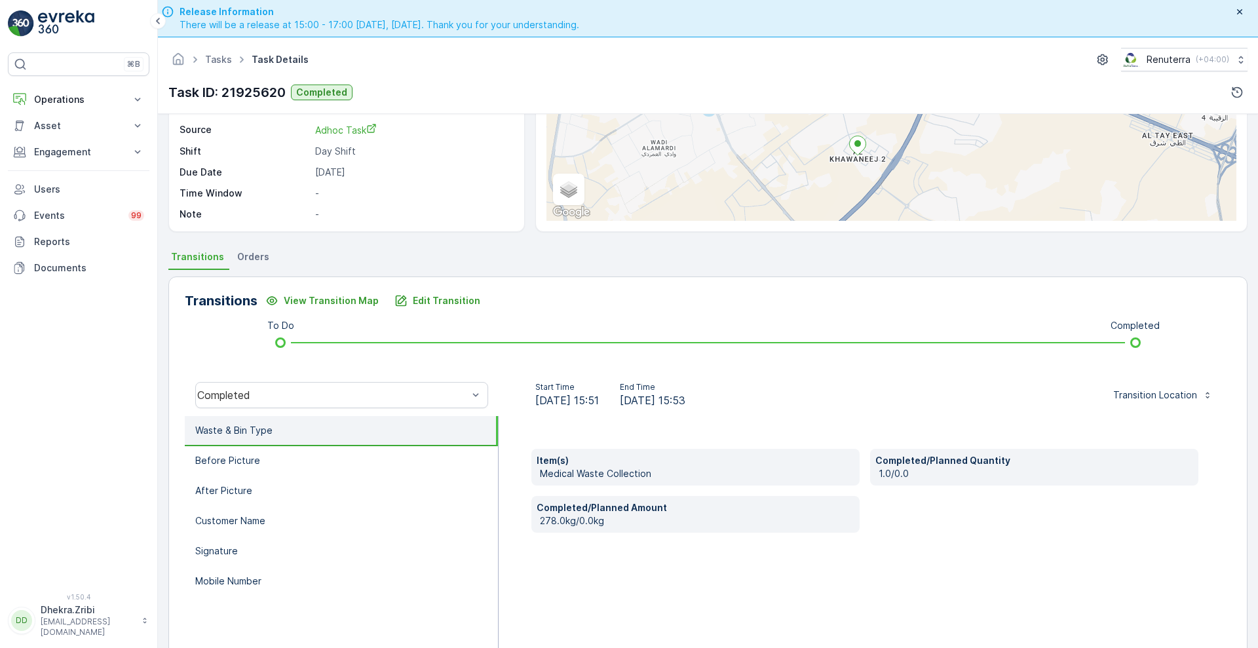
scroll to position [154, 0]
click at [227, 463] on p "Before Picture" at bounding box center [227, 461] width 65 height 13
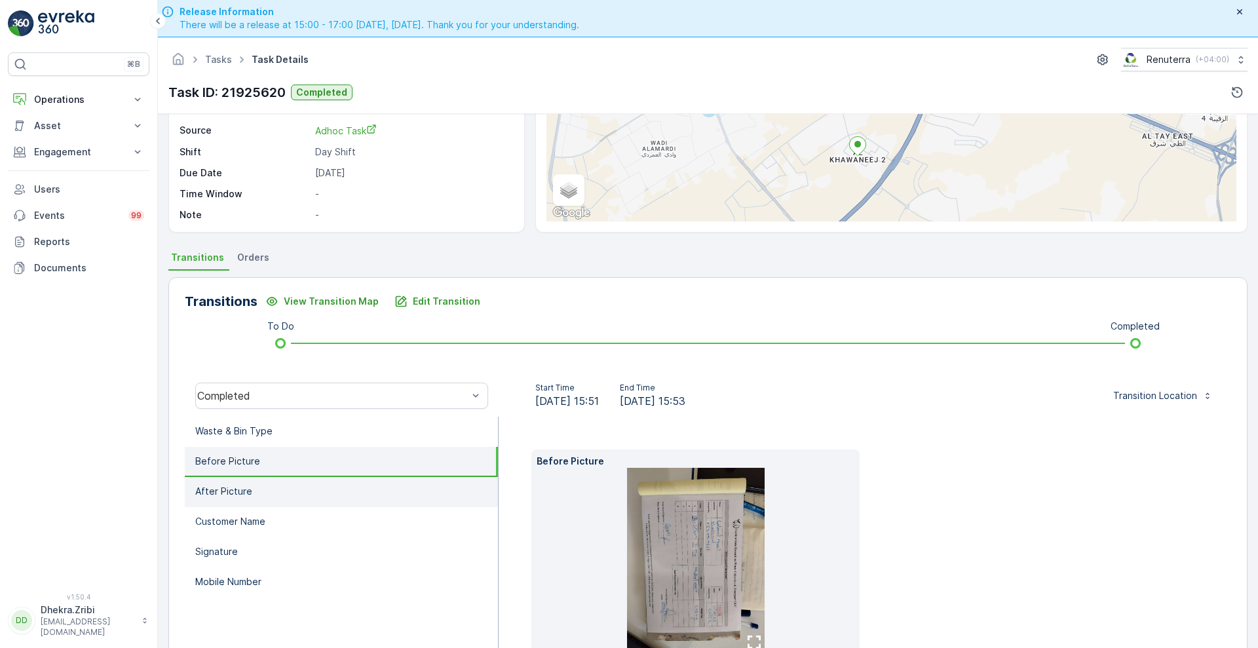
click at [206, 505] on li "After Picture" at bounding box center [341, 492] width 313 height 30
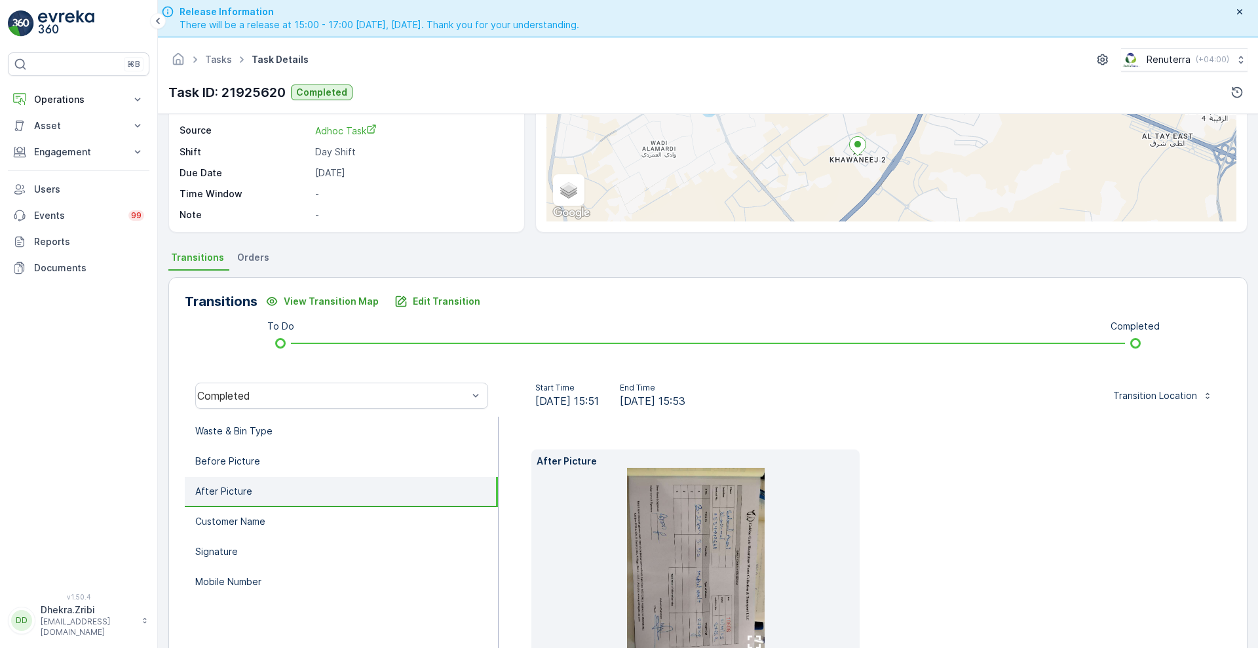
click at [749, 635] on icon "button" at bounding box center [753, 641] width 13 height 13
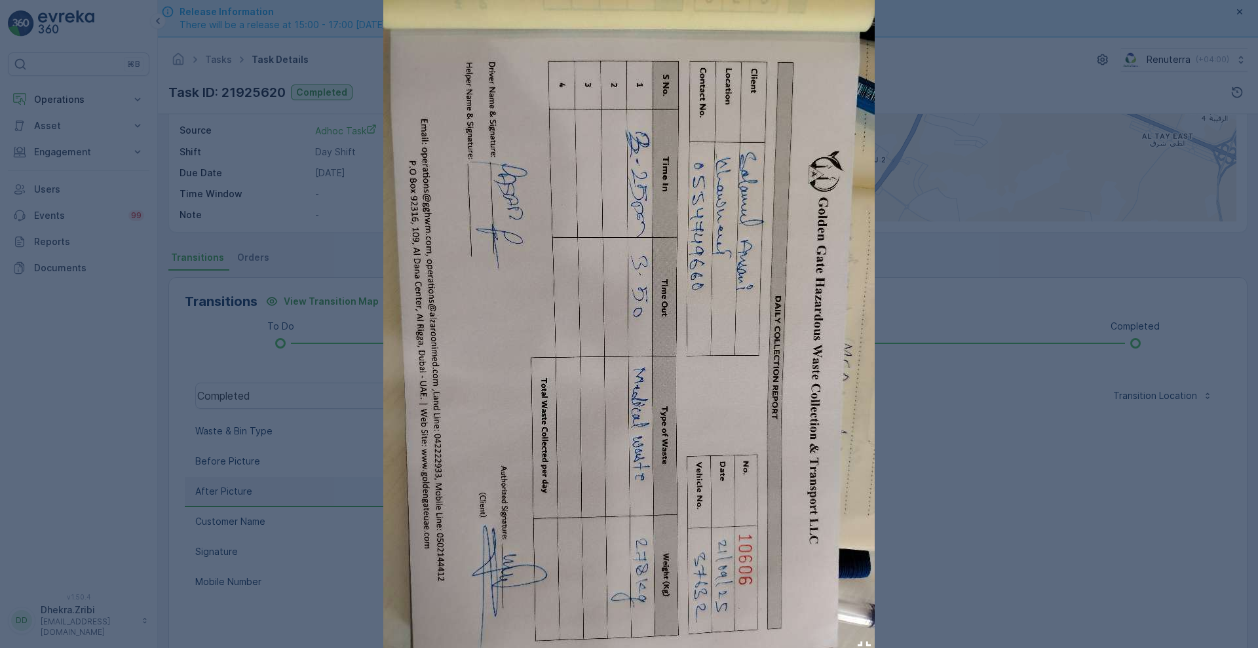
click at [859, 643] on icon "button" at bounding box center [863, 647] width 13 height 13
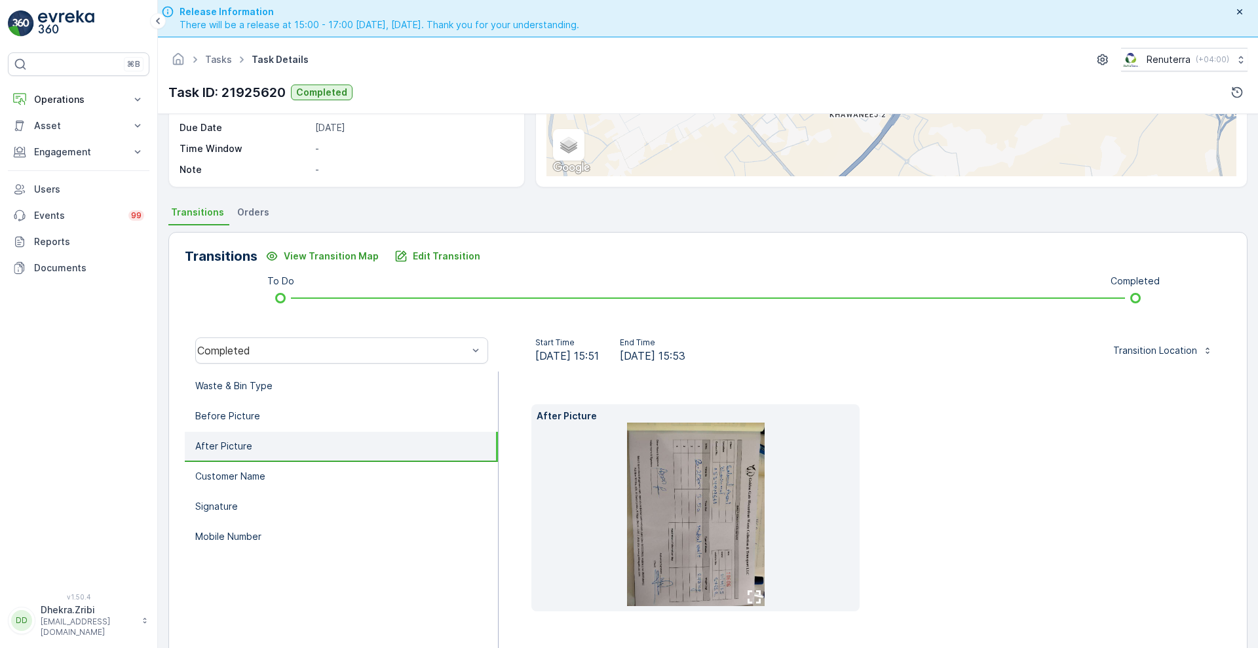
scroll to position [198, 0]
click at [227, 476] on p "Customer Name" at bounding box center [230, 476] width 70 height 13
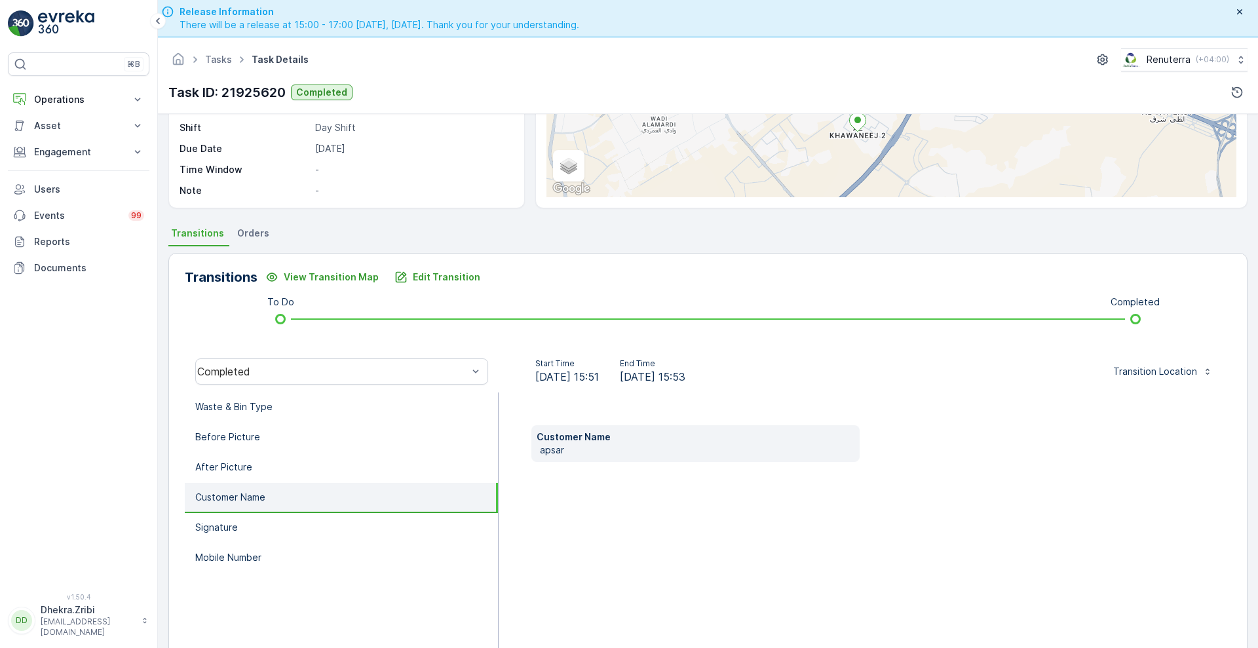
scroll to position [178, 0]
click at [210, 539] on li "Signature" at bounding box center [341, 528] width 313 height 30
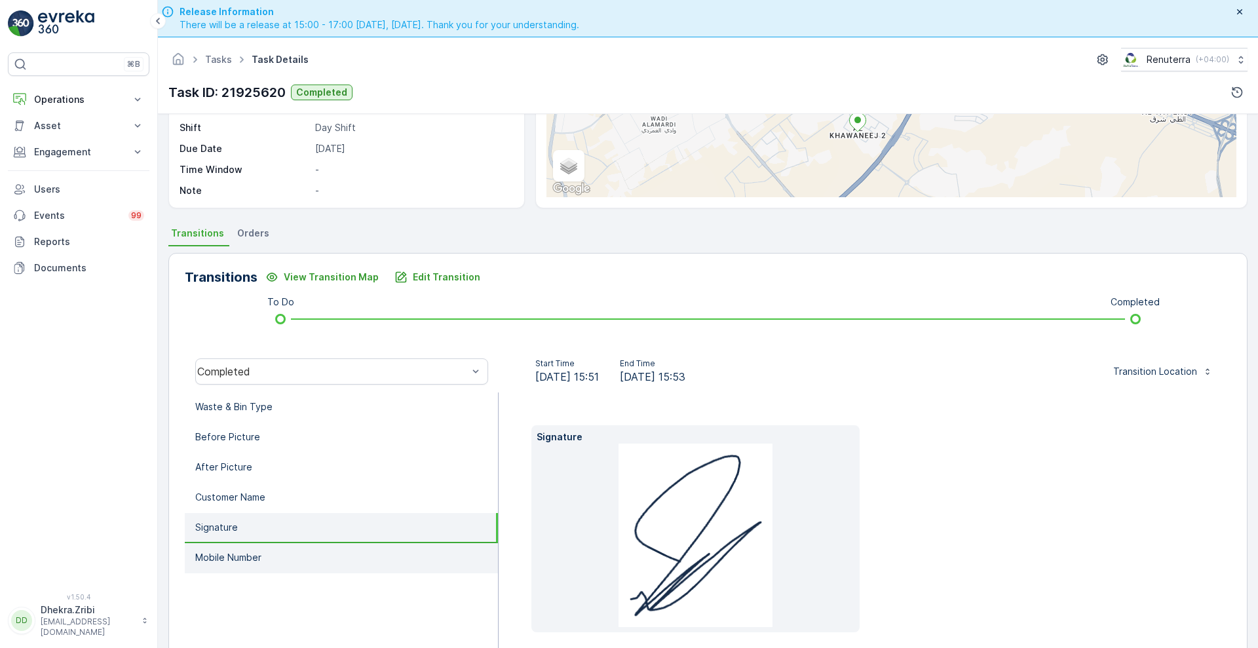
click at [217, 559] on p "Mobile Number" at bounding box center [228, 557] width 66 height 13
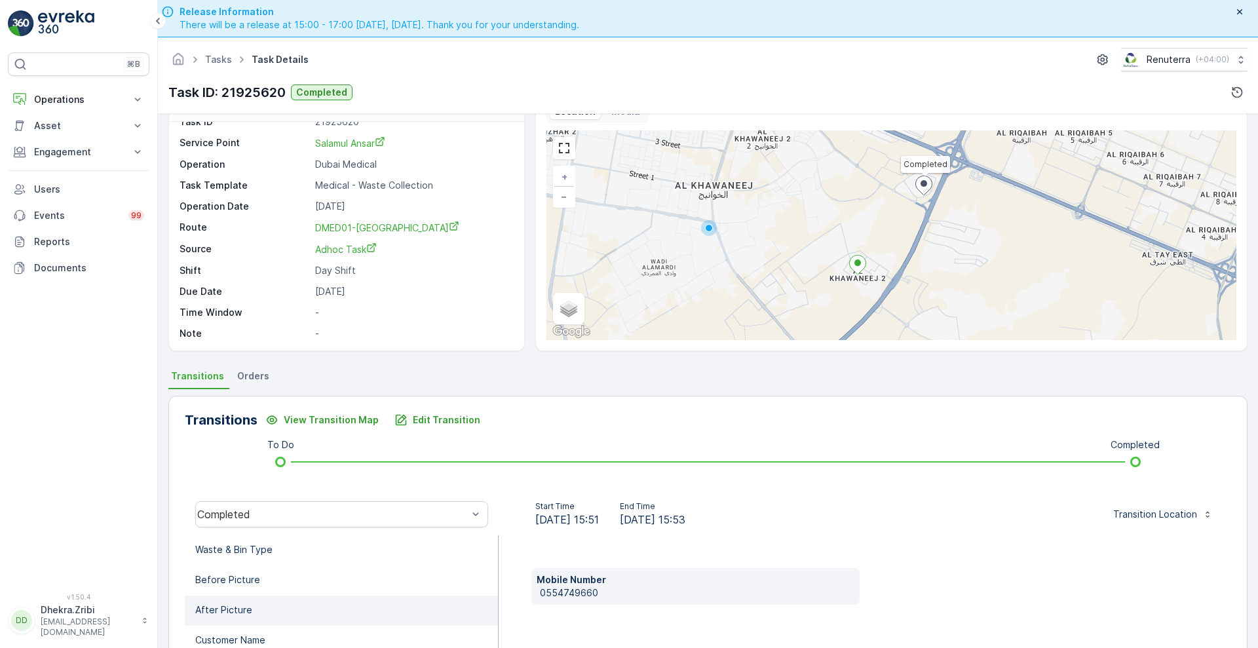
scroll to position [35, 0]
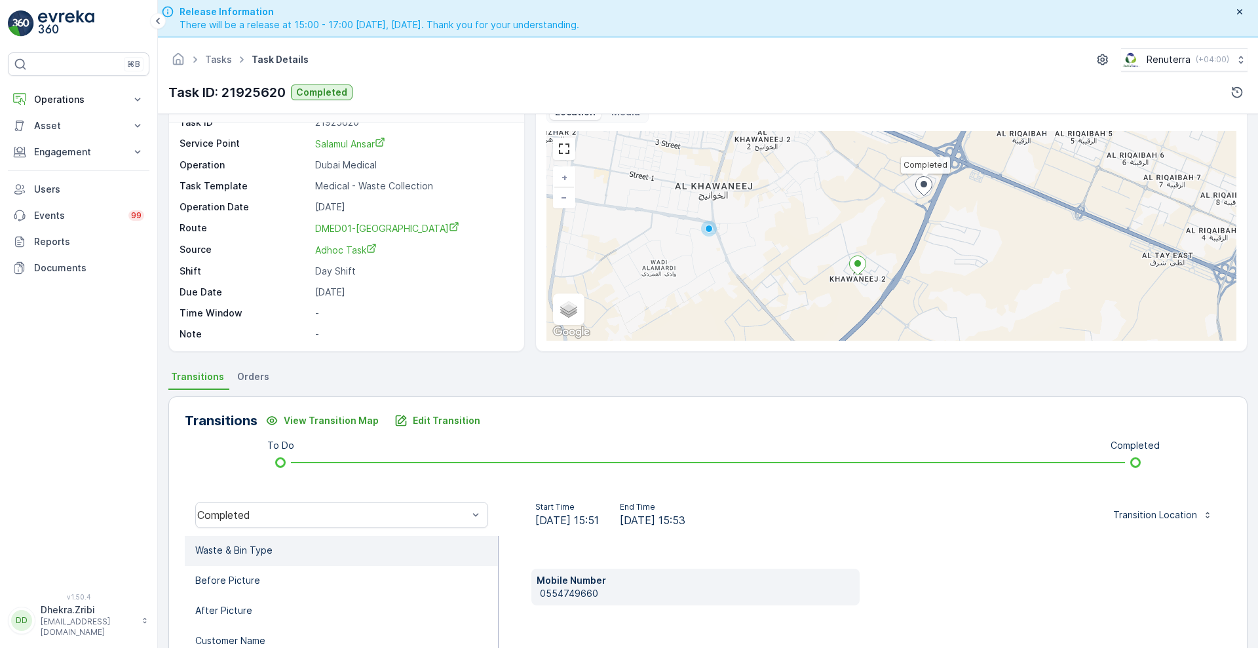
click at [241, 553] on p "Waste & Bin Type" at bounding box center [233, 550] width 77 height 13
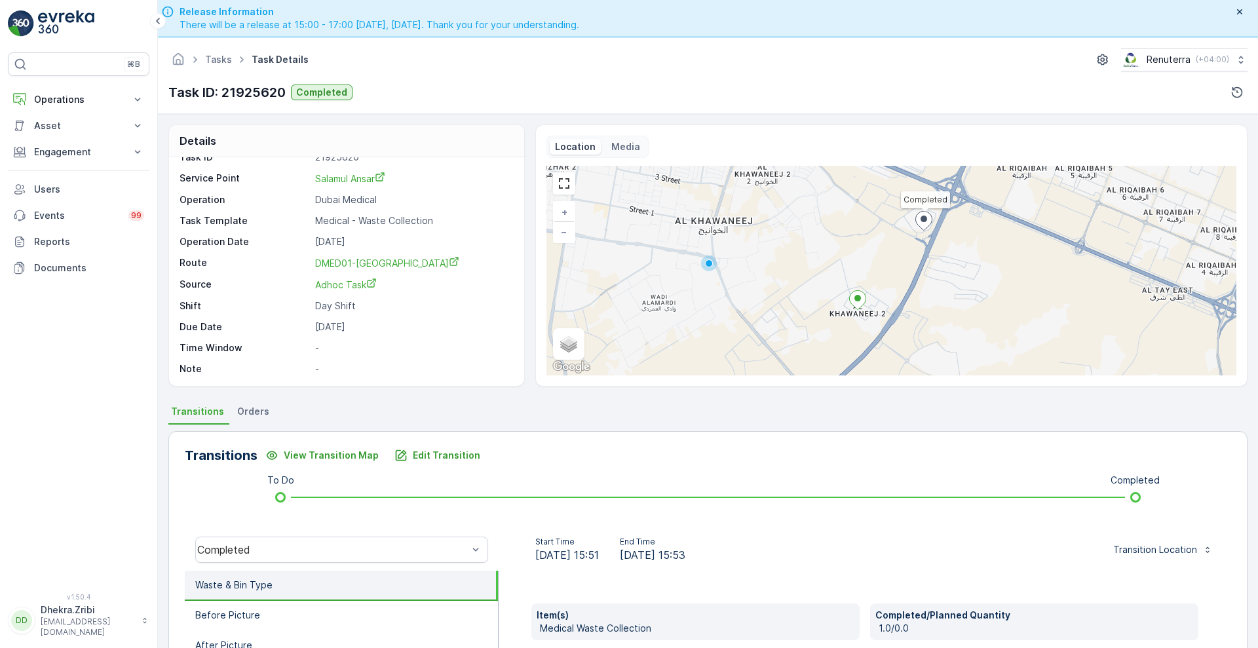
scroll to position [0, 0]
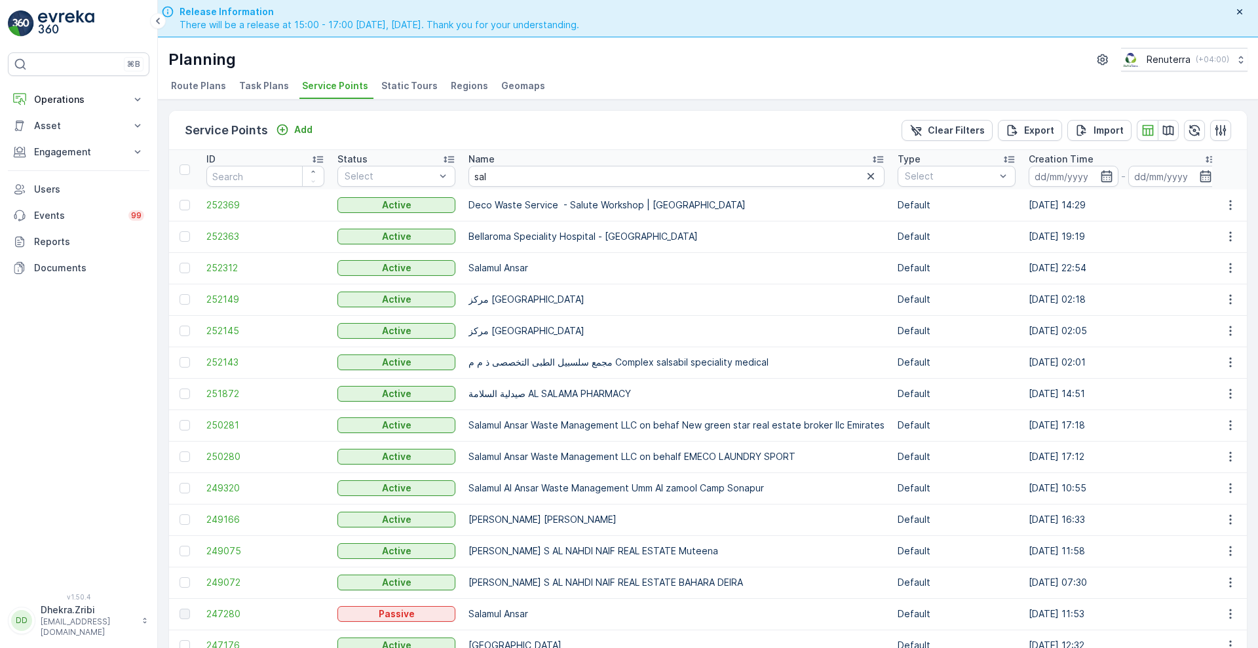
click at [200, 86] on span "Route Plans" at bounding box center [198, 85] width 55 height 13
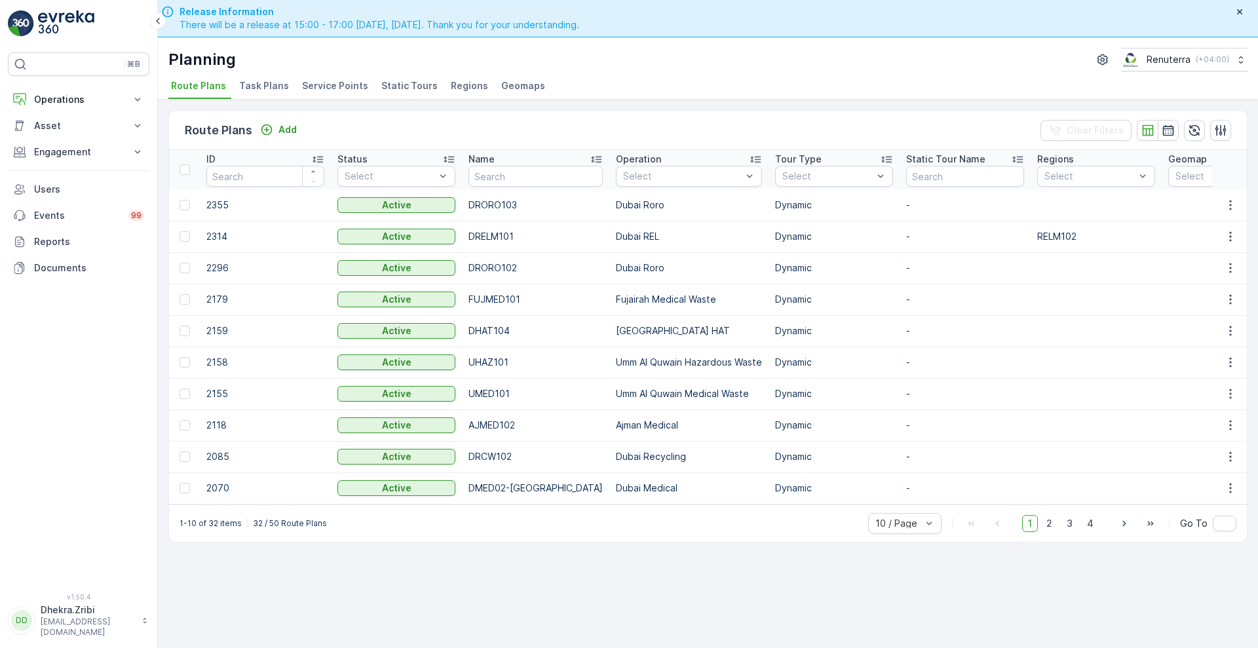
click at [333, 85] on span "Service Points" at bounding box center [335, 85] width 66 height 13
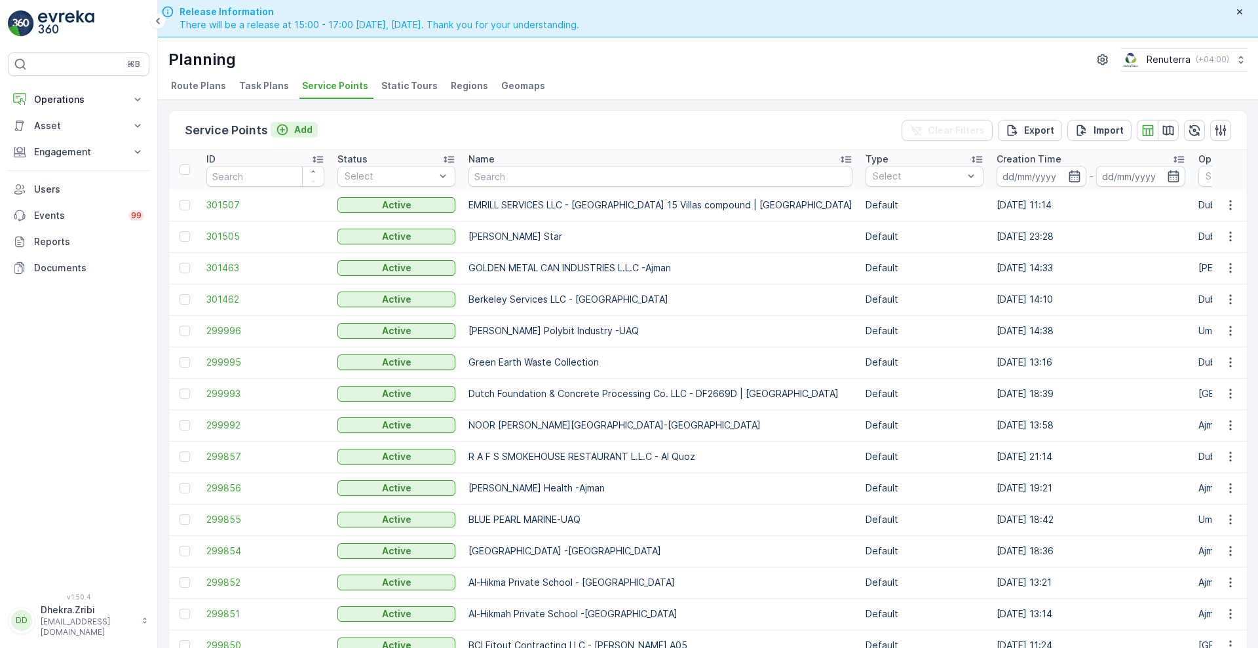
click at [298, 129] on p "Add" at bounding box center [303, 129] width 18 height 13
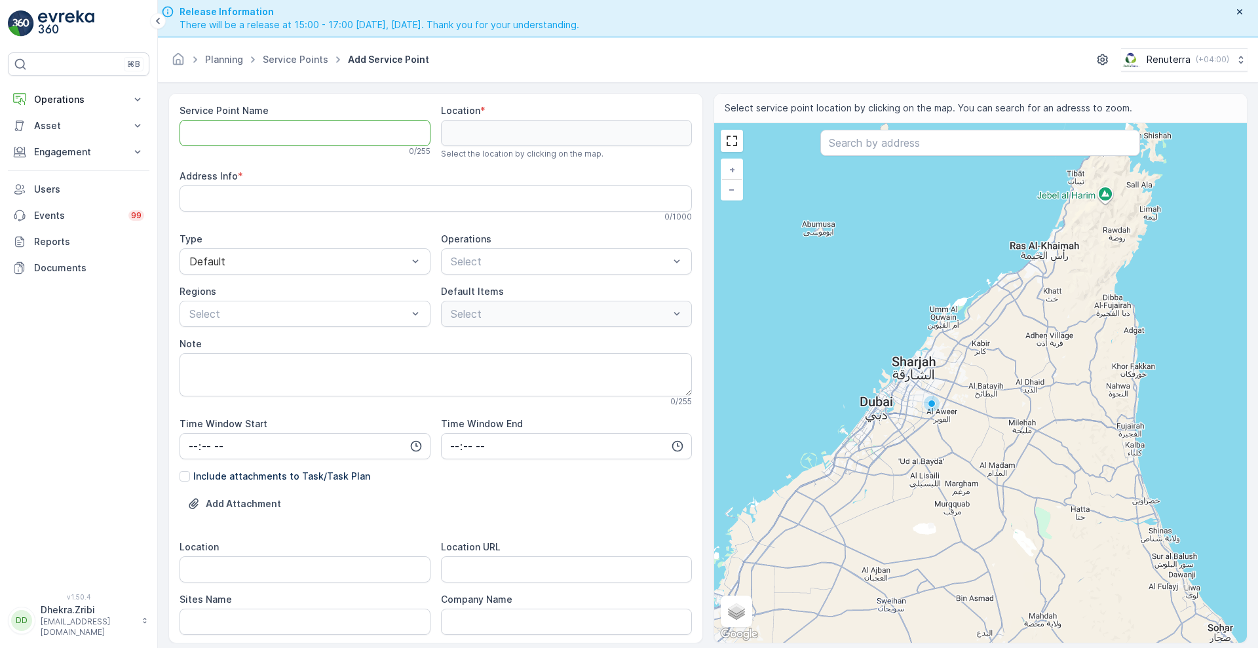
click at [291, 138] on Name "Service Point Name" at bounding box center [304, 133] width 251 height 26
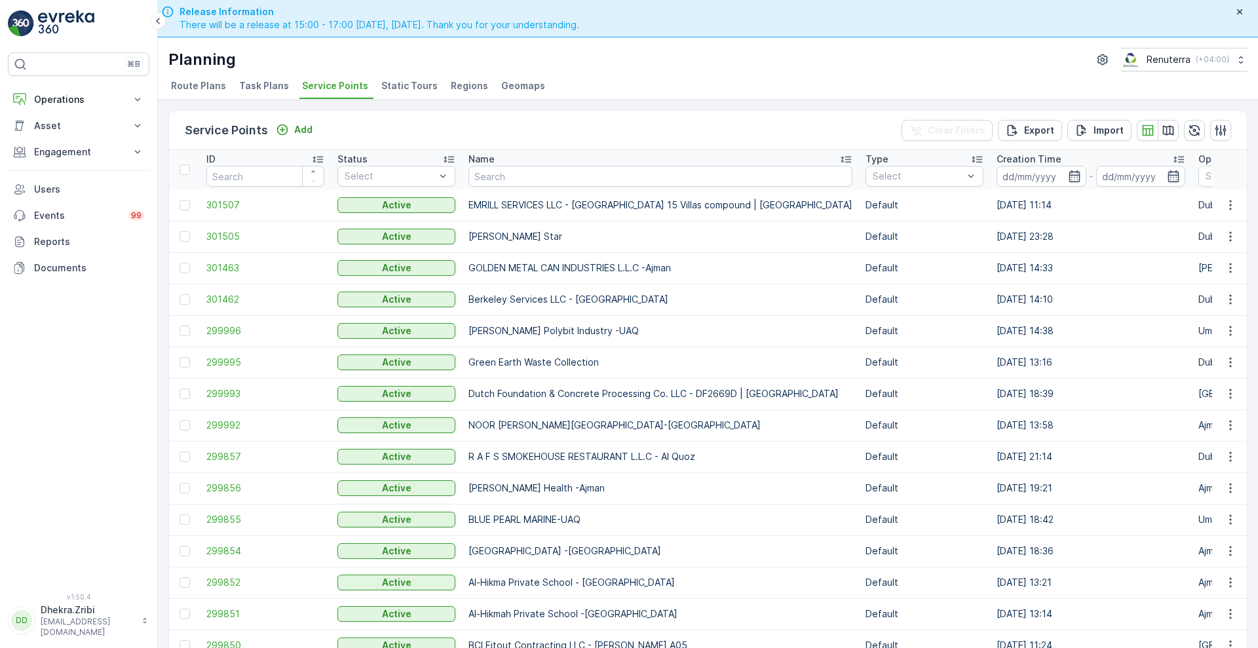
click at [191, 84] on span "Route Plans" at bounding box center [198, 85] width 55 height 13
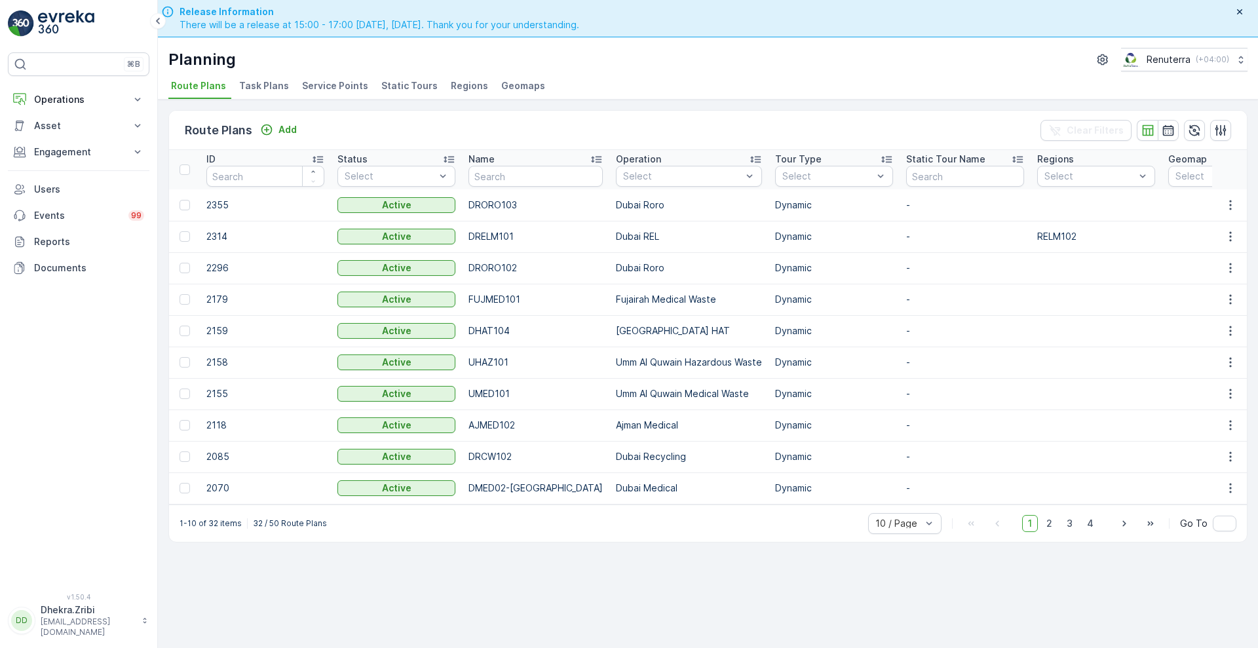
click at [272, 89] on span "Task Plans" at bounding box center [264, 85] width 50 height 13
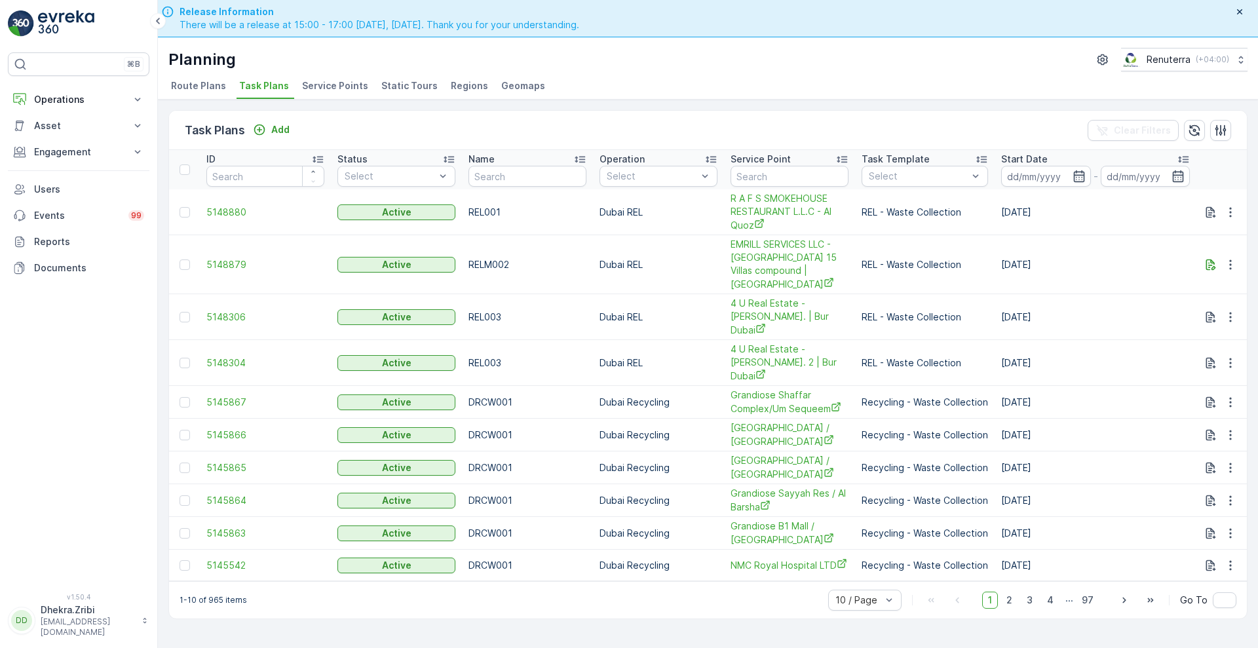
click at [340, 93] on li "Service Points" at bounding box center [336, 88] width 74 height 22
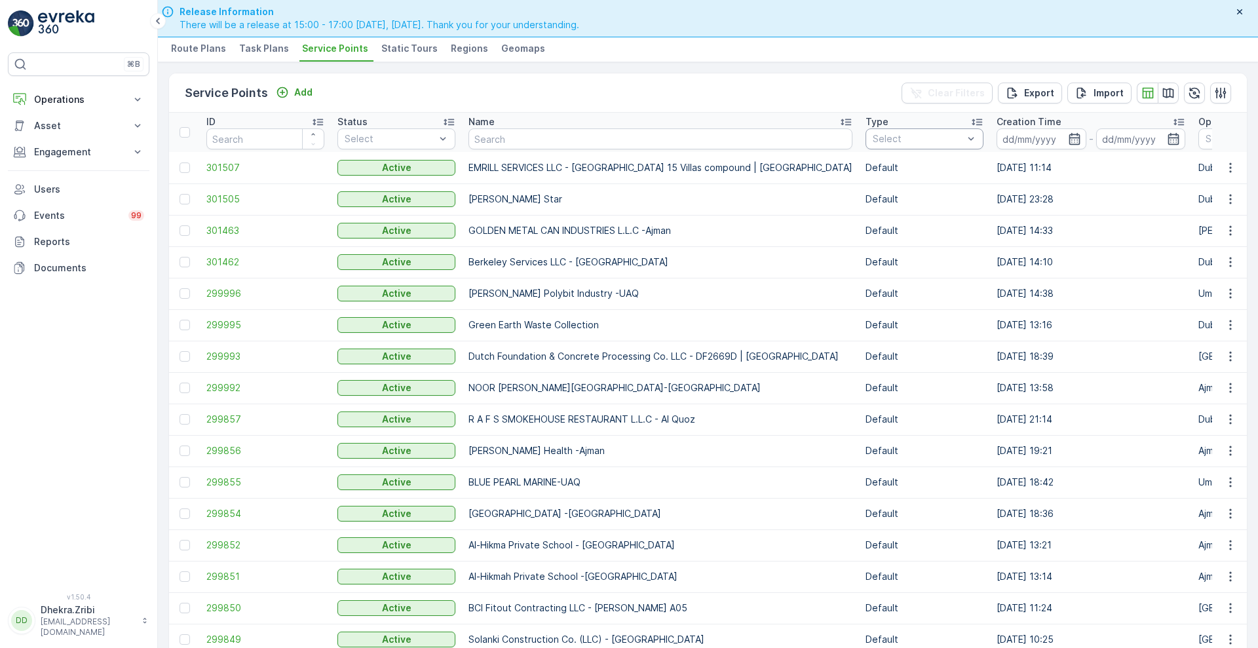
scroll to position [0, 1]
click at [1067, 140] on icon "button" at bounding box center [1073, 138] width 13 height 13
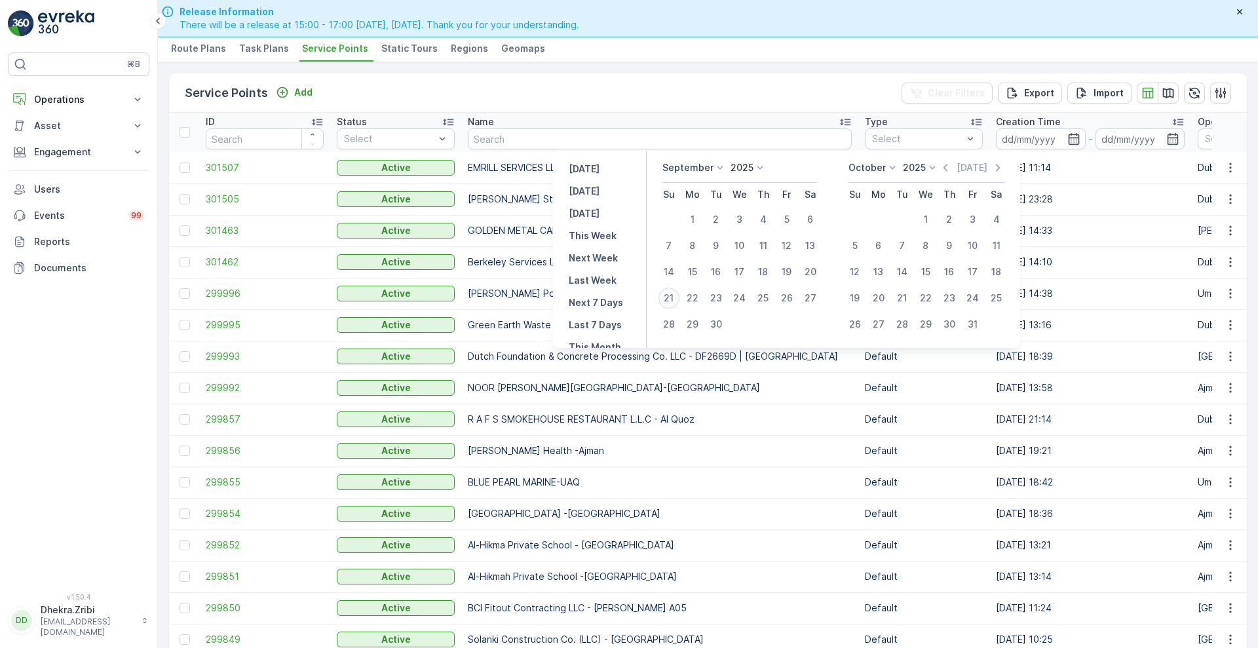
click at [673, 292] on div "21" at bounding box center [668, 298] width 21 height 21
type input "[DATE]"
click at [673, 292] on div "21" at bounding box center [668, 298] width 21 height 21
type input "[DATE]"
click at [672, 293] on div "21" at bounding box center [668, 298] width 21 height 21
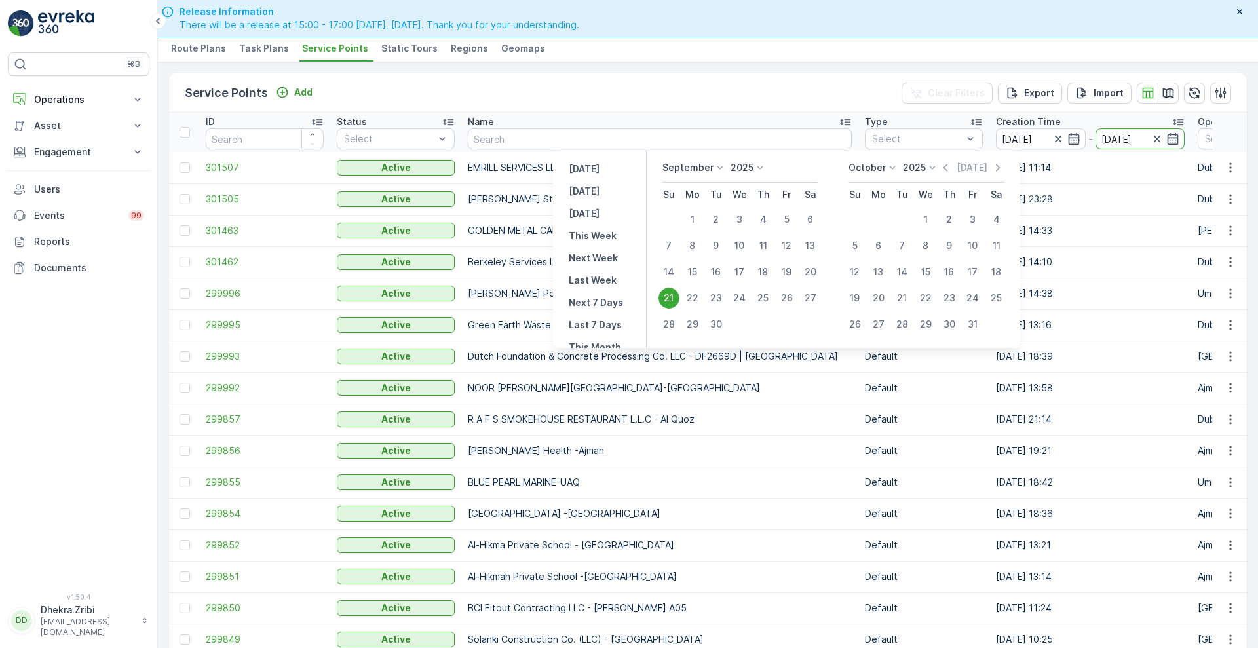
click at [672, 293] on p "Henkel Polybit Industry -UAQ" at bounding box center [660, 293] width 384 height 13
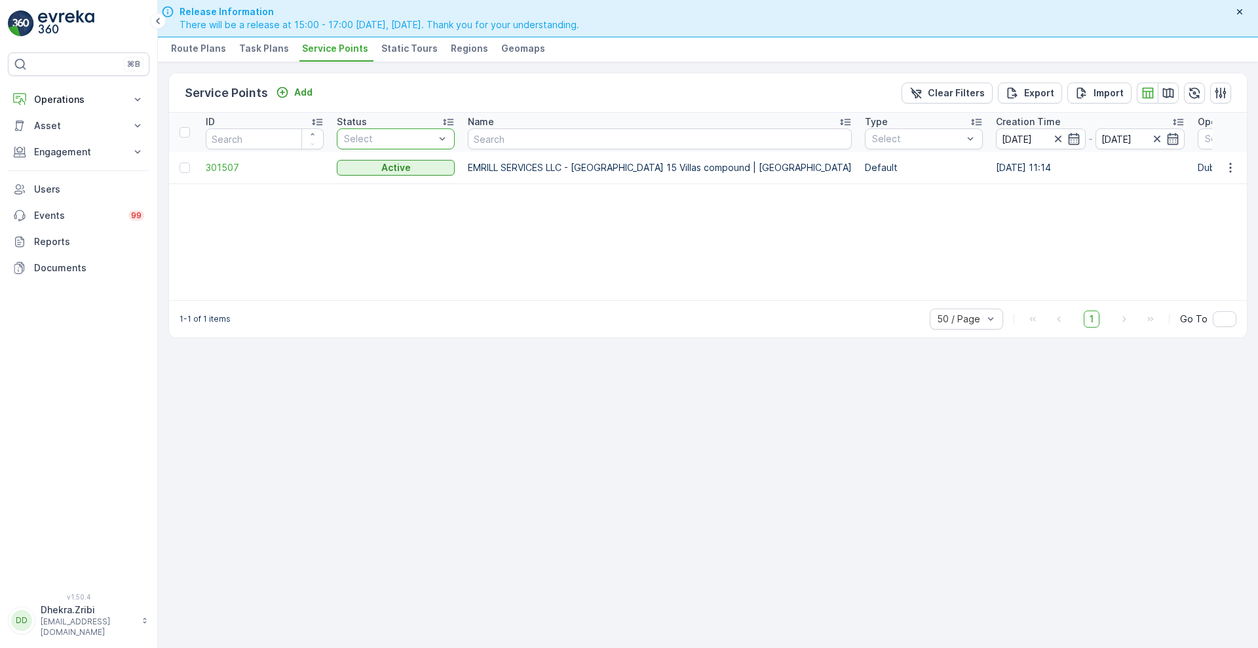
click at [377, 135] on div at bounding box center [389, 139] width 93 height 10
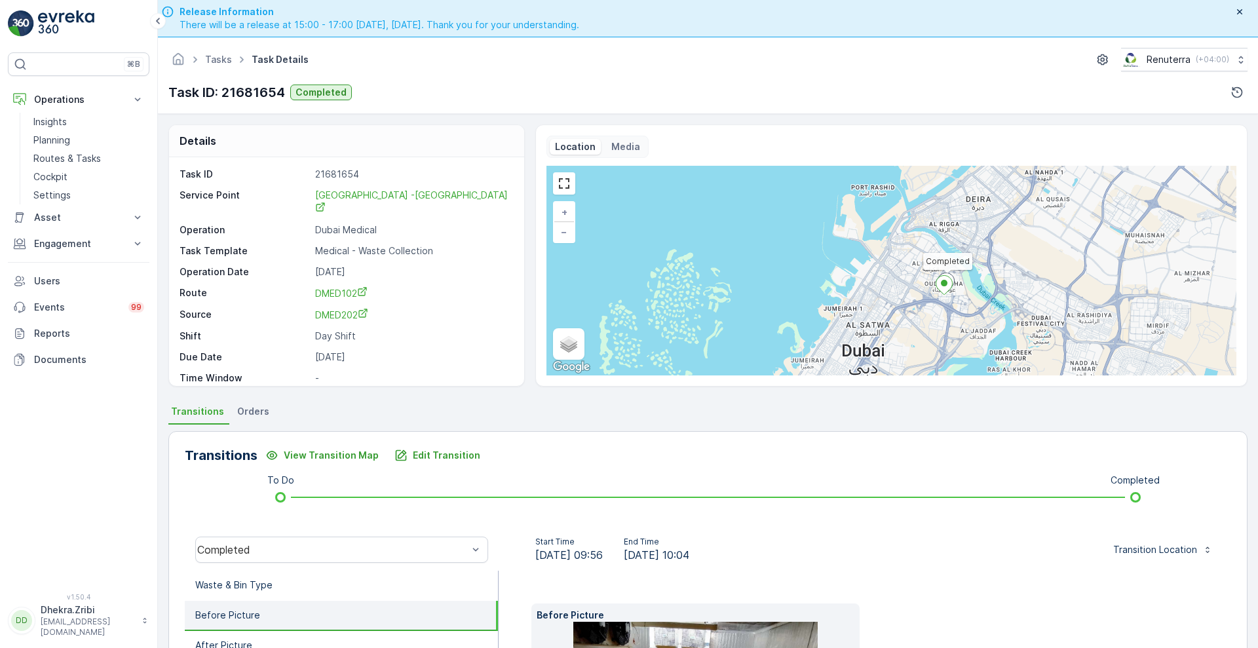
scroll to position [17, 0]
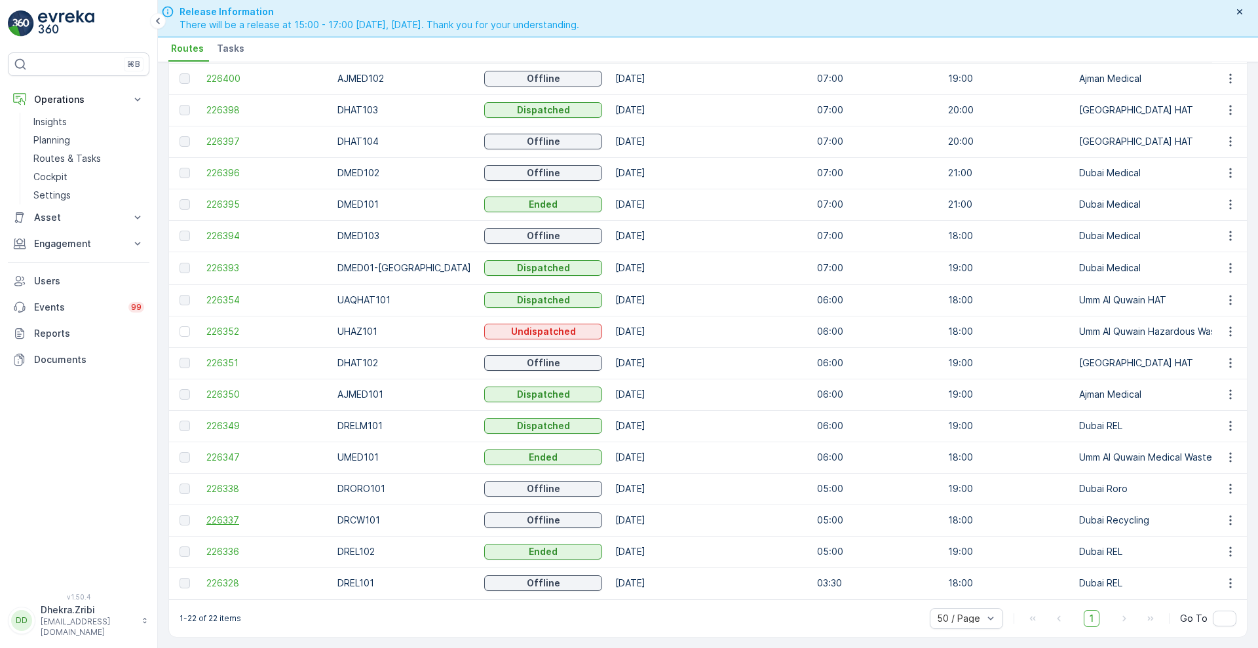
click at [229, 515] on span "226337" at bounding box center [265, 520] width 118 height 13
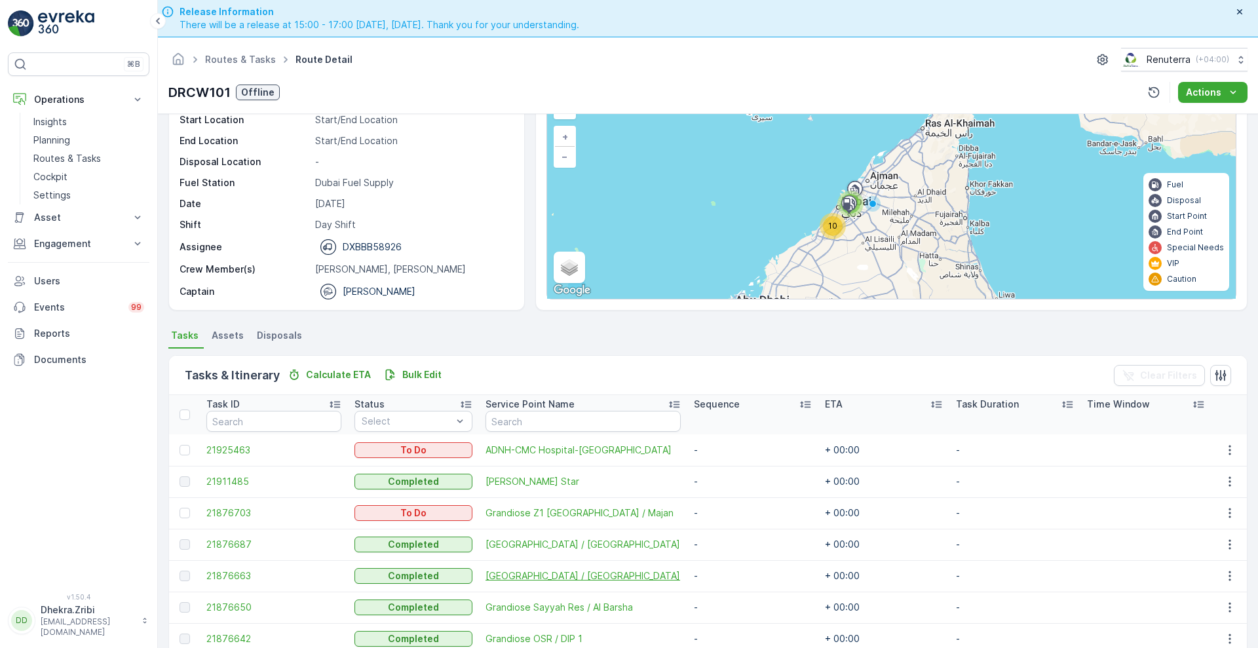
scroll to position [73, 0]
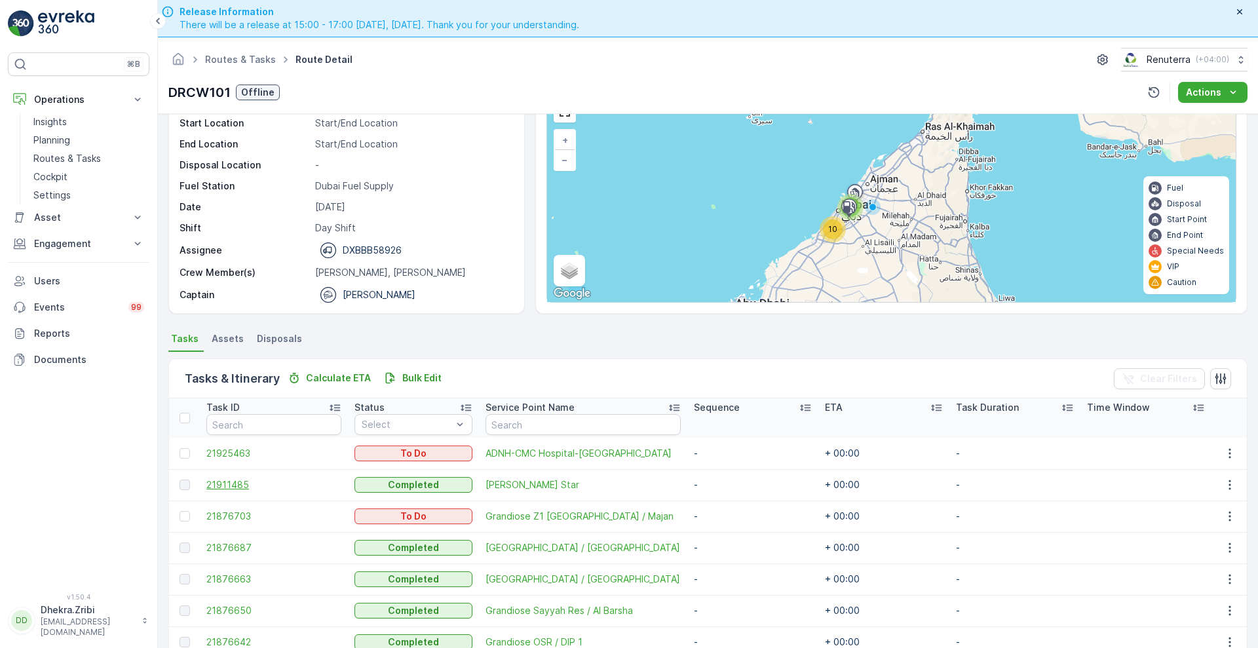
click at [223, 485] on span "21911485" at bounding box center [273, 484] width 135 height 13
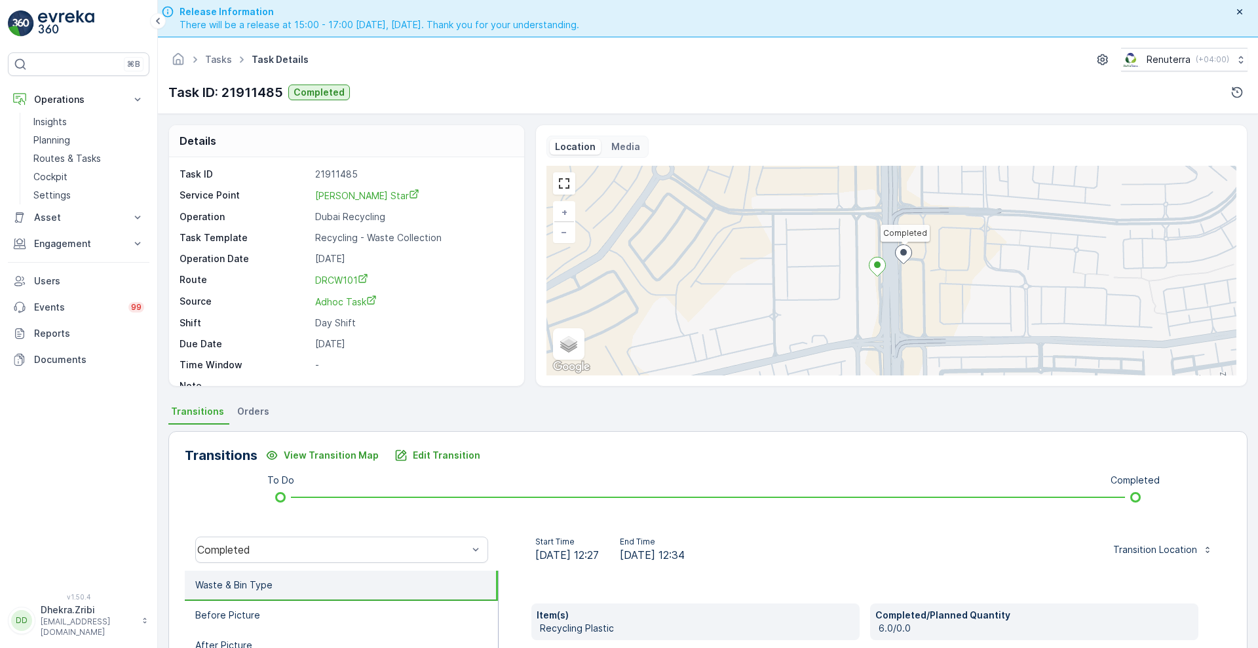
scroll to position [178, 0]
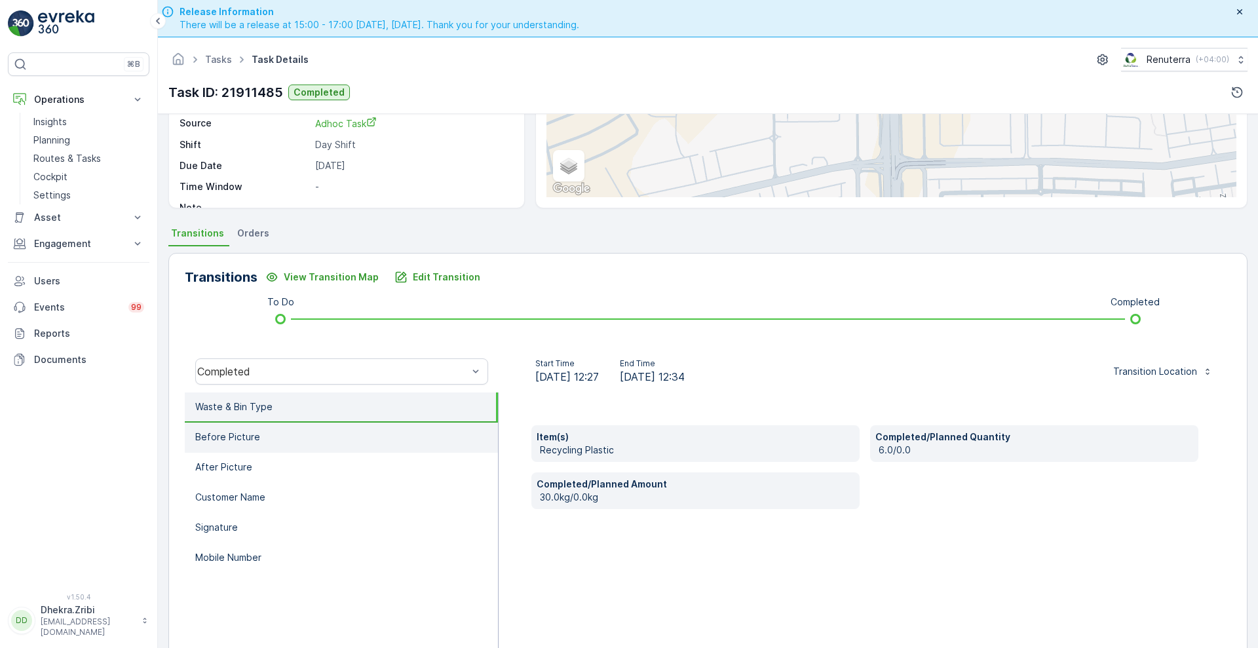
click at [260, 438] on li "Before Picture" at bounding box center [341, 437] width 313 height 30
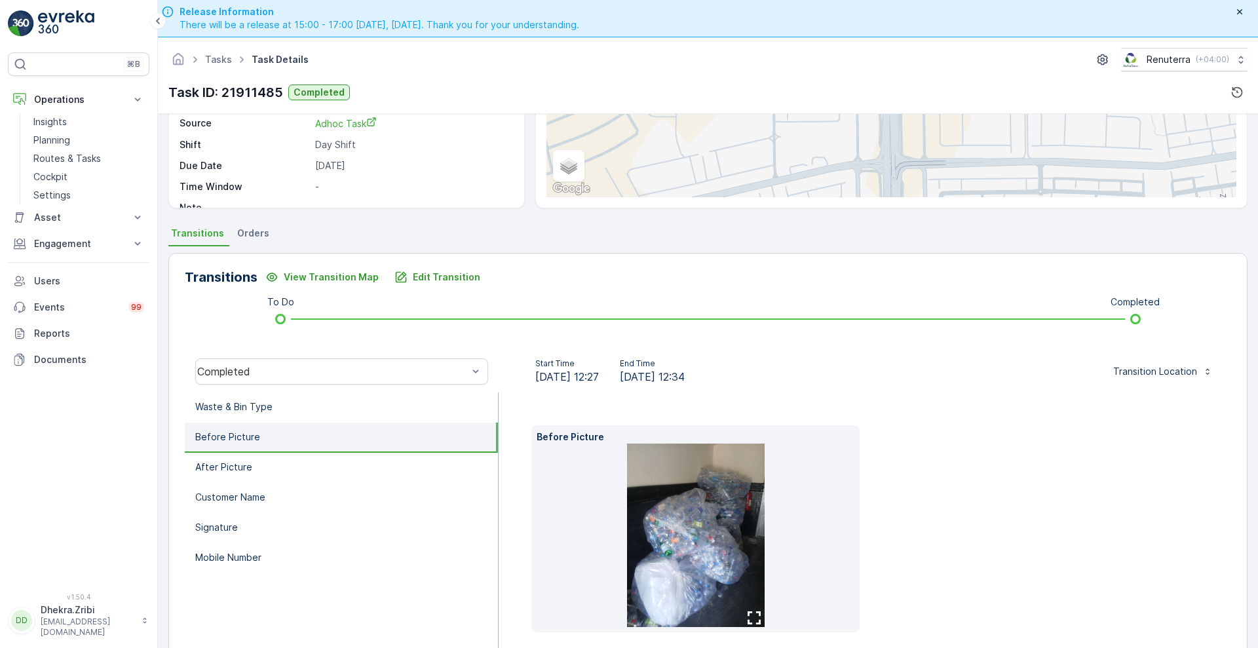
click at [749, 612] on icon "button" at bounding box center [753, 617] width 13 height 13
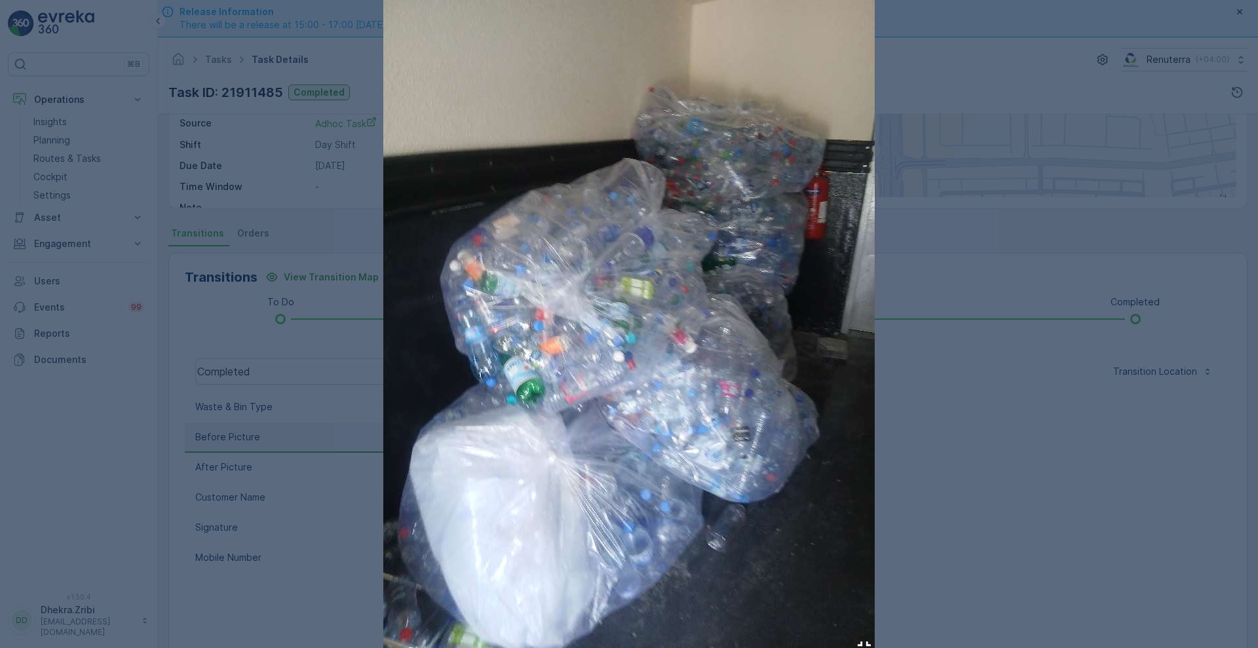
click at [863, 639] on button "button" at bounding box center [863, 648] width 21 height 18
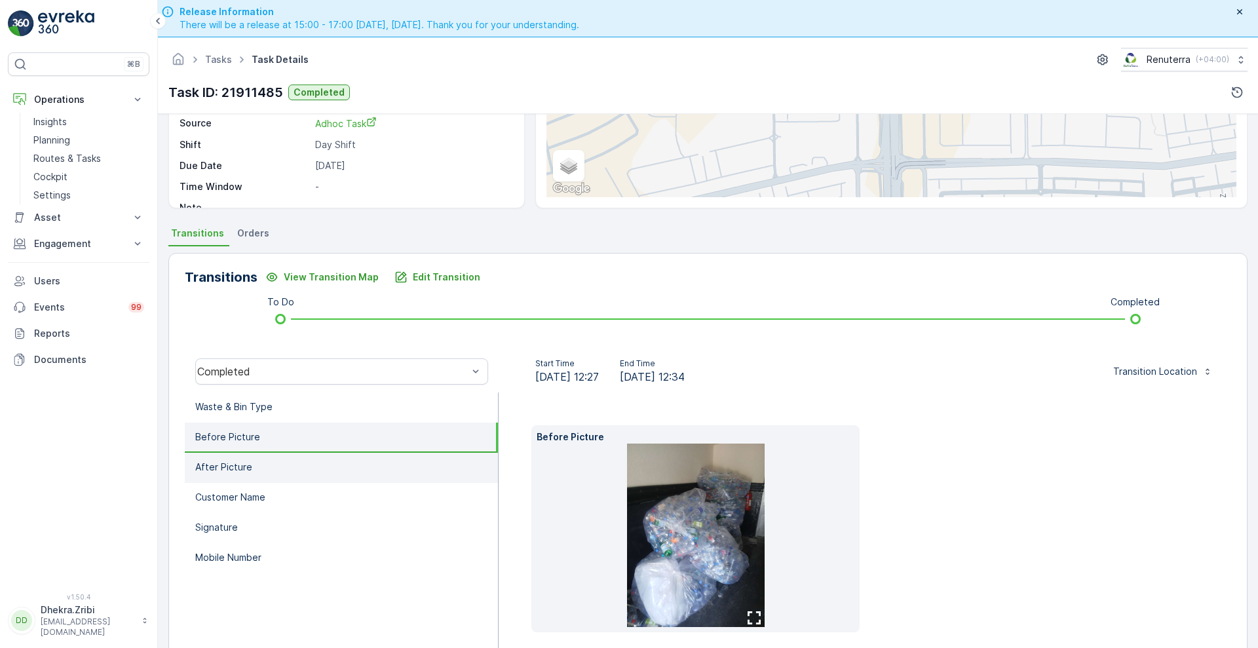
click at [233, 458] on li "After Picture" at bounding box center [341, 468] width 313 height 30
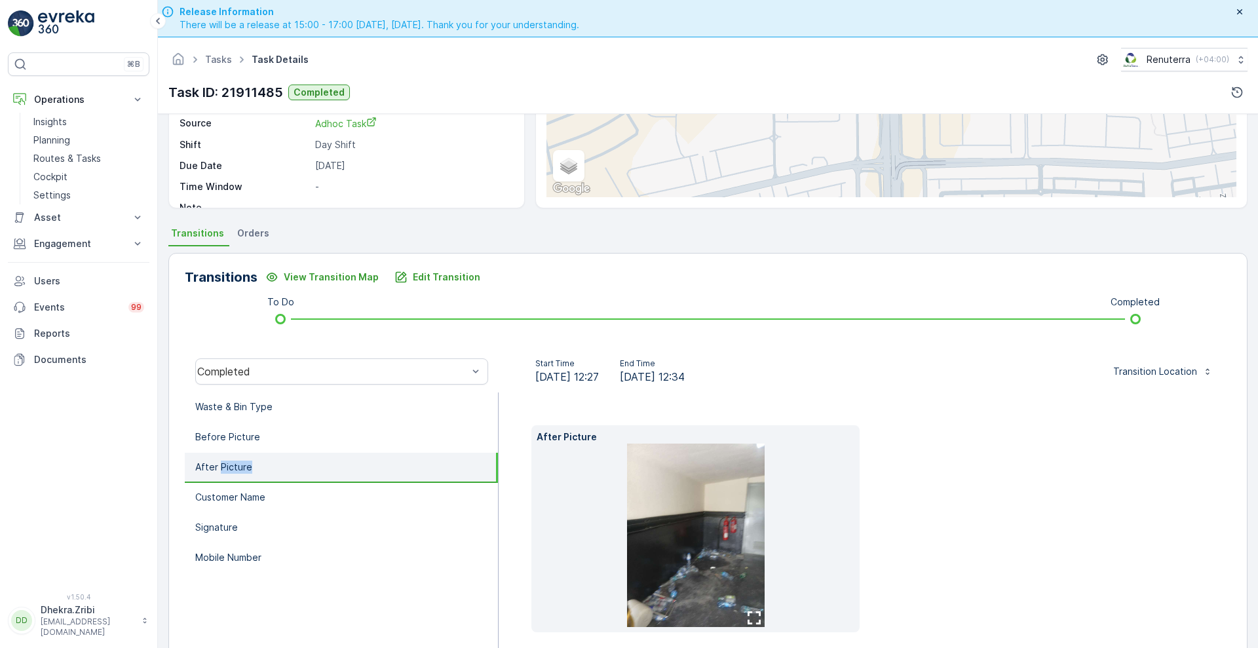
click at [233, 458] on li "After Picture" at bounding box center [341, 468] width 313 height 30
click at [743, 615] on button "button" at bounding box center [753, 617] width 21 height 18
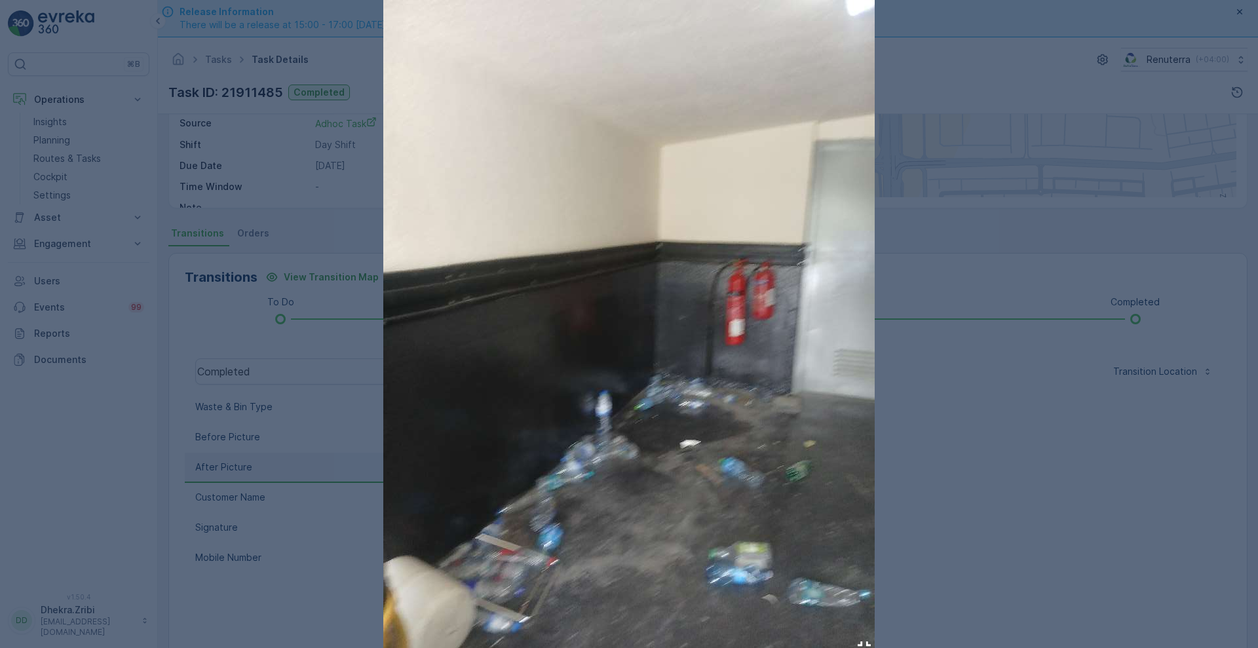
click at [943, 548] on div at bounding box center [629, 324] width 1258 height 648
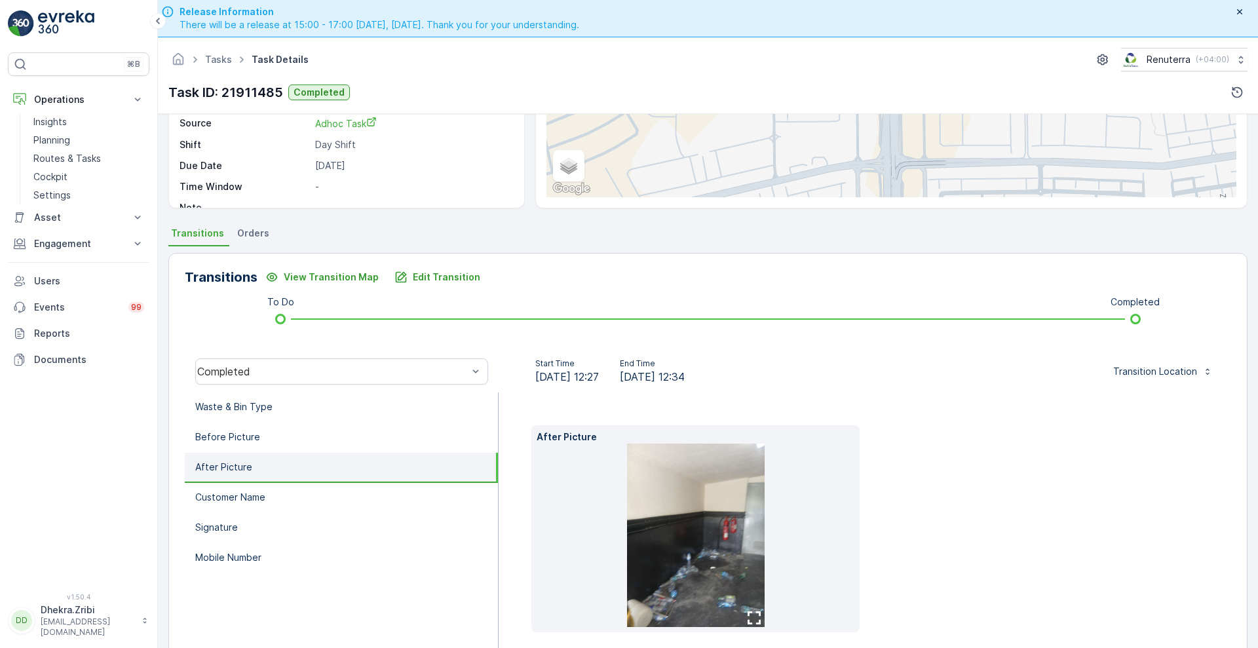
click at [943, 548] on div "After Picture" at bounding box center [864, 528] width 667 height 207
click at [919, 514] on div "After Picture" at bounding box center [864, 528] width 667 height 207
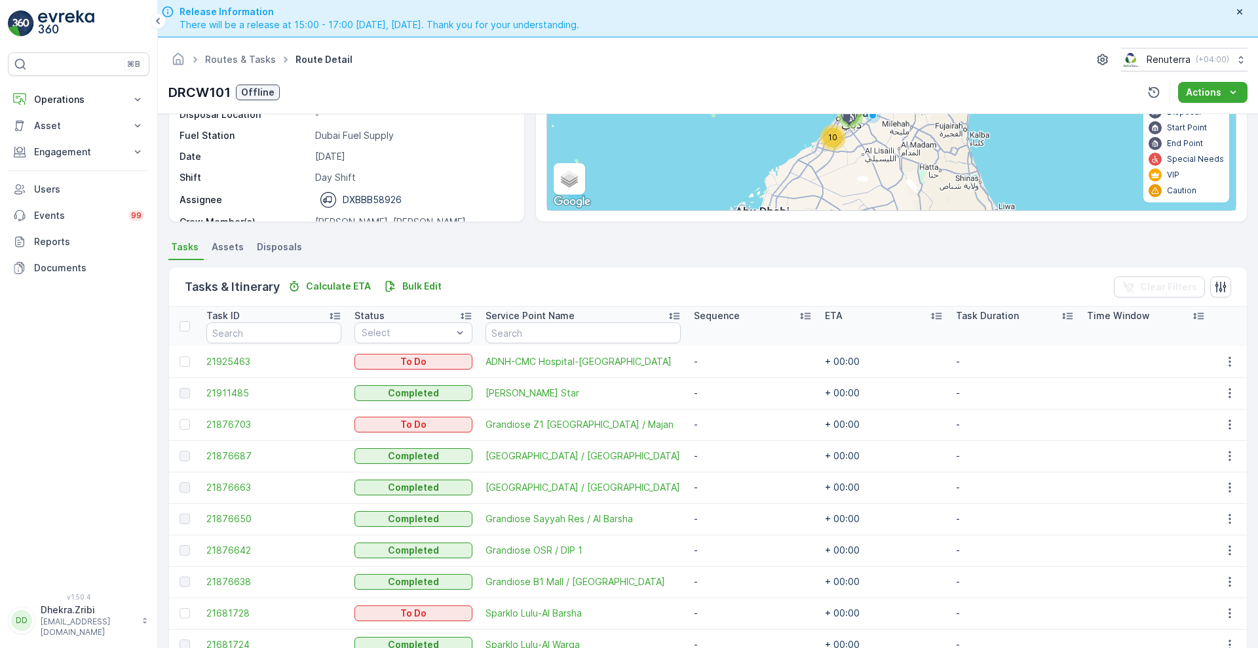
scroll to position [153, 0]
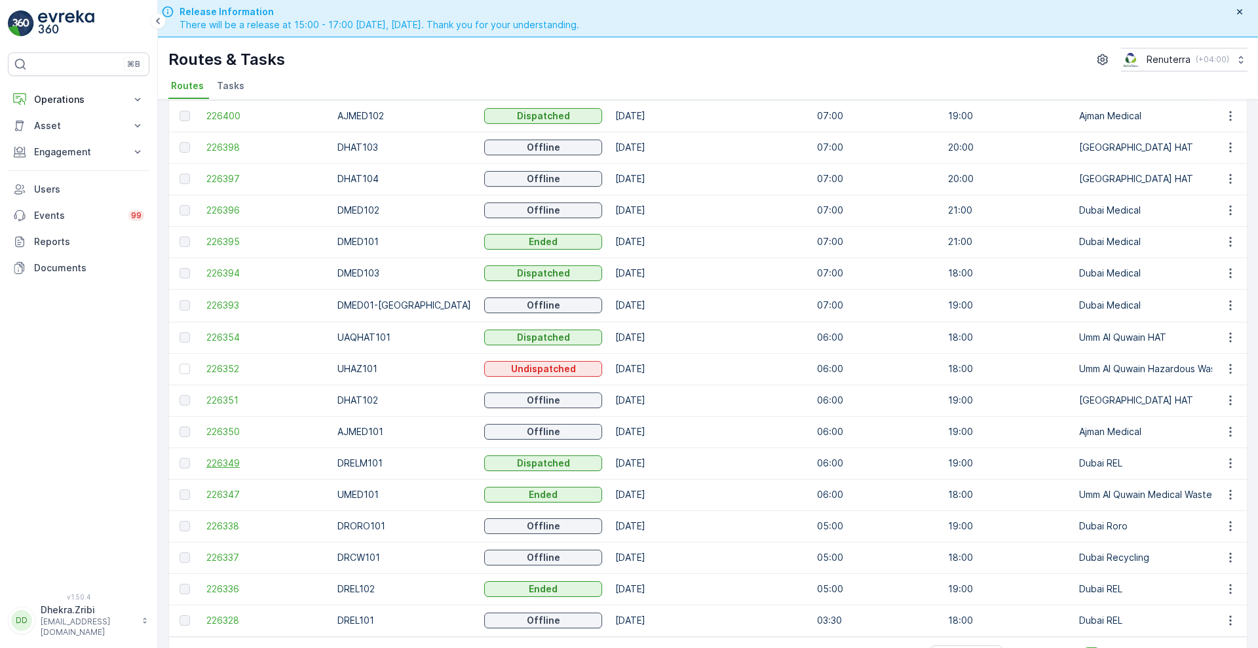
click at [238, 457] on span "226349" at bounding box center [265, 463] width 118 height 13
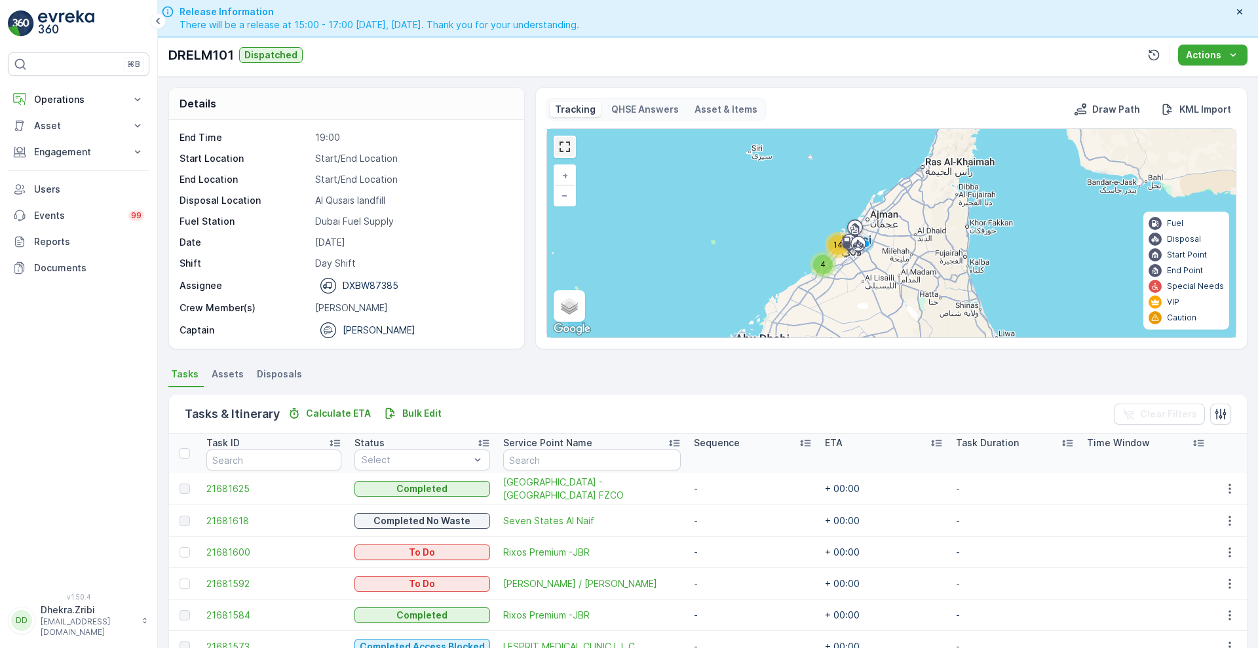
click at [567, 142] on link at bounding box center [565, 147] width 20 height 20
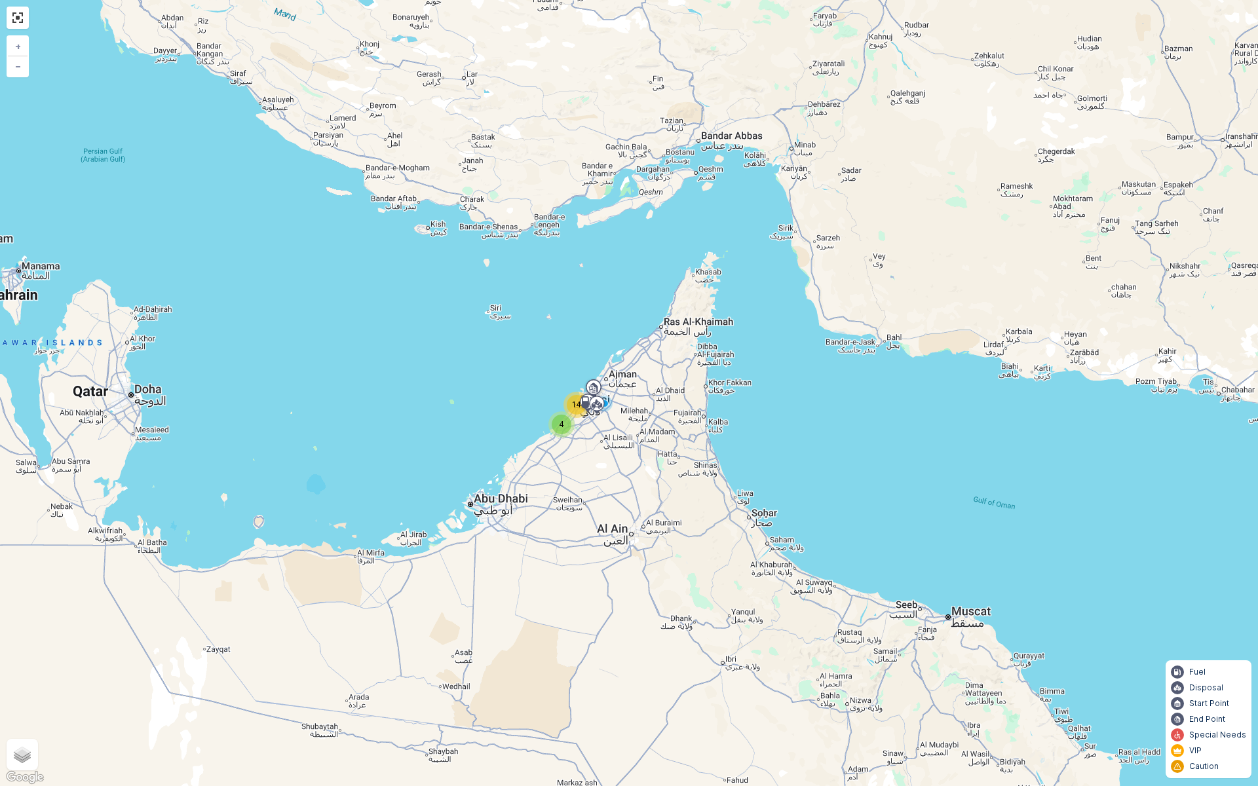
click at [551, 472] on div "4 14 + − Satellite Roadmap Terrain Hybrid Leaflet Keyboard shortcuts Map Data M…" at bounding box center [629, 393] width 1258 height 786
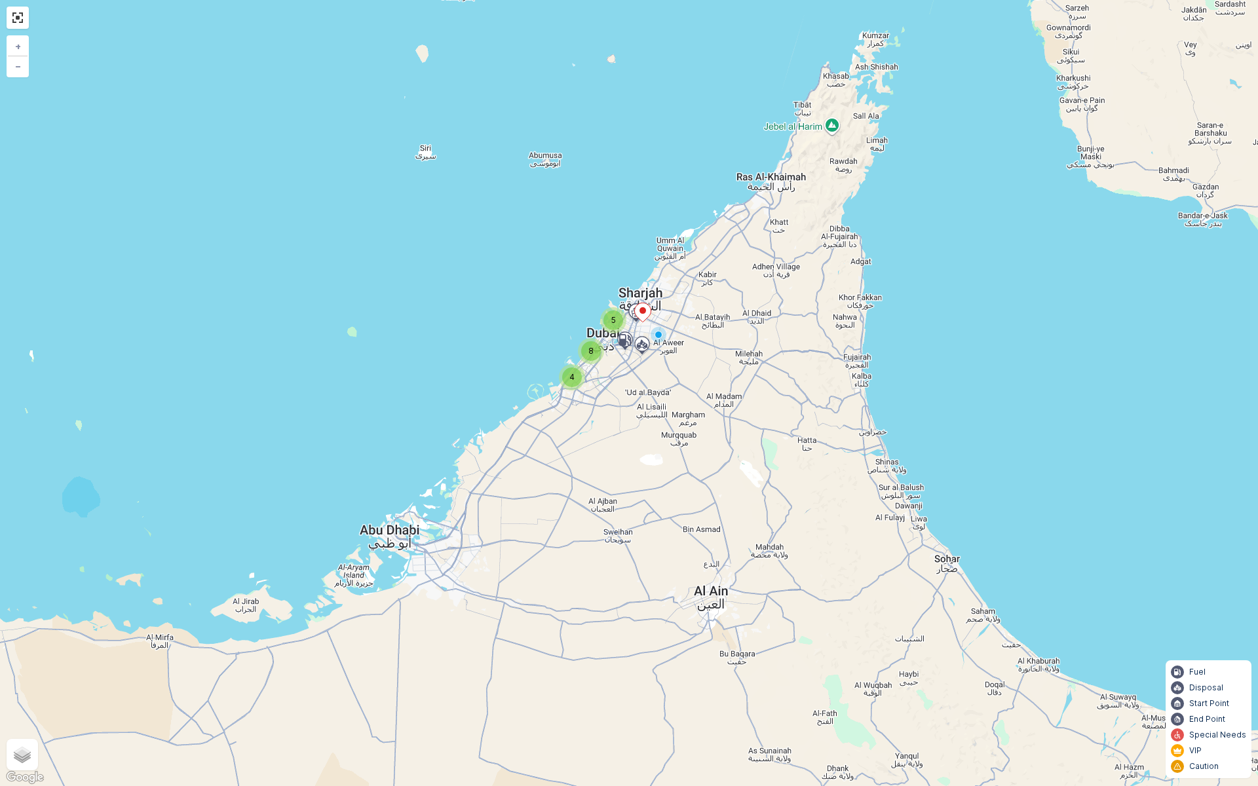
click at [572, 379] on span "4" at bounding box center [571, 377] width 5 height 10
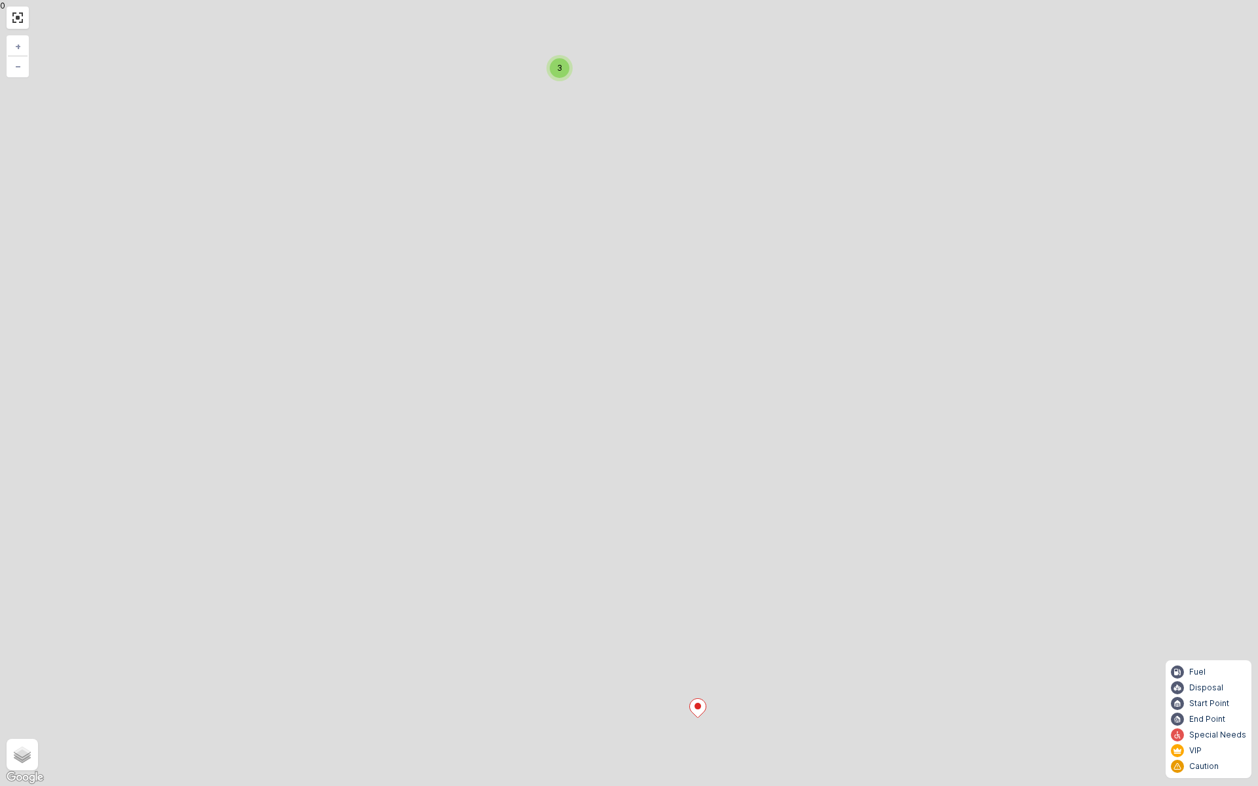
click at [572, 379] on div "4 8 5 3 + − Satellite Roadmap Terrain Hybrid Leaflet Keyboard shortcuts Map Dat…" at bounding box center [629, 393] width 1258 height 786
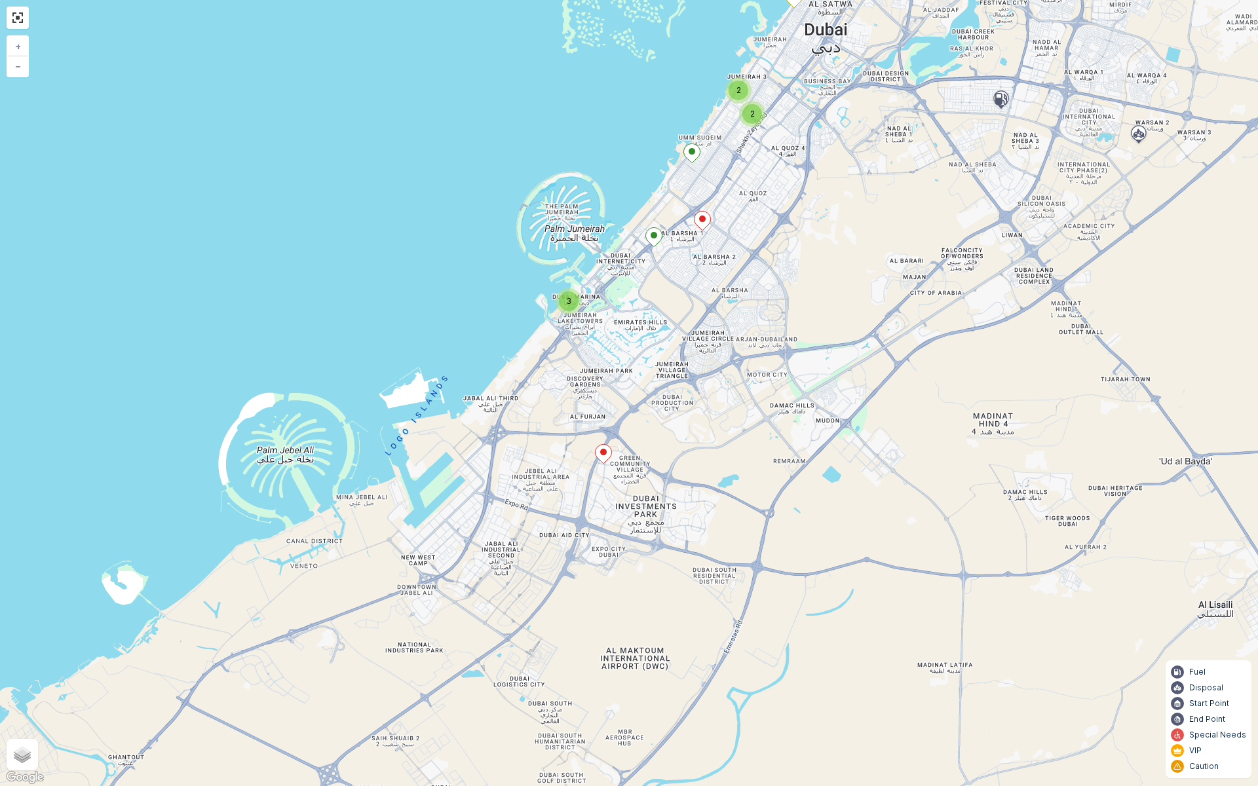
click at [568, 305] on span "3" at bounding box center [568, 301] width 5 height 10
click at [570, 291] on div "3" at bounding box center [569, 301] width 20 height 20
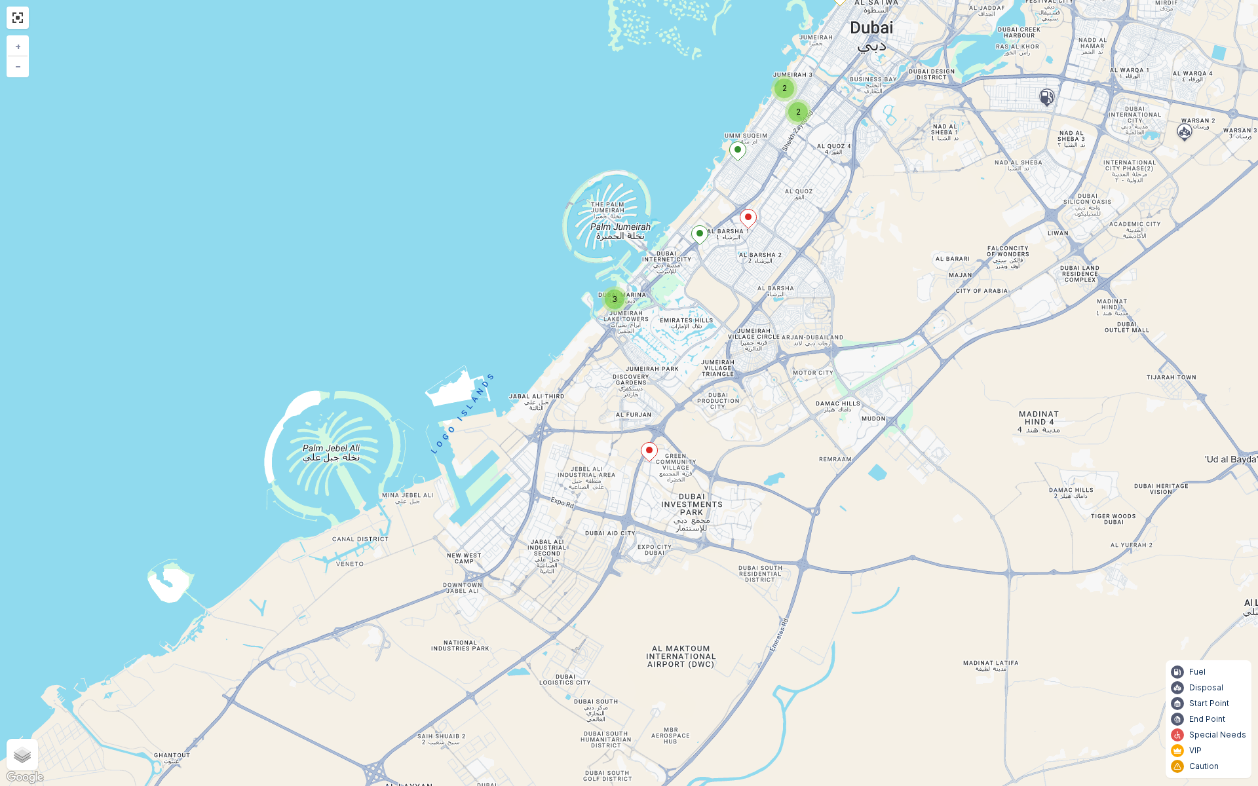
click at [799, 121] on div "2" at bounding box center [798, 112] width 20 height 20
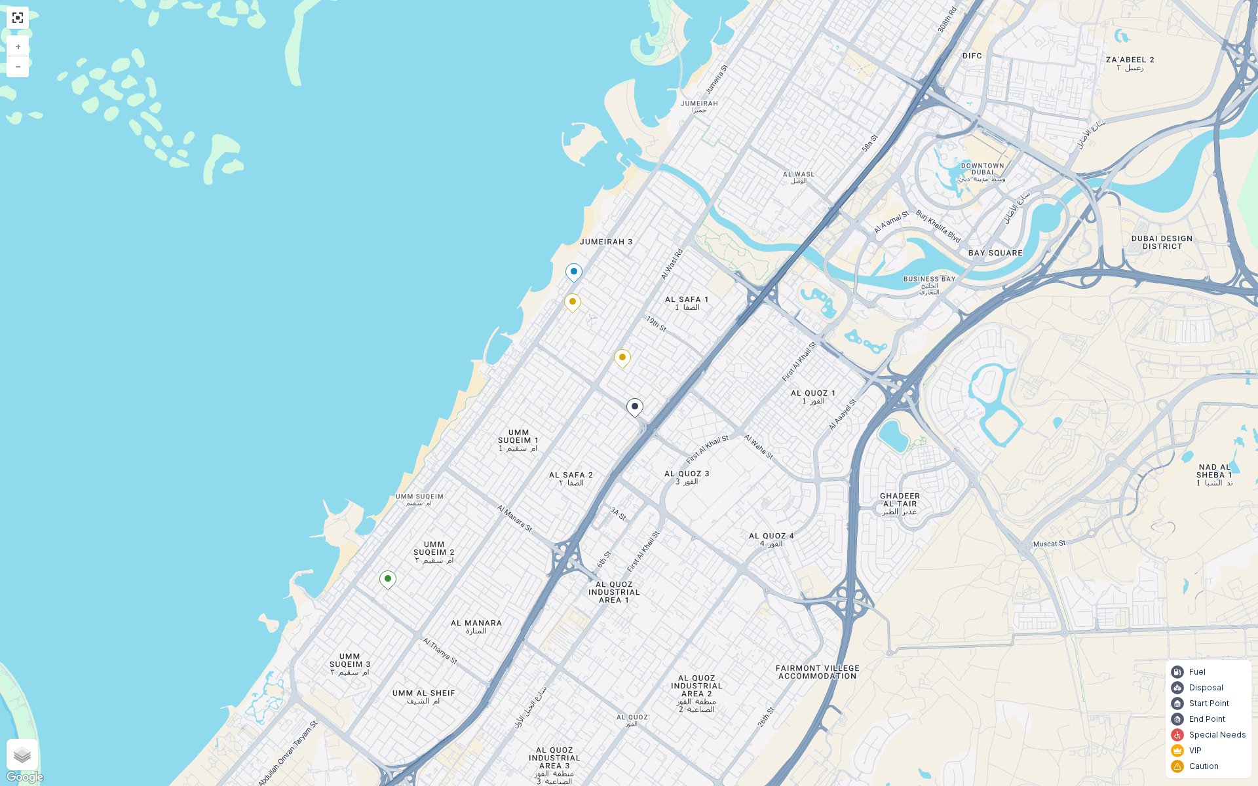
click at [635, 403] on ellipse at bounding box center [634, 406] width 7 height 7
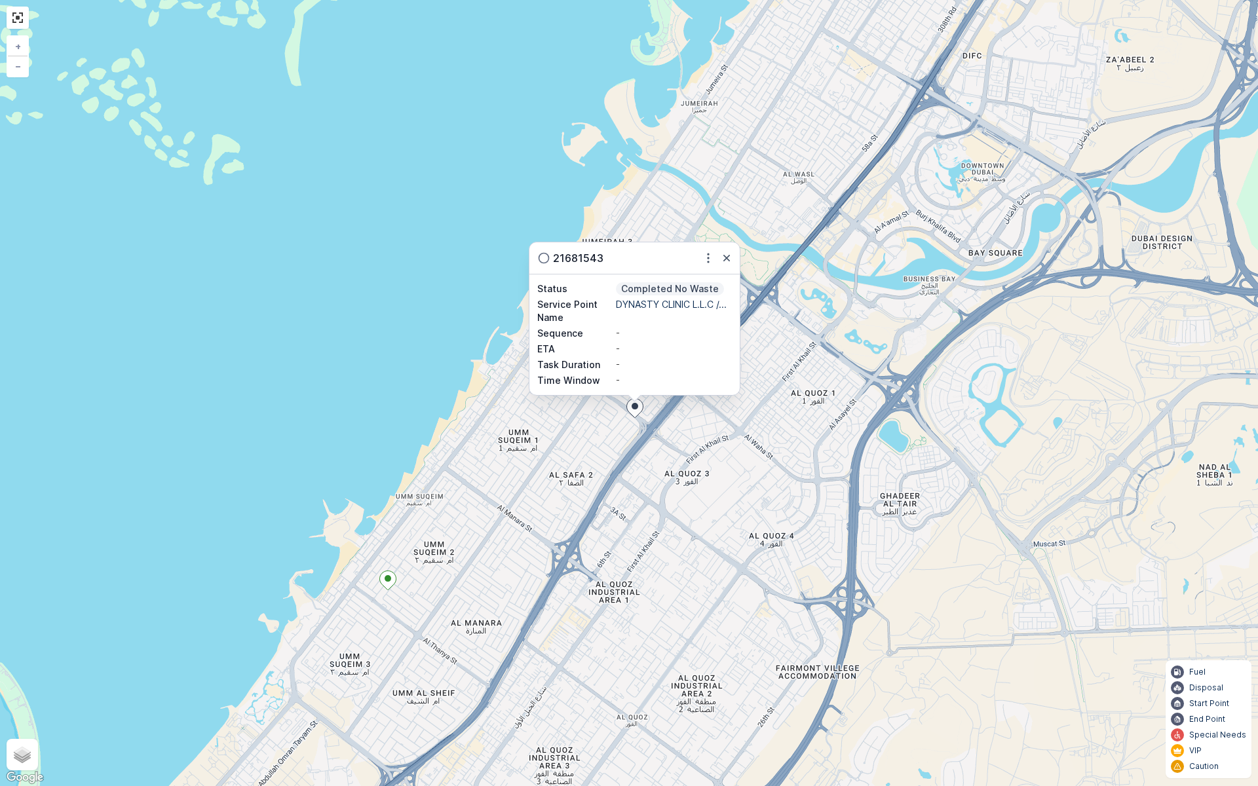
click at [739, 384] on div "Status Completed No Waste Service Point Name DYNASTY CLINIC L.L.C /... Sequence…" at bounding box center [634, 334] width 210 height 121
click at [772, 383] on div "3 21681543 Status Completed No Waste Service Point Name DYNASTY CLINIC L.L.C /.…" at bounding box center [629, 393] width 1258 height 786
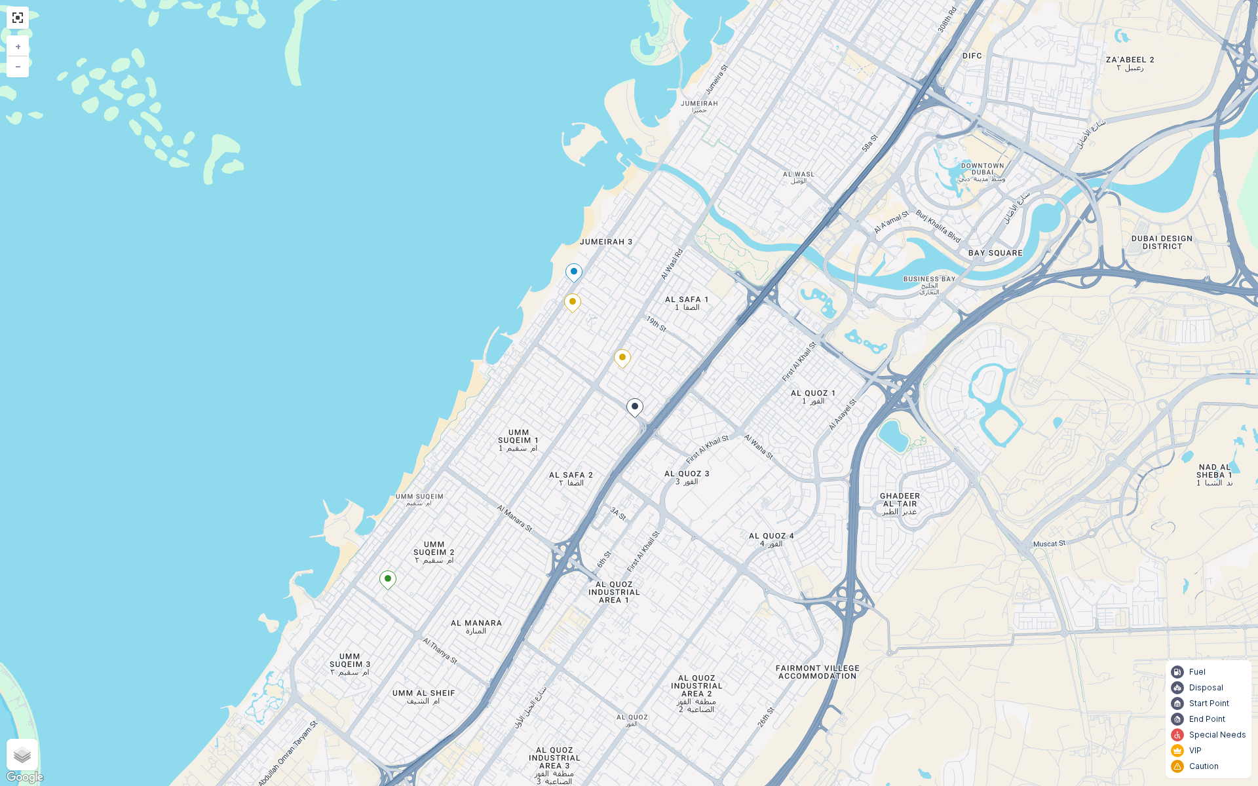
click at [574, 271] on ellipse at bounding box center [573, 271] width 7 height 7
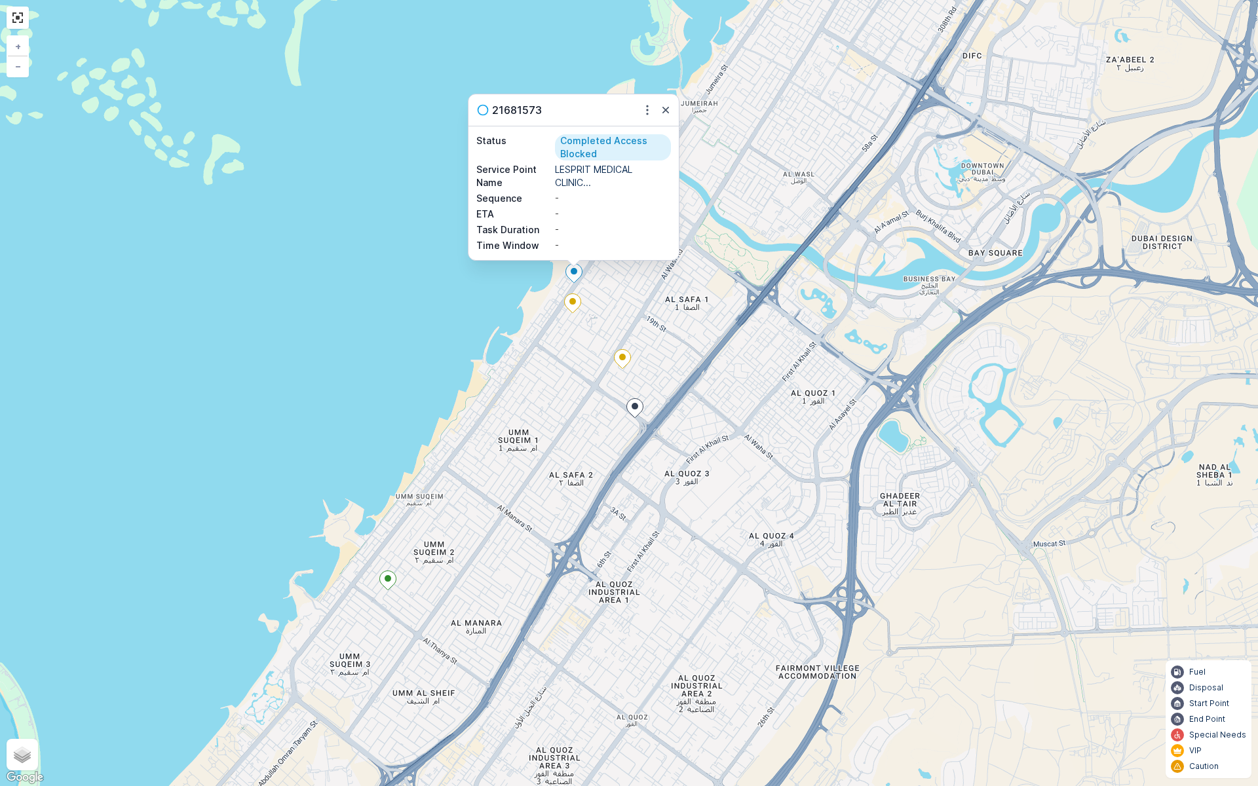
click at [766, 400] on div "3 21681573 Status Completed Access Blocked Service Point Name LESPRIT MEDICAL C…" at bounding box center [629, 393] width 1258 height 786
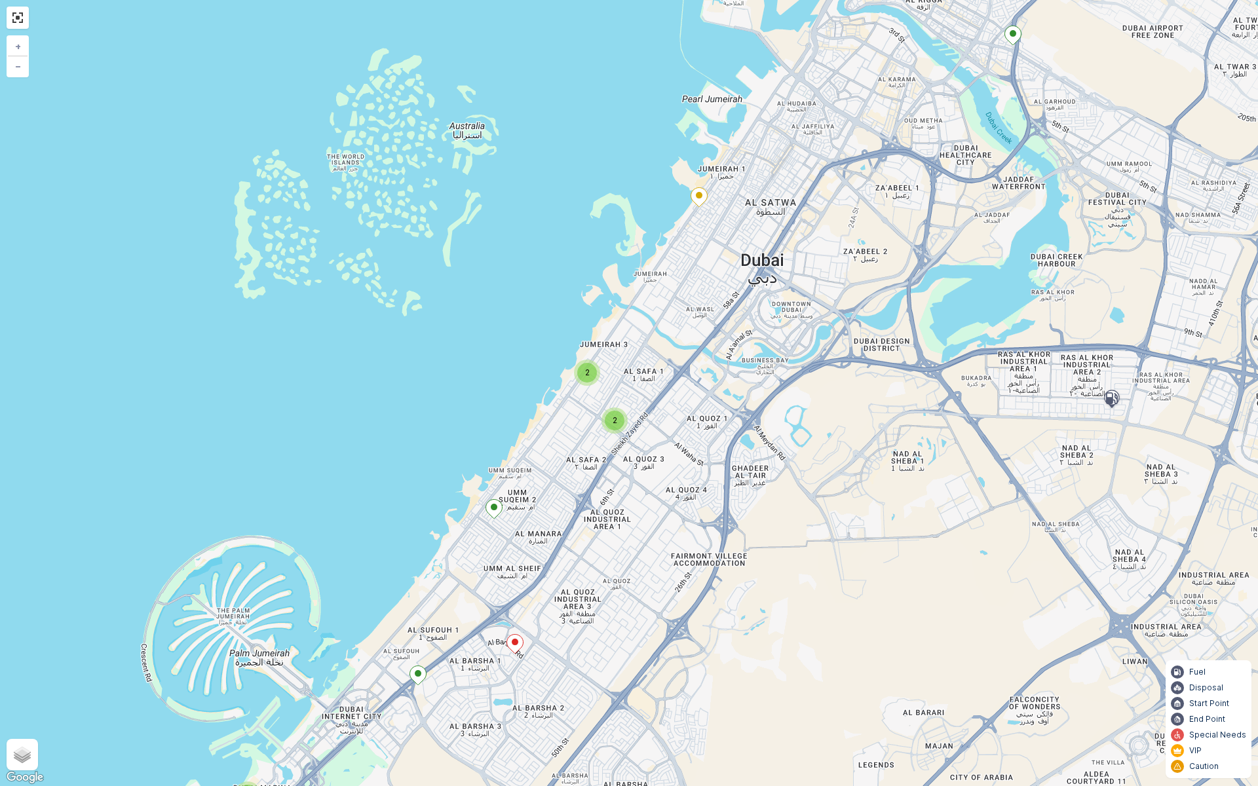
click at [622, 424] on div "2" at bounding box center [615, 421] width 20 height 20
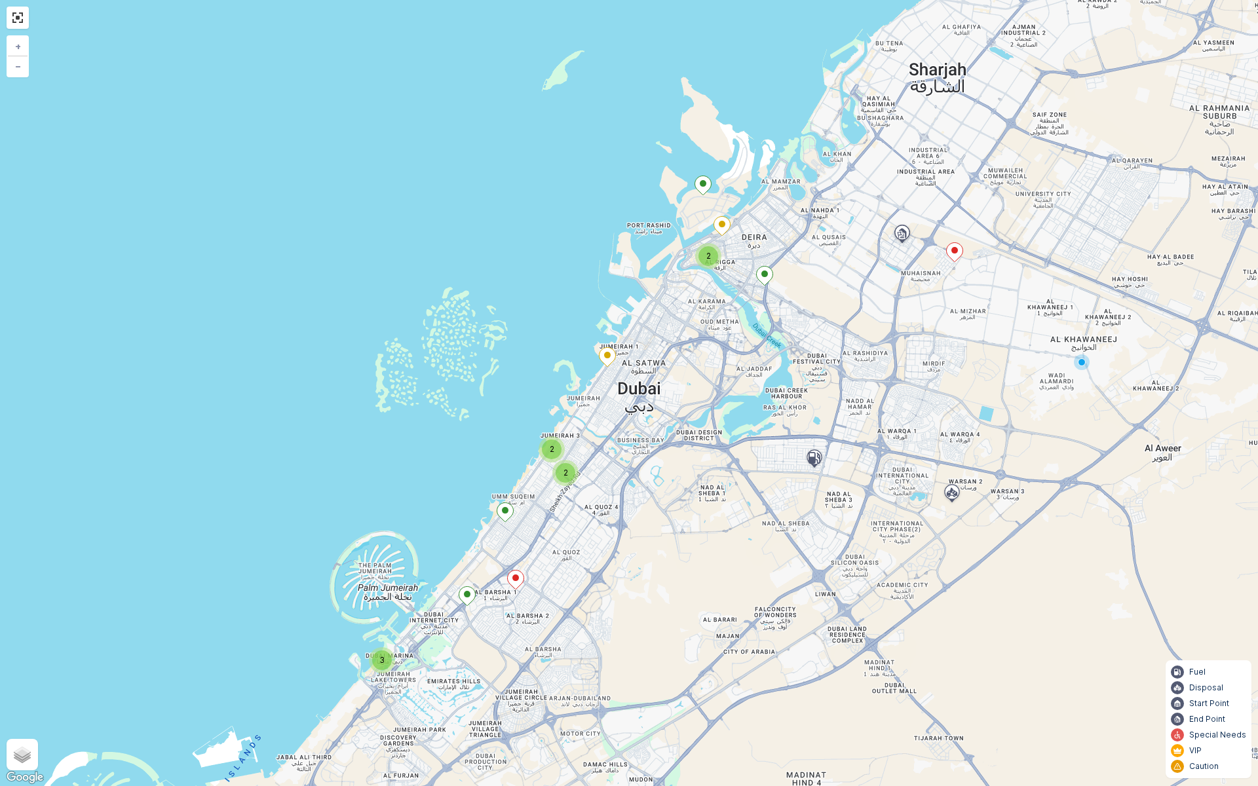
click at [506, 510] on ellipse at bounding box center [505, 510] width 7 height 7
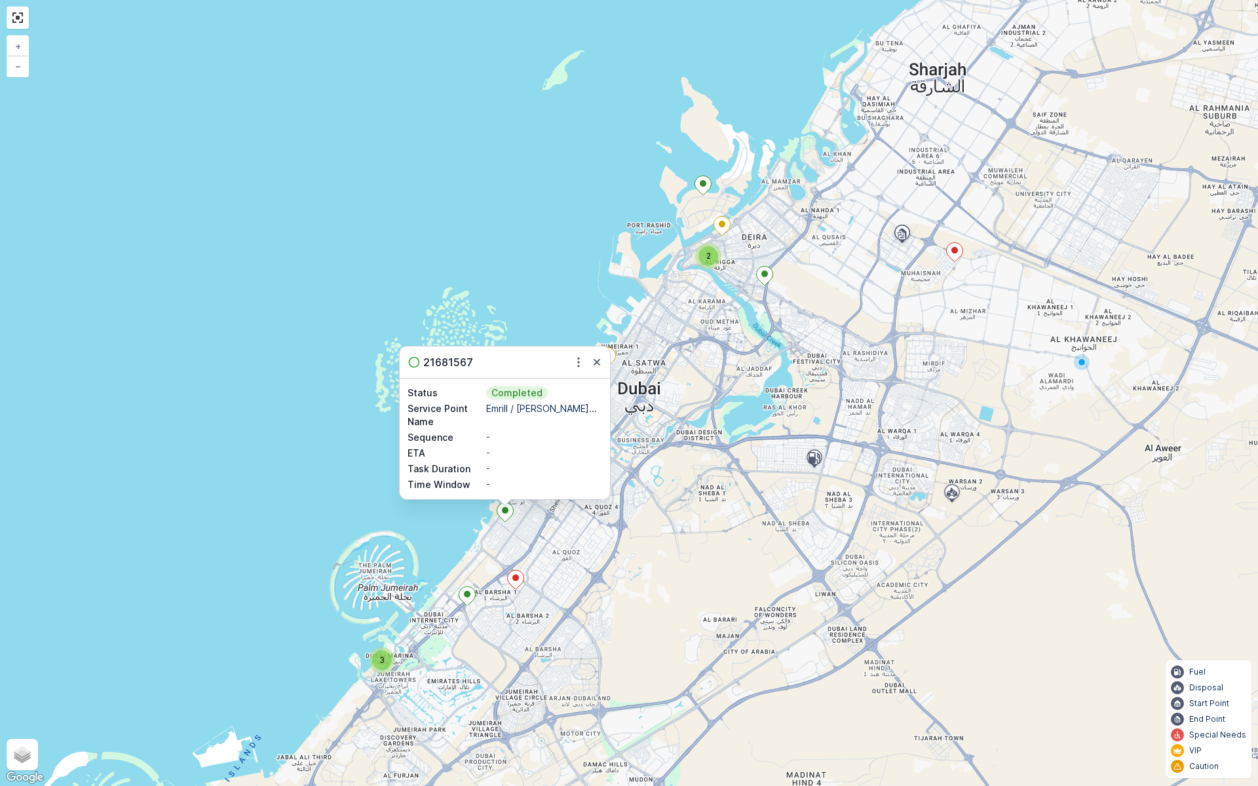
click at [553, 611] on div "3 2 2 2 21681567 Status Completed Service Point Name Emrill / Al Meida Vill... …" at bounding box center [629, 393] width 1258 height 786
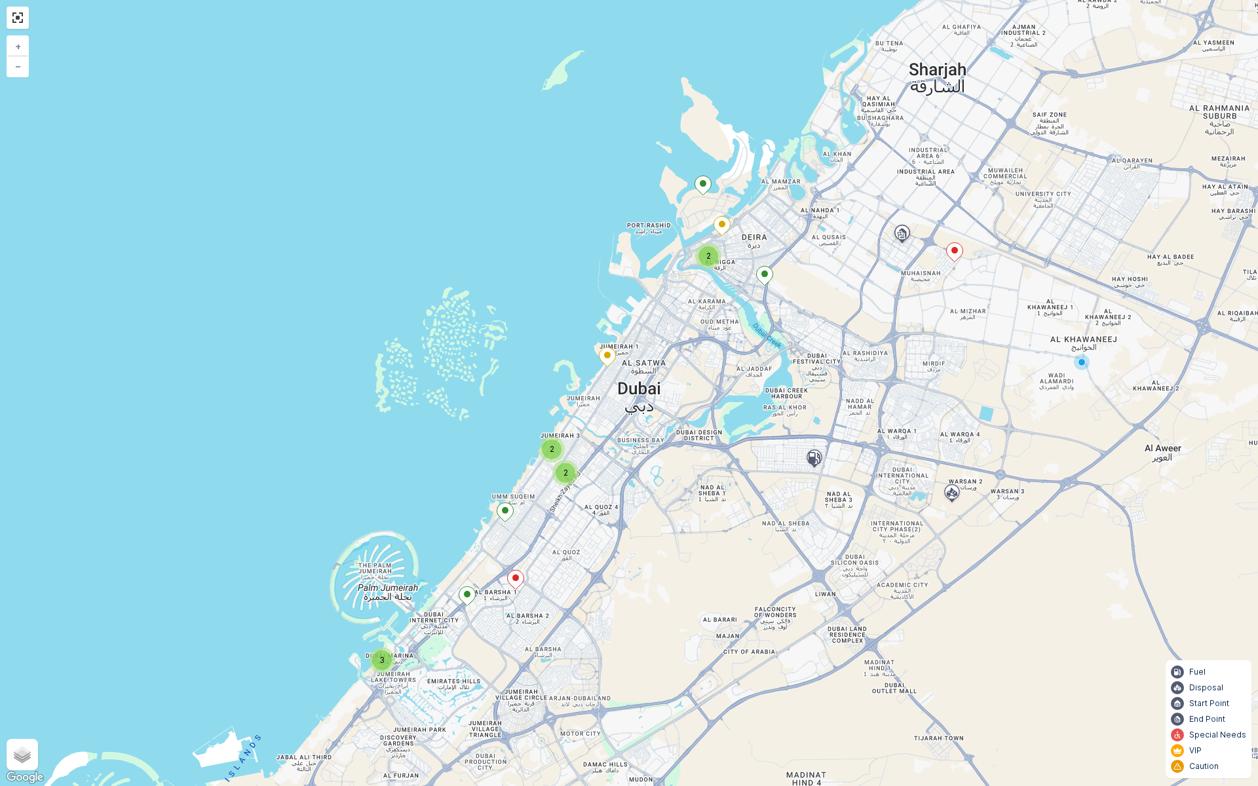
click at [379, 647] on div "3" at bounding box center [382, 660] width 20 height 20
click at [369, 638] on ellipse at bounding box center [370, 635] width 7 height 7
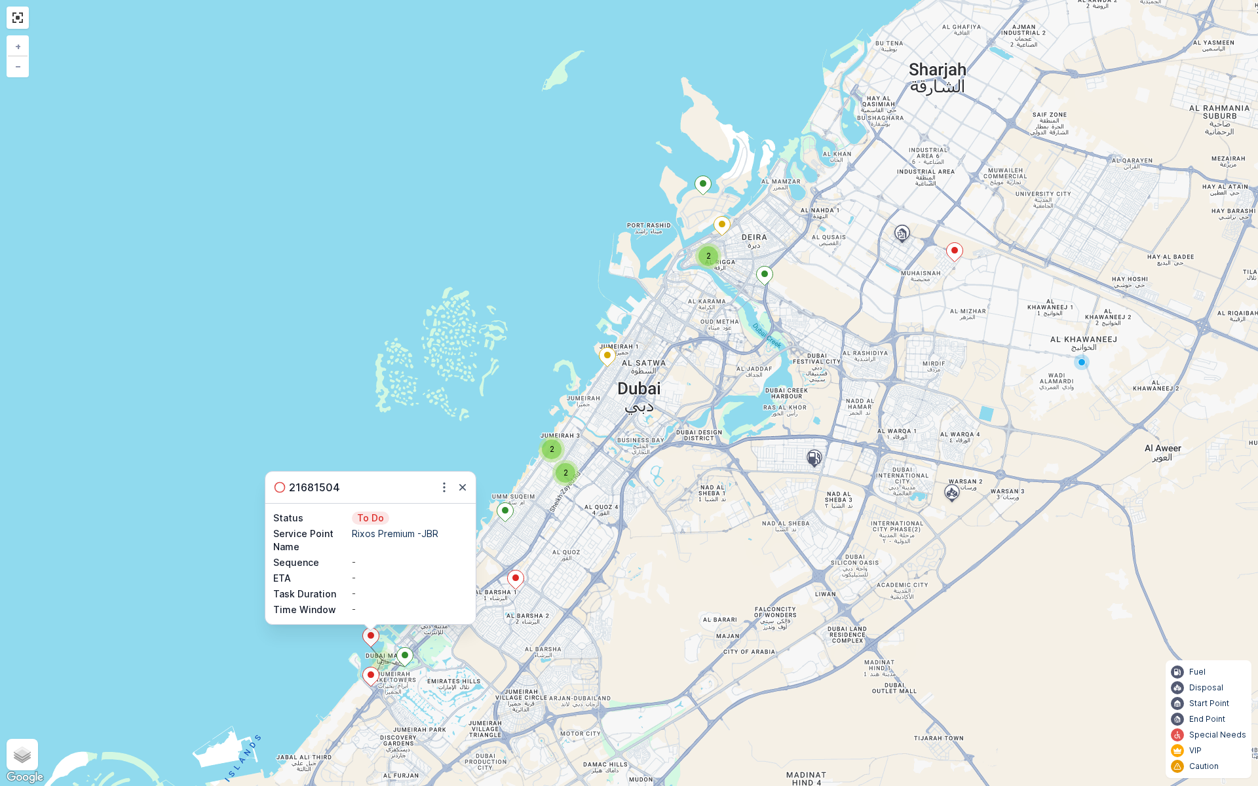
click at [504, 611] on div "3 2 2 2 21681504 Status To Do Service Point Name Rixos Premium -JBR Sequence - …" at bounding box center [629, 393] width 1258 height 786
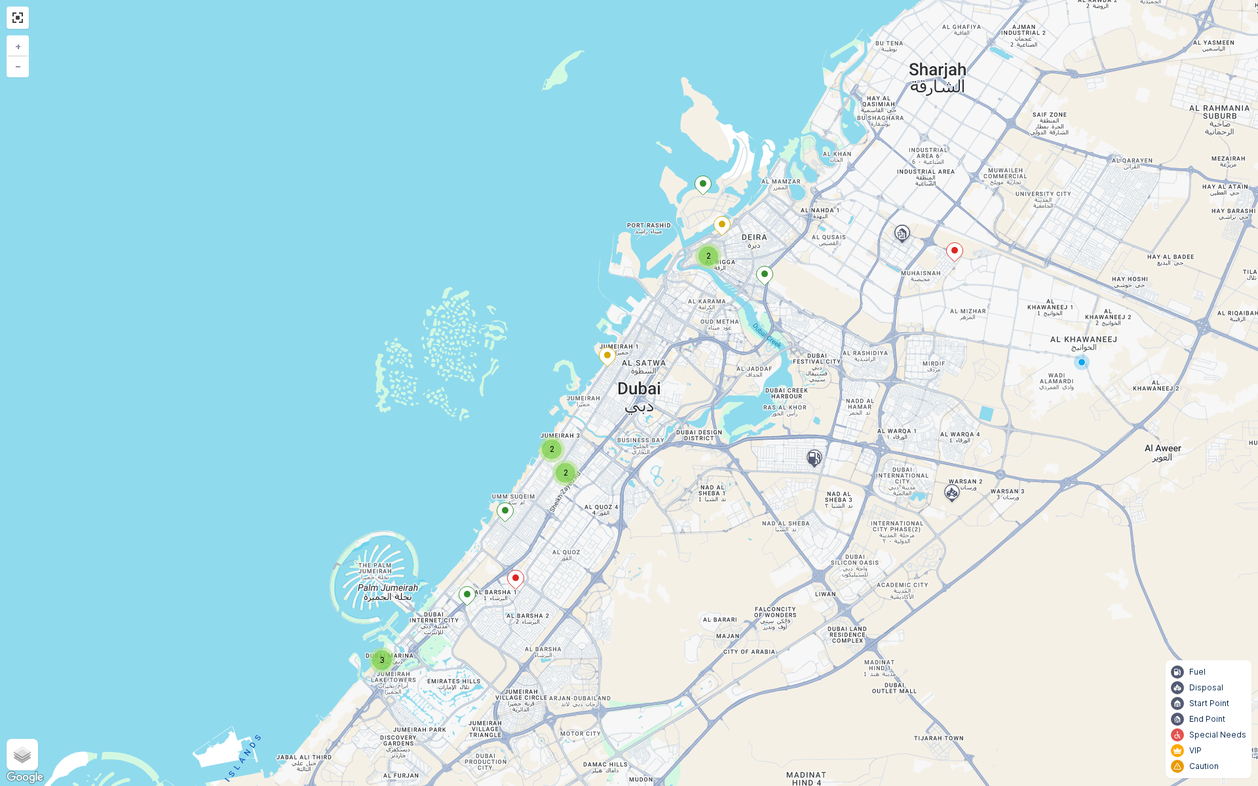
click at [385, 647] on div "3" at bounding box center [382, 660] width 20 height 20
click at [369, 647] on icon at bounding box center [371, 676] width 16 height 19
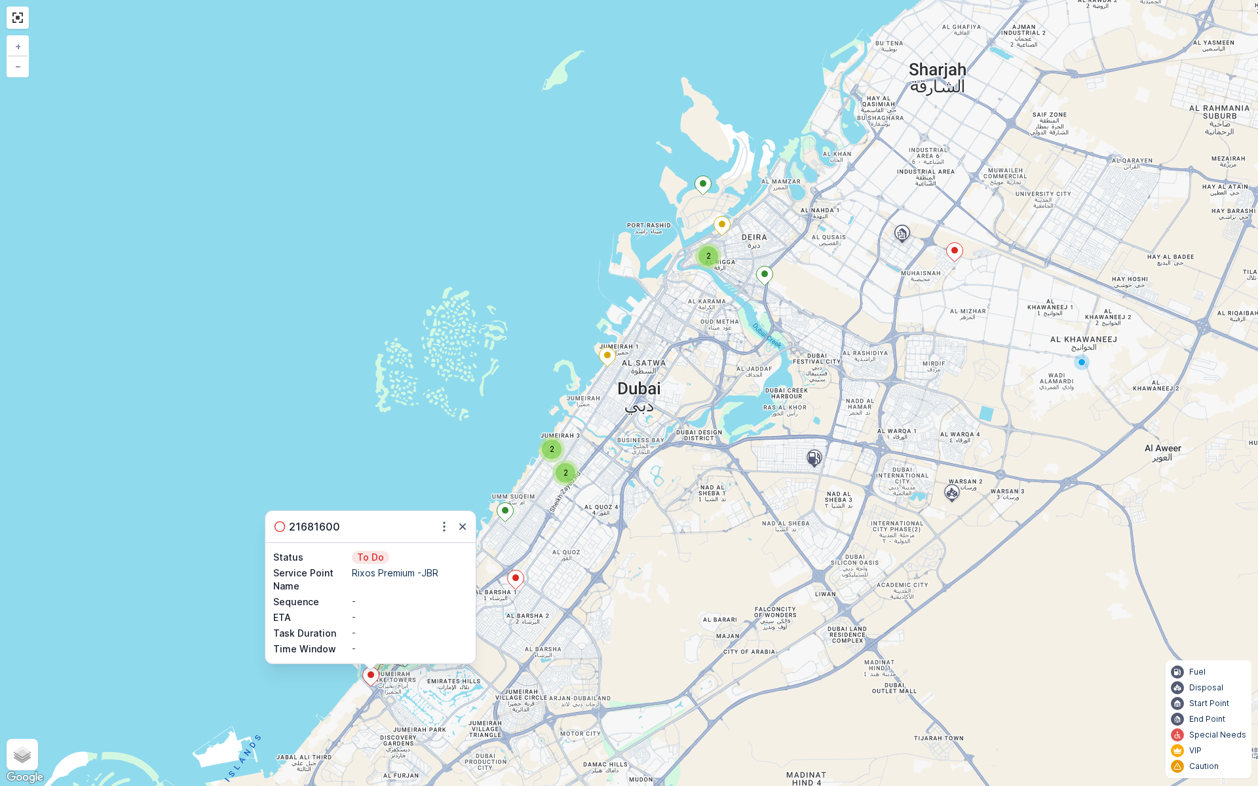
click at [580, 647] on div "3 2 2 2 21681600 Status To Do Service Point Name Rixos Premium -JBR Sequence - …" at bounding box center [629, 393] width 1258 height 786
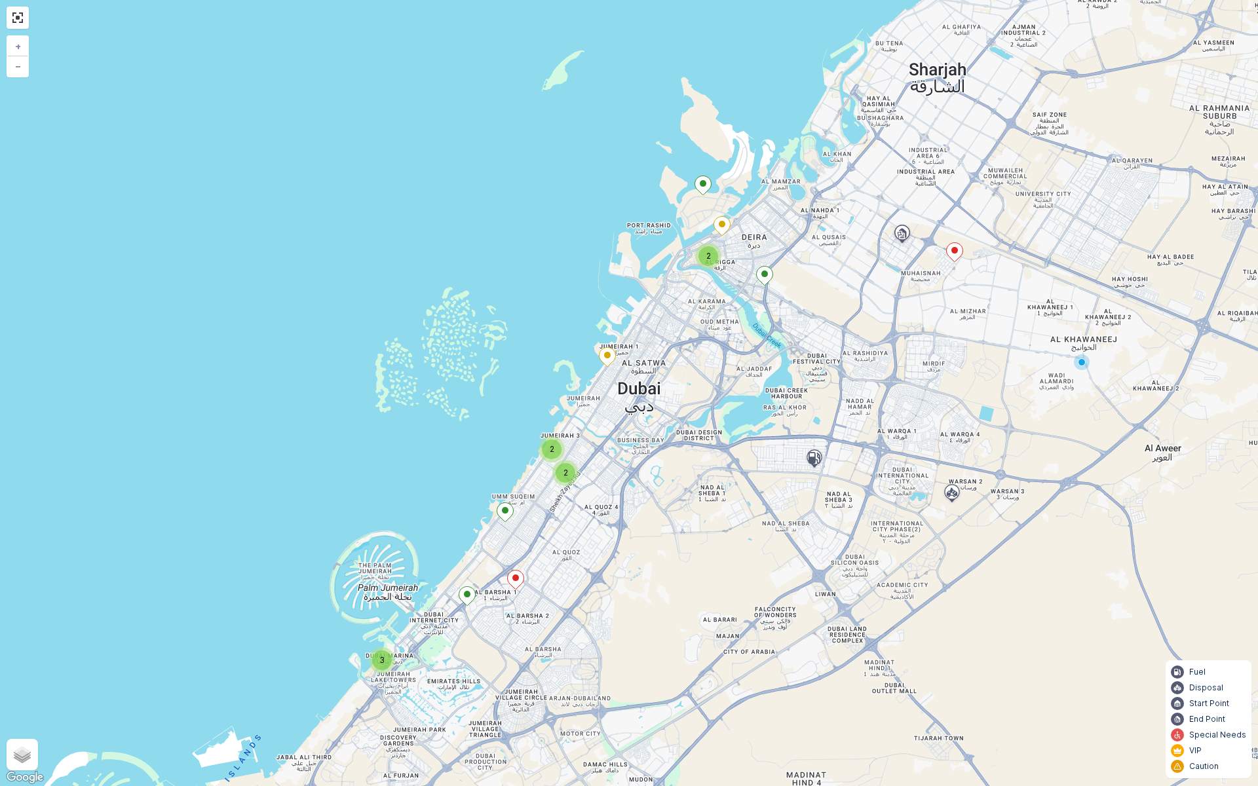
click at [386, 647] on div "3" at bounding box center [382, 660] width 20 height 20
click at [372, 638] on ellipse at bounding box center [370, 635] width 7 height 7
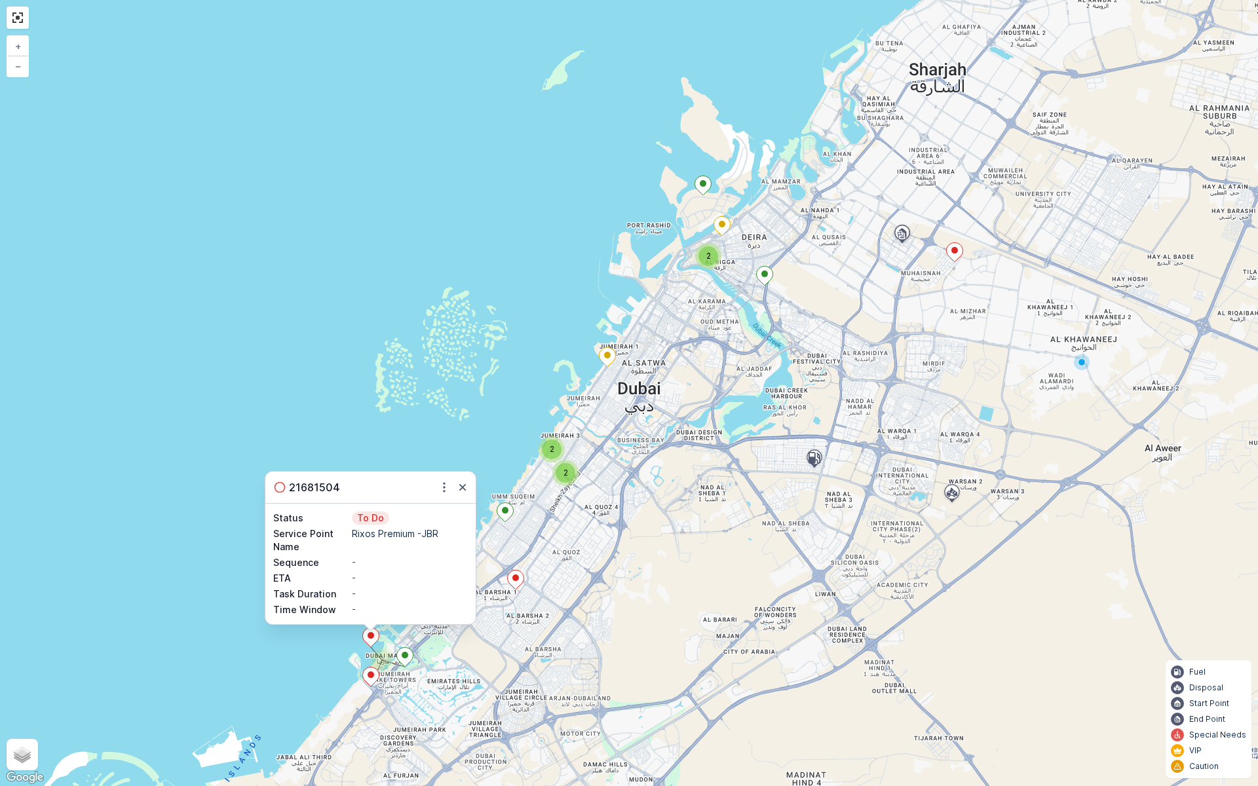
click at [436, 647] on div "3 2 2 2 21681504 Status To Do Service Point Name Rixos Premium -JBR Sequence - …" at bounding box center [629, 393] width 1258 height 786
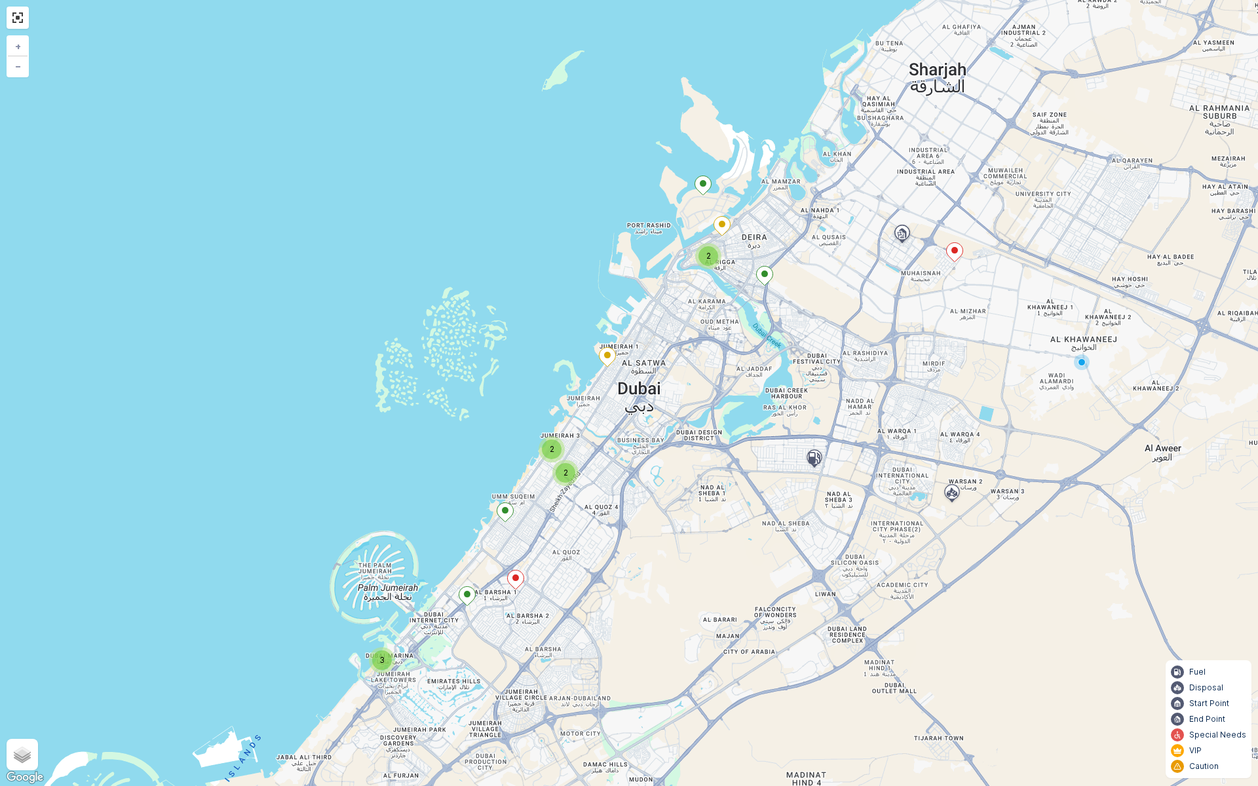
click at [383, 647] on span "3" at bounding box center [381, 660] width 5 height 10
click at [405, 647] on ellipse at bounding box center [405, 655] width 7 height 7
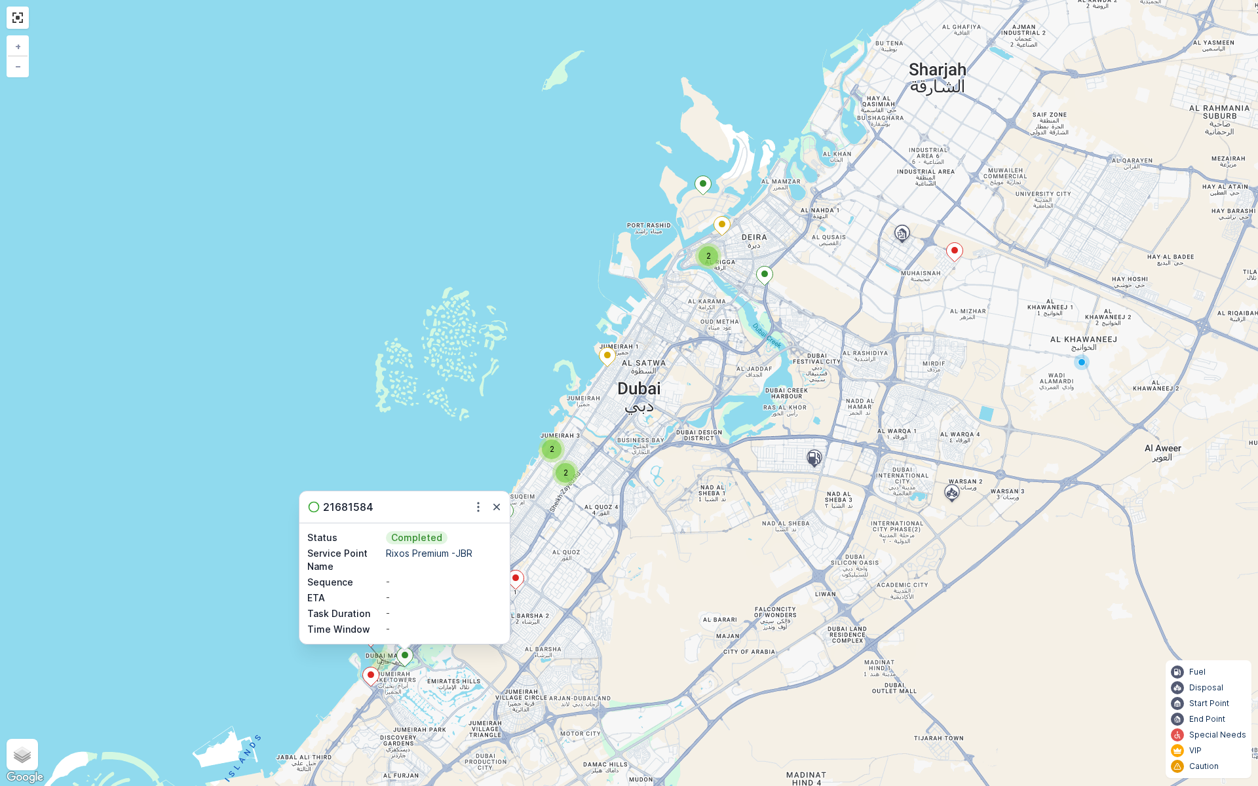
click at [647, 626] on div "3 2 2 2 21681584 Status Completed Service Point Name Rixos Premium -JBR Sequenc…" at bounding box center [629, 393] width 1258 height 786
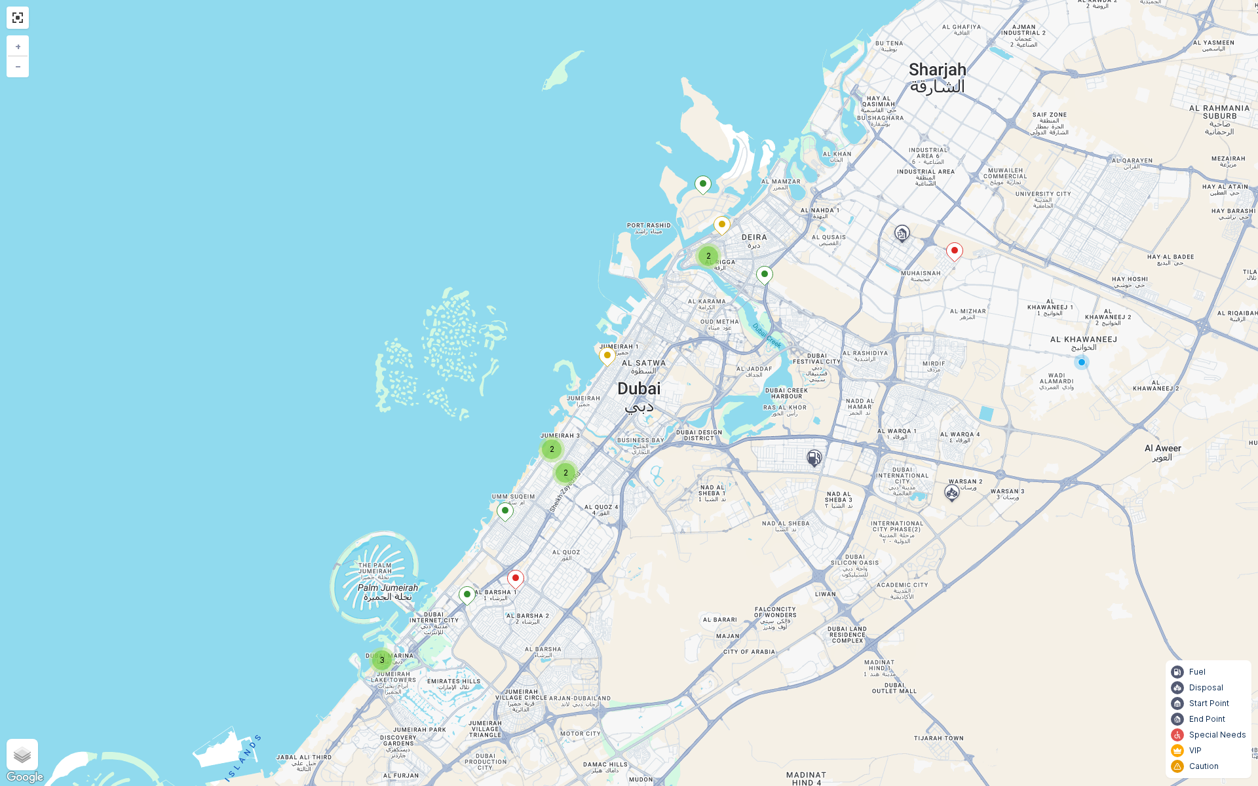
click at [20, 28] on div at bounding box center [18, 18] width 22 height 22
click at [18, 20] on link at bounding box center [18, 18] width 20 height 20
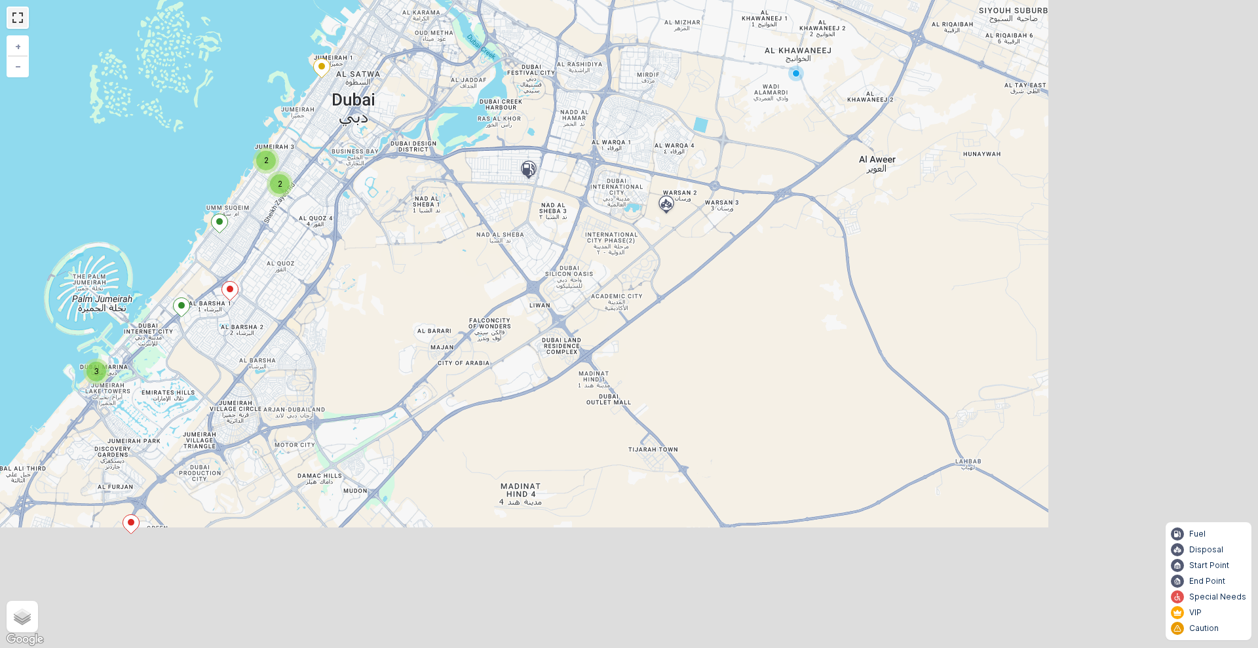
scroll to position [121, 0]
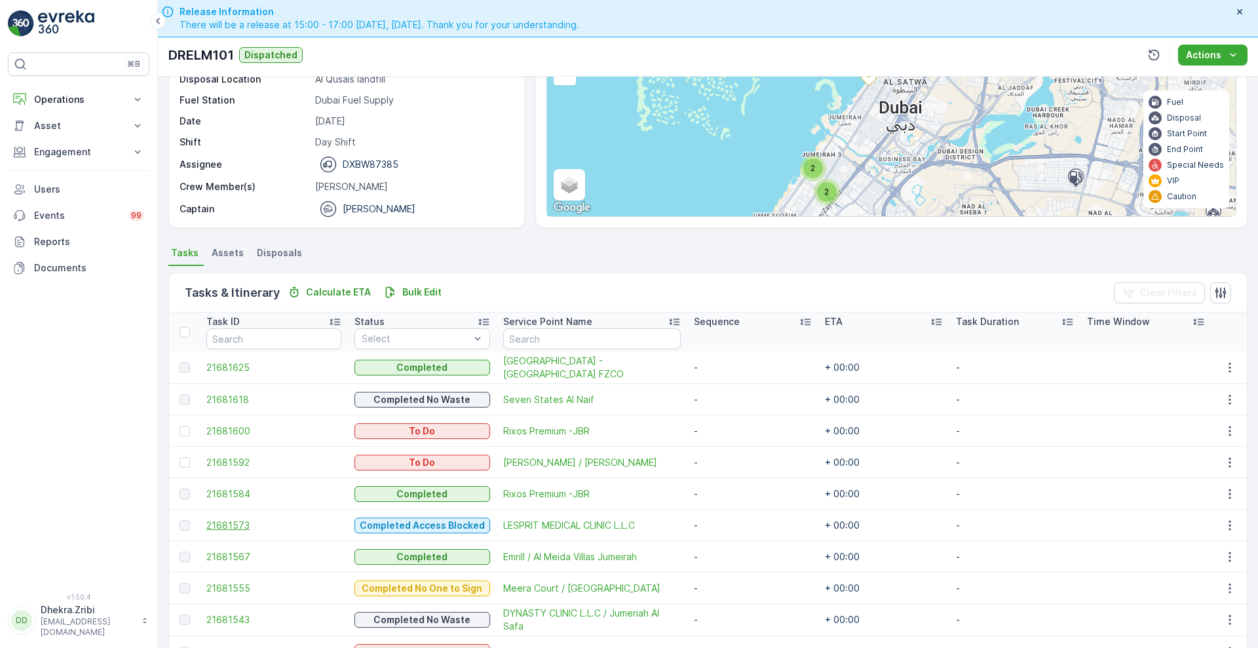
click at [240, 523] on span "21681573" at bounding box center [273, 525] width 135 height 13
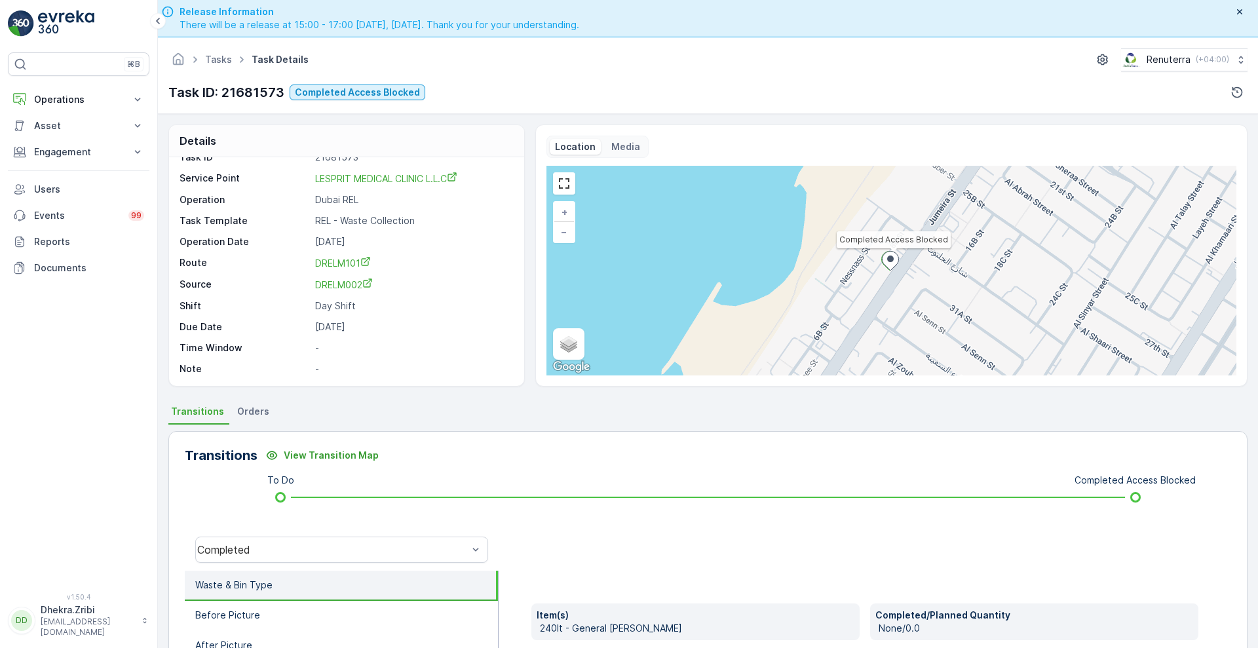
scroll to position [178, 0]
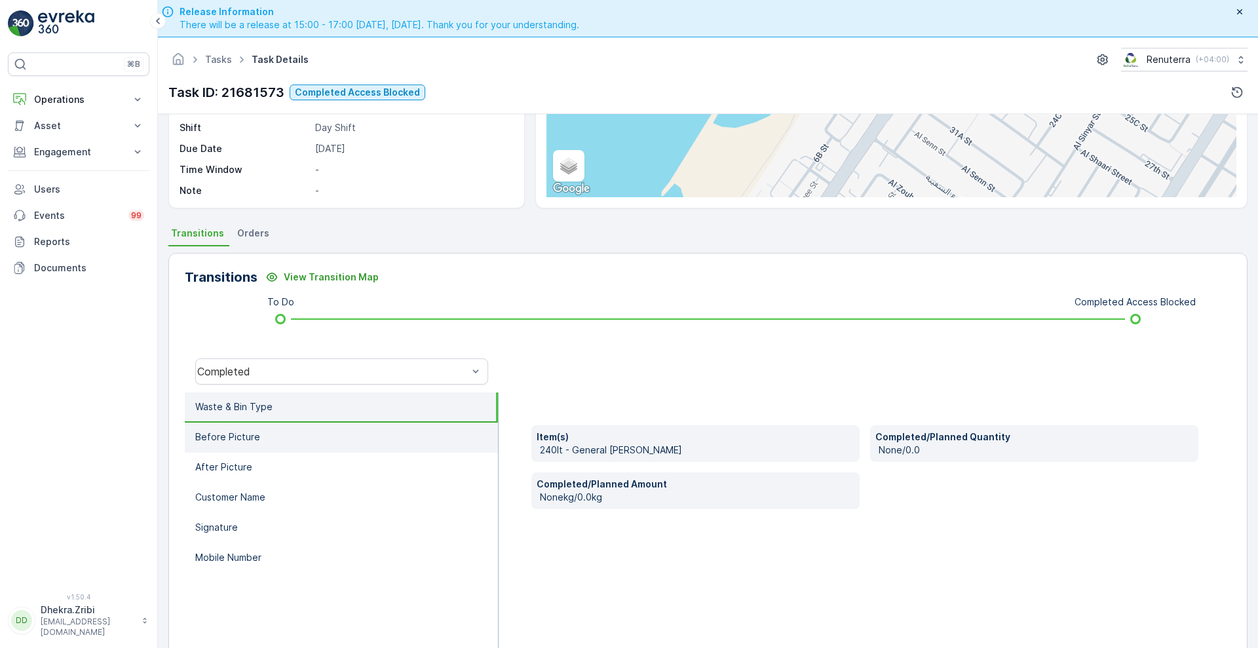
click at [223, 439] on p "Before Picture" at bounding box center [227, 436] width 65 height 13
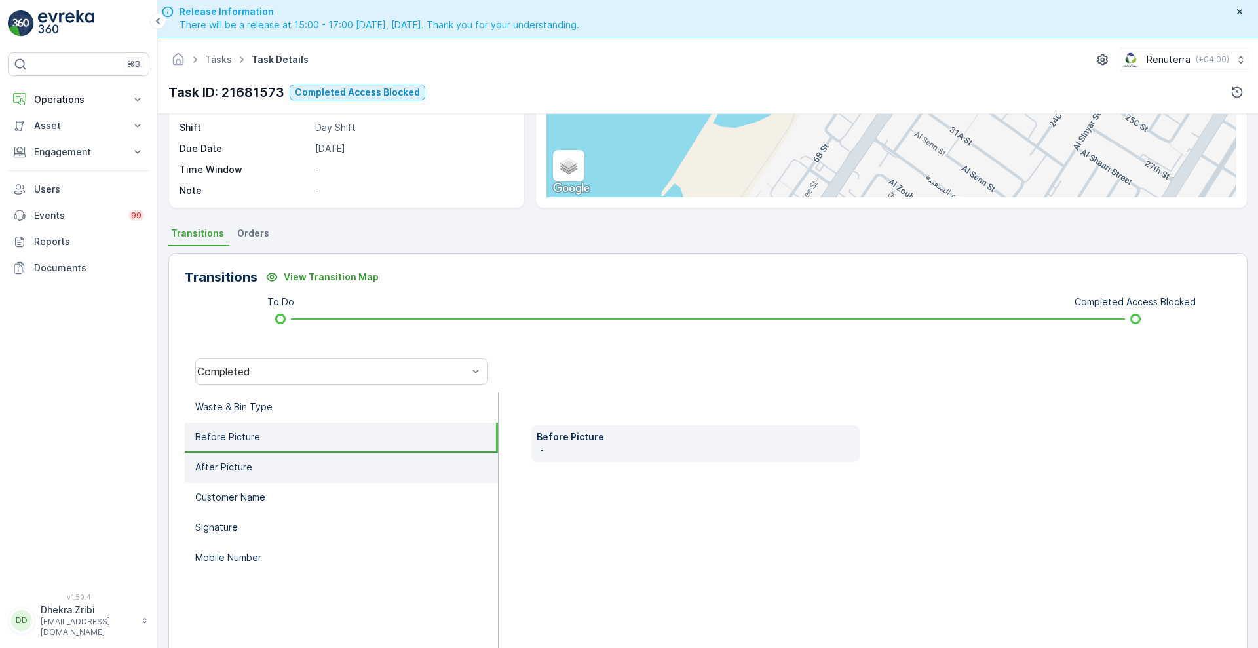
click at [217, 464] on p "After Picture" at bounding box center [223, 466] width 57 height 13
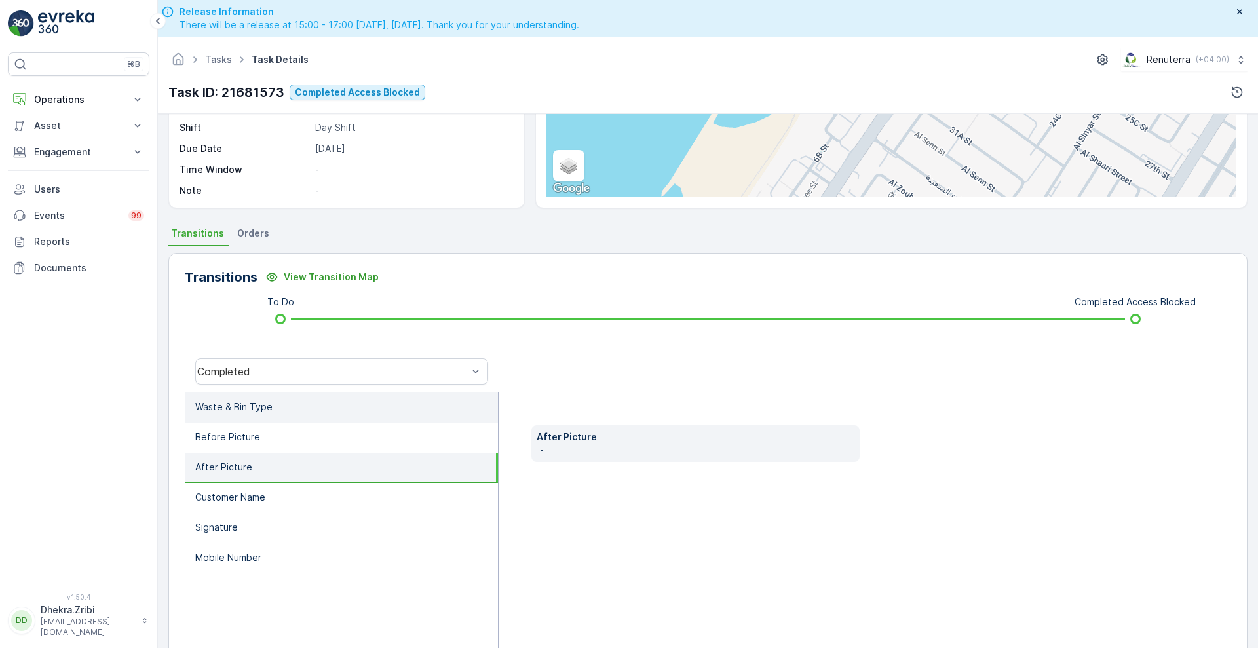
click at [241, 396] on li "Waste & Bin Type" at bounding box center [341, 407] width 313 height 30
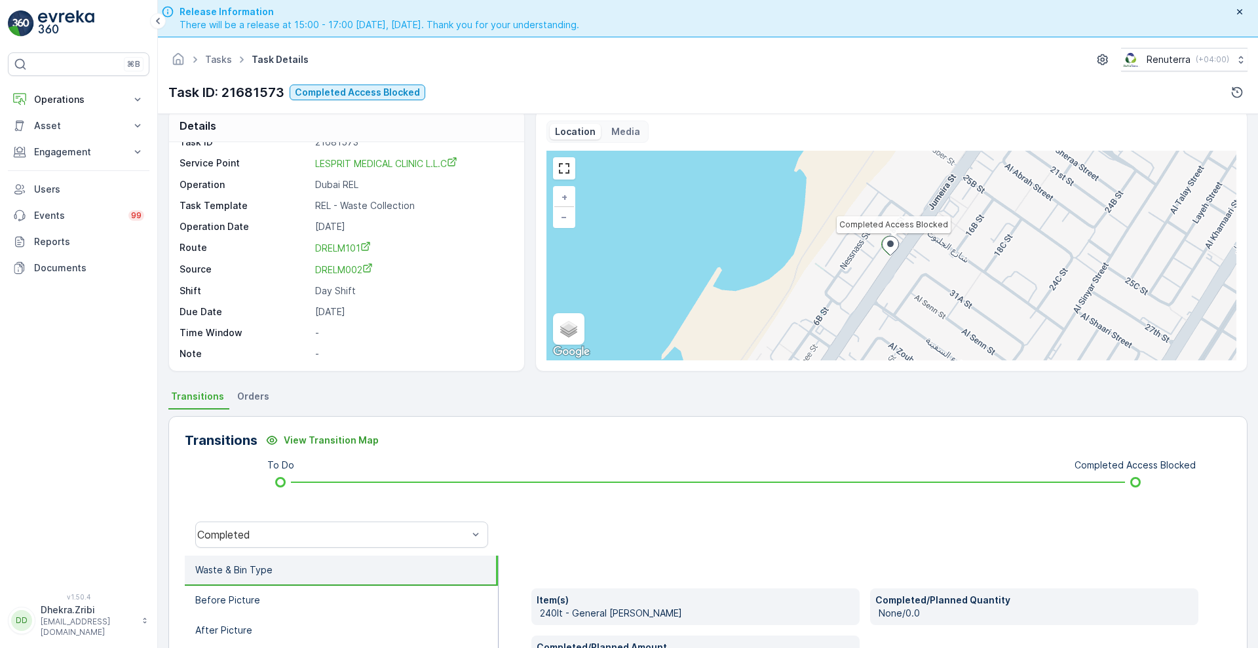
scroll to position [11, 0]
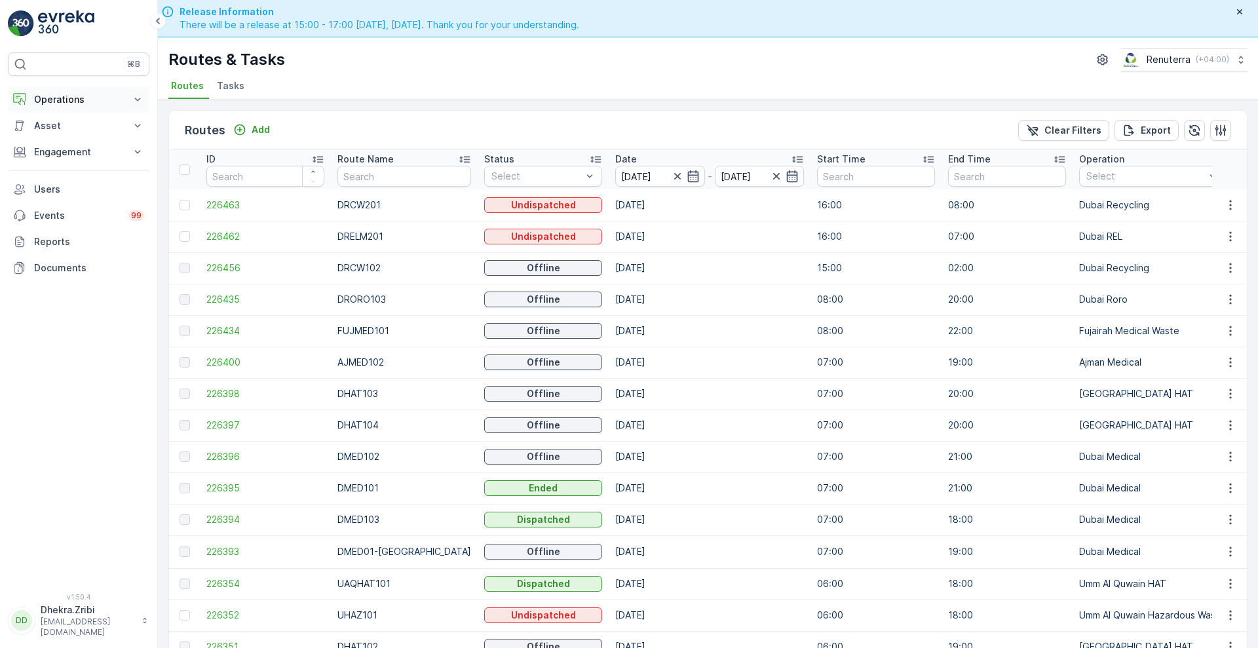
click at [140, 108] on button "Operations" at bounding box center [78, 99] width 141 height 26
click at [71, 162] on p "Routes & Tasks" at bounding box center [66, 158] width 67 height 13
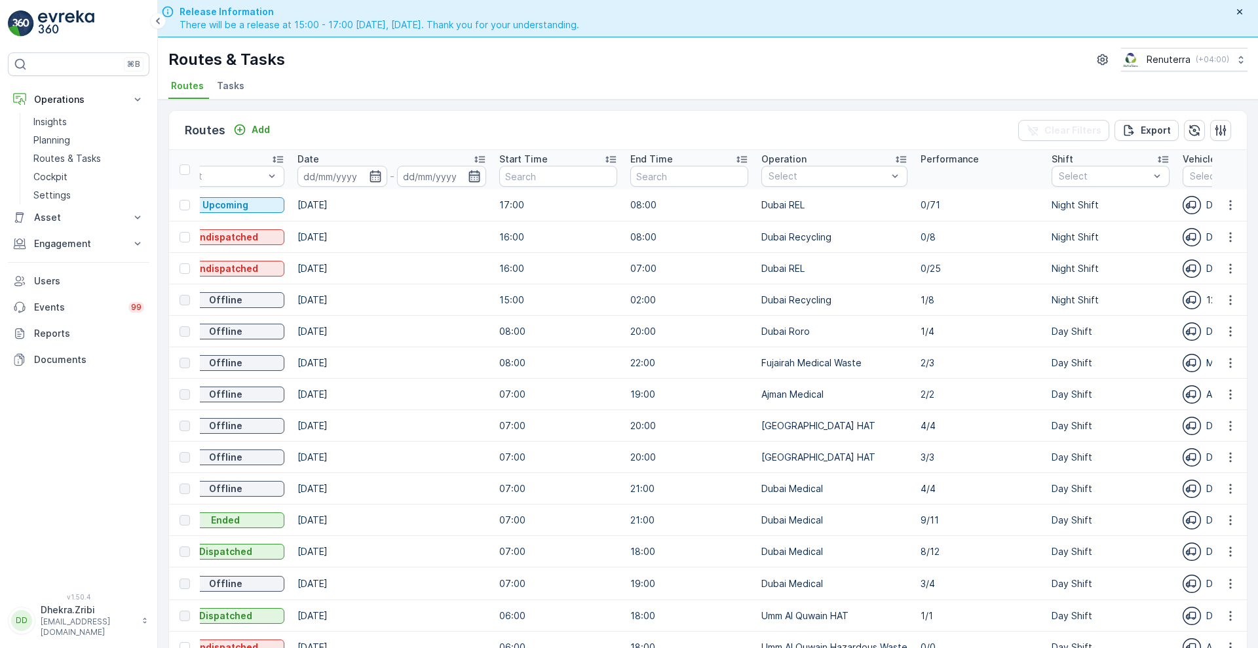
click at [469, 176] on icon "button" at bounding box center [474, 176] width 11 height 12
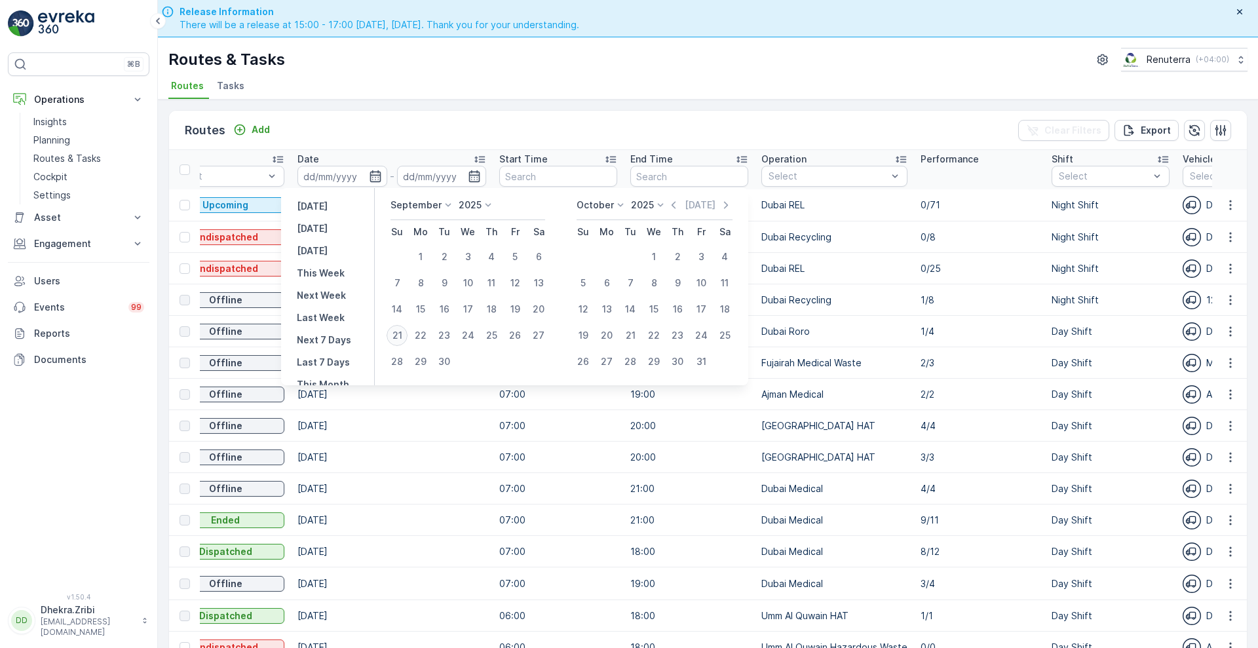
click at [398, 343] on div "21" at bounding box center [396, 335] width 21 height 21
type input "[DATE]"
click at [398, 343] on div "21" at bounding box center [396, 335] width 21 height 21
type input "[DATE]"
click at [398, 343] on div "21" at bounding box center [396, 335] width 21 height 21
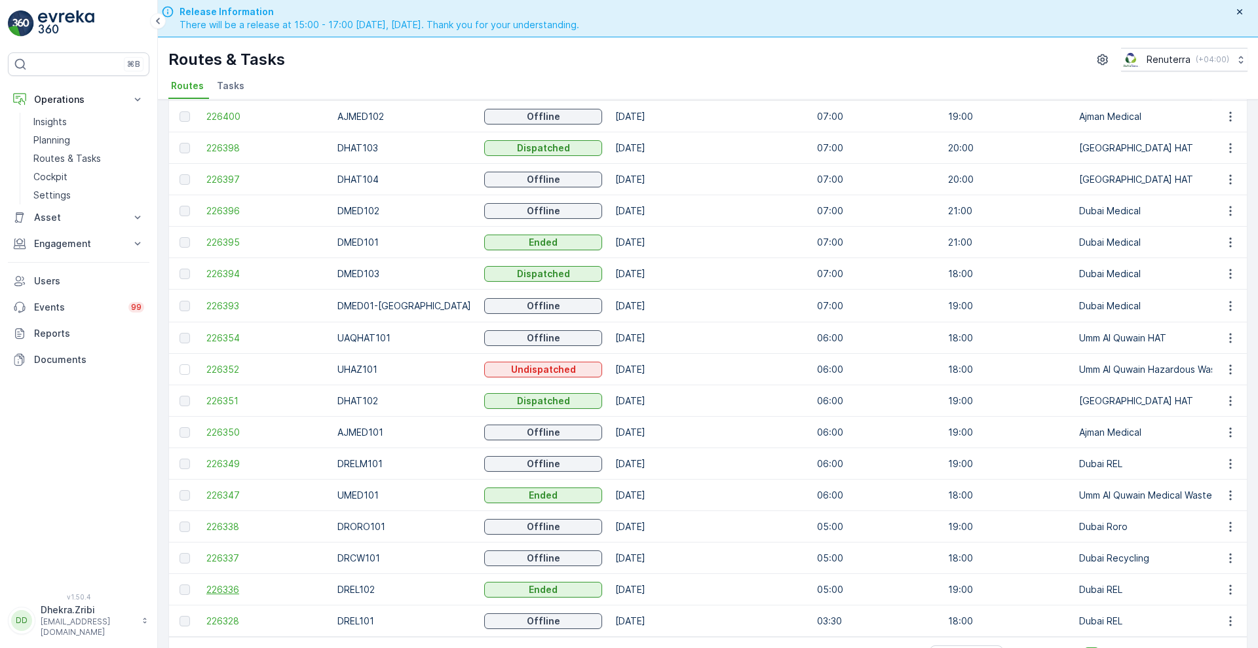
click at [220, 583] on span "226336" at bounding box center [265, 589] width 118 height 13
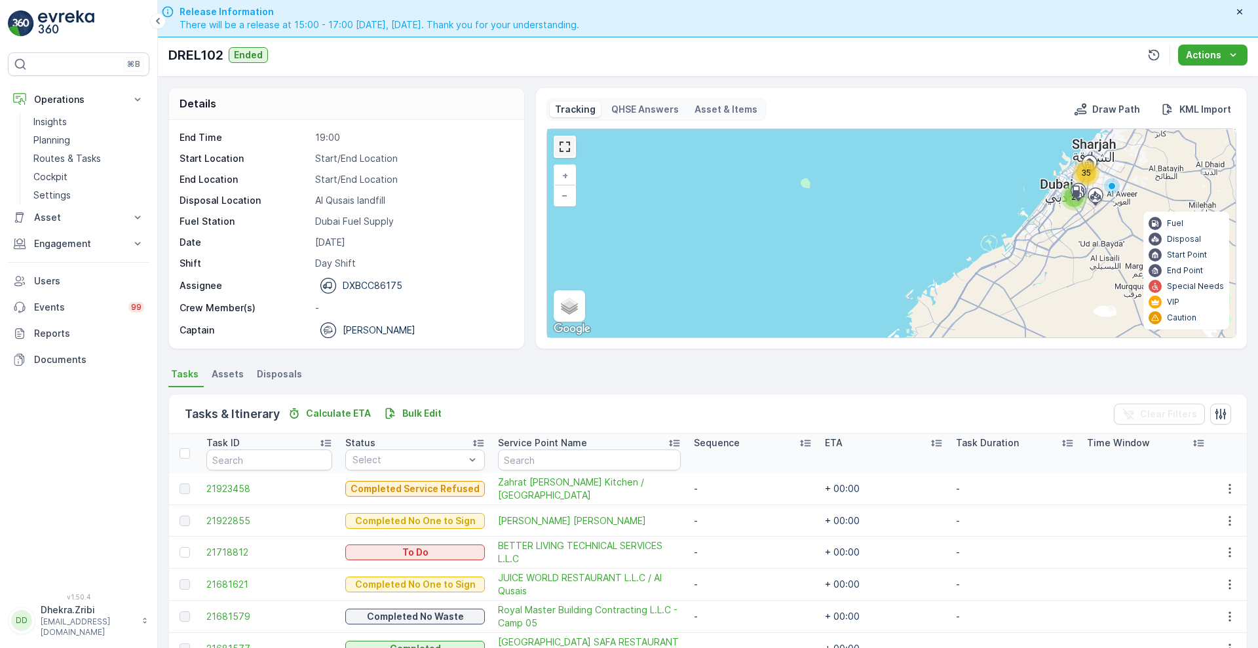
click at [567, 142] on link at bounding box center [565, 147] width 20 height 20
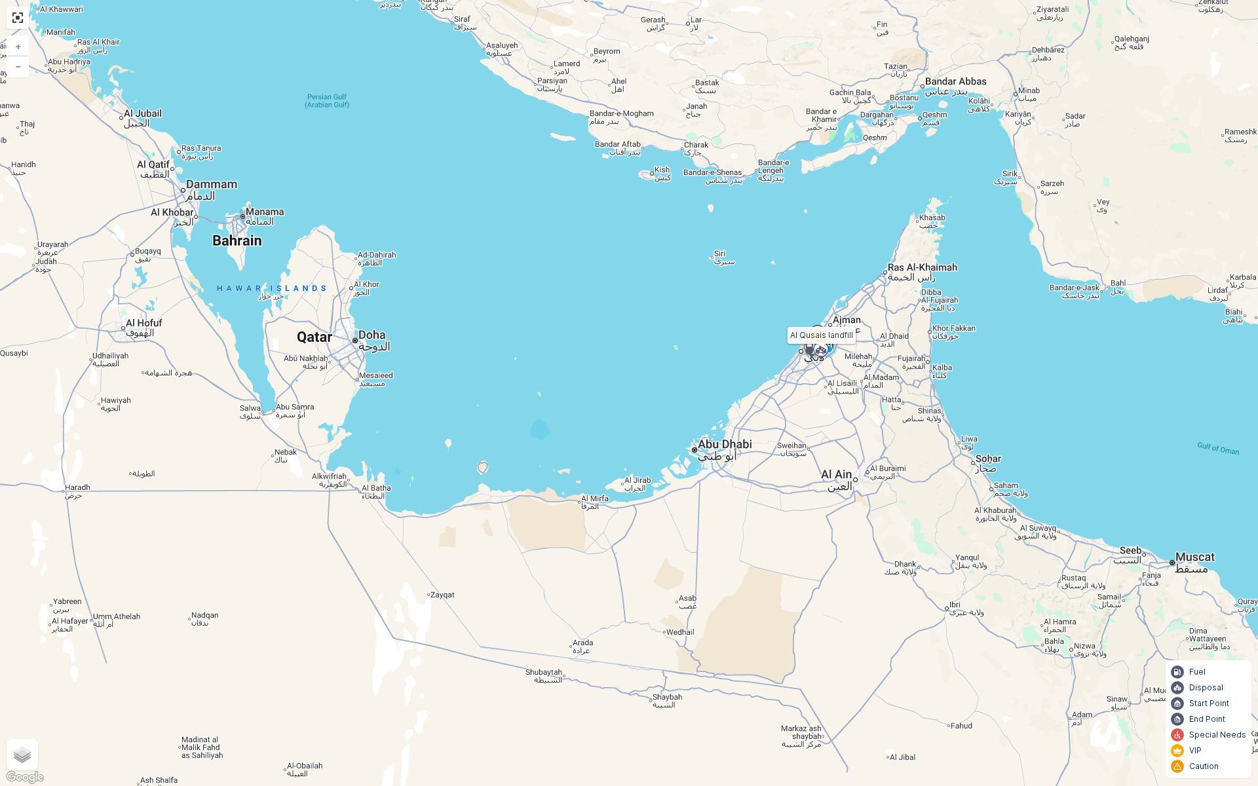
click at [819, 343] on circle at bounding box center [820, 349] width 14 height 14
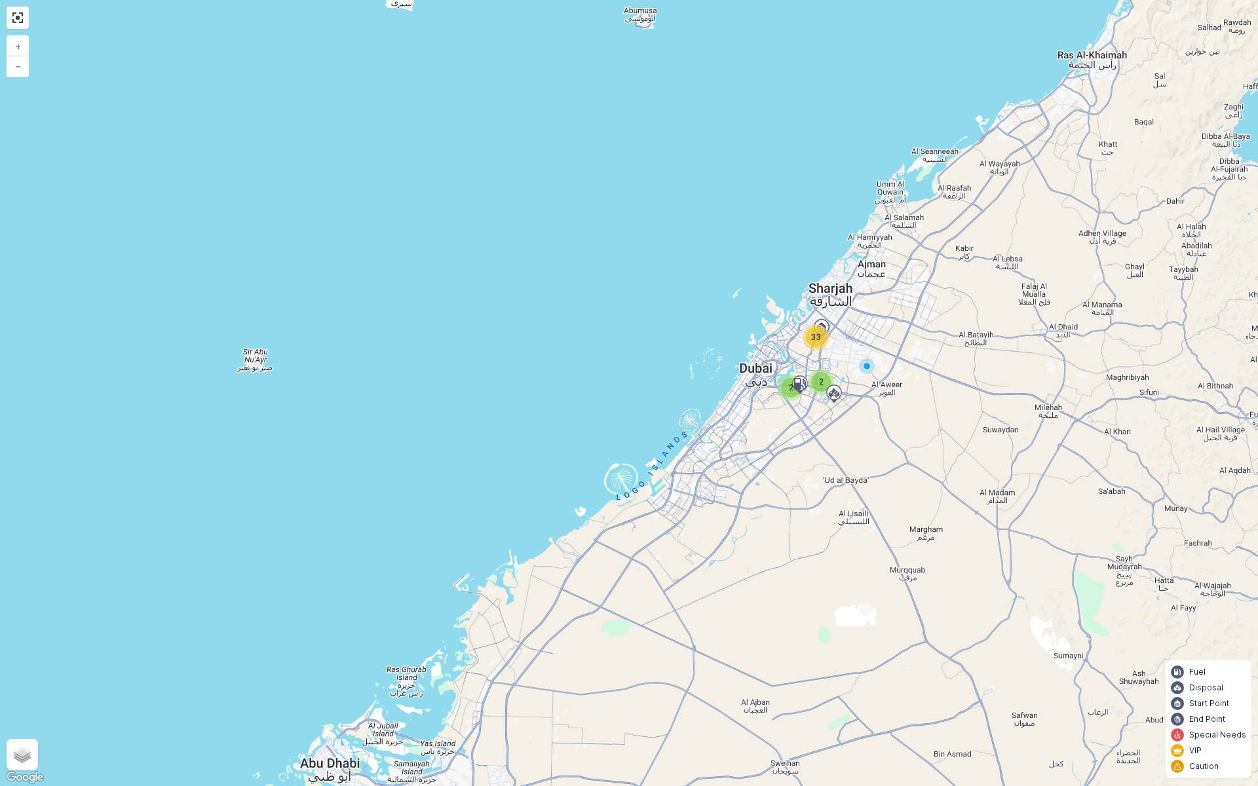
click at [785, 386] on div "2" at bounding box center [791, 388] width 20 height 20
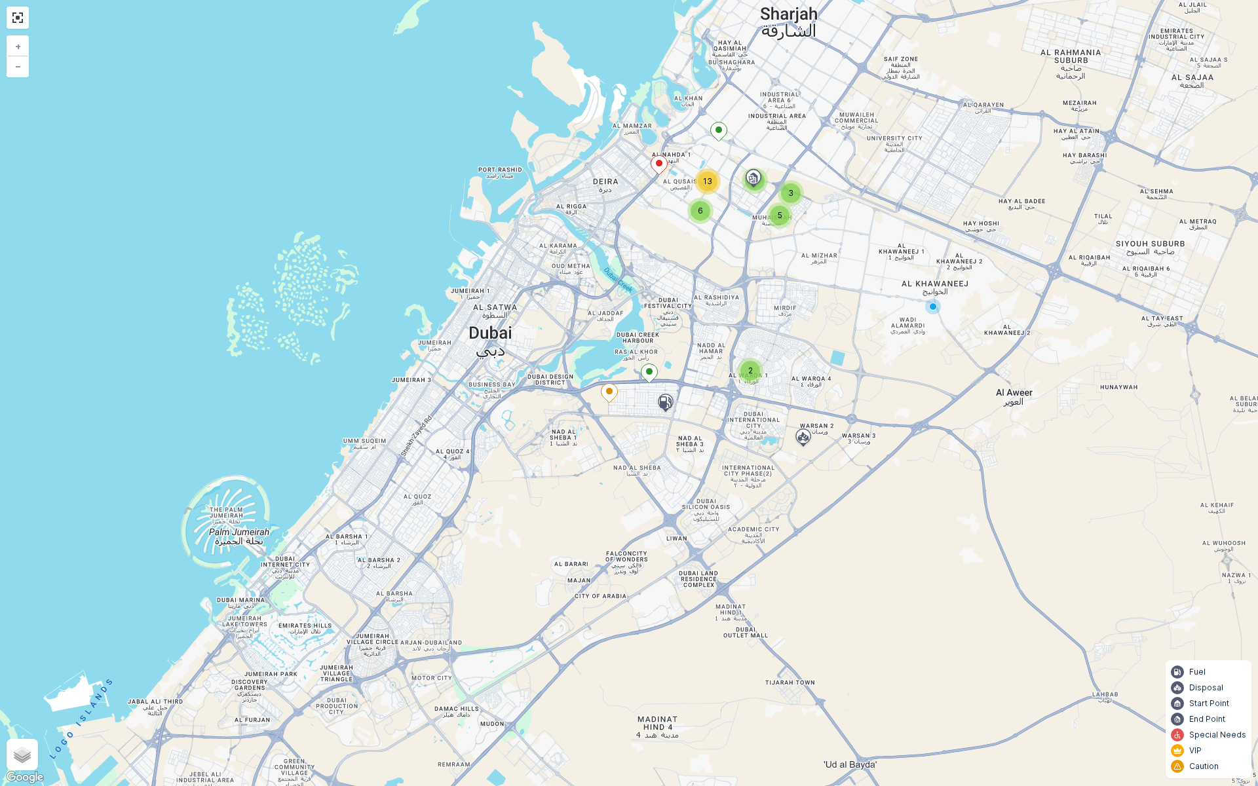
click at [612, 393] on icon at bounding box center [609, 393] width 16 height 19
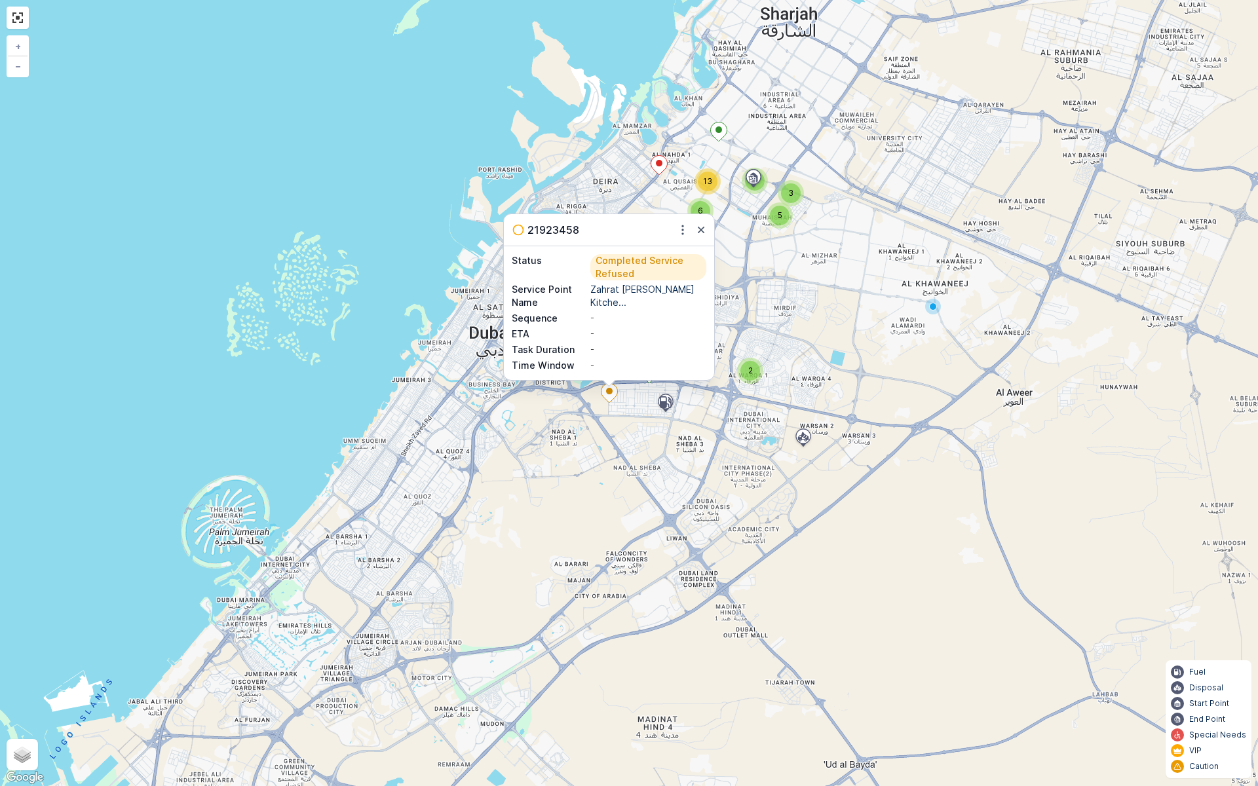
click at [730, 420] on div "2 3 5 4 6 13 21923458 Status Completed Service Refused Service Point Name Zahra…" at bounding box center [629, 393] width 1258 height 786
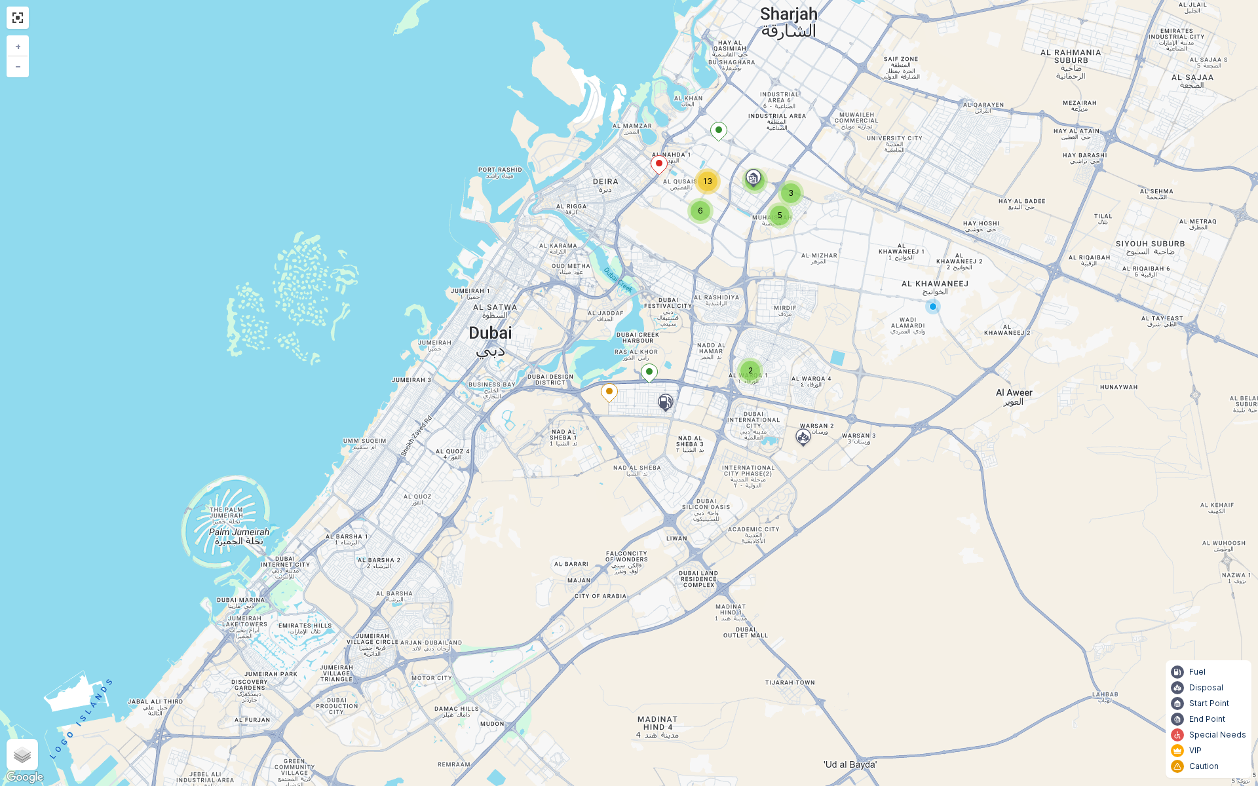
click at [758, 373] on div "2" at bounding box center [750, 371] width 20 height 20
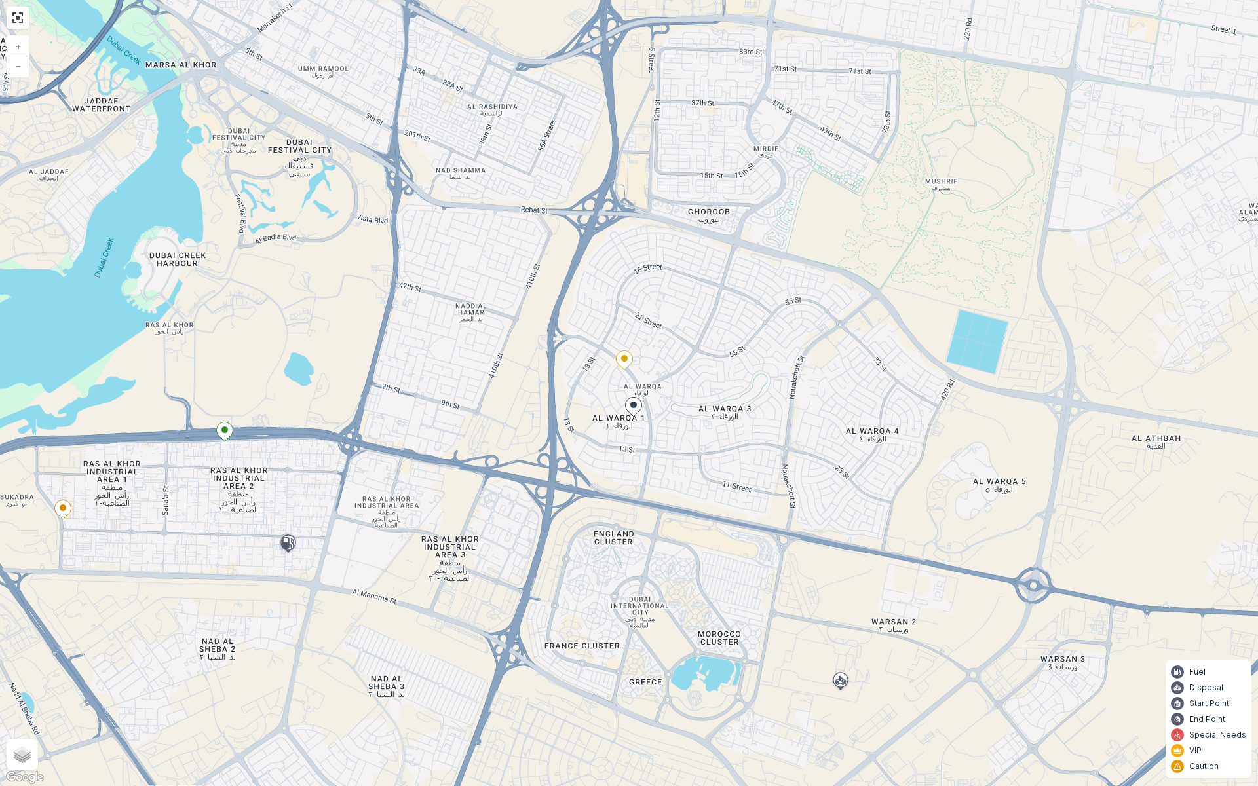
click at [632, 409] on icon at bounding box center [634, 407] width 16 height 19
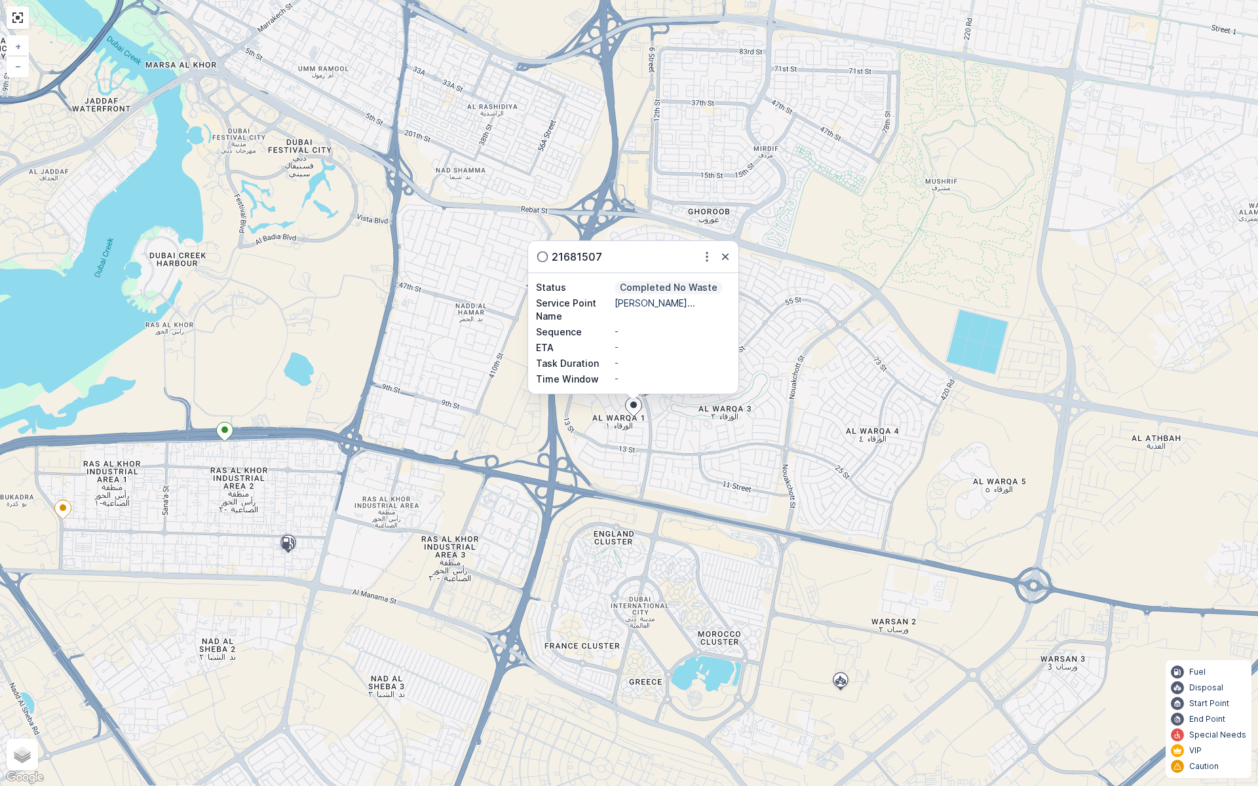
click at [670, 517] on div "2 4 2 3 3 3 3 2 3 21681507 Status Completed No Waste Service Point Name [PERSON…" at bounding box center [629, 393] width 1258 height 786
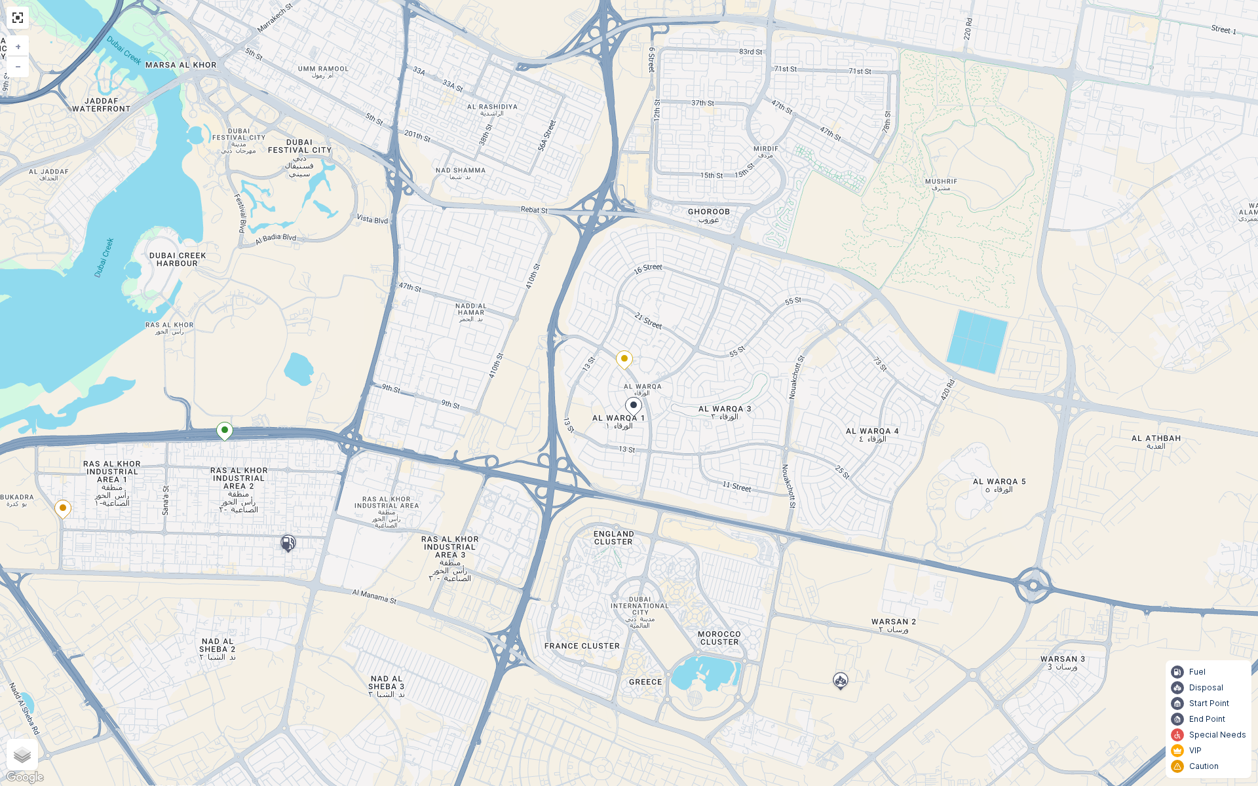
click at [620, 368] on icon at bounding box center [624, 360] width 17 height 20
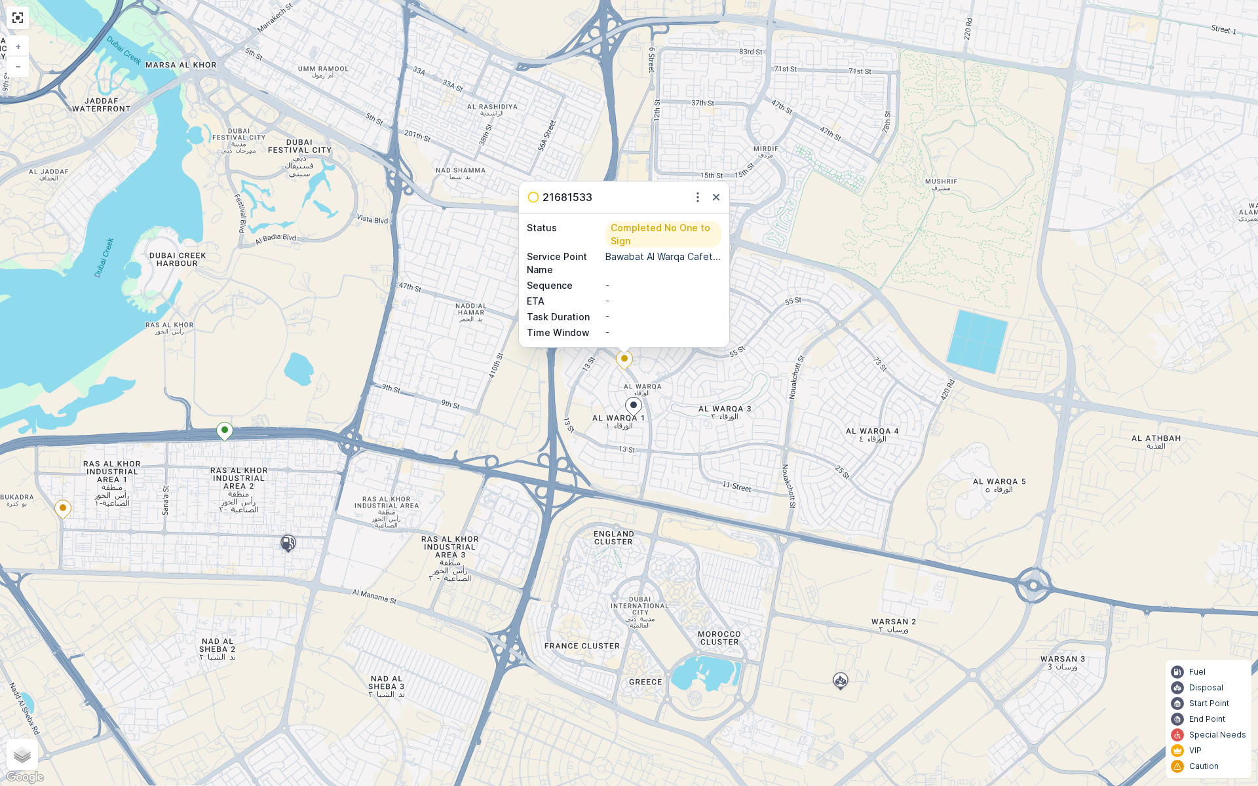
click at [819, 339] on div "2 4 2 3 3 3 3 2 3 21681533 Status Completed No One to Sign Service Point Name B…" at bounding box center [629, 393] width 1258 height 786
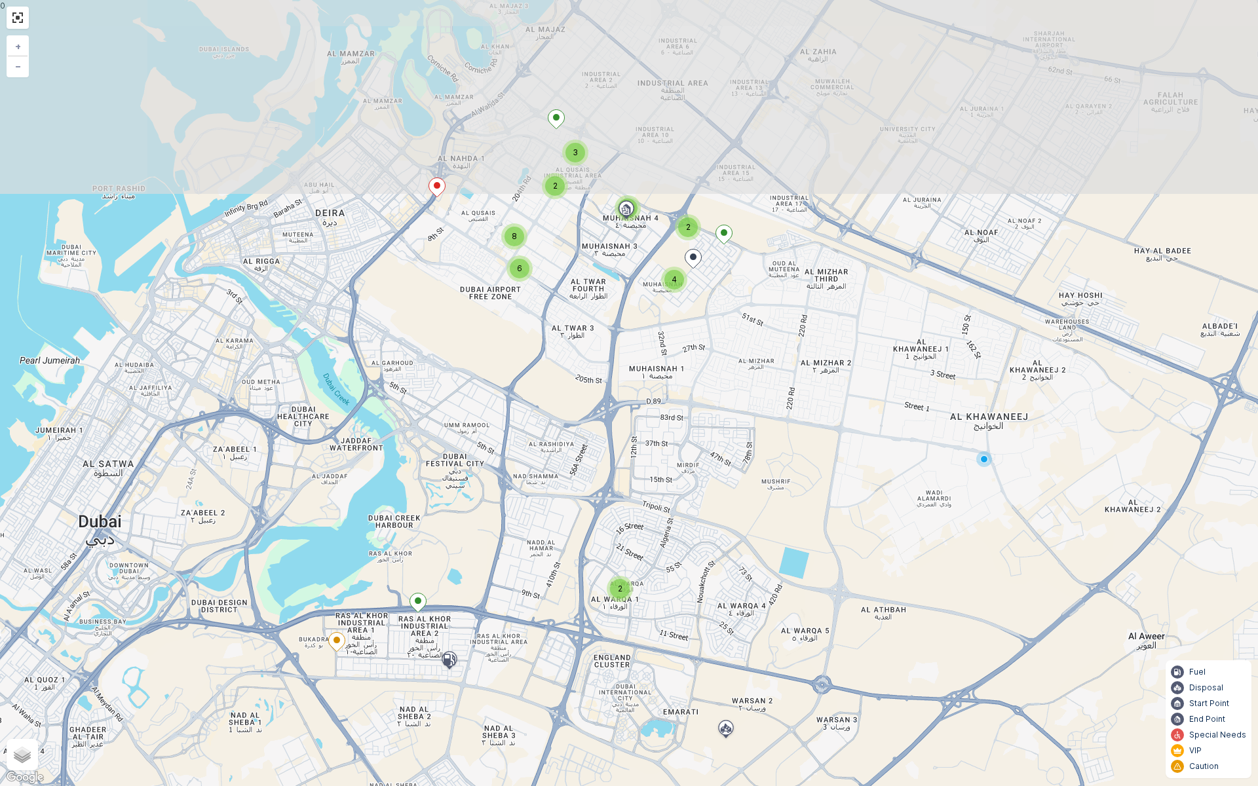
drag, startPoint x: 760, startPoint y: 240, endPoint x: 706, endPoint y: 460, distance: 227.2
click at [706, 460] on div "2 2 4 4 6 2 3 8 + − Satellite Roadmap Terrain Hybrid Leaflet Keyboard shortcuts…" at bounding box center [629, 393] width 1258 height 786
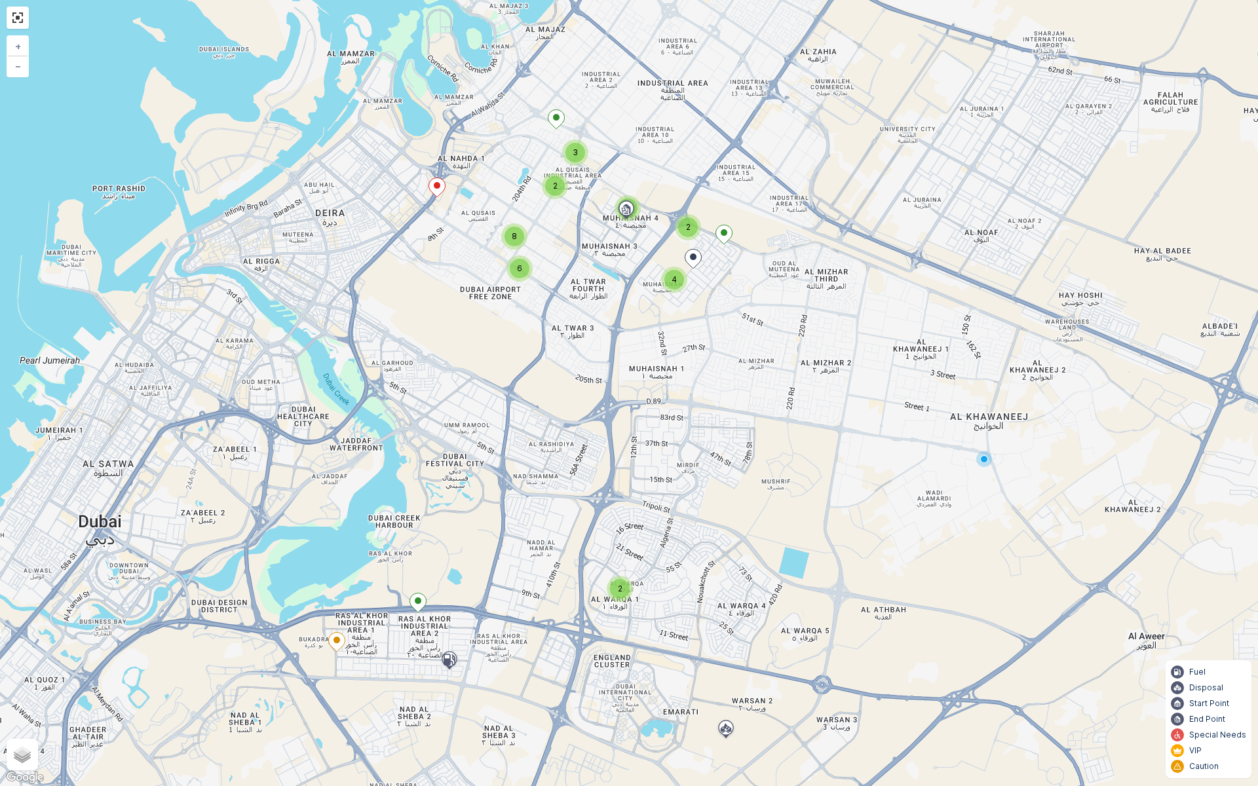
click at [517, 267] on span "6" at bounding box center [519, 268] width 5 height 10
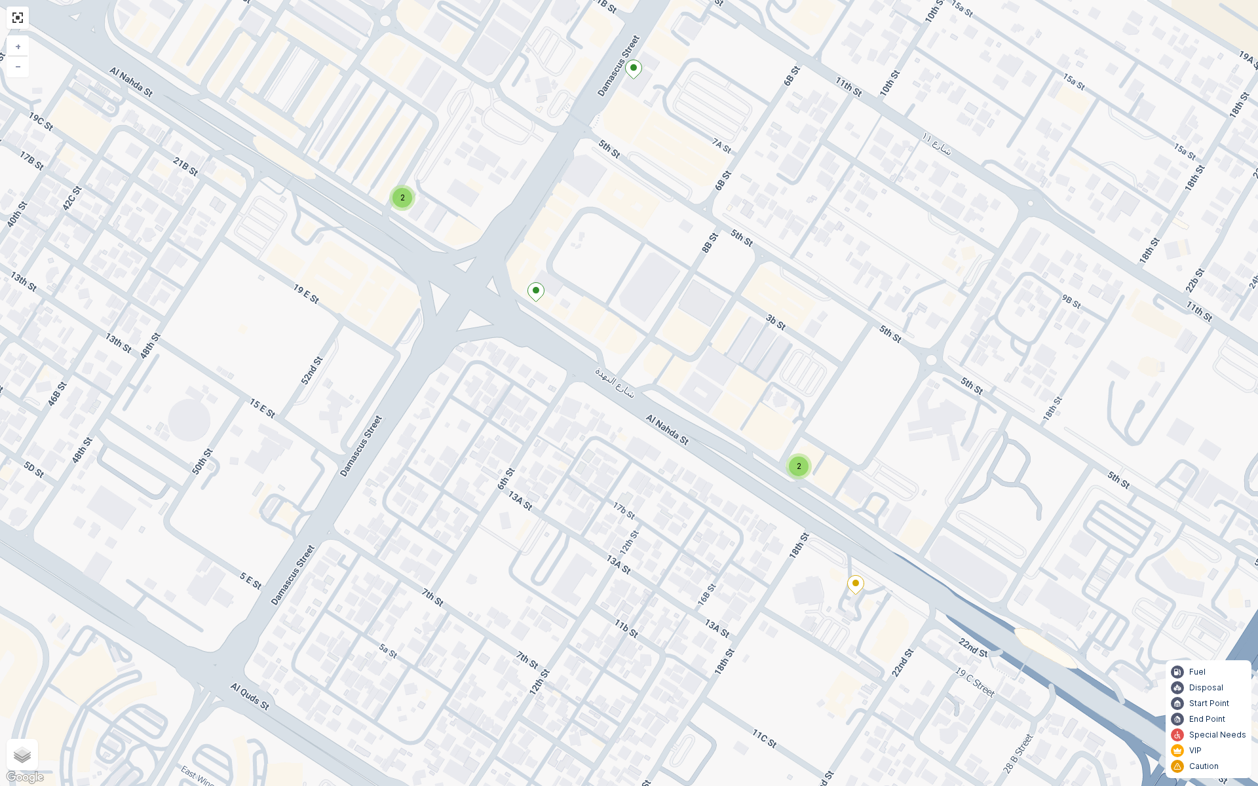
click at [410, 202] on div "2" at bounding box center [402, 198] width 20 height 20
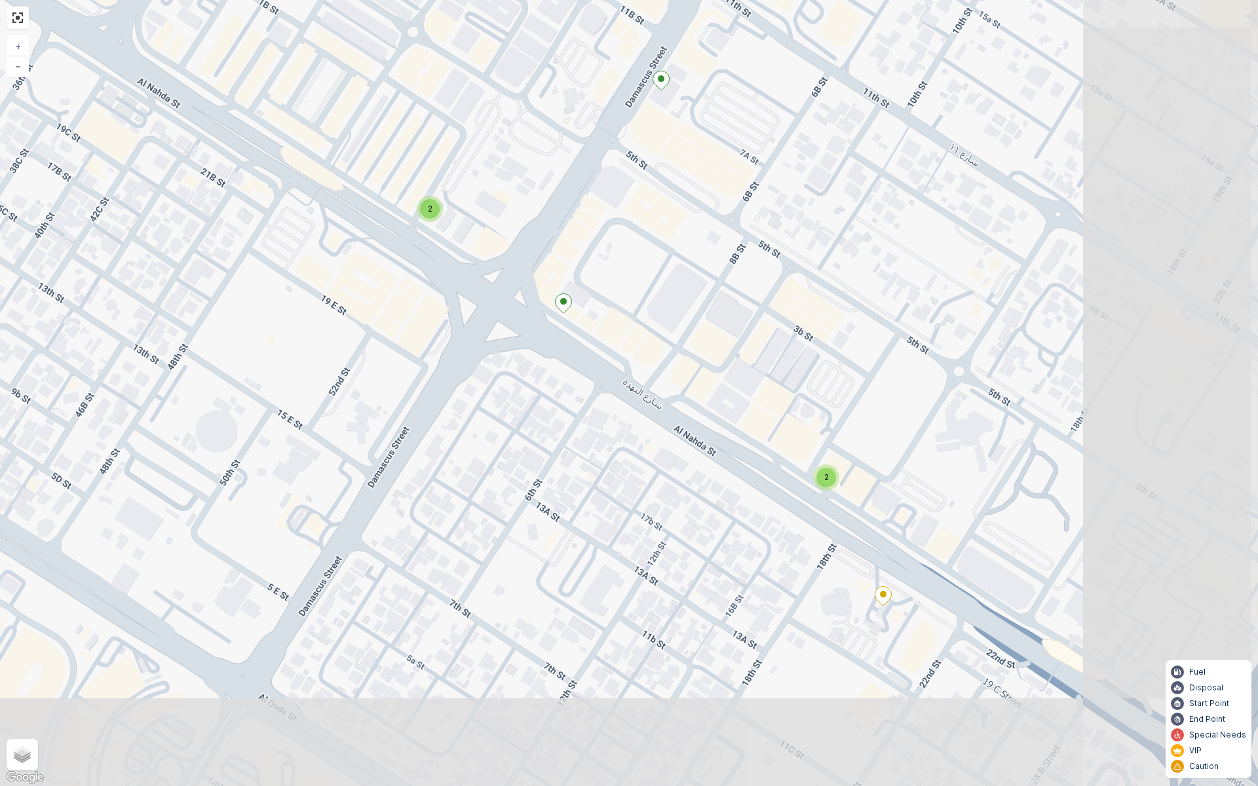
drag, startPoint x: 925, startPoint y: 370, endPoint x: 662, endPoint y: 245, distance: 291.5
click at [662, 245] on div "2 2 2 + − Satellite Roadmap Terrain Hybrid Leaflet Keyboard shortcuts Map Data …" at bounding box center [629, 393] width 1258 height 786
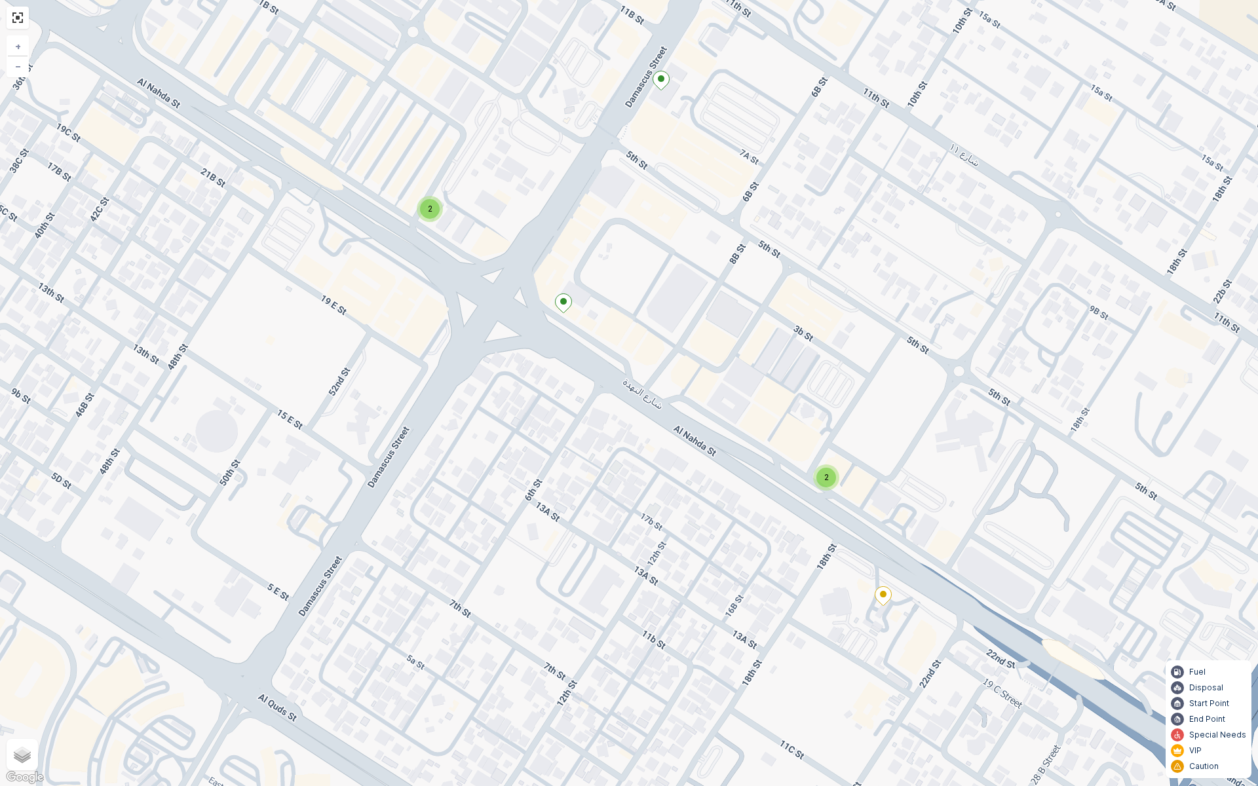
click at [830, 474] on div "2" at bounding box center [826, 478] width 20 height 20
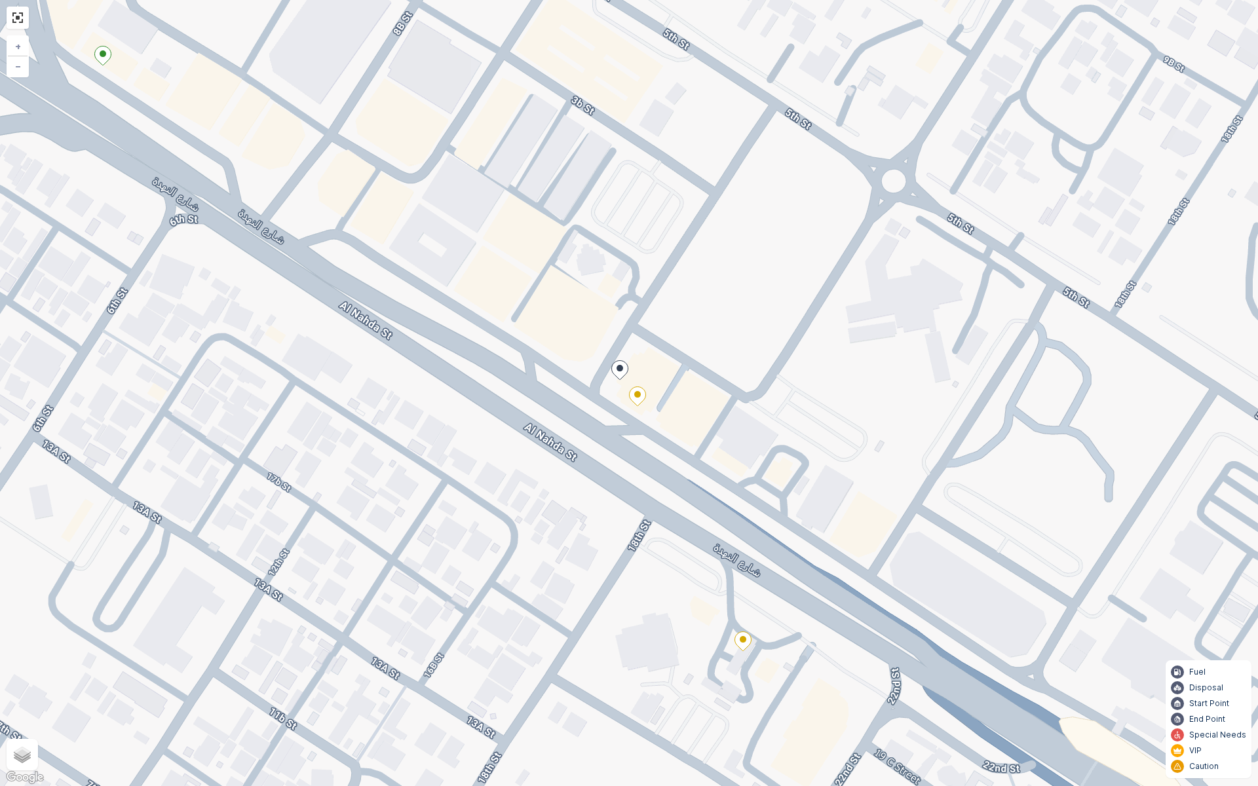
click at [618, 371] on ellipse at bounding box center [619, 368] width 7 height 7
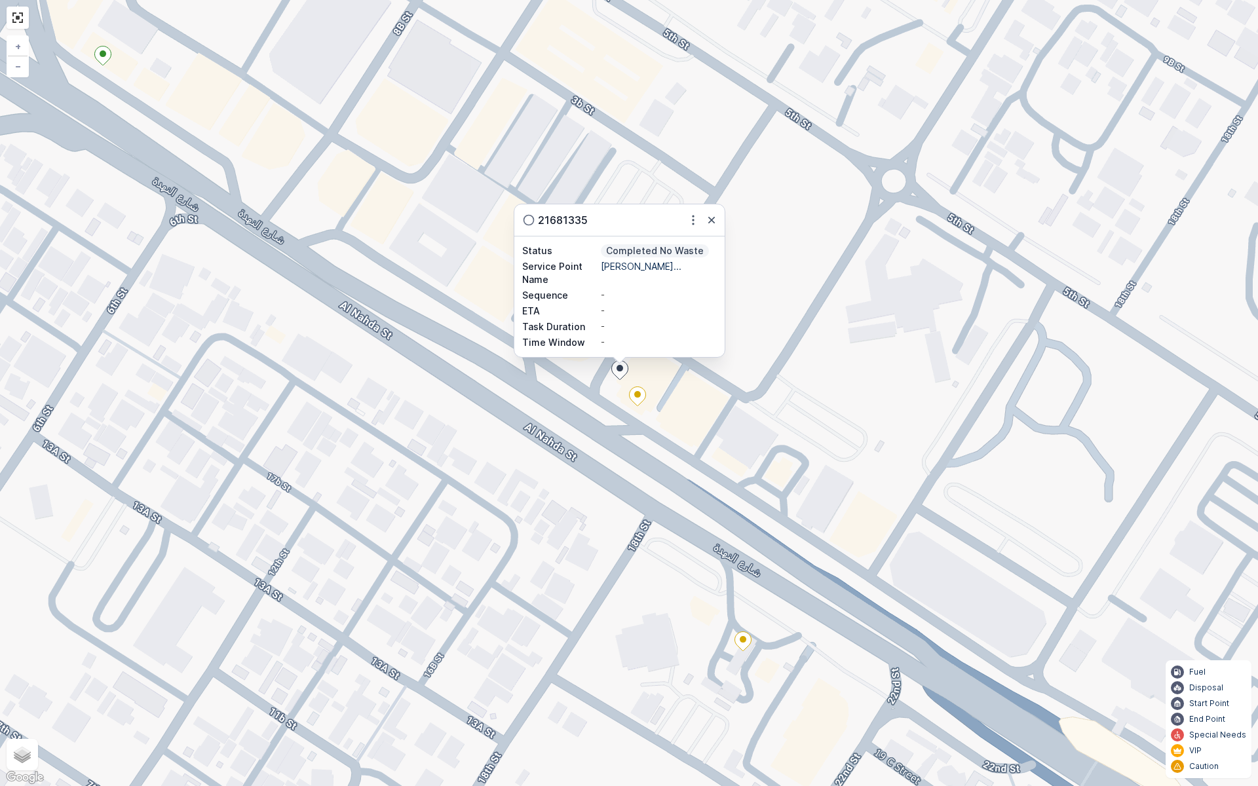
click at [642, 395] on icon at bounding box center [637, 396] width 16 height 19
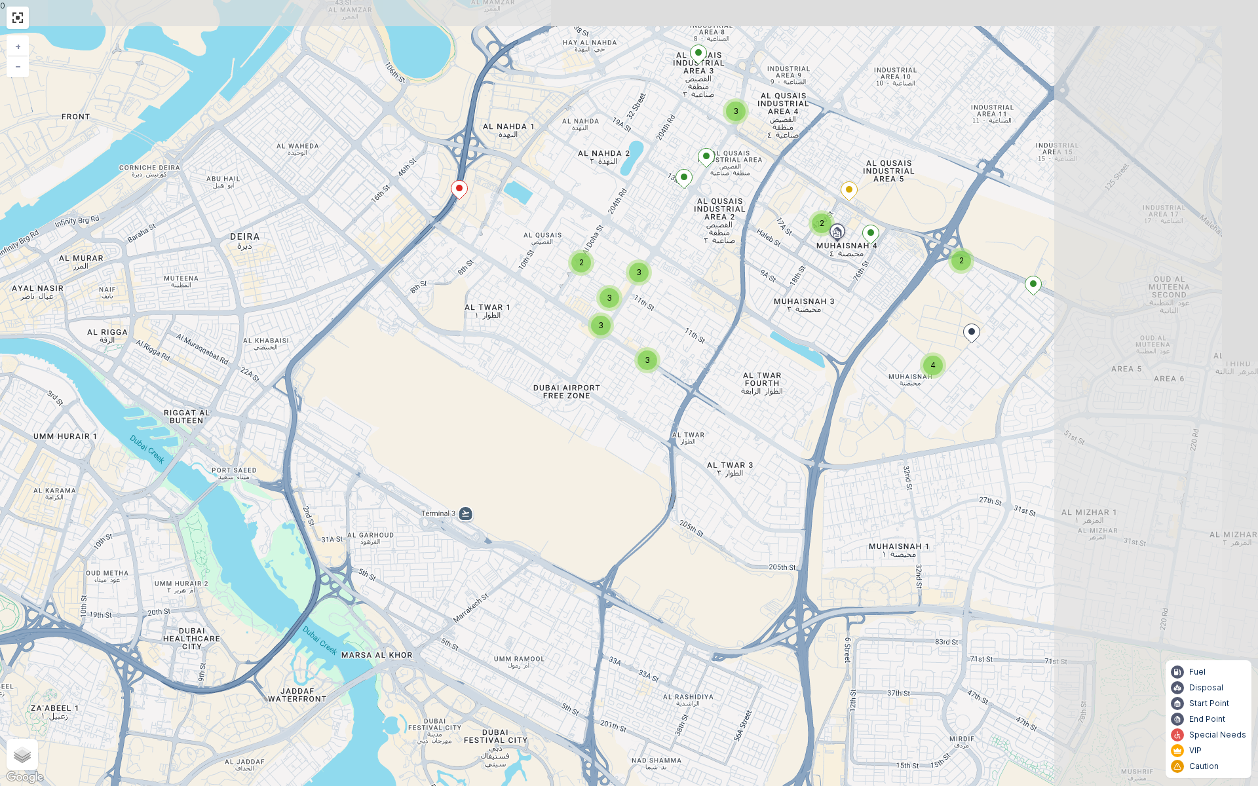
drag, startPoint x: 951, startPoint y: 172, endPoint x: 728, endPoint y: 310, distance: 261.7
click at [728, 310] on div "2 4 2 3 3 3 3 2 3 + − Satellite Roadmap Terrain Hybrid Leaflet Keyboard shortcu…" at bounding box center [629, 393] width 1258 height 786
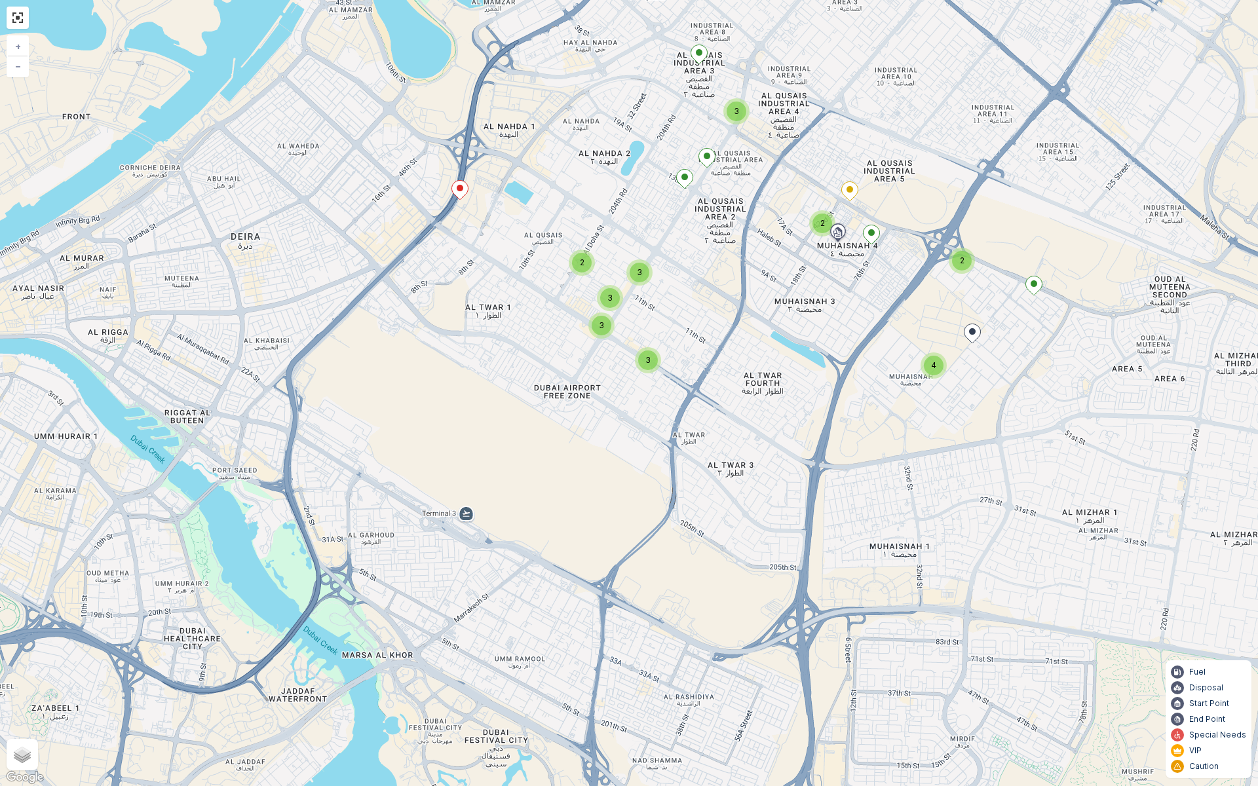
click at [734, 113] on span "3" at bounding box center [736, 111] width 5 height 10
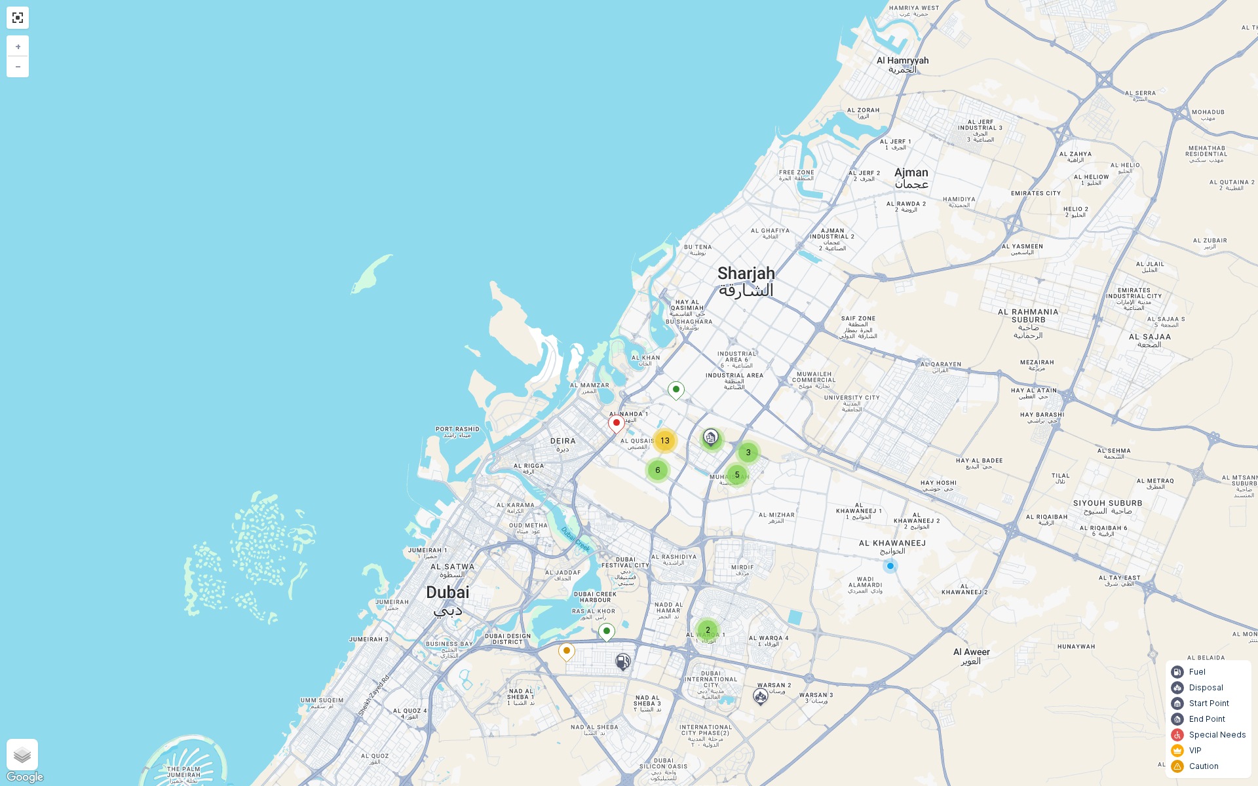
click at [893, 566] on div at bounding box center [890, 566] width 8 height 8
click at [670, 447] on div "13" at bounding box center [665, 441] width 20 height 20
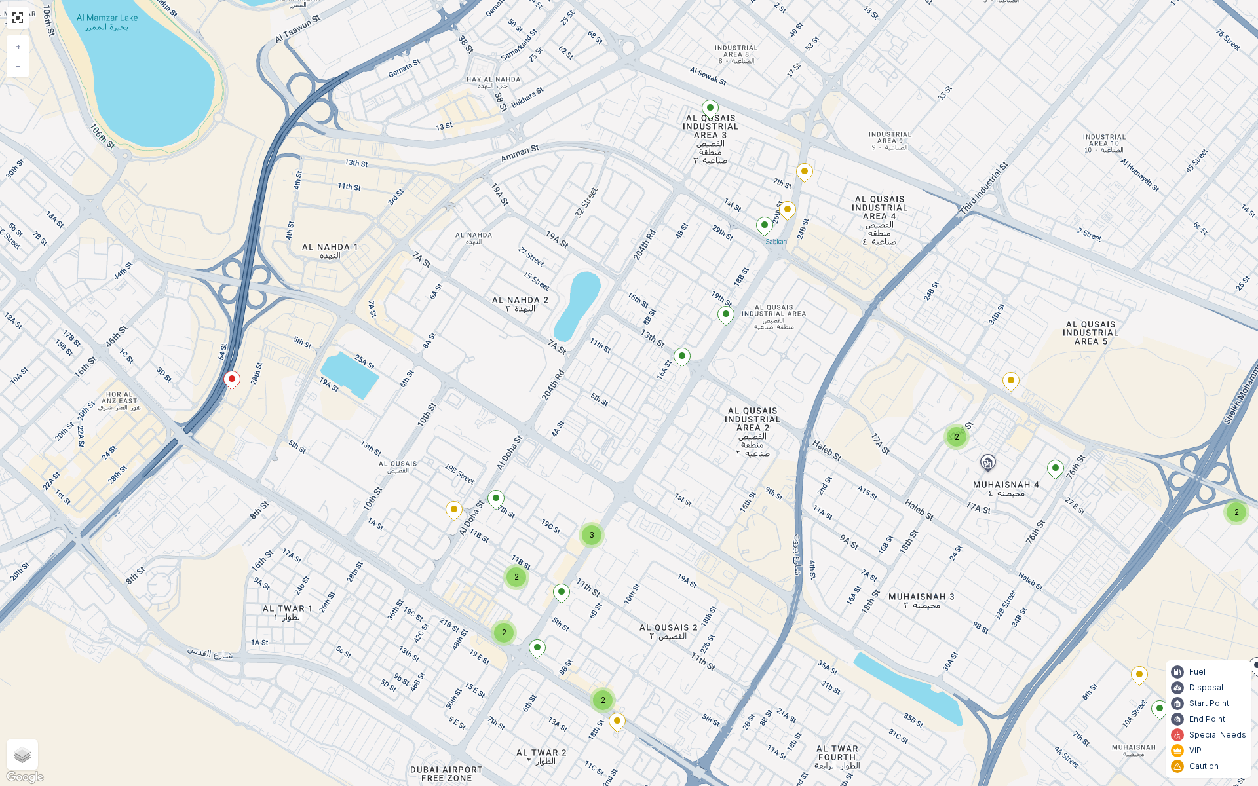
click at [596, 532] on div "3" at bounding box center [592, 535] width 20 height 20
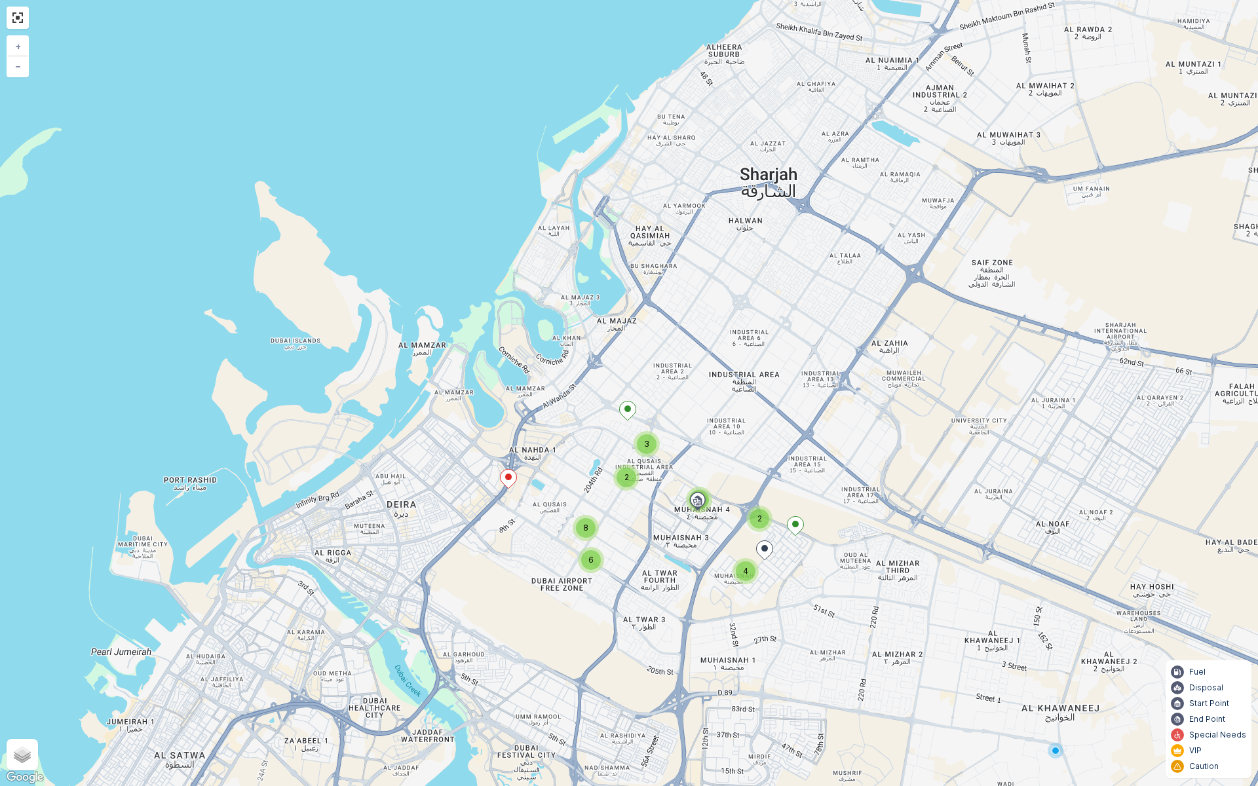
click at [512, 480] on icon at bounding box center [508, 479] width 16 height 19
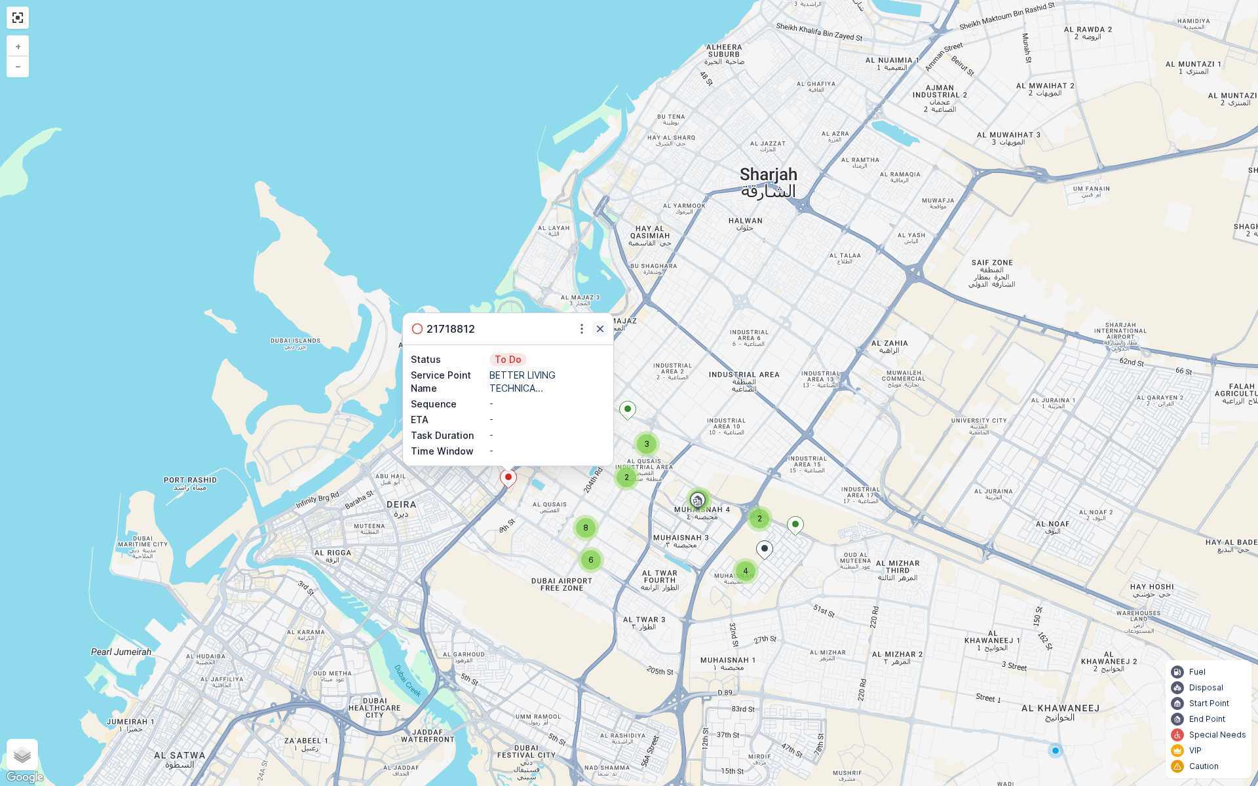
click at [607, 322] on button "button" at bounding box center [600, 329] width 16 height 16
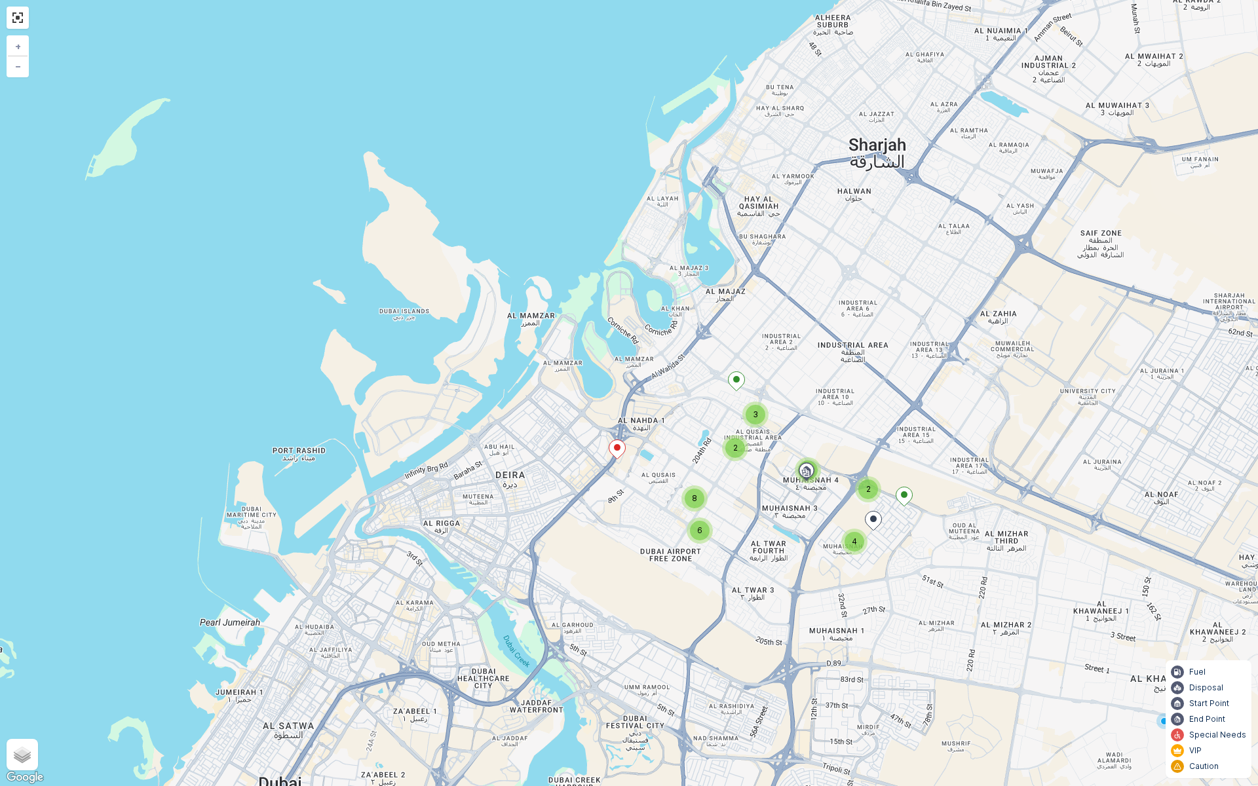
drag, startPoint x: 453, startPoint y: 538, endPoint x: 563, endPoint y: 510, distance: 113.1
click at [563, 510] on div "2 2 4 4 6 2 3 8 + − Satellite Roadmap Terrain Hybrid Leaflet Keyboard shortcuts…" at bounding box center [629, 393] width 1258 height 786
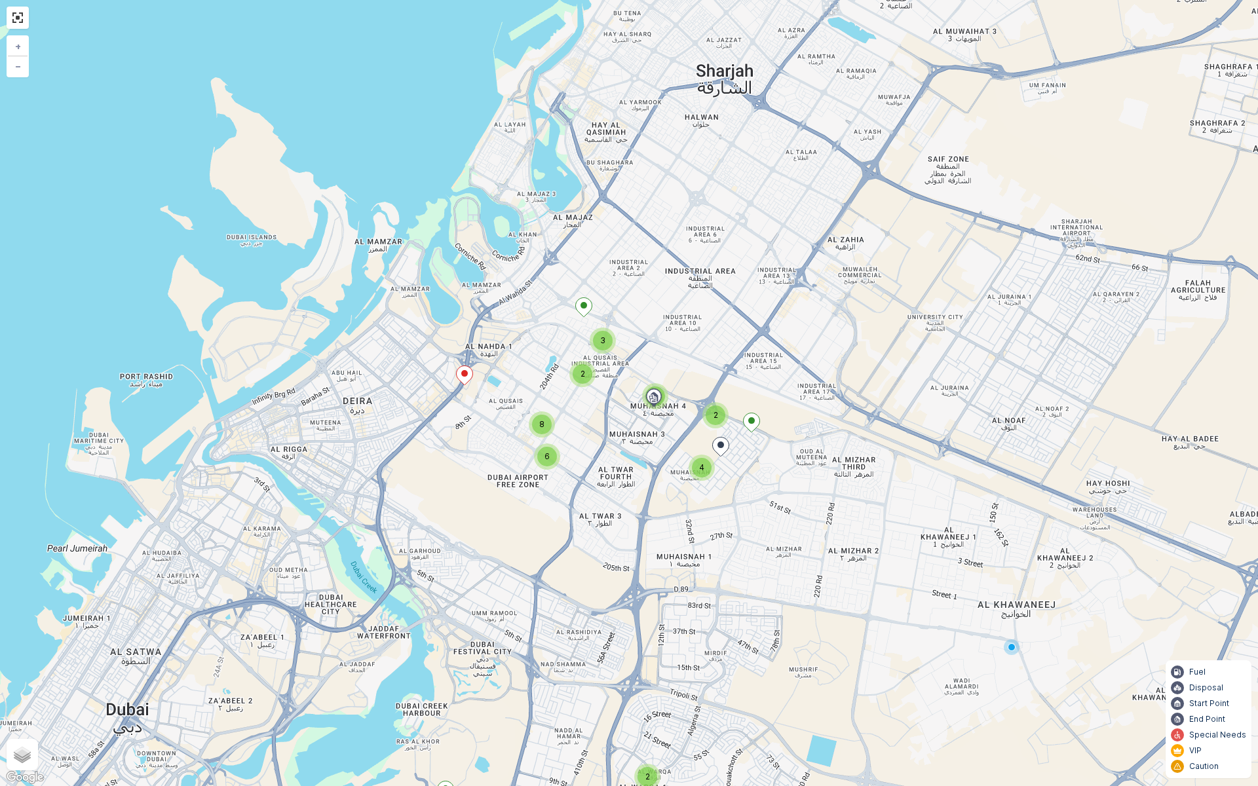
drag, startPoint x: 758, startPoint y: 599, endPoint x: 603, endPoint y: 567, distance: 157.9
click at [603, 567] on div "2 2 4 4 6 2 3 8 + − Satellite Roadmap Terrain Hybrid Leaflet Keyboard shortcuts…" at bounding box center [629, 393] width 1258 height 786
click at [18, 15] on link at bounding box center [18, 18] width 20 height 20
